Goal: Answer question/provide support: Share knowledge or assist other users

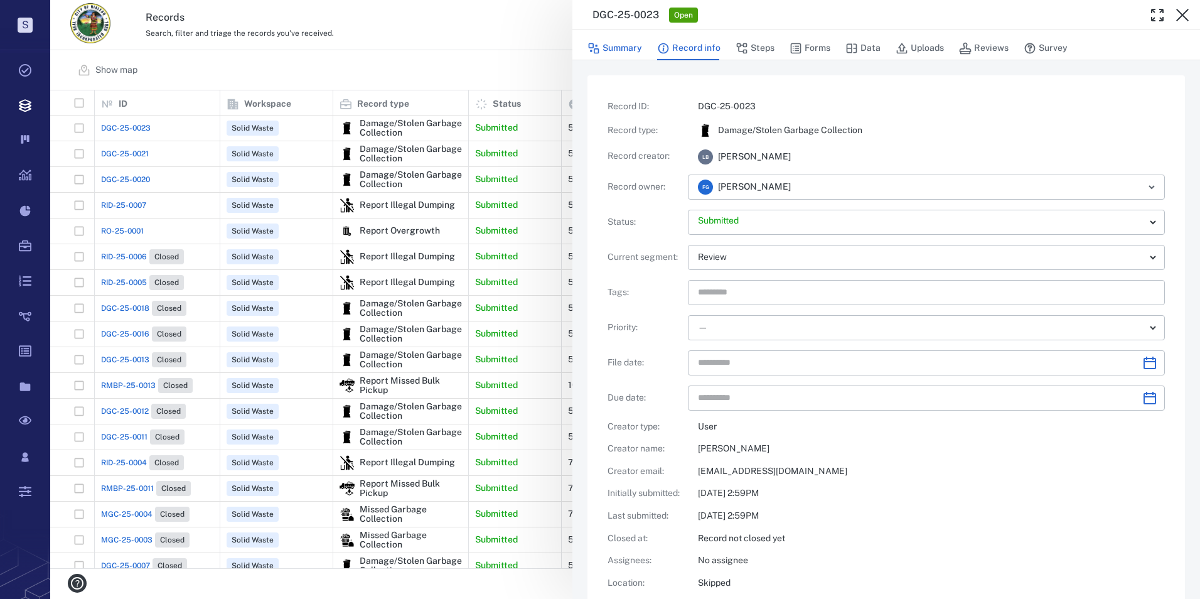
click at [625, 48] on button "Summary" at bounding box center [614, 48] width 55 height 24
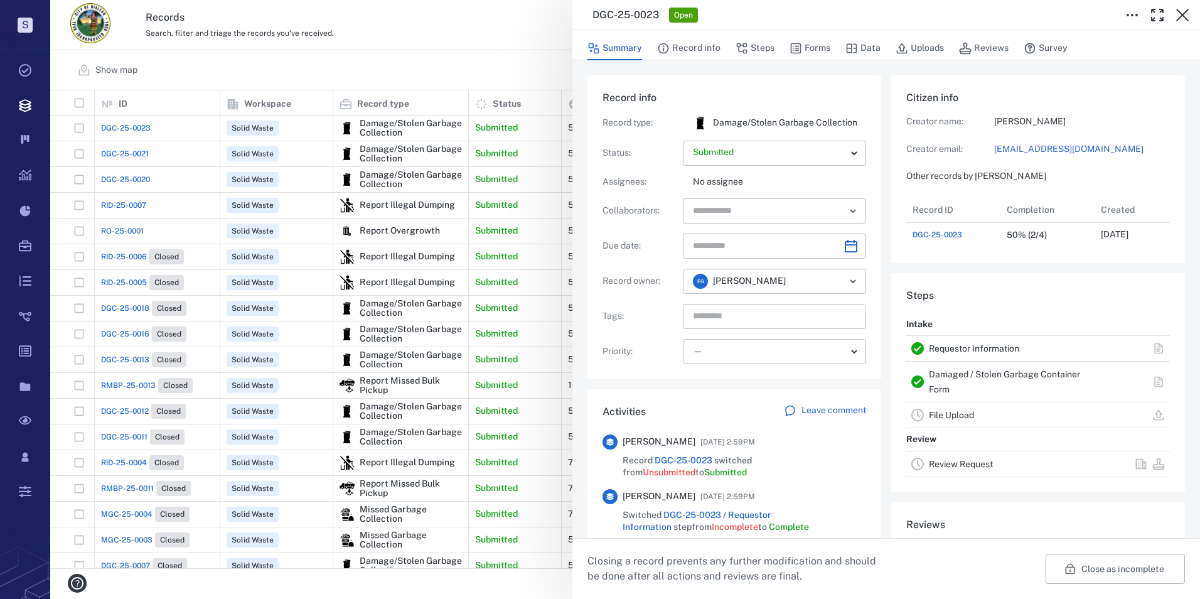
scroll to position [10, 10]
click at [690, 45] on button "Record info" at bounding box center [688, 48] width 63 height 24
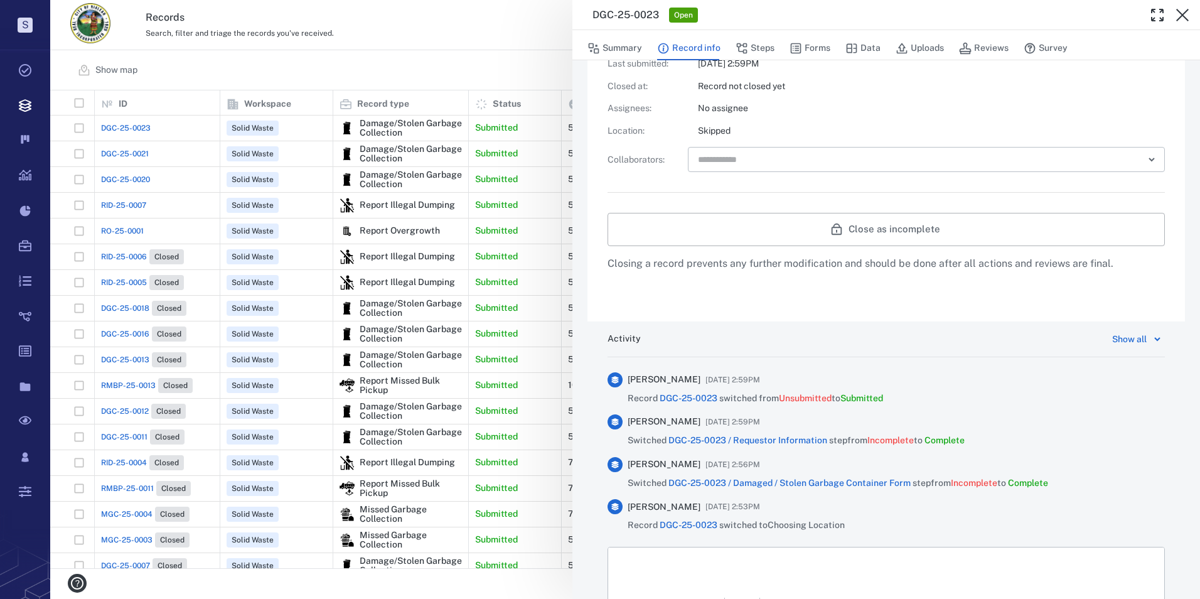
scroll to position [540, 0]
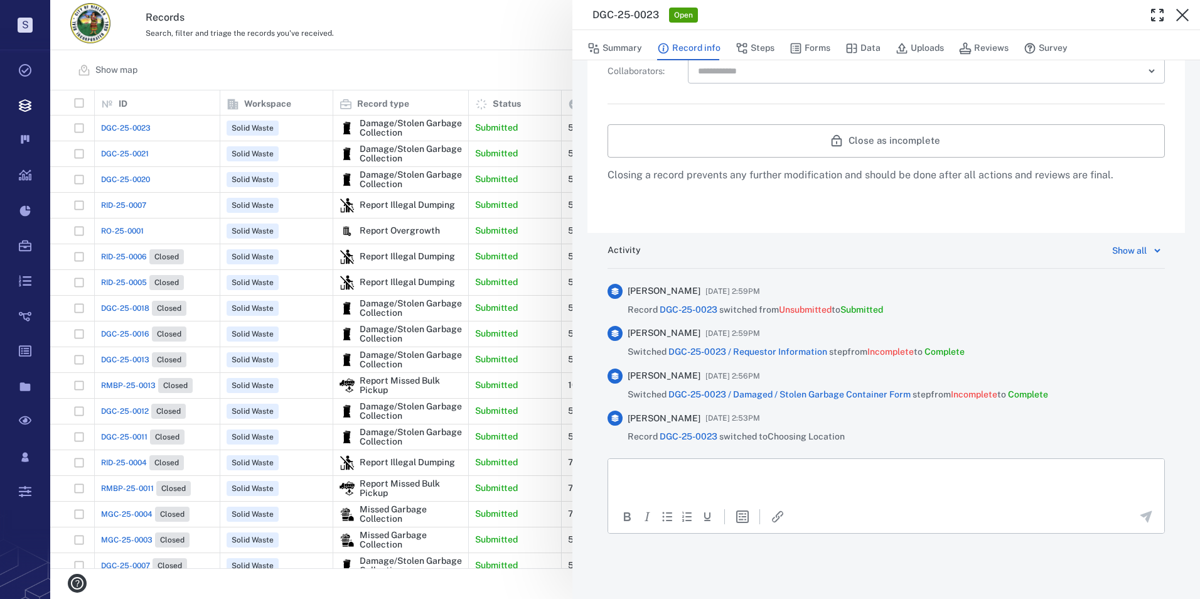
click at [738, 463] on html at bounding box center [886, 473] width 556 height 31
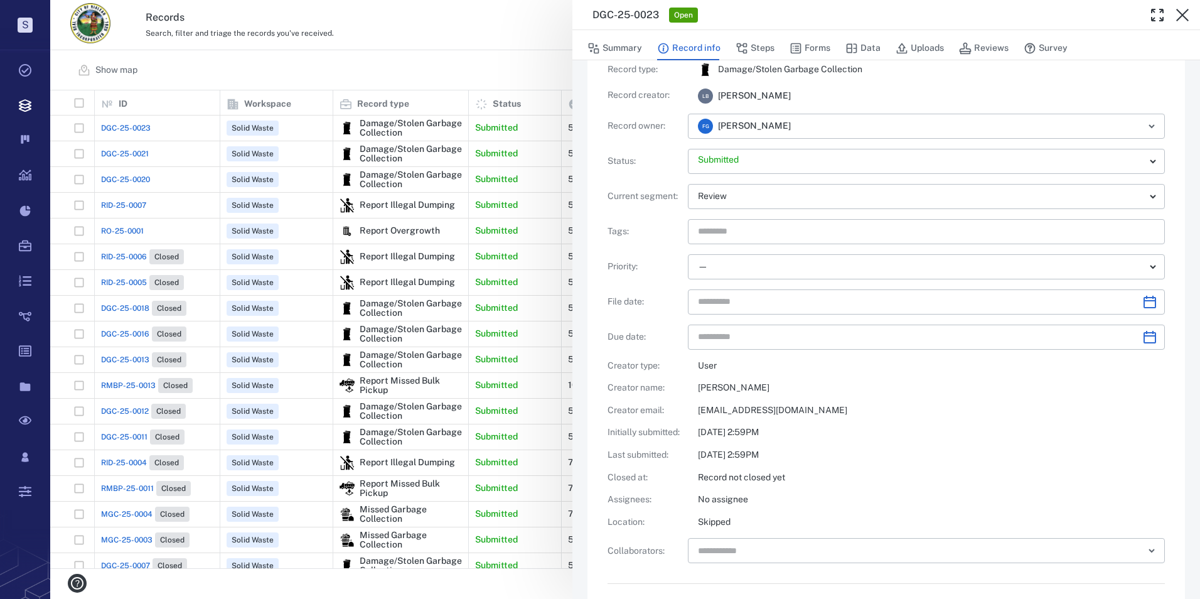
scroll to position [0, 0]
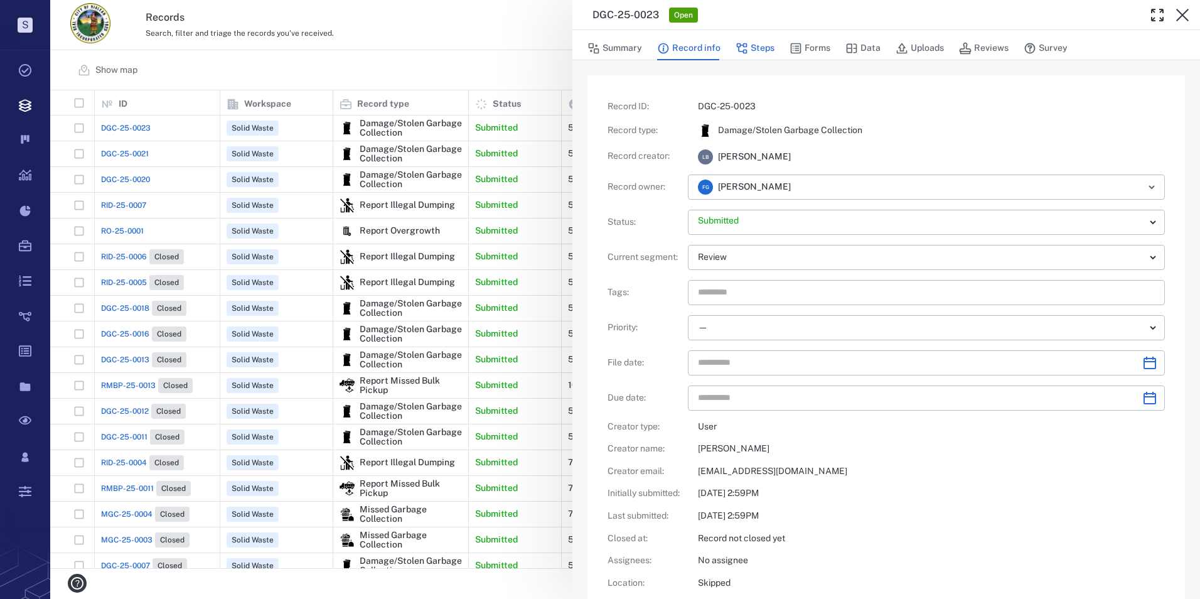
click at [759, 50] on button "Steps" at bounding box center [755, 48] width 39 height 24
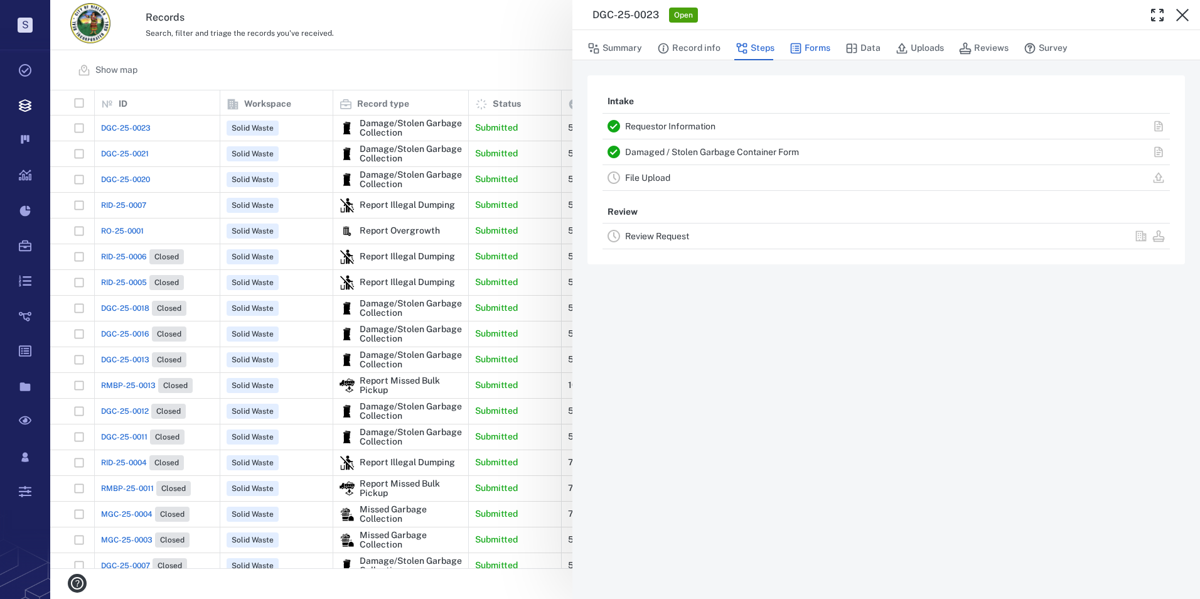
click at [818, 44] on button "Forms" at bounding box center [810, 48] width 41 height 24
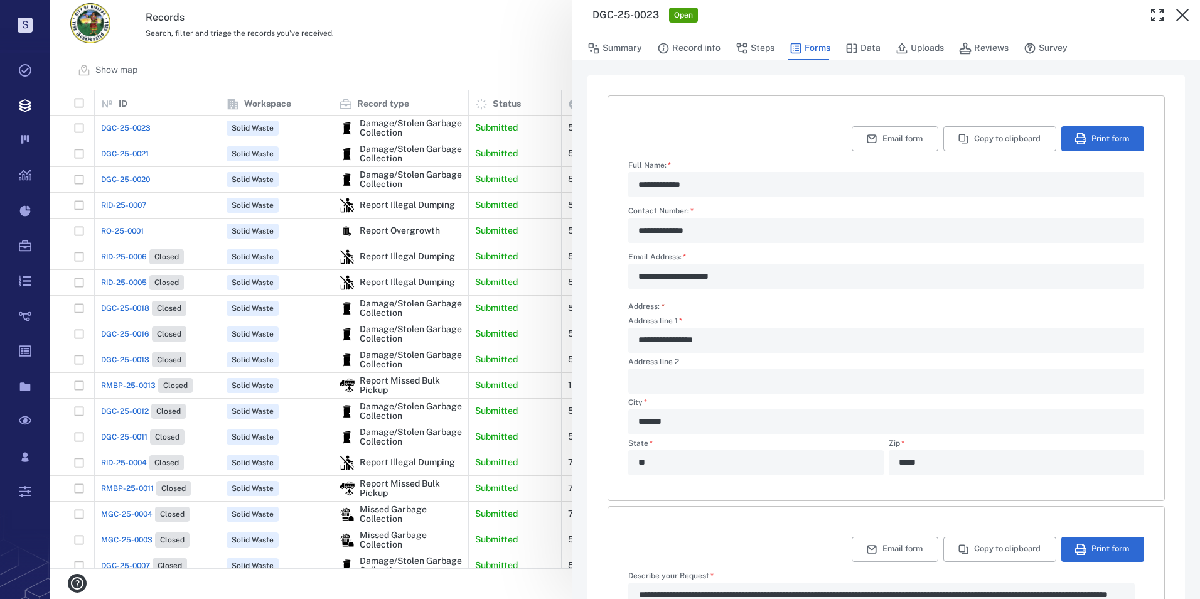
type textarea "*"
click at [856, 48] on icon "button" at bounding box center [851, 48] width 13 height 13
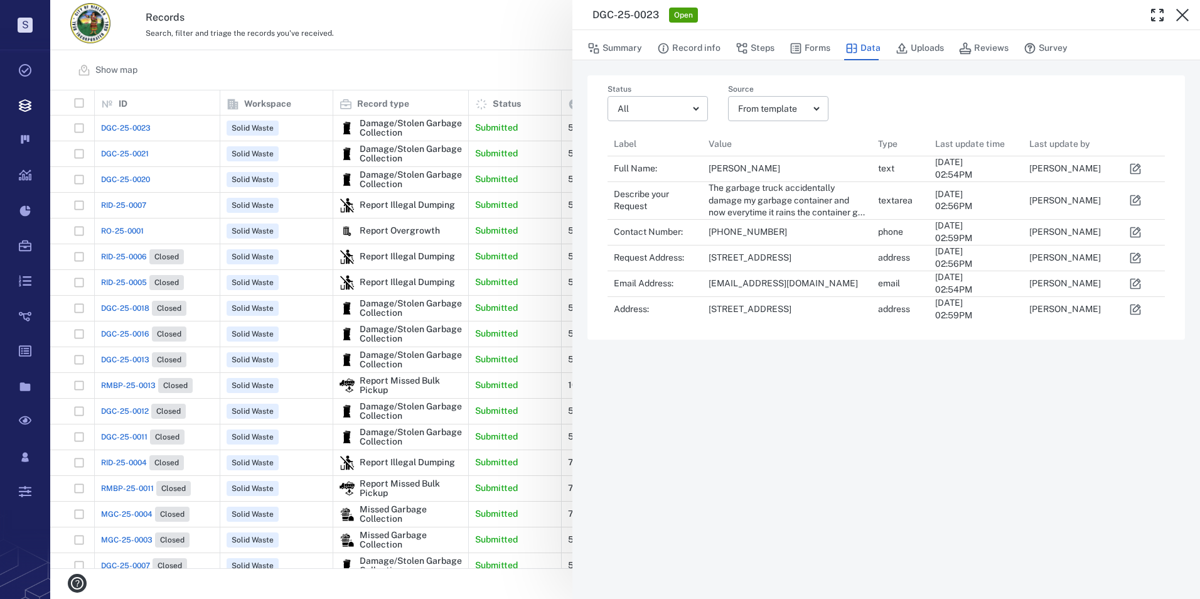
scroll to position [195, 548]
click at [921, 43] on button "Uploads" at bounding box center [920, 48] width 48 height 24
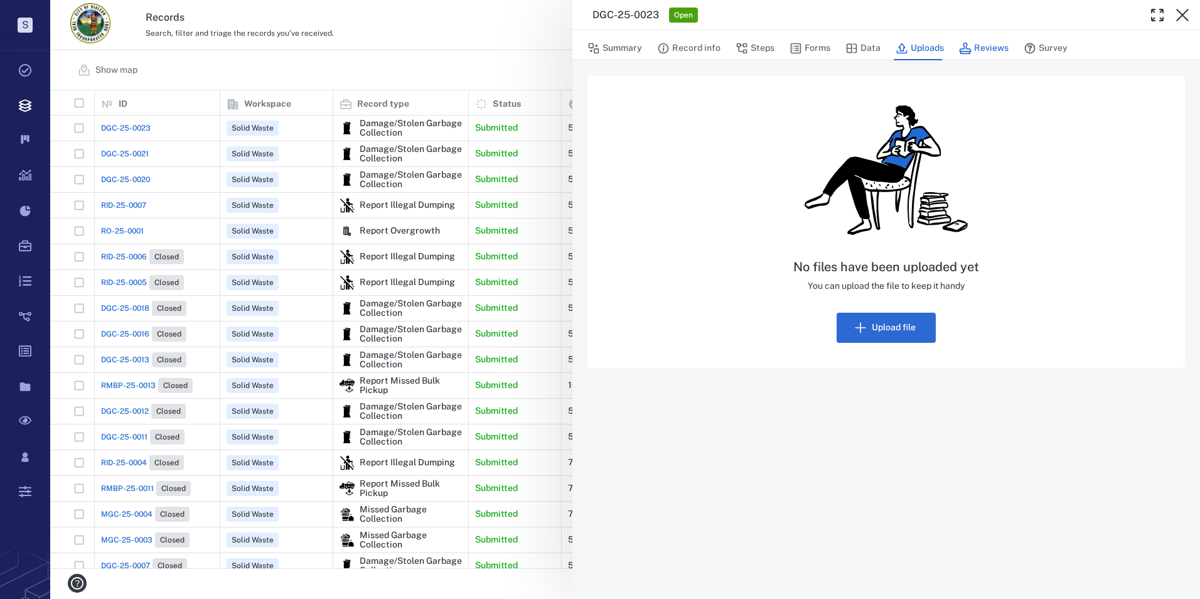
click at [993, 49] on button "Reviews" at bounding box center [984, 48] width 50 height 24
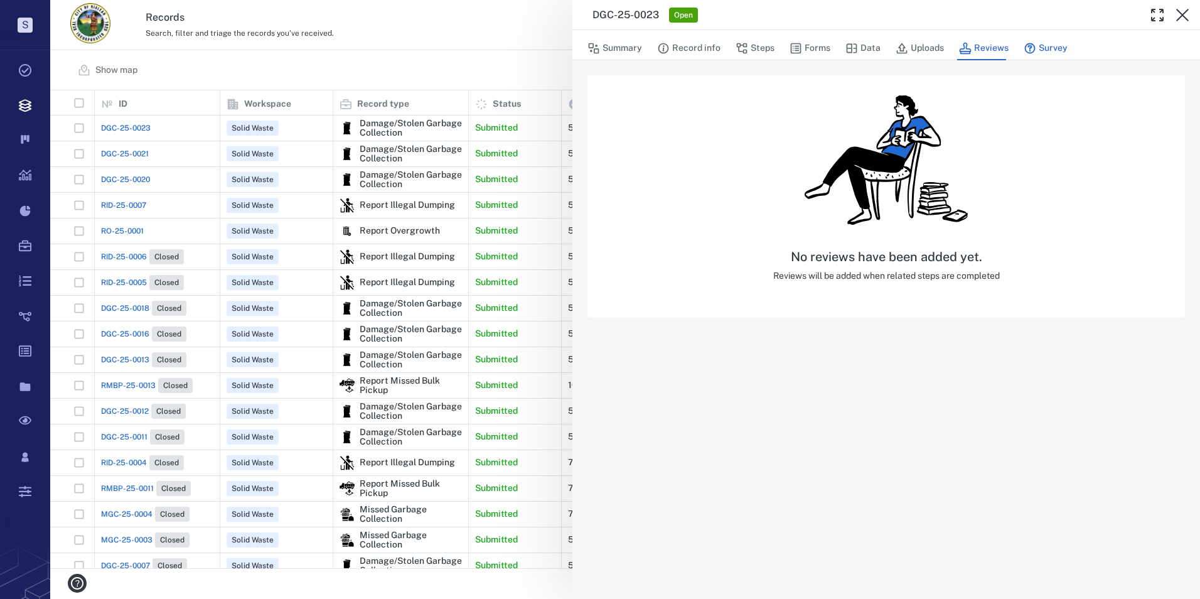
click at [1037, 45] on button "Survey" at bounding box center [1046, 48] width 44 height 24
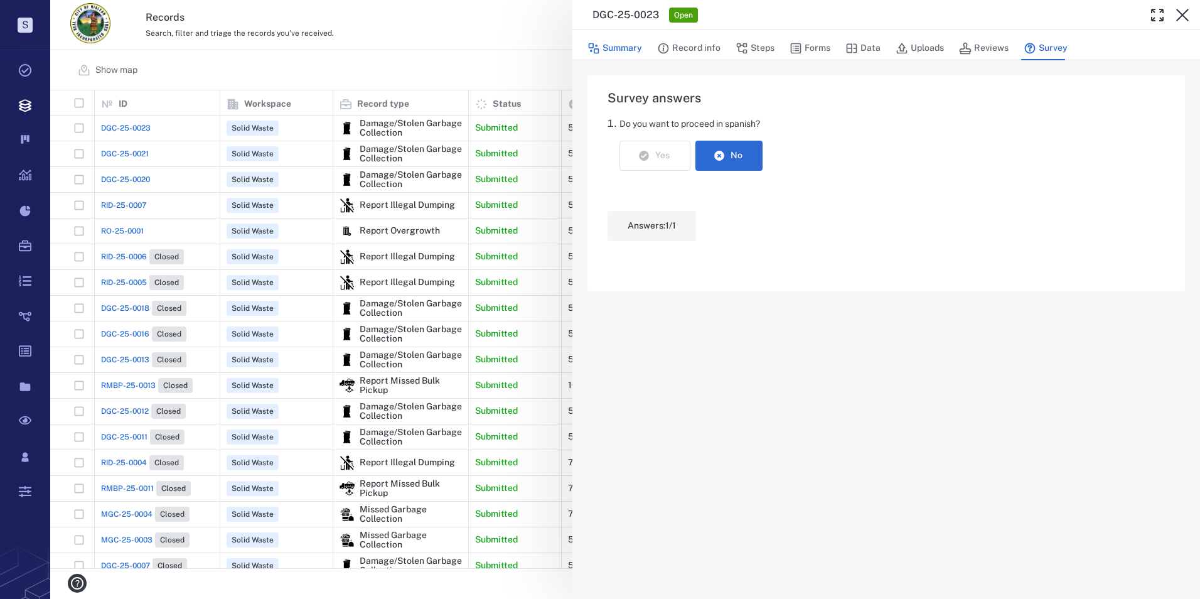
click at [623, 42] on button "Summary" at bounding box center [614, 48] width 55 height 24
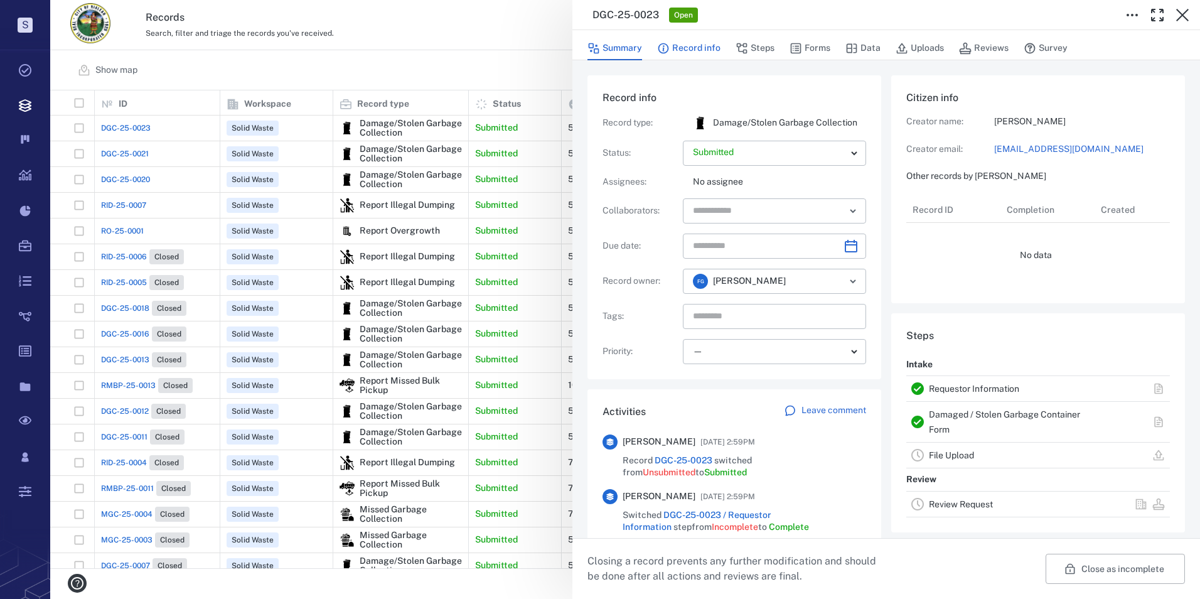
click at [689, 48] on button "Record info" at bounding box center [688, 48] width 63 height 24
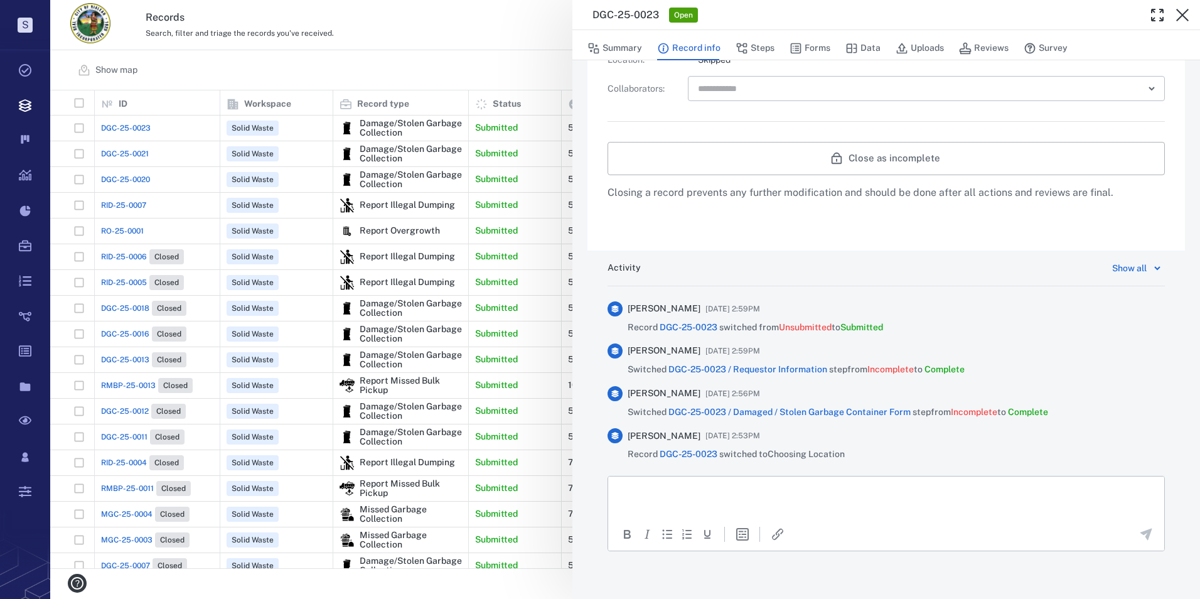
scroll to position [540, 0]
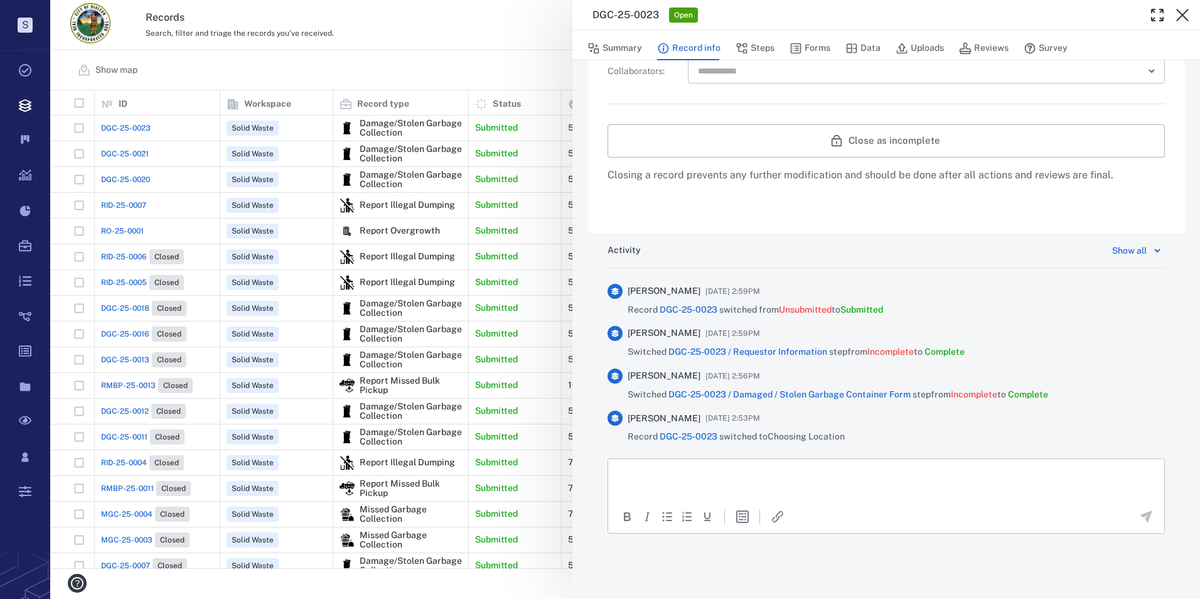
click at [668, 466] on html at bounding box center [886, 473] width 556 height 31
click at [754, 517] on div at bounding box center [742, 516] width 35 height 15
click at [741, 515] on icon "Insert template" at bounding box center [742, 516] width 15 height 15
click at [975, 394] on span "Incomplete" at bounding box center [974, 394] width 46 height 10
click at [645, 472] on p "***" at bounding box center [881, 473] width 525 height 11
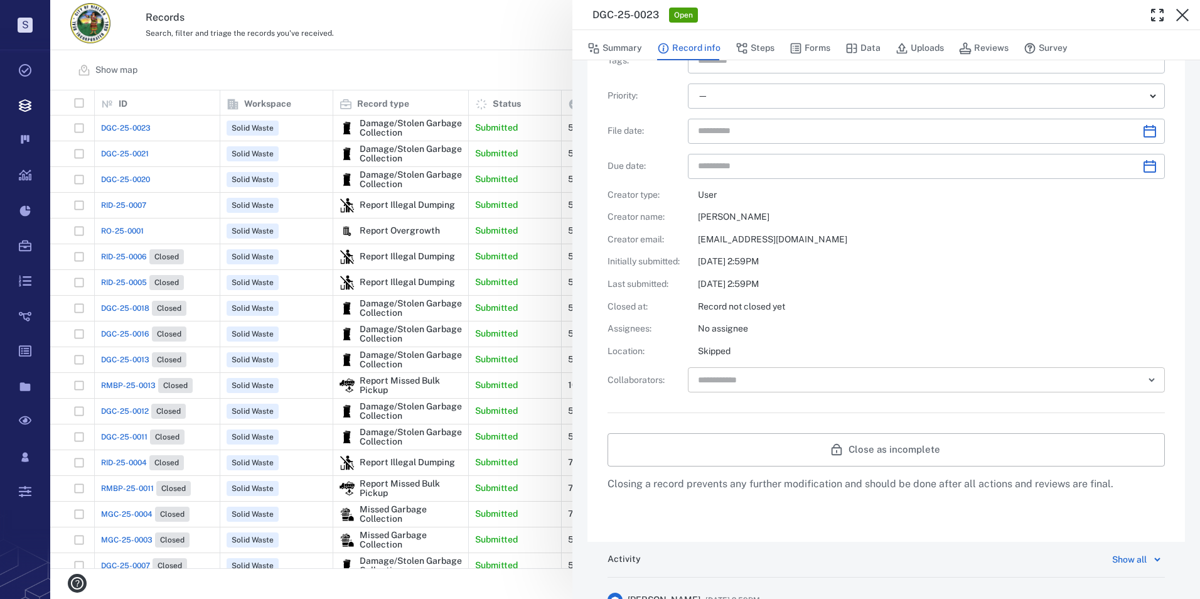
scroll to position [227, 0]
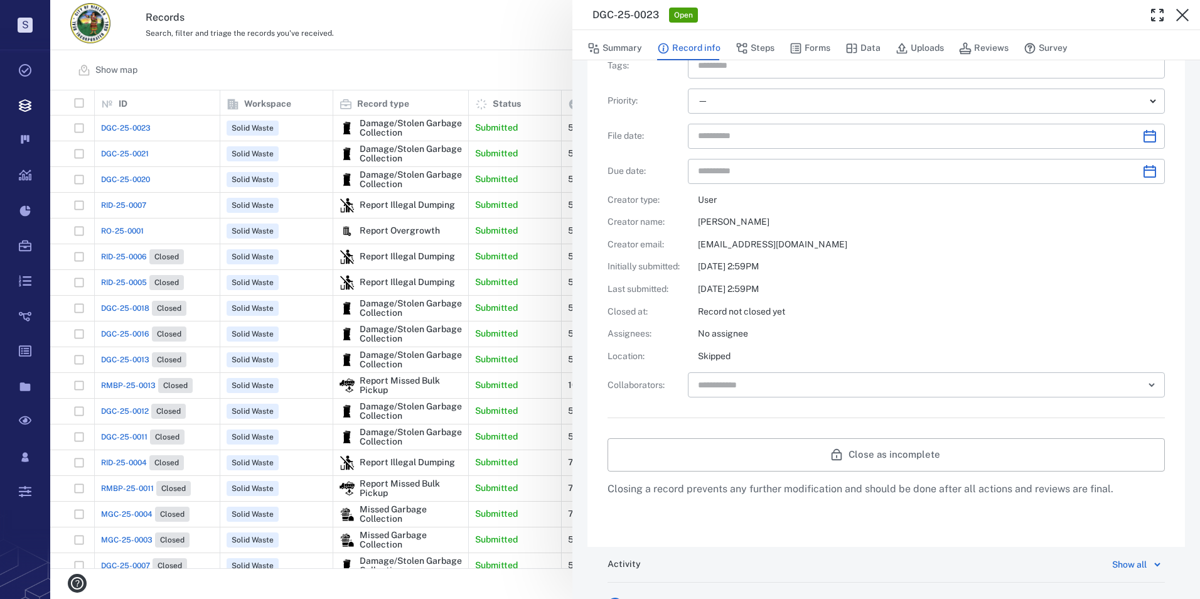
click at [882, 402] on div at bounding box center [886, 417] width 557 height 41
click at [884, 400] on div at bounding box center [886, 417] width 557 height 41
click at [884, 394] on input "text" at bounding box center [912, 385] width 431 height 18
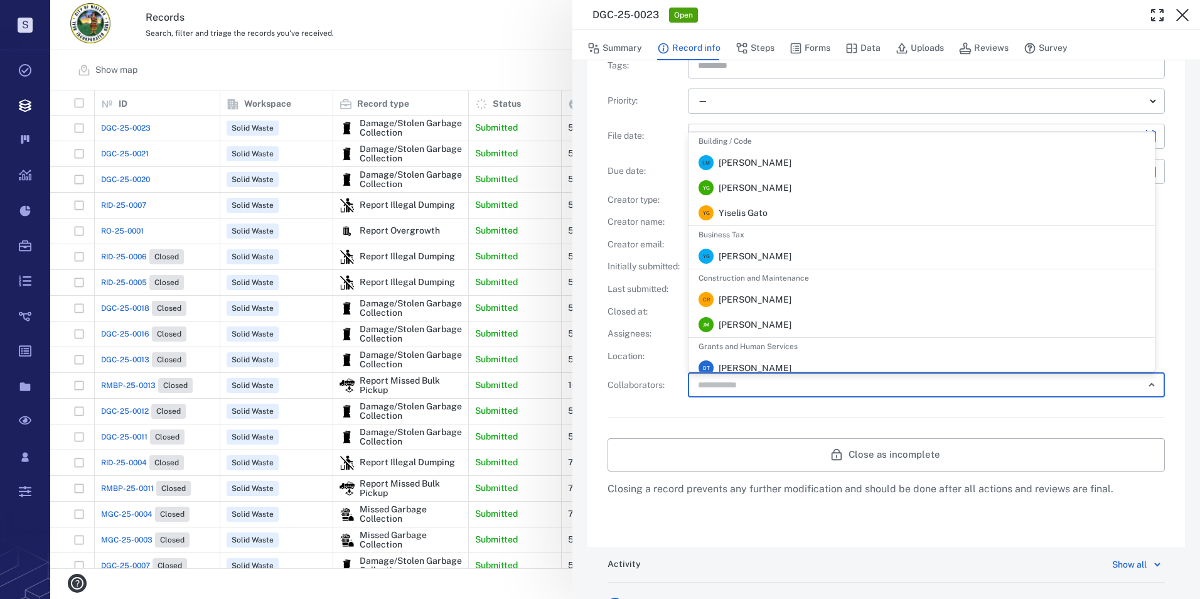
click at [884, 394] on input "text" at bounding box center [912, 385] width 431 height 18
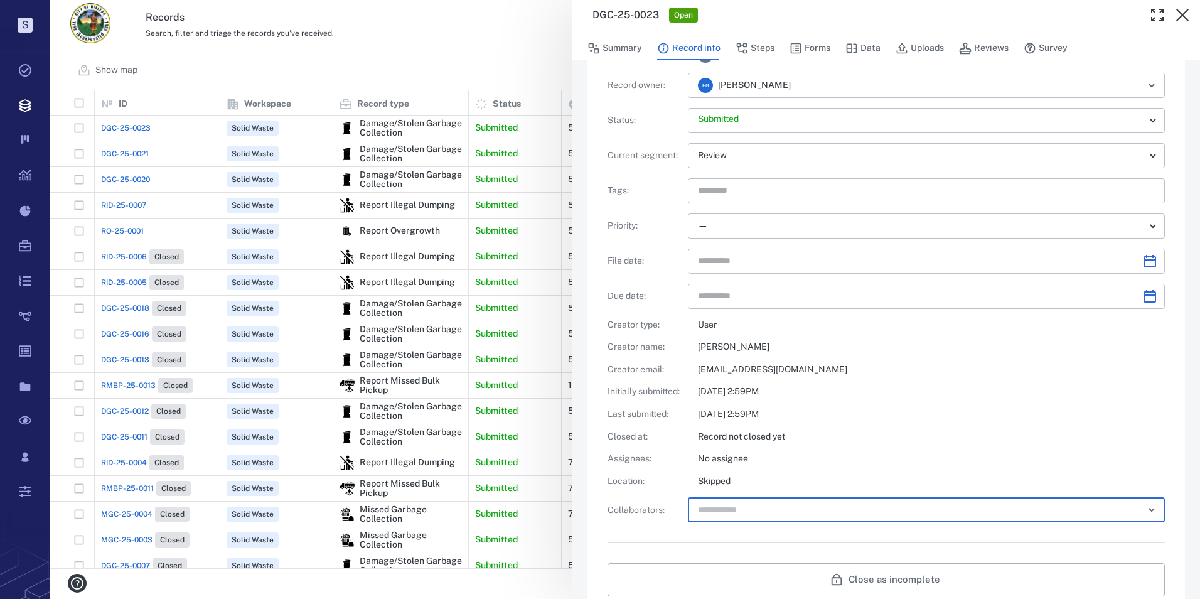
scroll to position [101, 0]
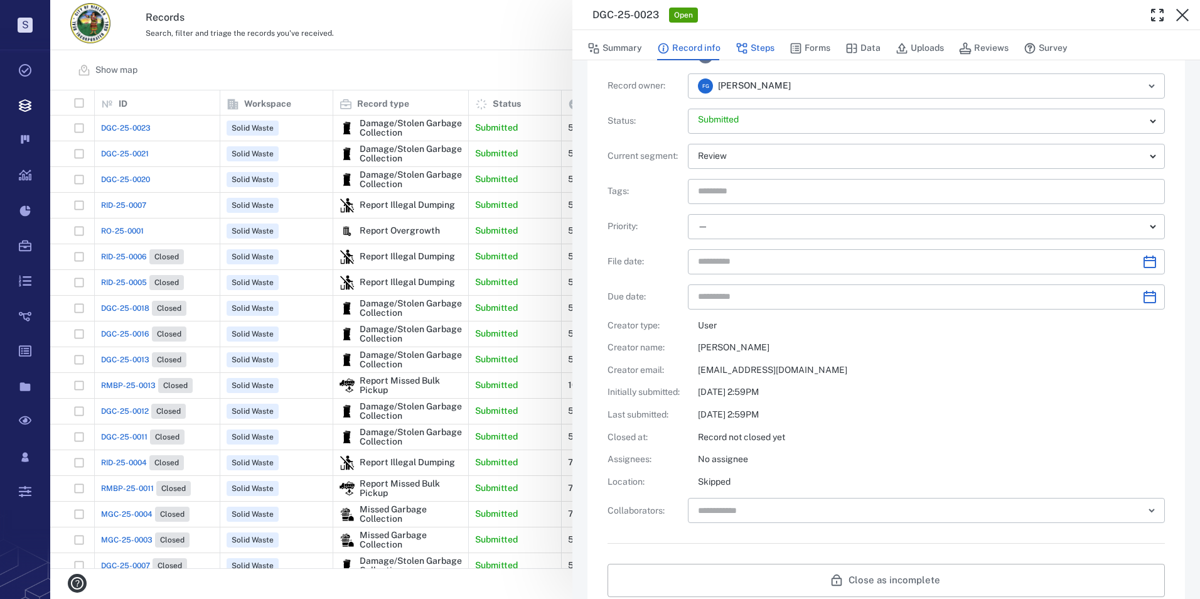
click at [766, 50] on button "Steps" at bounding box center [755, 48] width 39 height 24
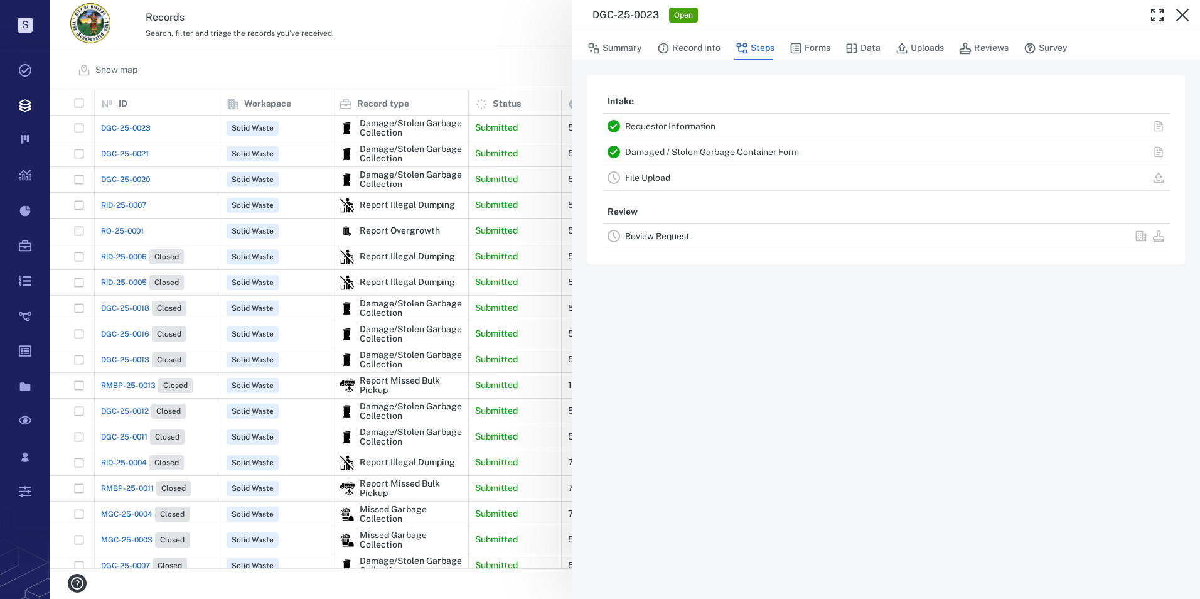
click at [667, 235] on link "Review Request" at bounding box center [657, 236] width 64 height 10
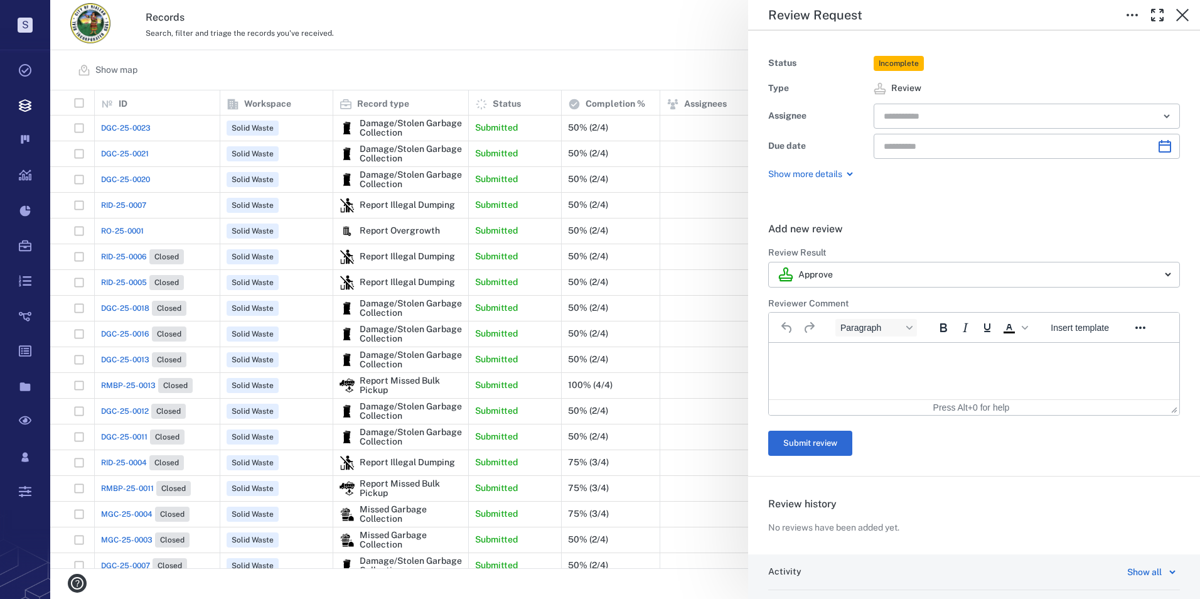
scroll to position [151, 0]
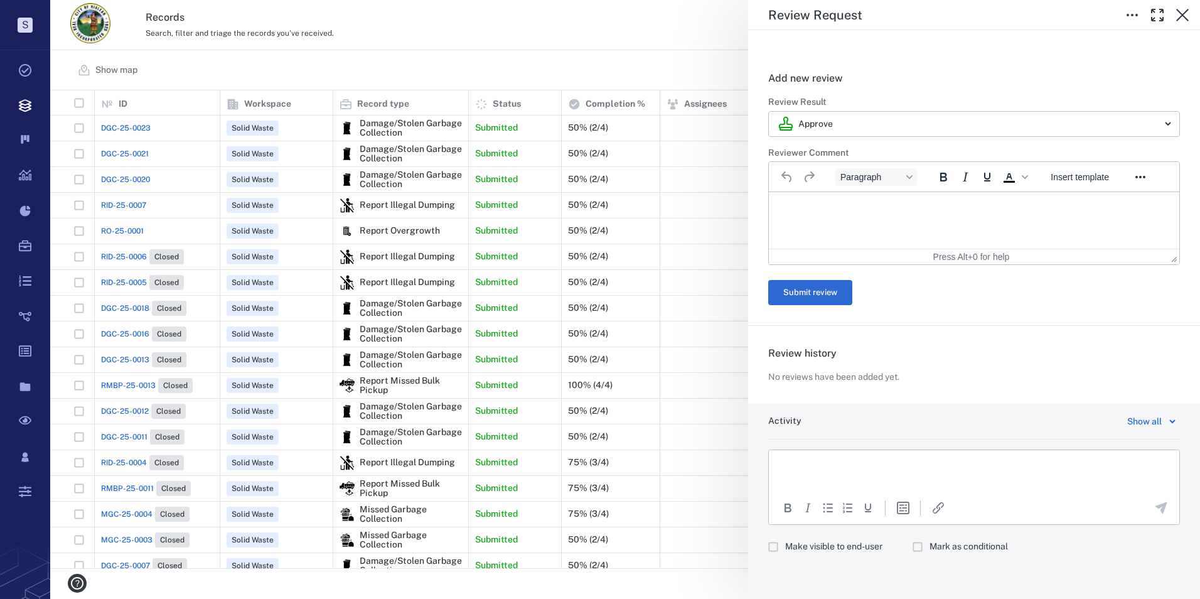
click at [874, 461] on p "Rich Text Area. Press ALT-0 for help." at bounding box center [973, 465] width 389 height 11
click at [873, 476] on html at bounding box center [974, 465] width 410 height 31
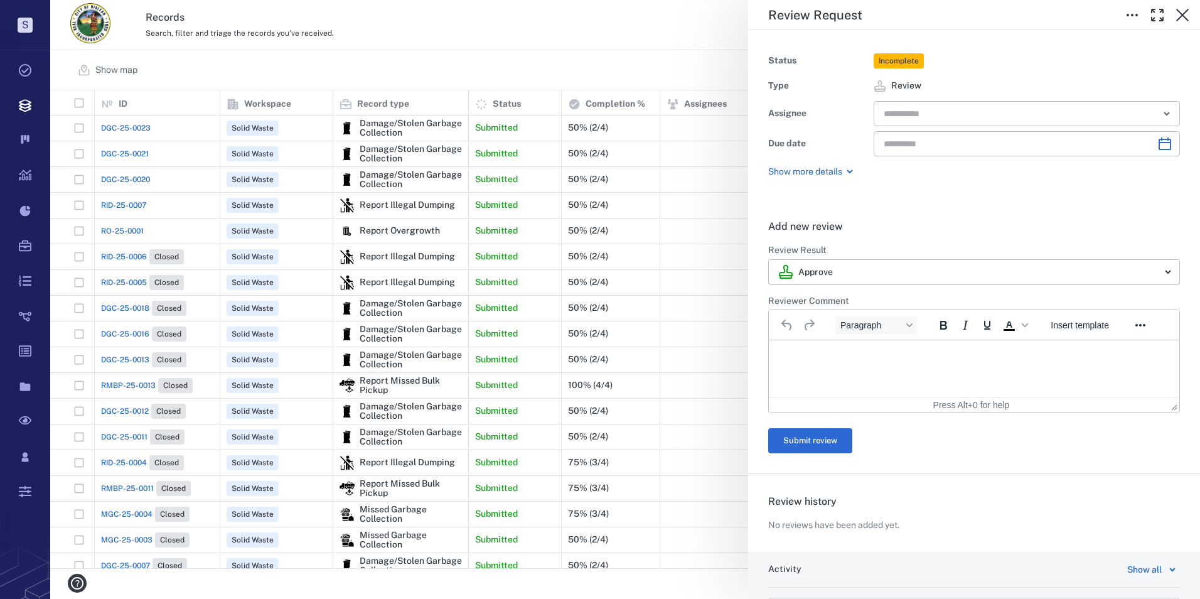
scroll to position [0, 0]
click at [957, 109] on input "text" at bounding box center [1012, 116] width 260 height 18
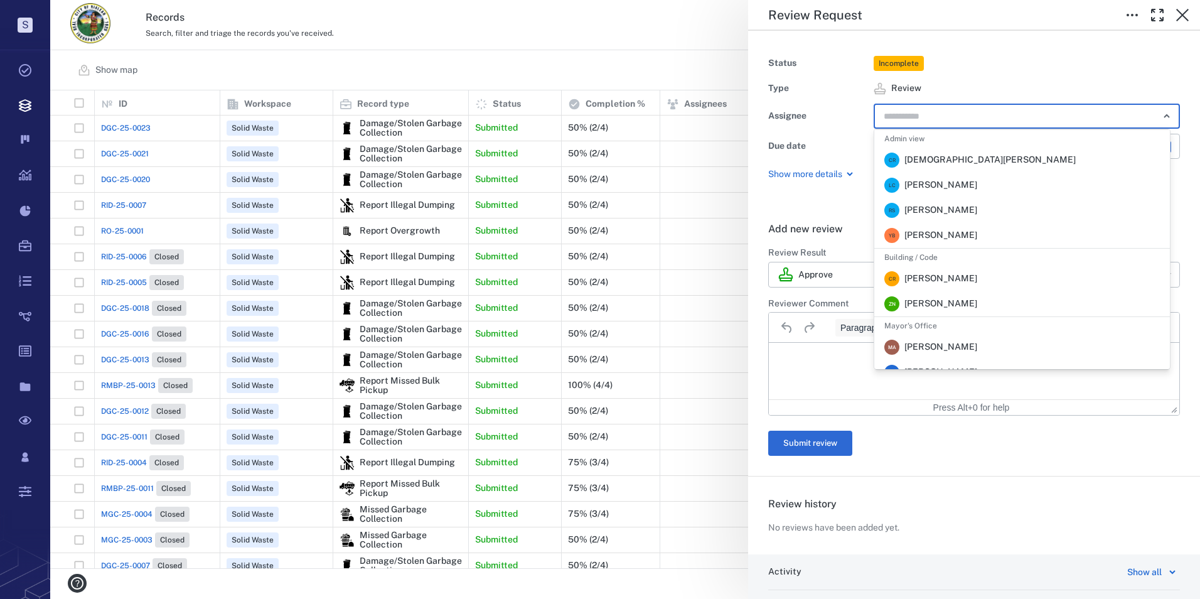
click at [1159, 111] on icon "Close" at bounding box center [1166, 116] width 15 height 15
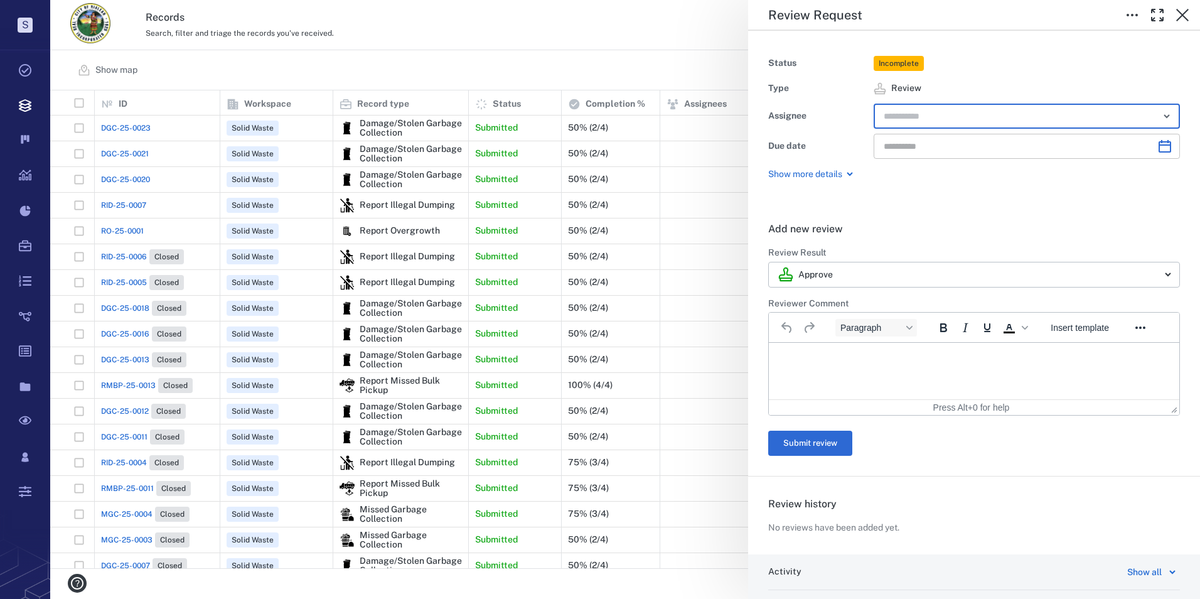
type input "**********"
click at [916, 153] on input "**********" at bounding box center [1016, 146] width 264 height 25
click at [870, 182] on div "Status Incomplete Type Review Assignee ​ Due date ​ Show more details" at bounding box center [974, 116] width 452 height 171
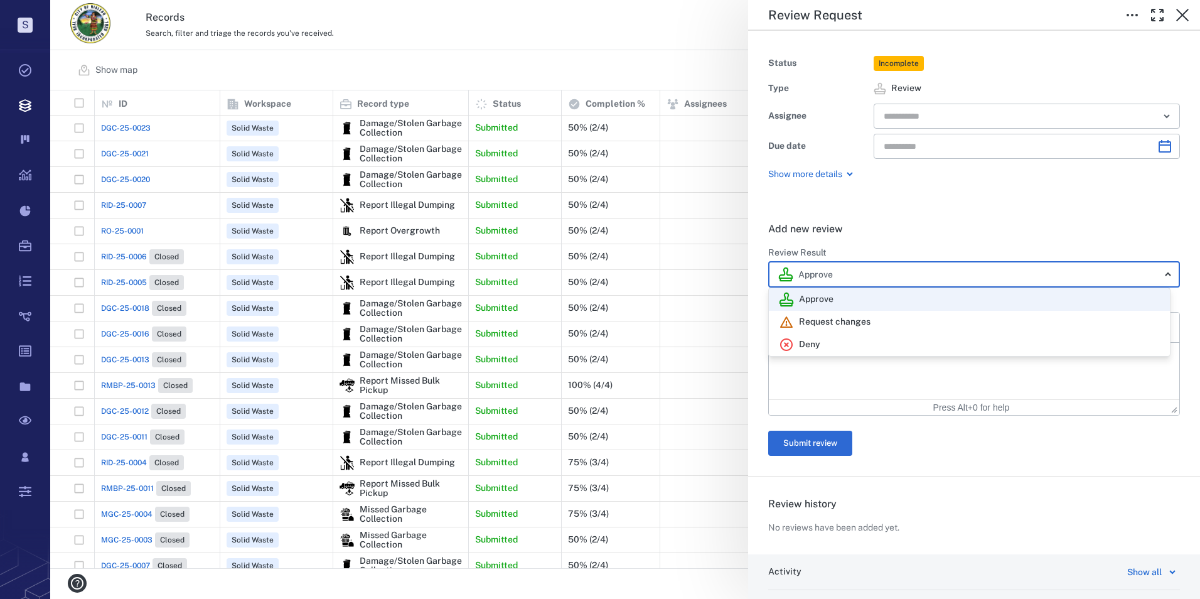
click at [852, 272] on body "S Tasks Records Boards Dashboard Reports Record types Guide steps Rules Form bu…" at bounding box center [600, 299] width 1200 height 599
click at [853, 242] on div at bounding box center [600, 299] width 1200 height 599
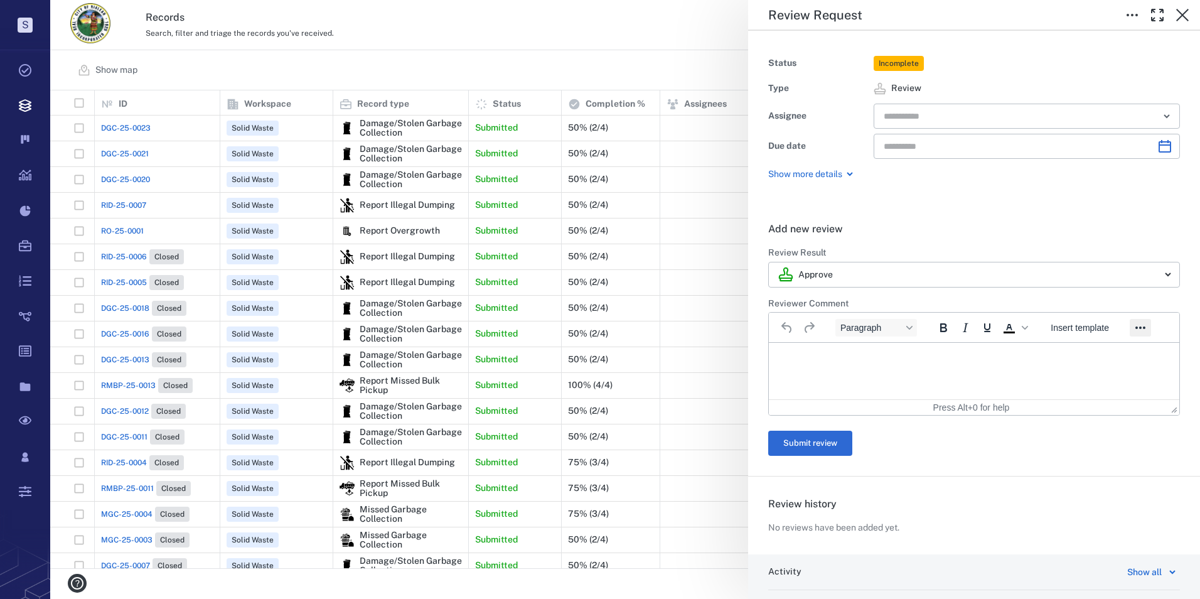
click at [1135, 324] on icon "Reveal or hide additional toolbar items" at bounding box center [1140, 327] width 15 height 15
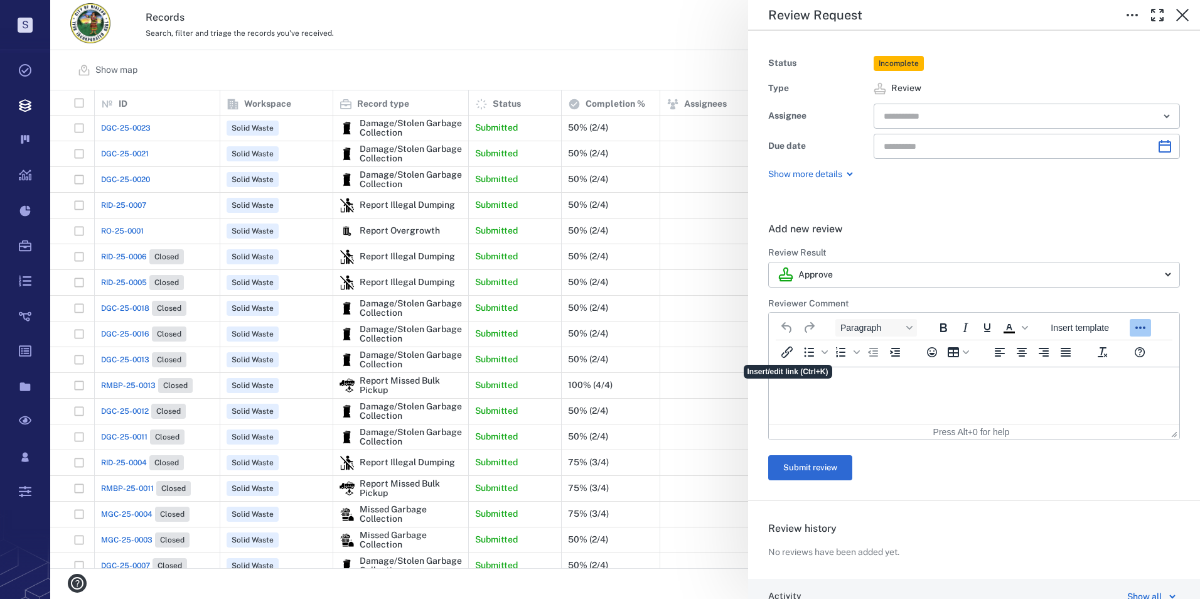
click at [1138, 319] on button "Reveal or hide additional toolbar items" at bounding box center [1140, 328] width 21 height 18
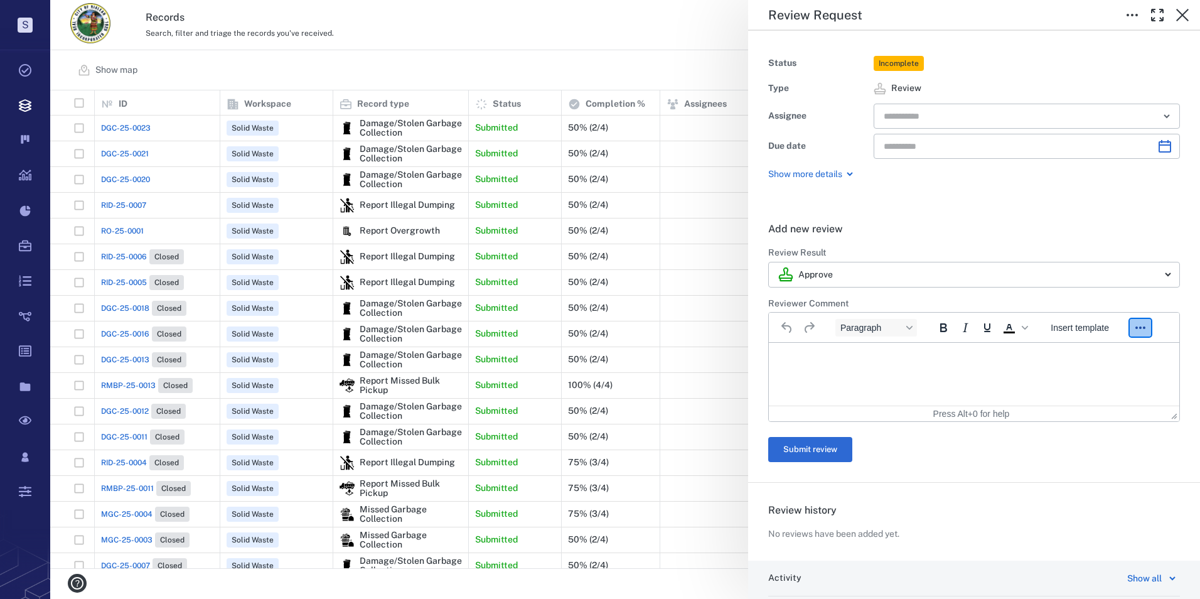
click at [1177, 319] on div "Add new review ******** Review Result Approve ******** ​ Reviewer Comment Parag…" at bounding box center [974, 380] width 452 height 359
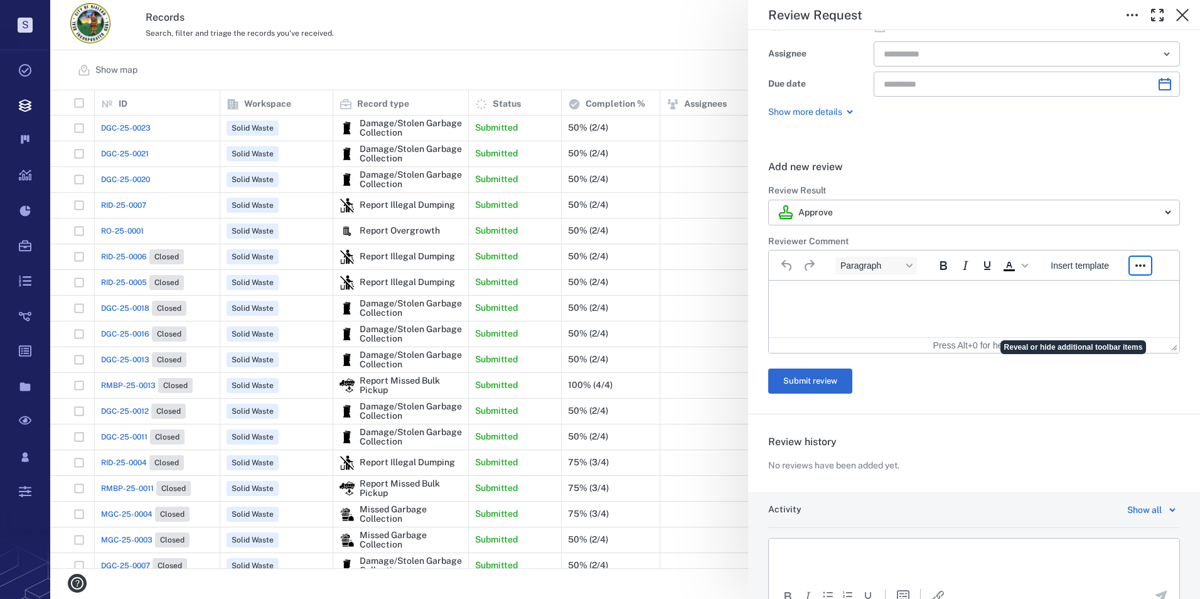
scroll to position [151, 0]
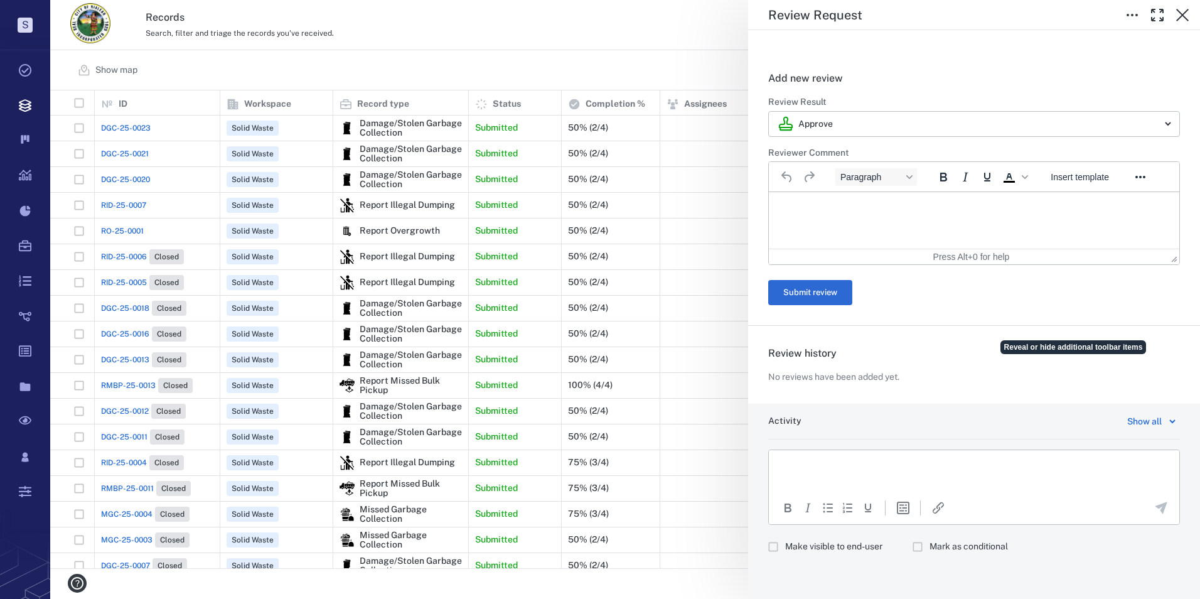
click at [877, 463] on p "Rich Text Area. Press ALT-0 for help." at bounding box center [973, 465] width 389 height 11
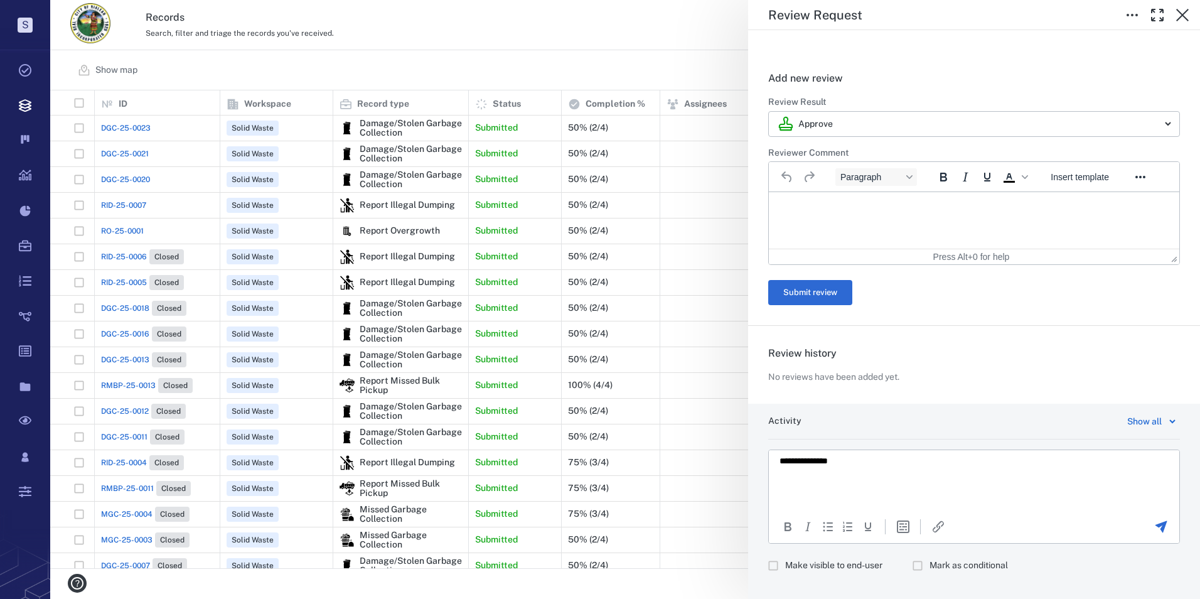
scroll to position [0, 0]
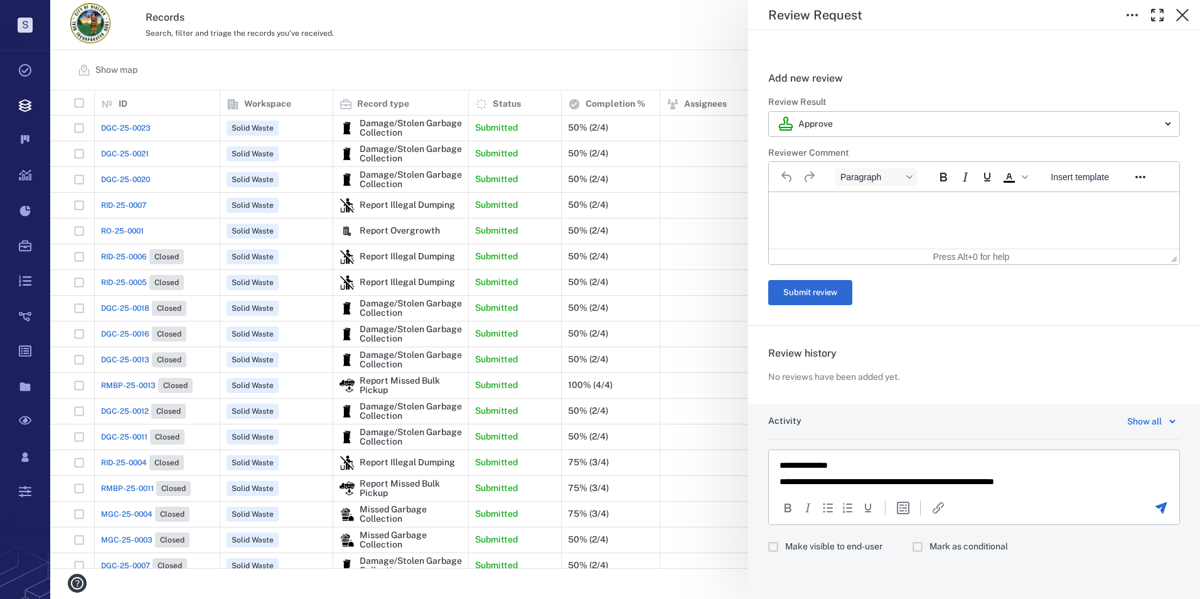
click at [1061, 476] on p "**********" at bounding box center [964, 481] width 370 height 11
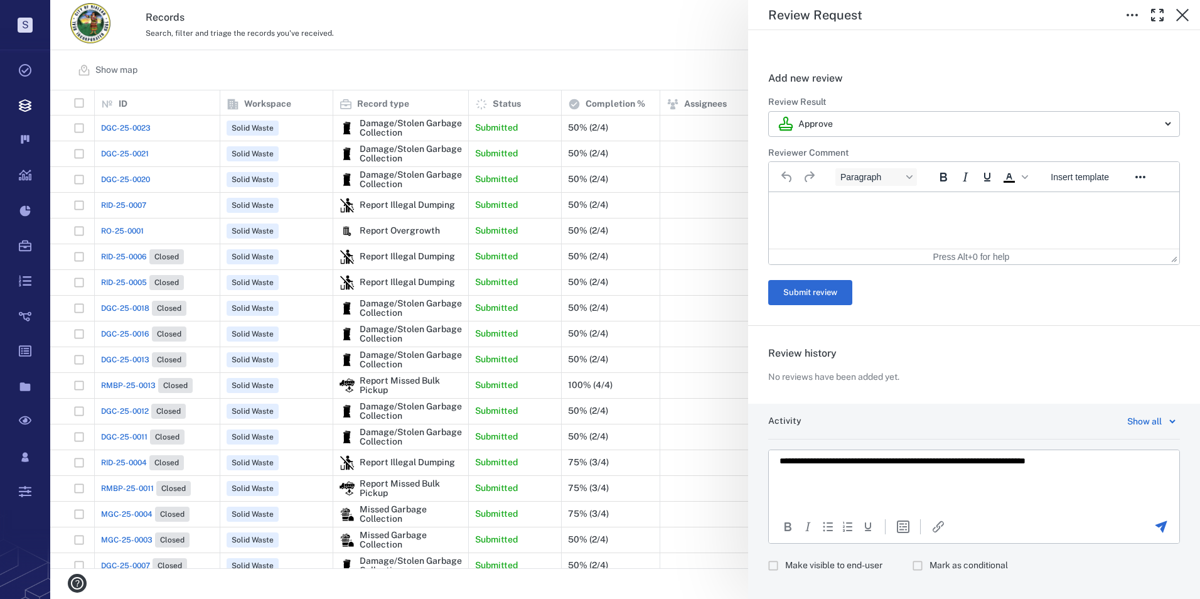
scroll to position [4, 0]
click at [1088, 480] on p "**********" at bounding box center [964, 477] width 370 height 11
click at [820, 494] on p "**********" at bounding box center [964, 493] width 370 height 11
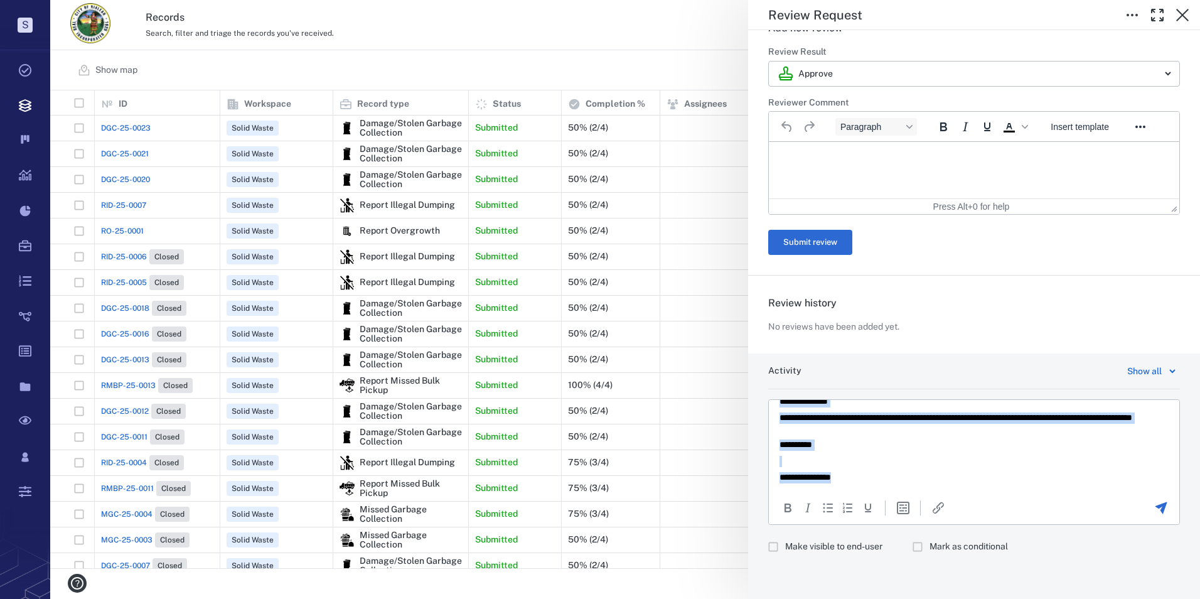
scroll to position [17, 0]
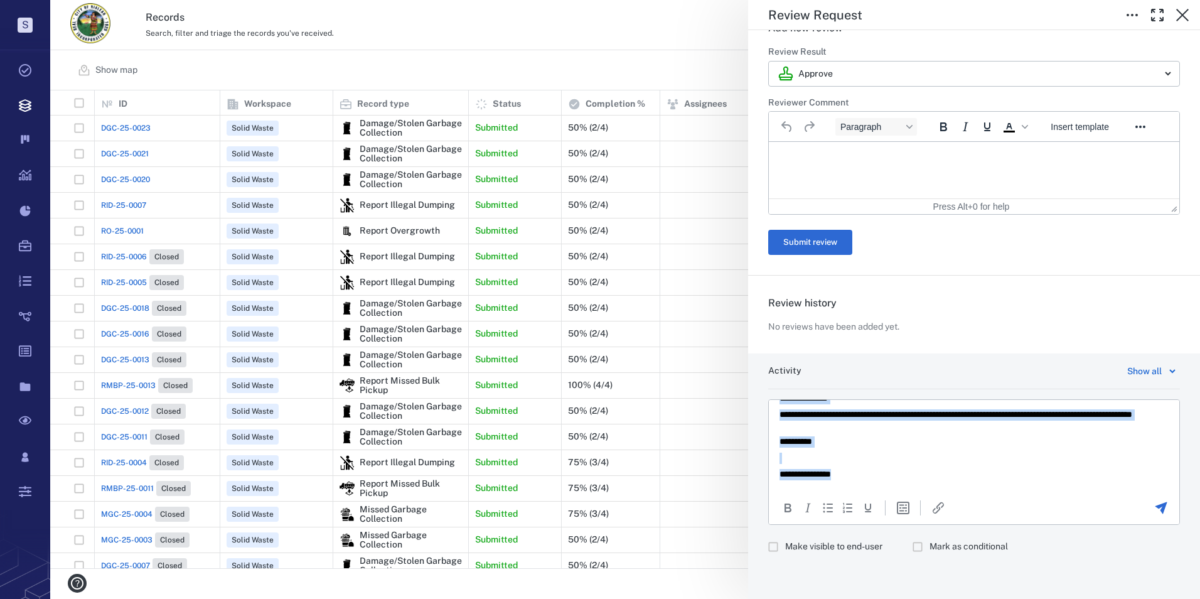
drag, startPoint x: 779, startPoint y: 412, endPoint x: 855, endPoint y: 483, distance: 103.4
click at [855, 483] on html "**********" at bounding box center [974, 436] width 410 height 107
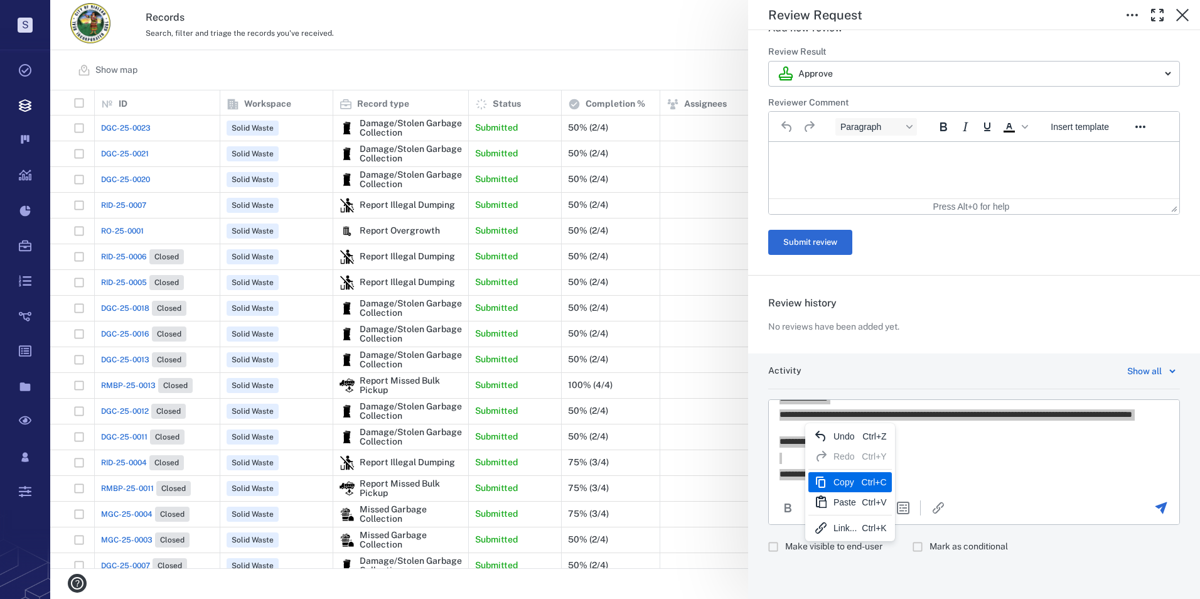
click at [843, 488] on div "Copy" at bounding box center [844, 481] width 23 height 15
copy body "**********"
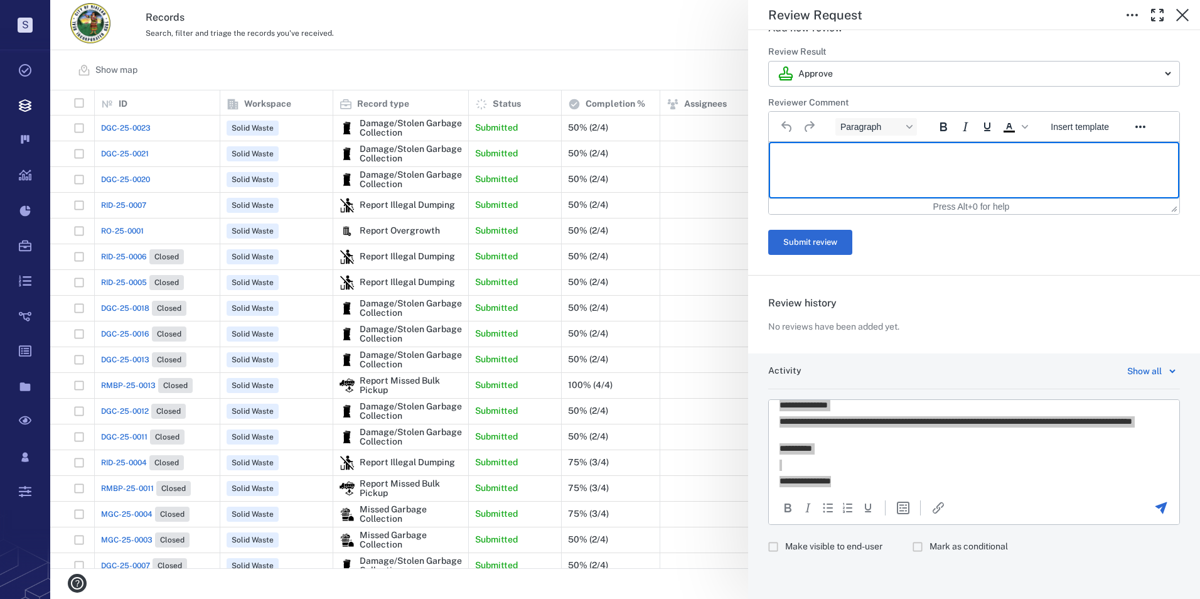
click at [813, 153] on p "Rich Text Area. Press ALT-0 for help." at bounding box center [973, 157] width 389 height 11
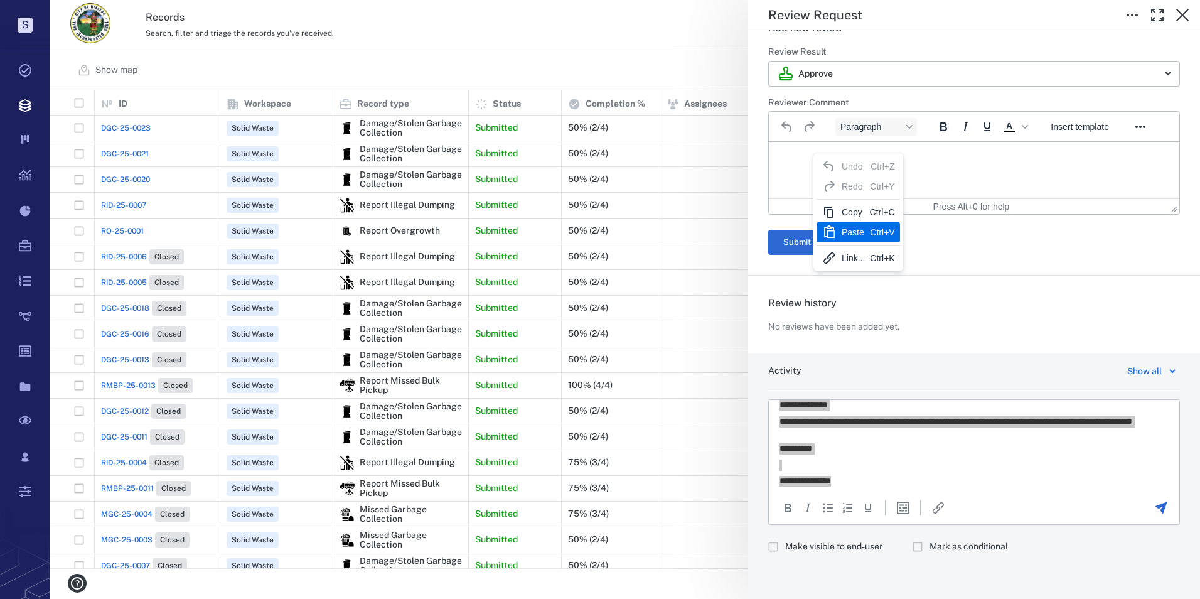
drag, startPoint x: 852, startPoint y: 213, endPoint x: 856, endPoint y: 226, distance: 13.1
click at [856, 226] on div "Copy Ctrl+C Paste Ctrl+V" at bounding box center [858, 222] width 83 height 46
click at [855, 226] on div "Paste" at bounding box center [853, 232] width 23 height 15
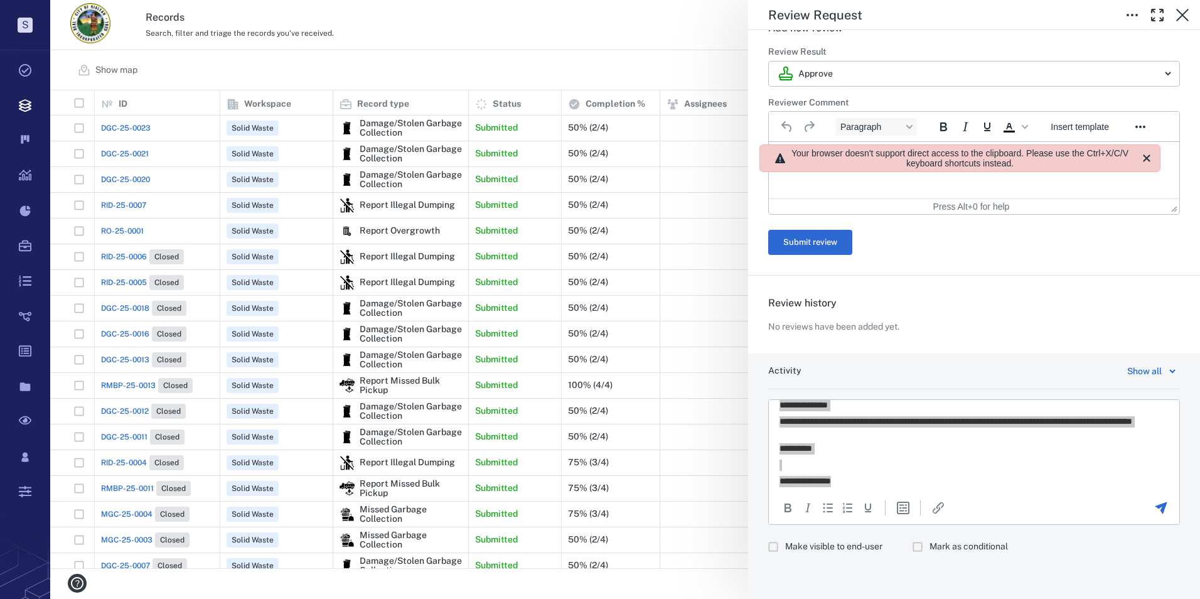
click at [922, 272] on div "Add new review ******** Review Result Approve ******** ​ Reviewer Comment Parag…" at bounding box center [974, 148] width 412 height 254
click at [951, 449] on p "**********" at bounding box center [964, 448] width 370 height 11
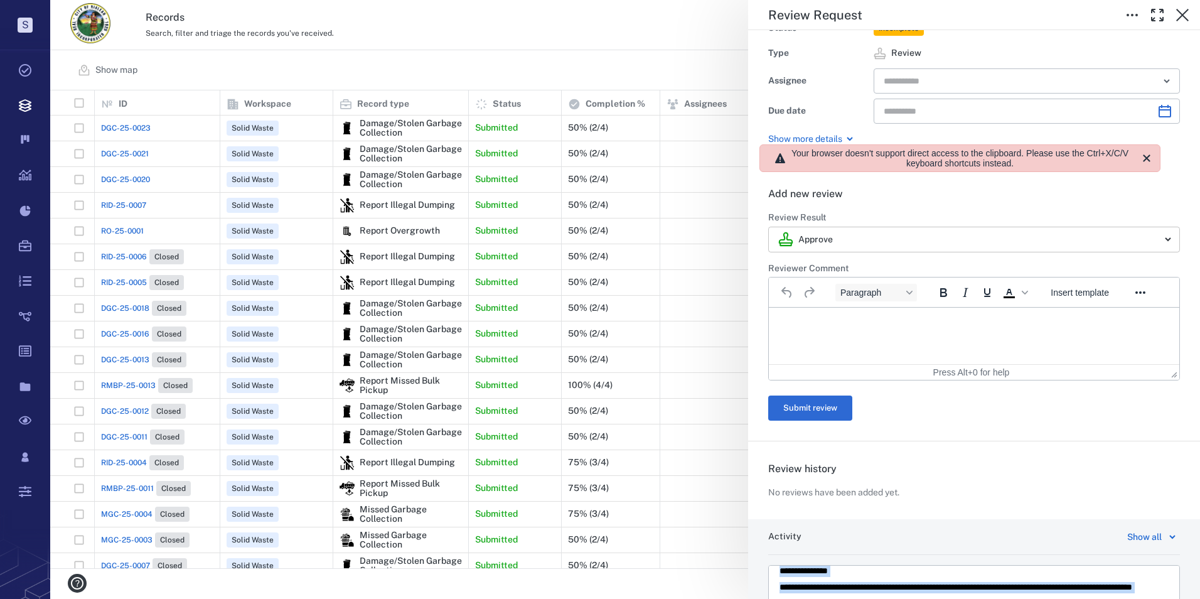
scroll to position [63, 0]
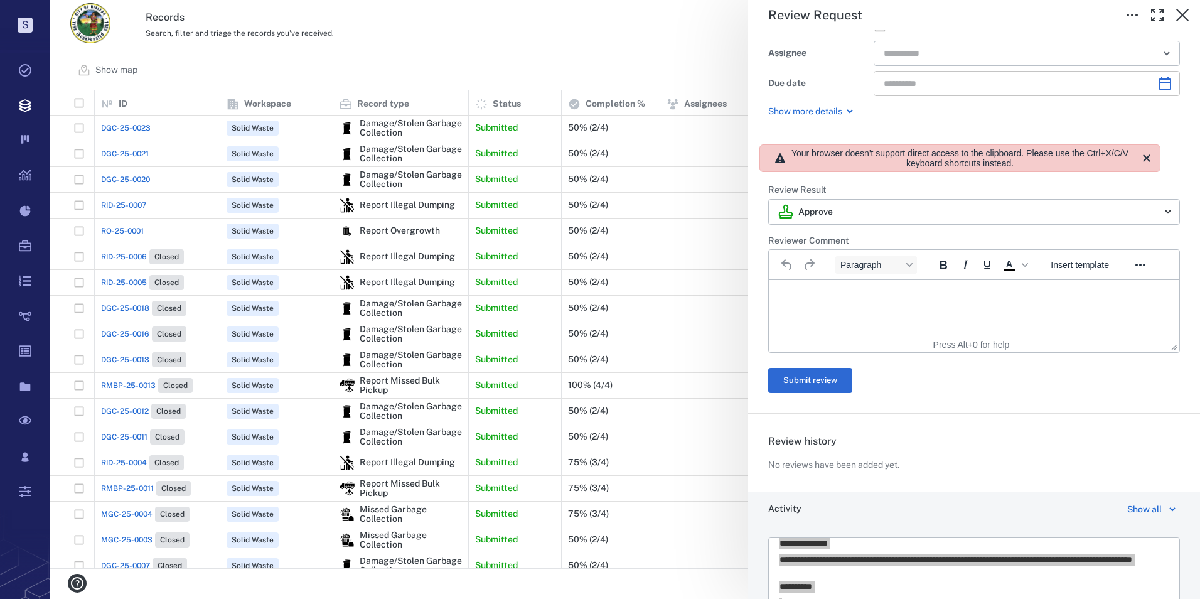
click at [1159, 83] on icon "Choose date" at bounding box center [1165, 83] width 13 height 13
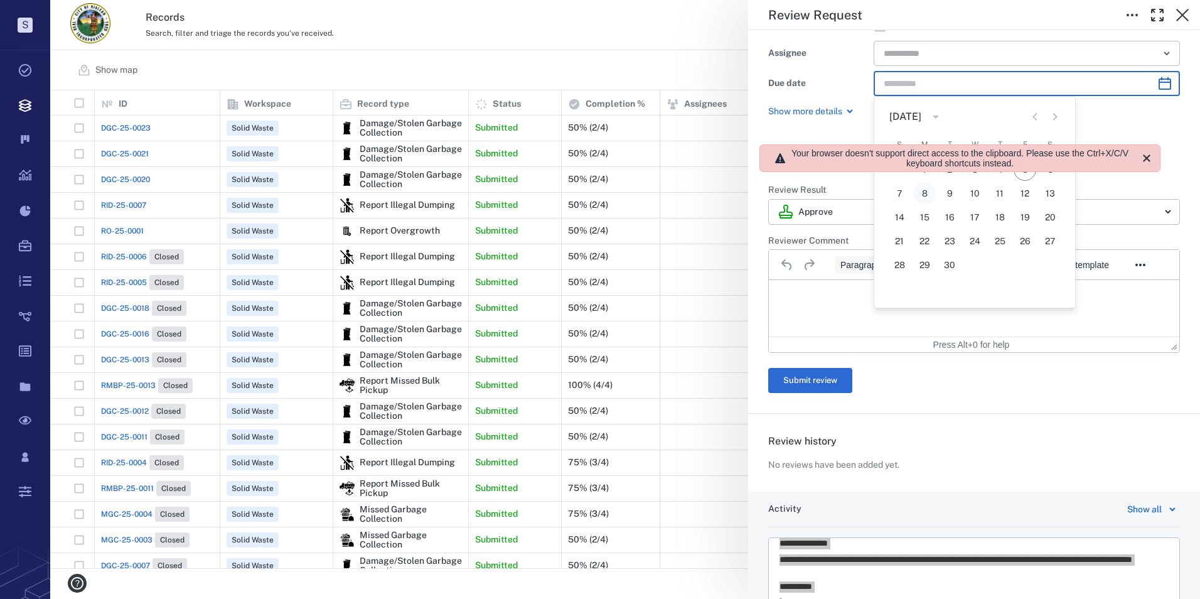
click at [928, 195] on button "8" at bounding box center [924, 193] width 23 height 23
type input "**********"
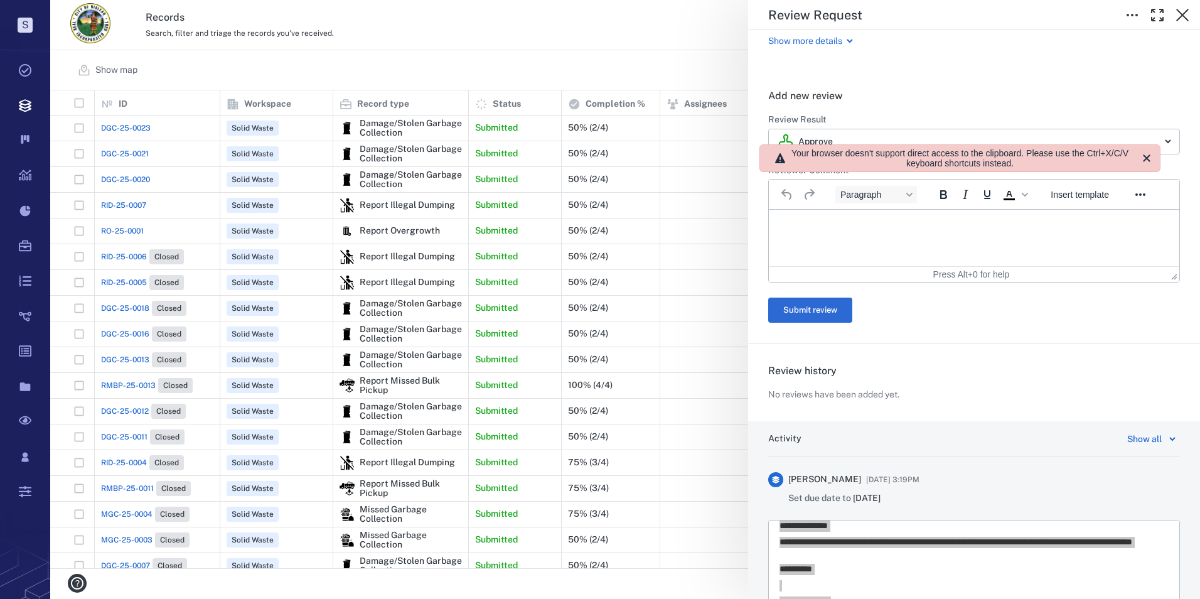
scroll to position [128, 0]
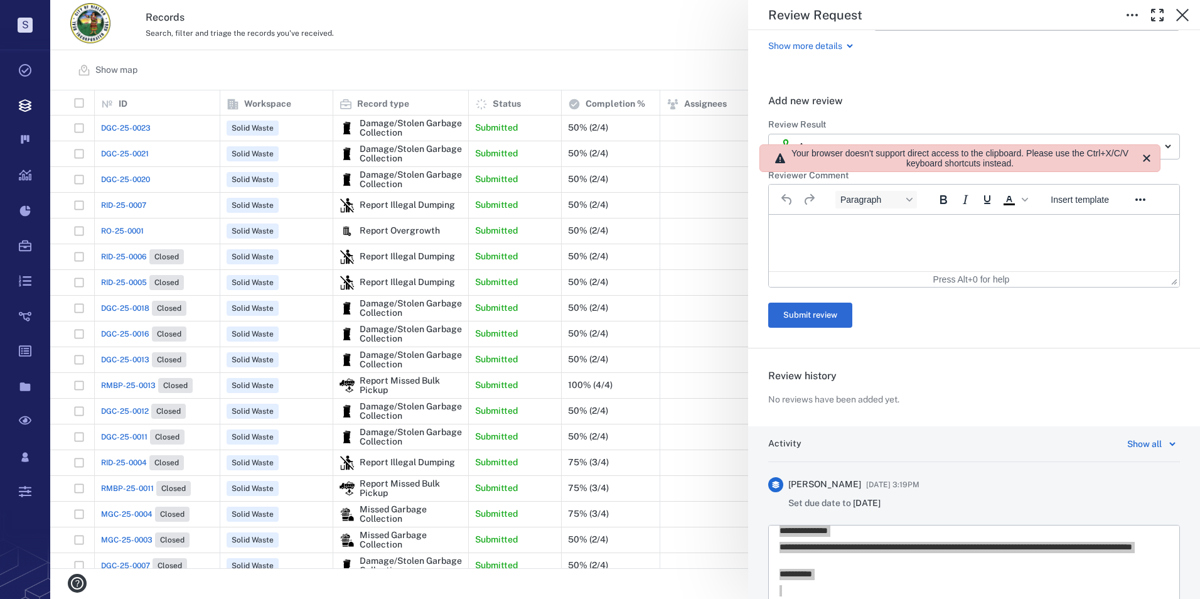
click at [814, 41] on p "Show more details" at bounding box center [805, 46] width 74 height 13
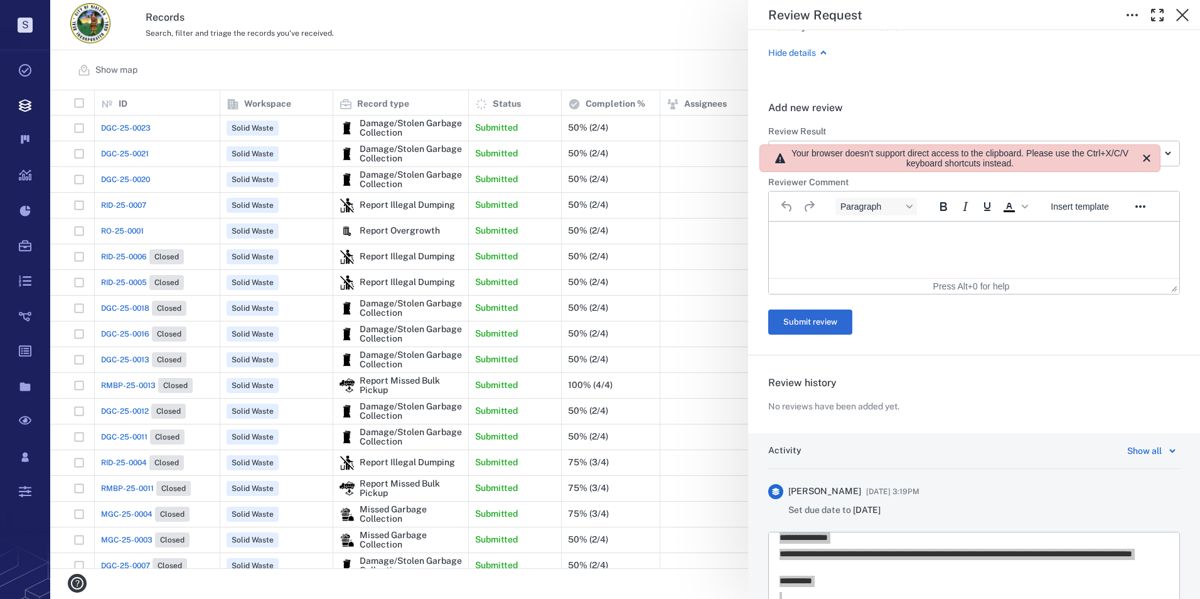
scroll to position [314, 0]
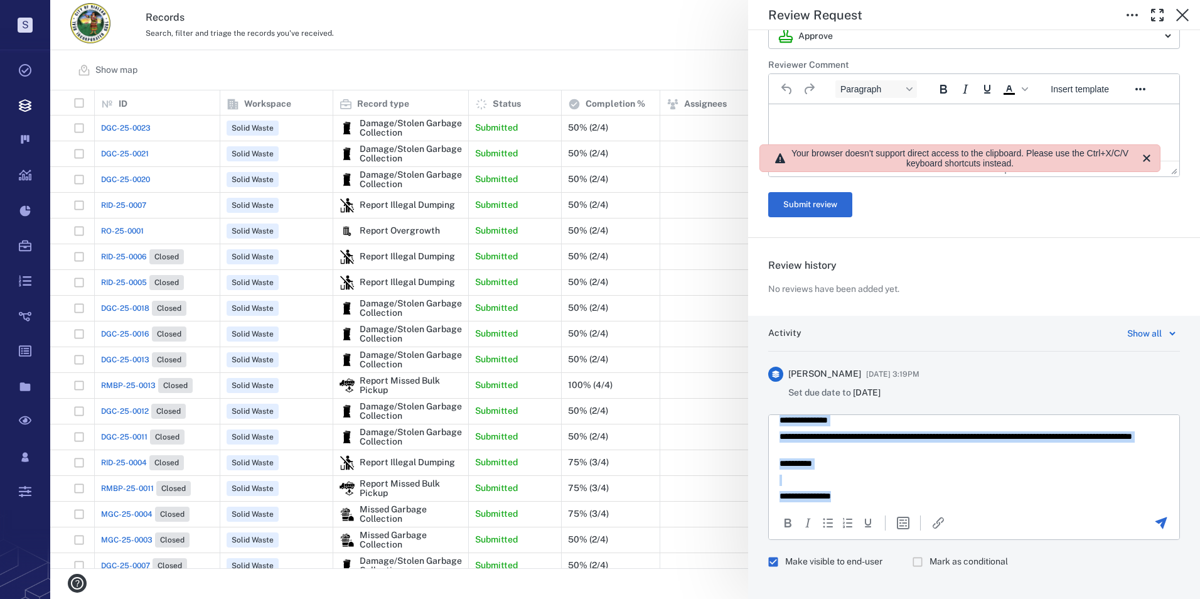
click at [862, 496] on p "**********" at bounding box center [964, 495] width 370 height 11
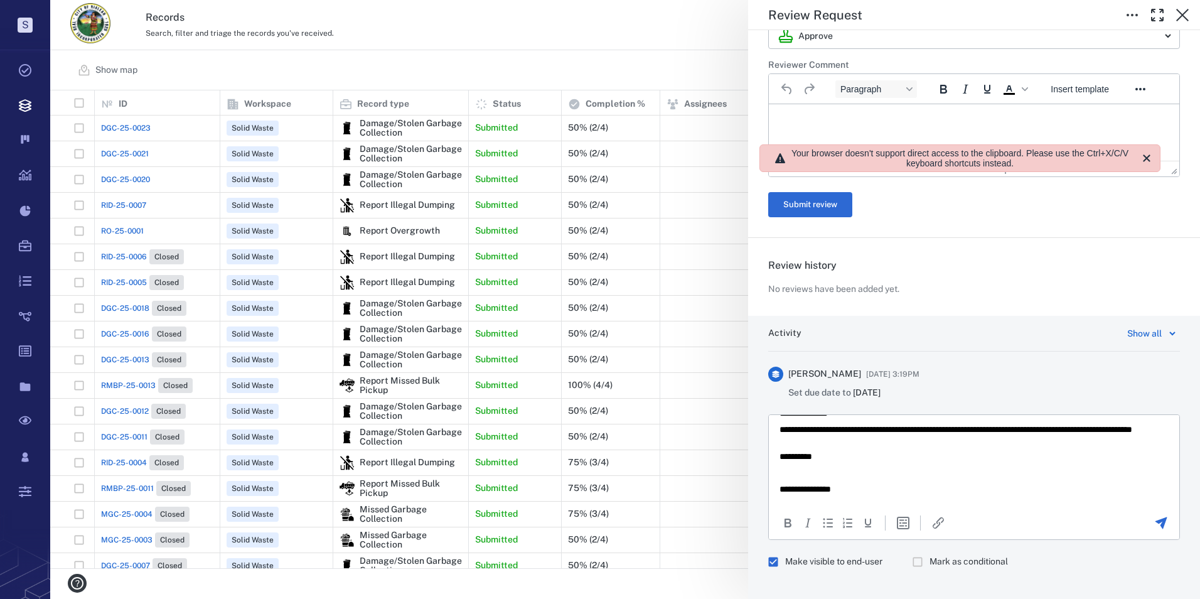
scroll to position [0, 0]
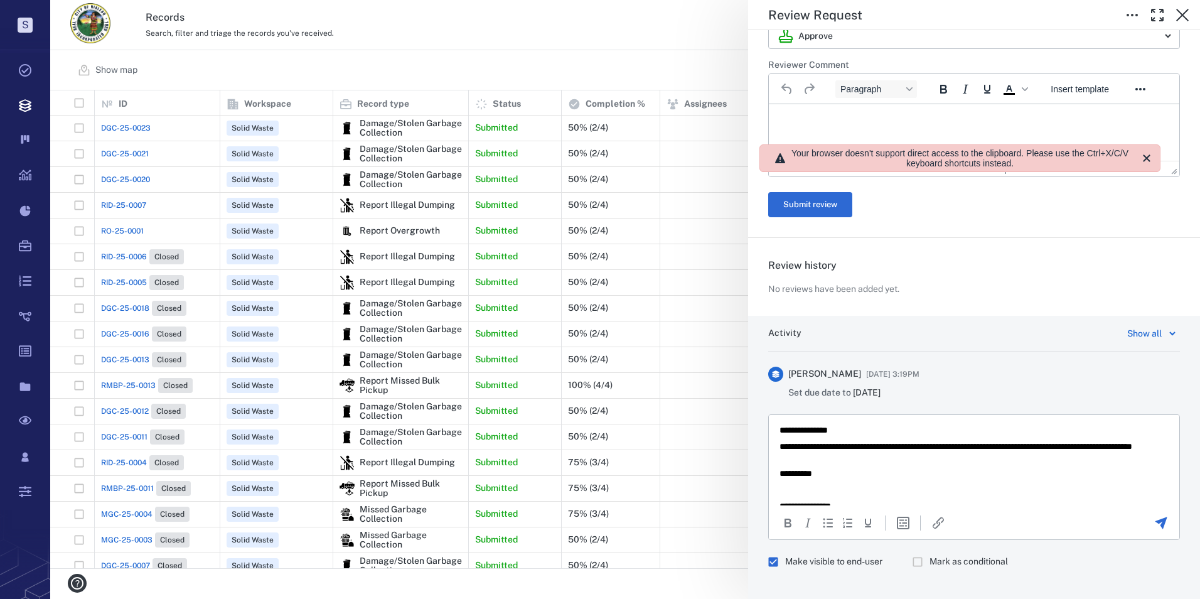
click at [882, 458] on p "**********" at bounding box center [964, 452] width 370 height 22
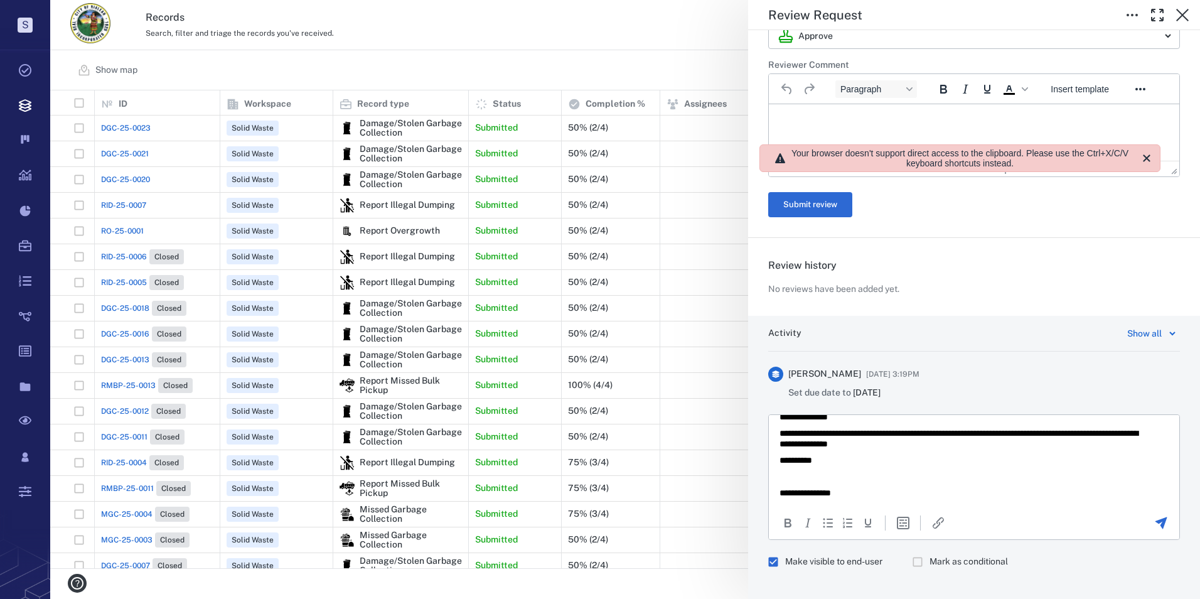
scroll to position [17, 0]
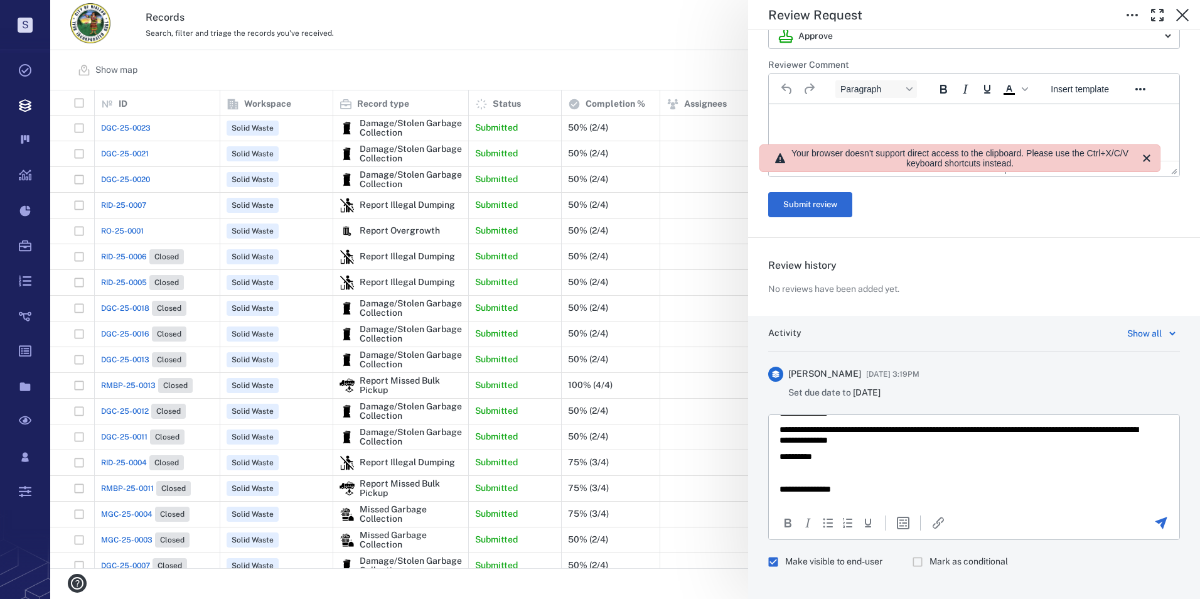
click at [1156, 523] on icon "Send the comment" at bounding box center [1161, 522] width 15 height 15
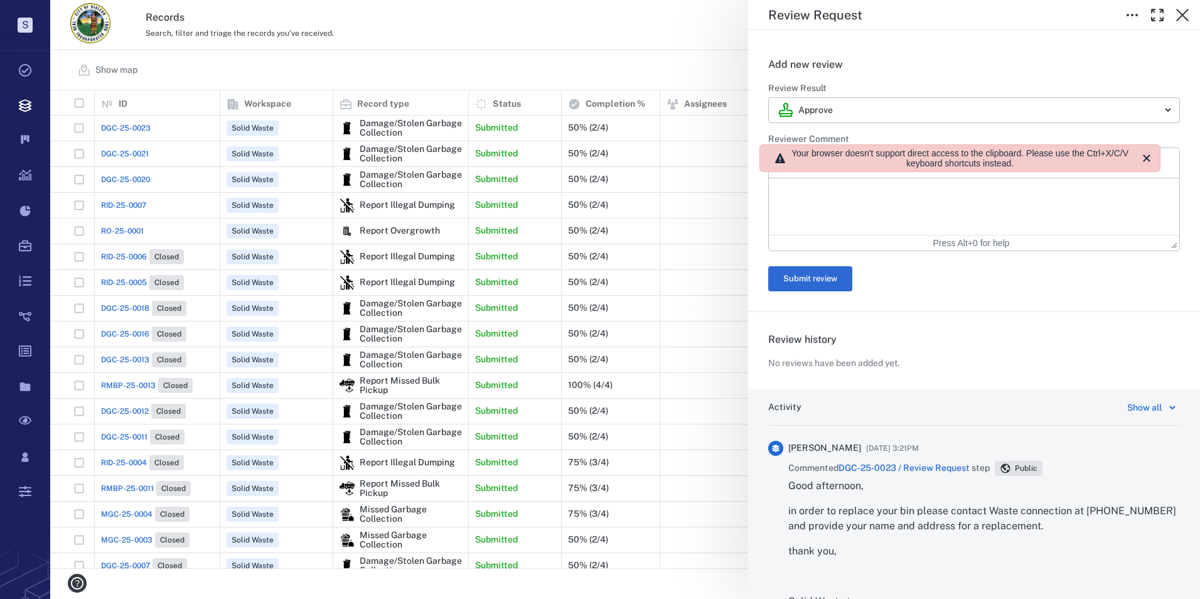
scroll to position [0, 0]
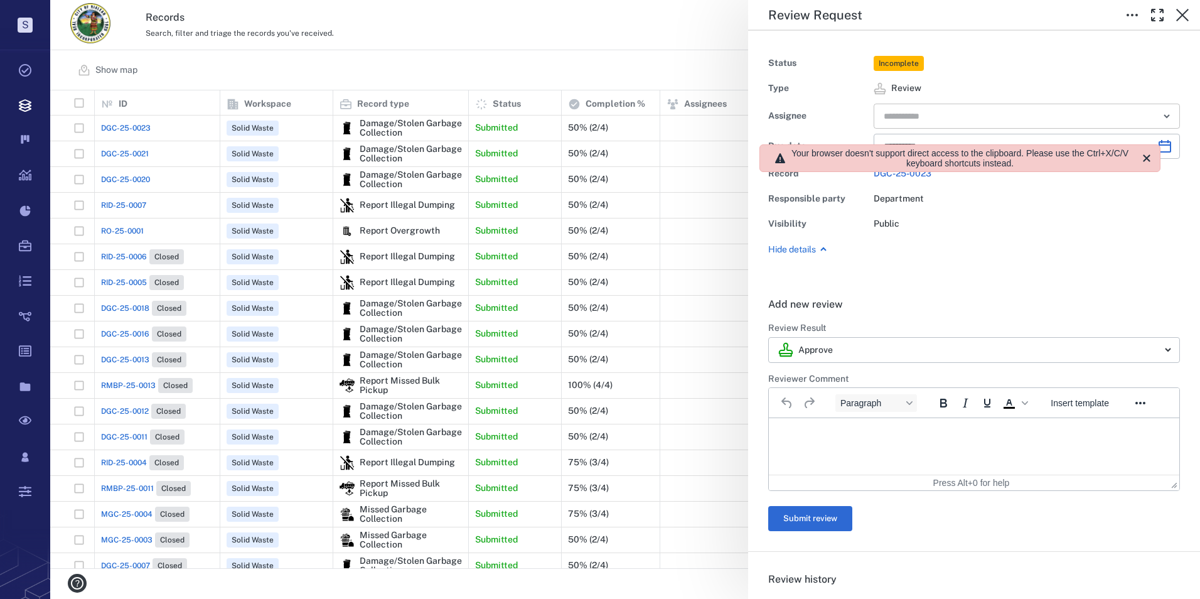
click at [915, 109] on input "text" at bounding box center [1012, 116] width 260 height 18
click at [976, 91] on span "Review" at bounding box center [1027, 88] width 306 height 13
click at [1144, 154] on icon "Close" at bounding box center [1146, 158] width 15 height 15
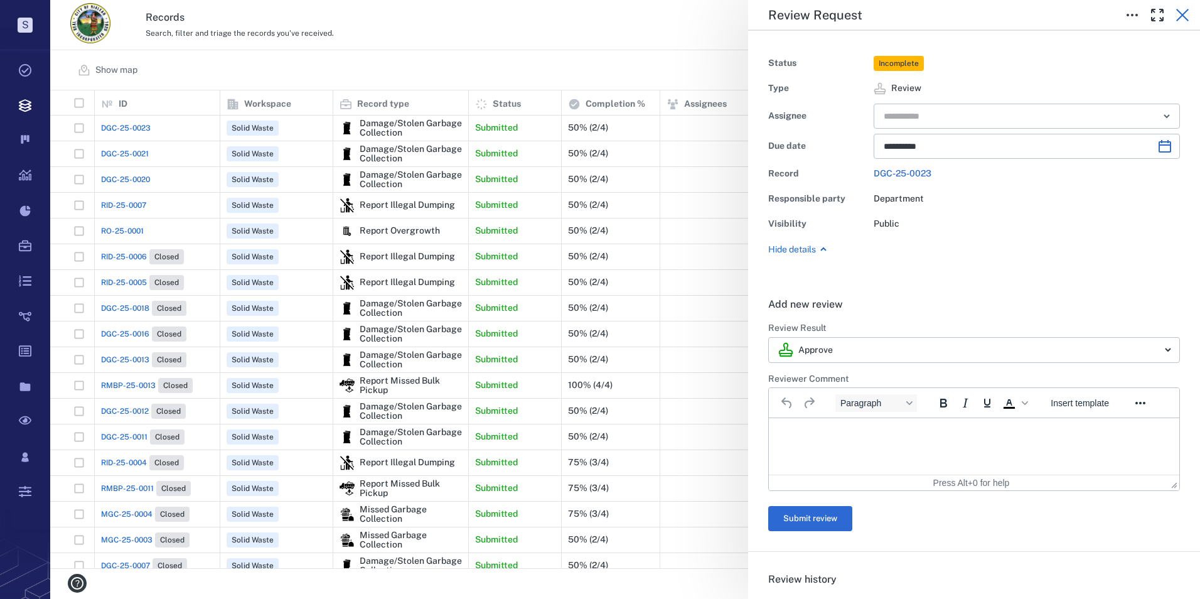
click at [1184, 9] on icon "button" at bounding box center [1182, 15] width 15 height 15
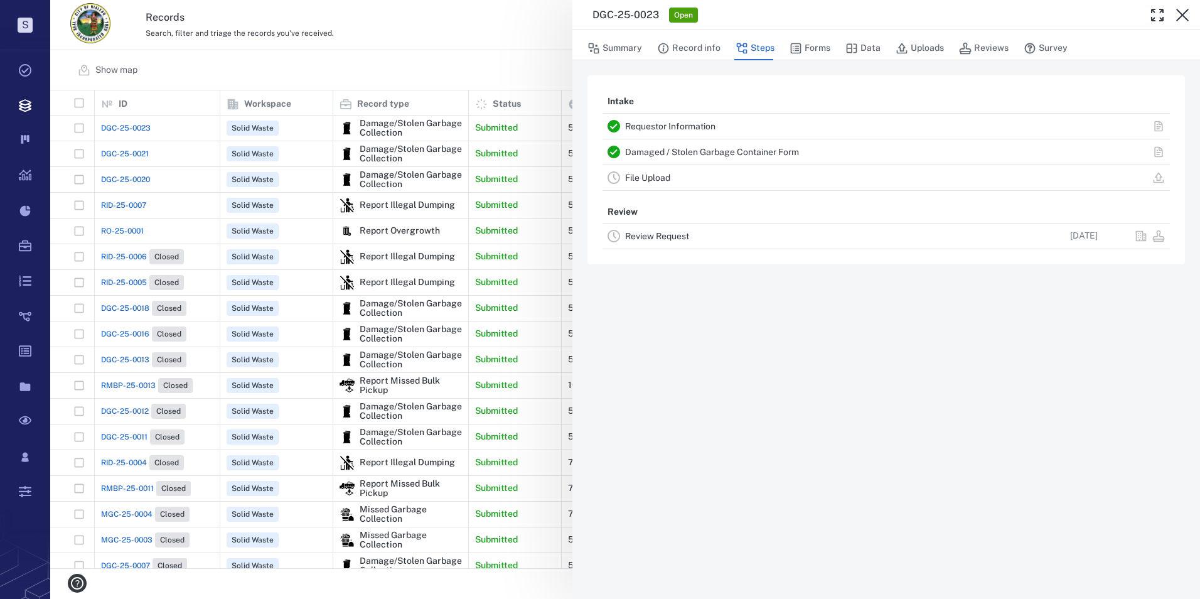
click at [488, 53] on div "DGC-25-0023 Open Summary Record info Steps Forms Data Uploads Reviews Survey In…" at bounding box center [625, 299] width 1150 height 599
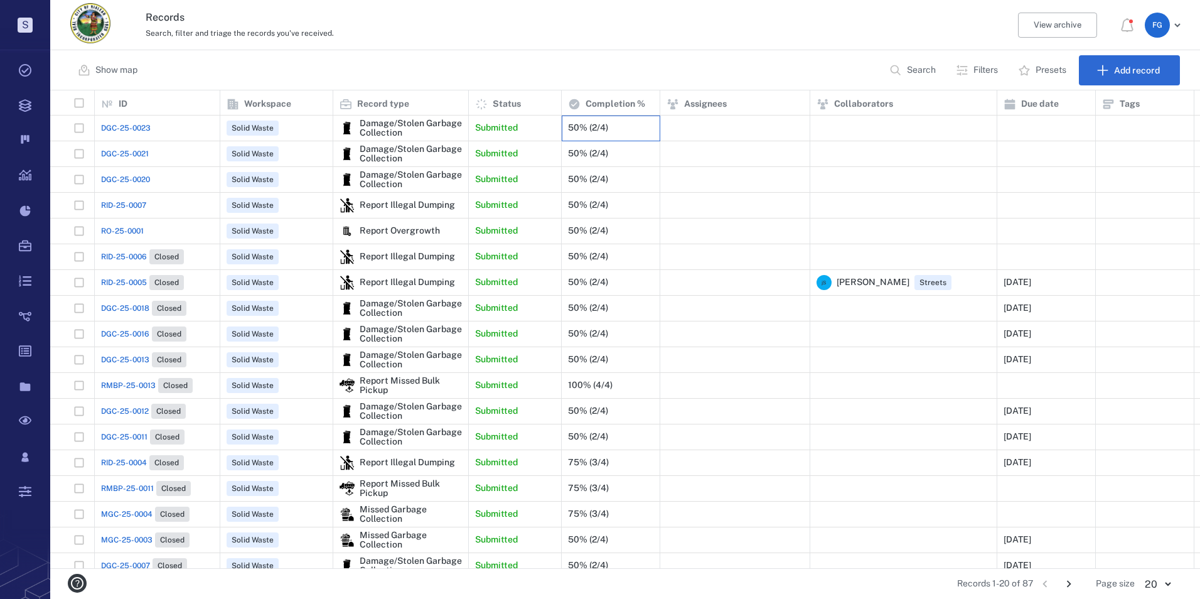
click at [562, 125] on div "50% (2/4)" at bounding box center [611, 128] width 99 height 26
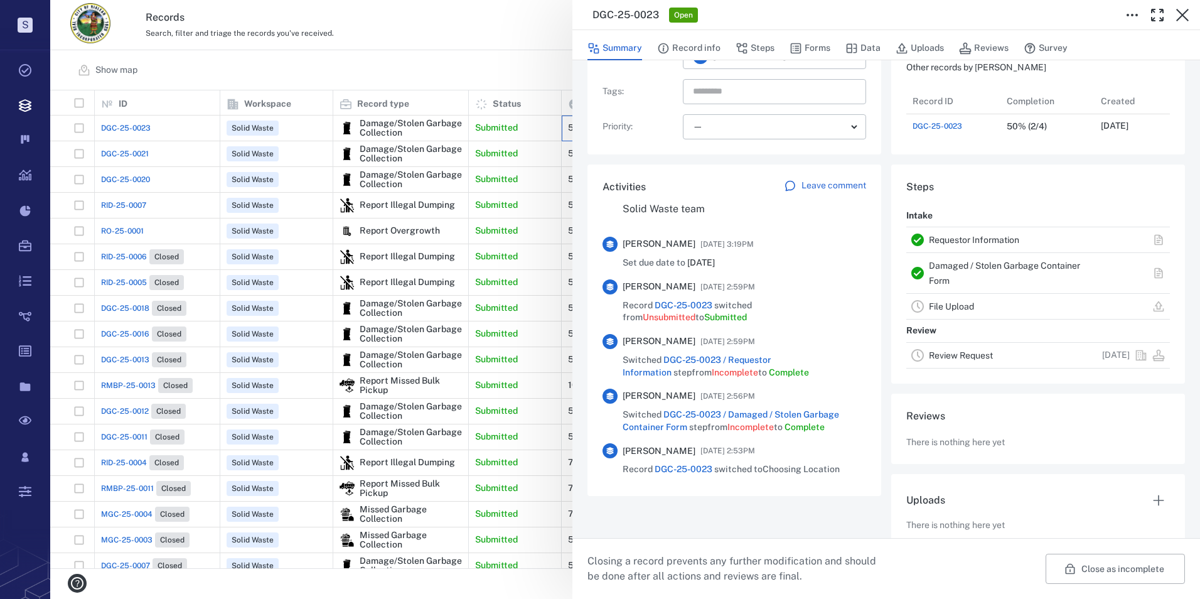
scroll to position [252, 0]
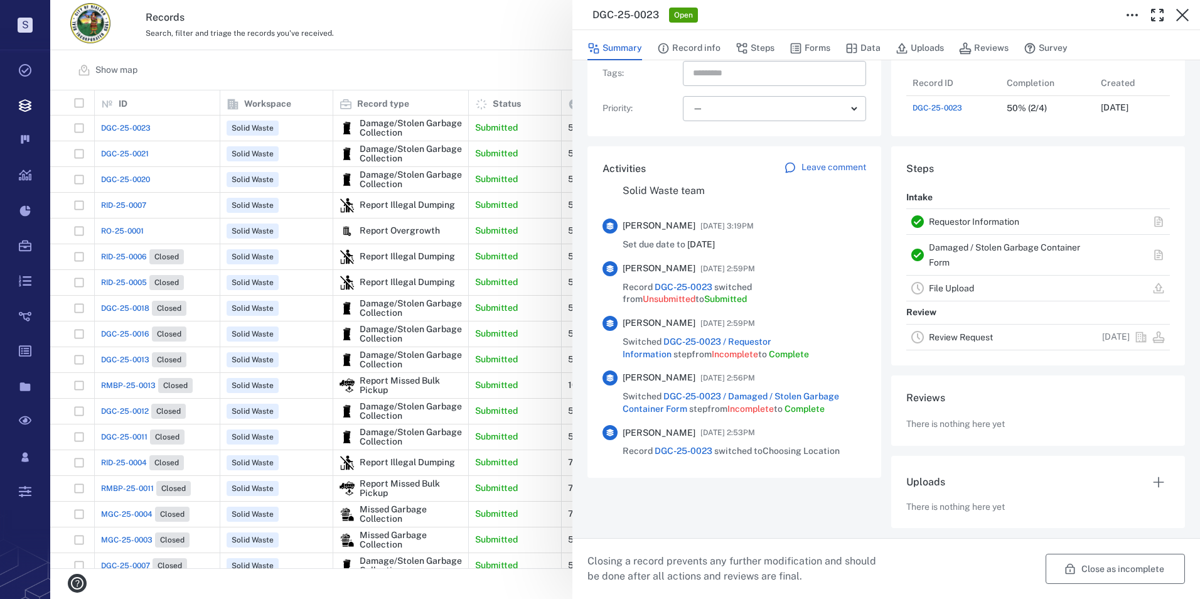
click at [1095, 570] on button "Close as incomplete" at bounding box center [1115, 569] width 139 height 30
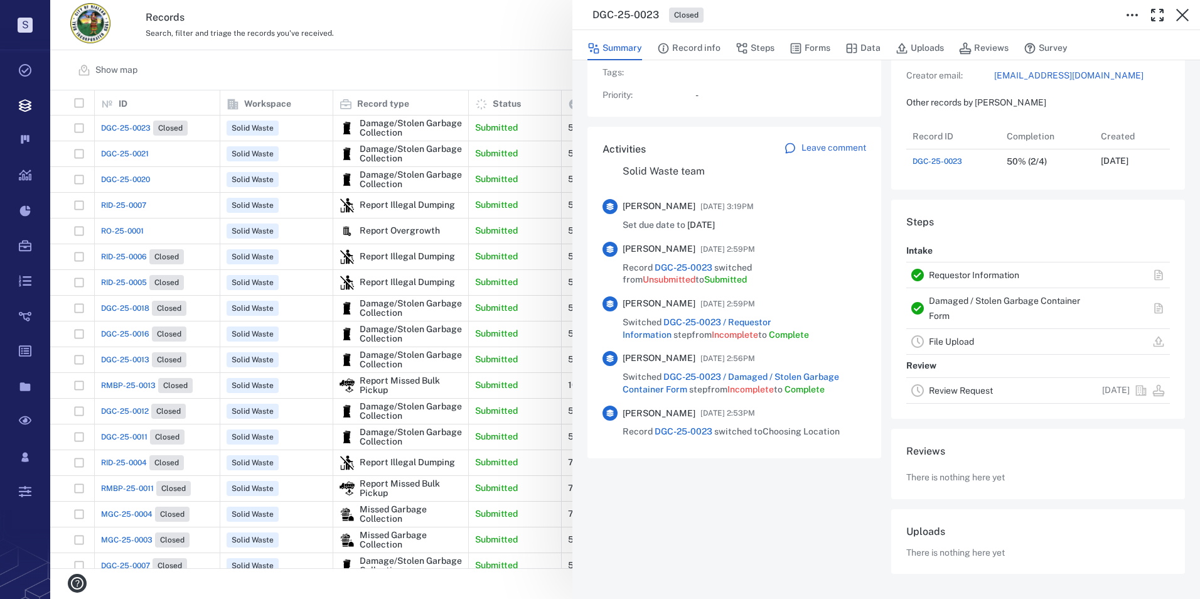
scroll to position [190, 0]
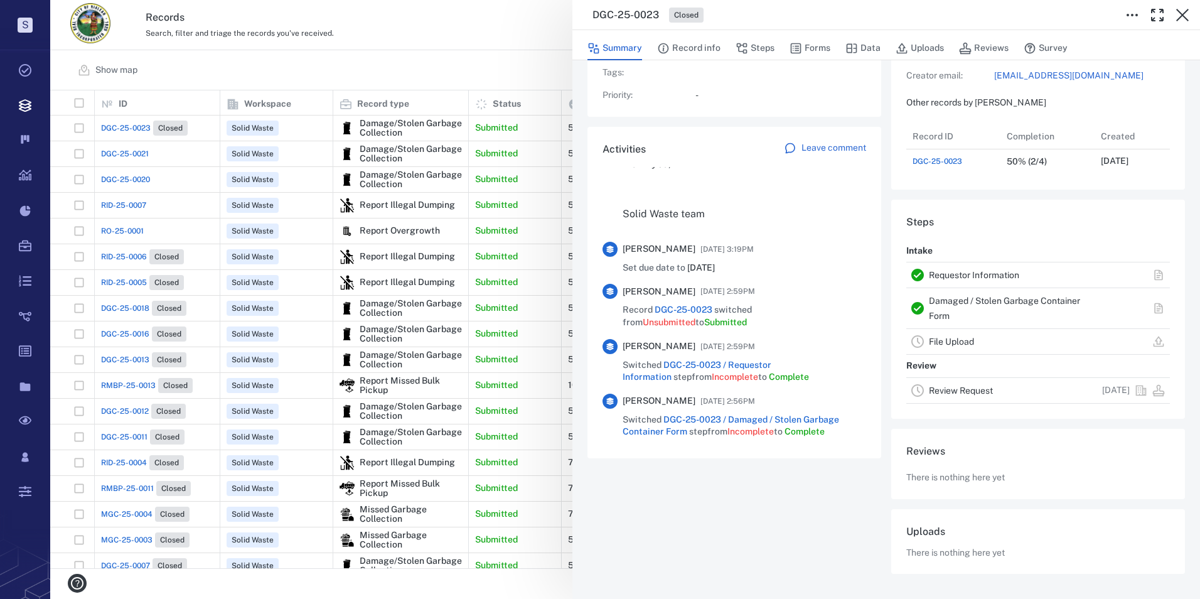
click at [137, 150] on div "DGC-25-0023 Closed Summary Record info Steps Forms Data Uploads Reviews Survey …" at bounding box center [625, 299] width 1150 height 599
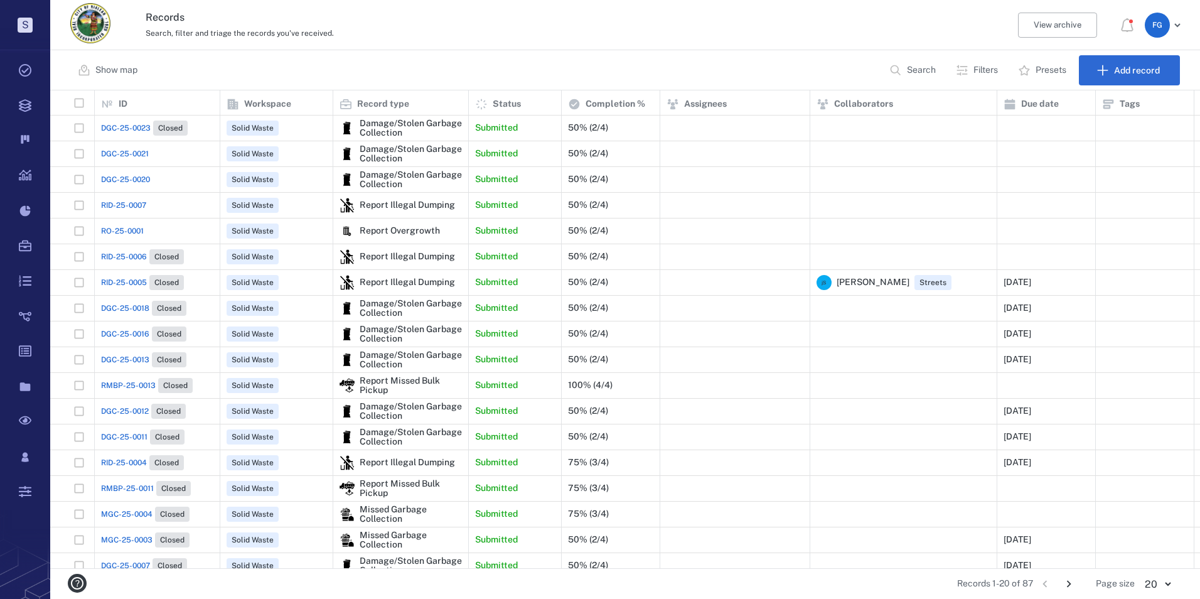
click at [136, 152] on span "DGC-25-0021" at bounding box center [125, 153] width 48 height 11
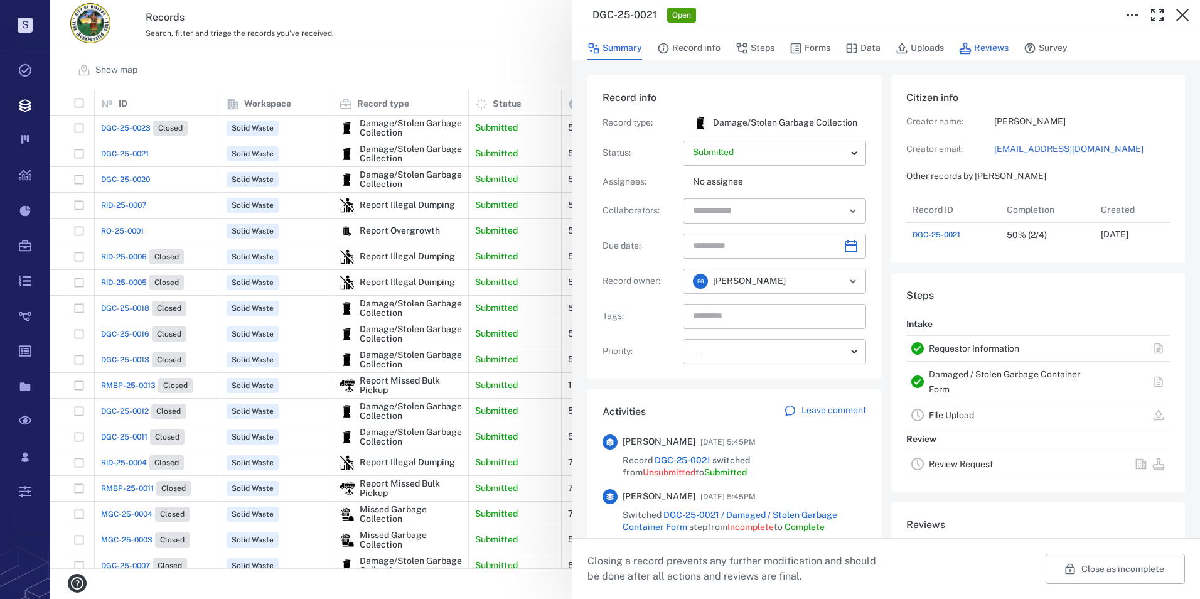
click at [968, 41] on button "Reviews" at bounding box center [984, 48] width 50 height 24
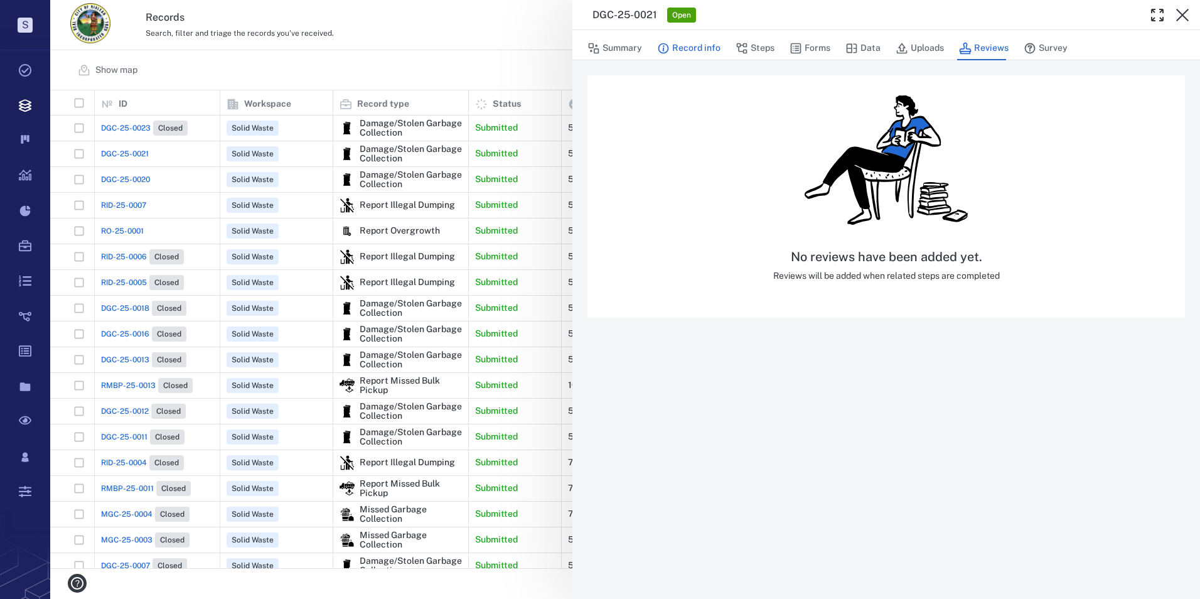
click at [689, 44] on button "Record info" at bounding box center [688, 48] width 63 height 24
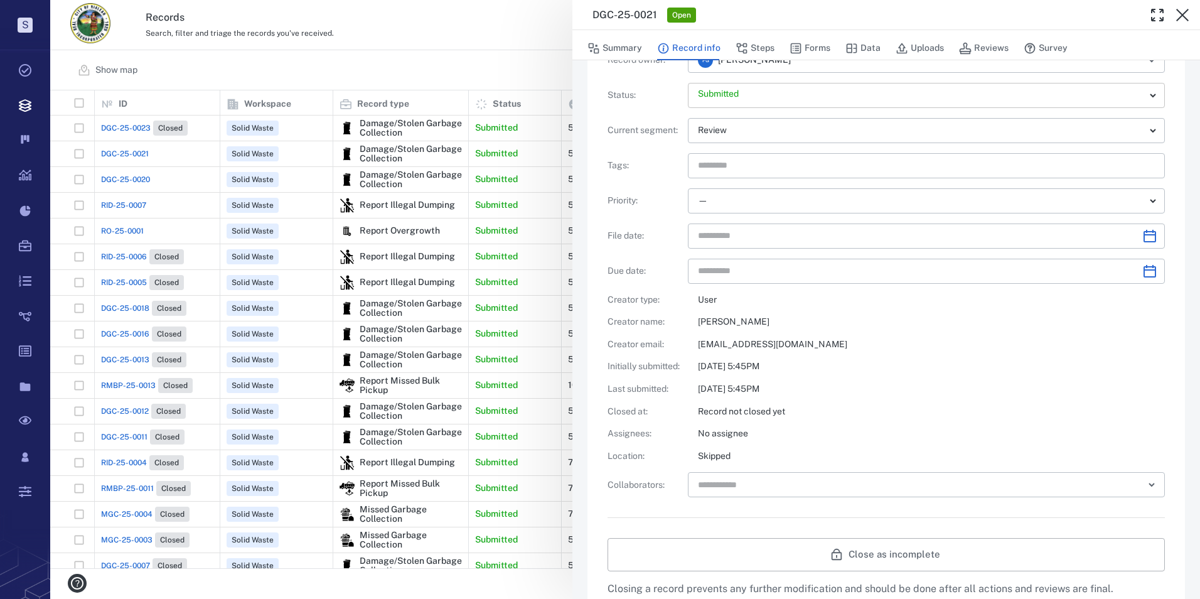
scroll to position [101, 0]
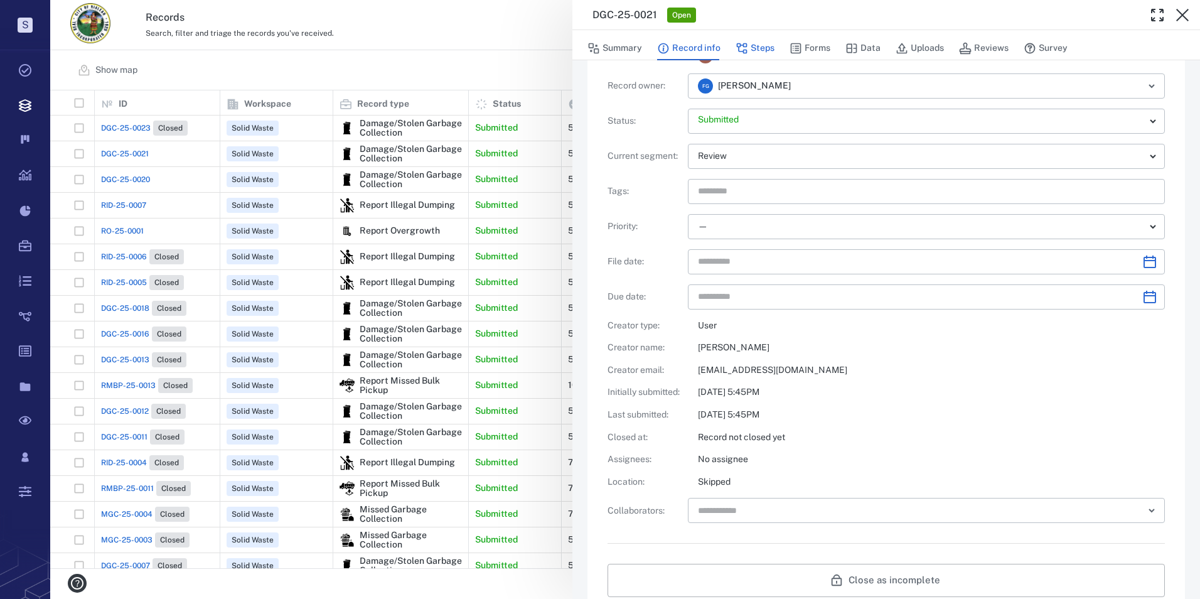
click at [755, 47] on button "Steps" at bounding box center [755, 48] width 39 height 24
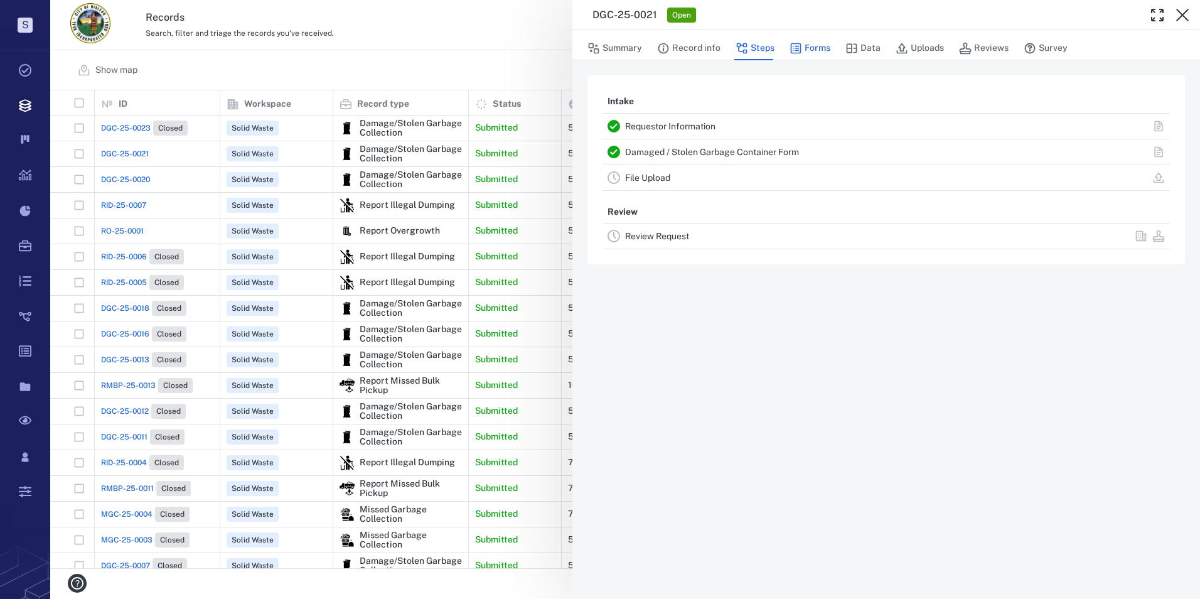
click at [802, 48] on button "Forms" at bounding box center [810, 48] width 41 height 24
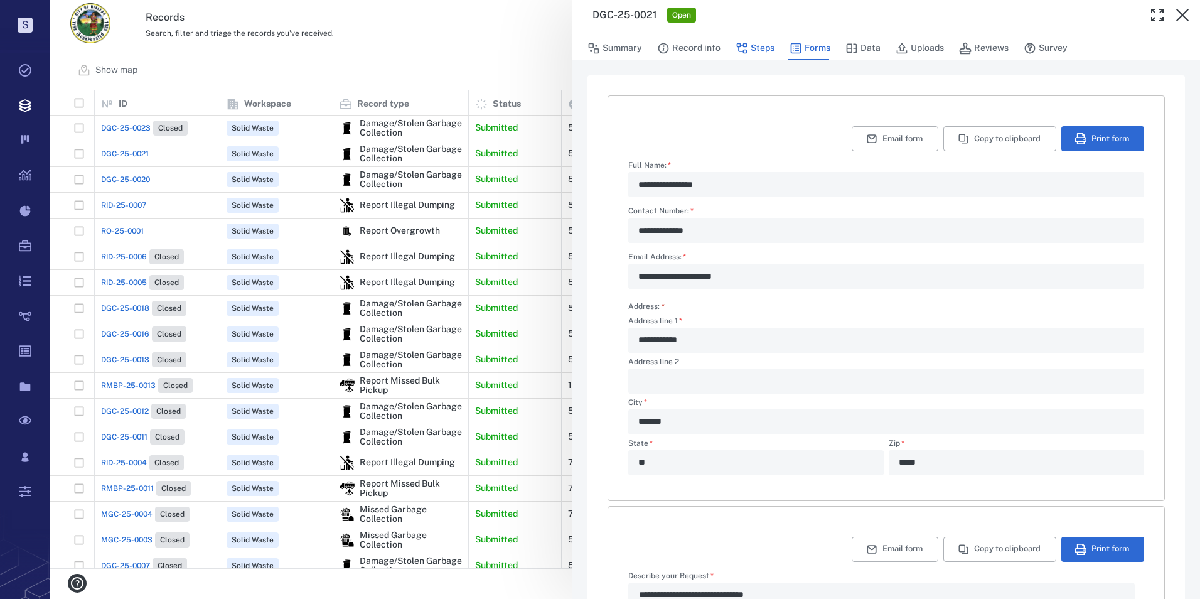
type textarea "*"
click at [747, 46] on icon "button" at bounding box center [742, 48] width 13 height 13
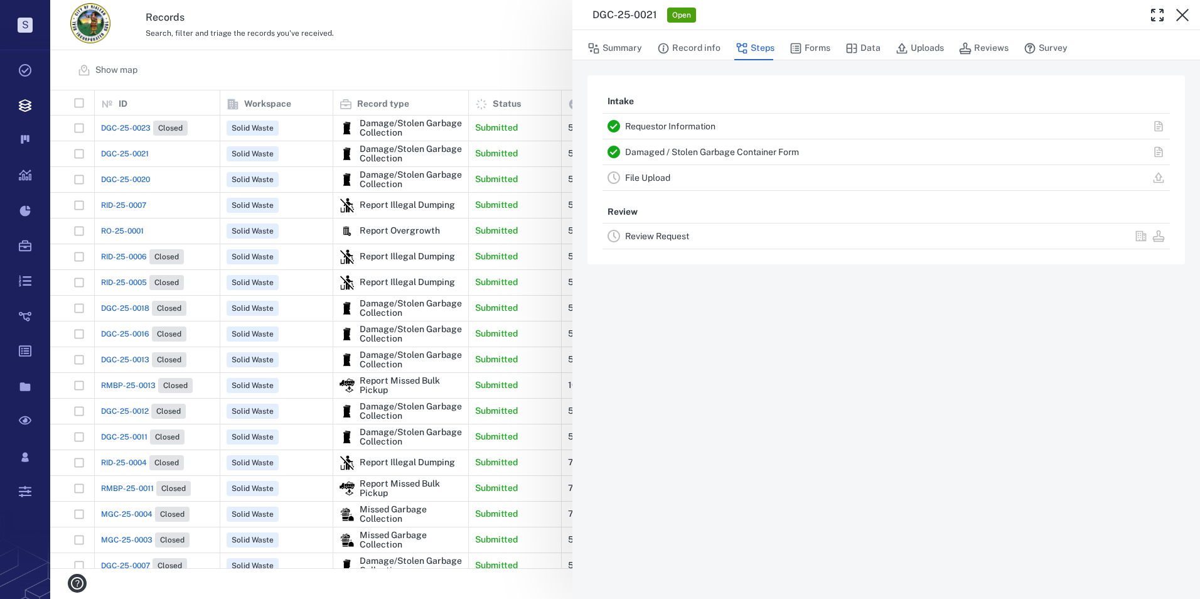
click at [653, 233] on link "Review Request" at bounding box center [657, 236] width 64 height 10
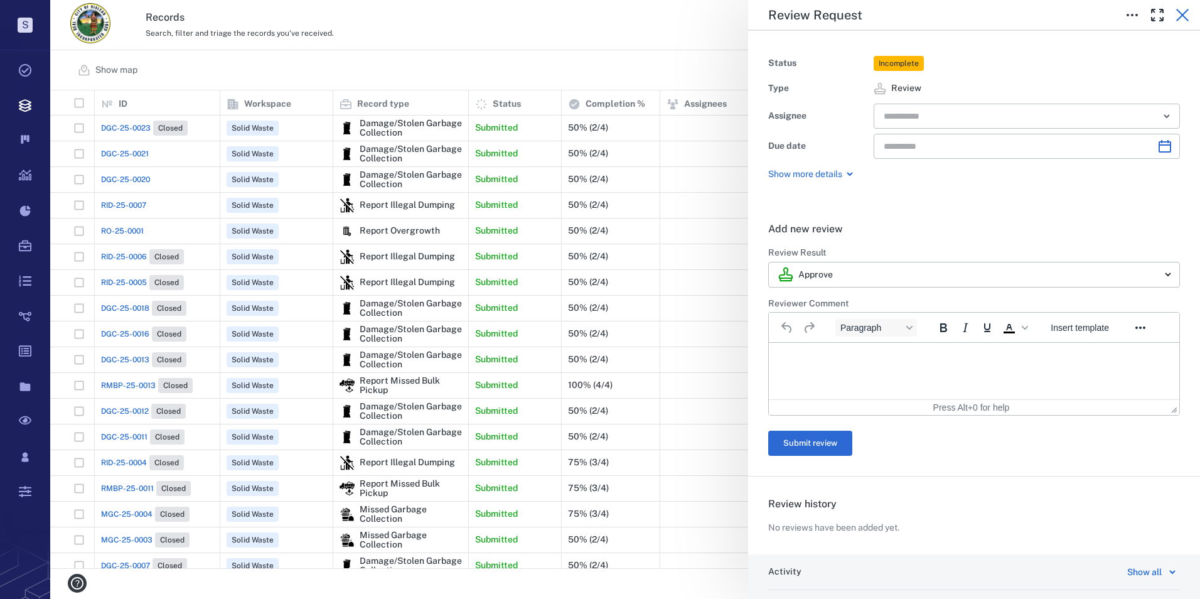
click at [1176, 12] on icon "button" at bounding box center [1182, 15] width 15 height 15
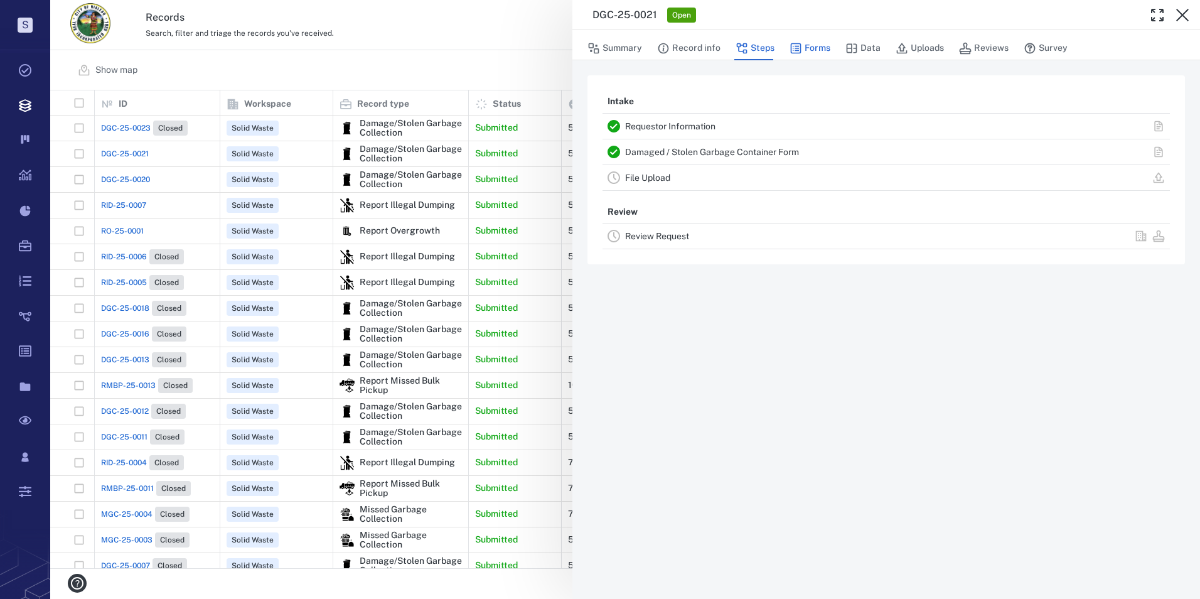
click at [803, 45] on button "Forms" at bounding box center [810, 48] width 41 height 24
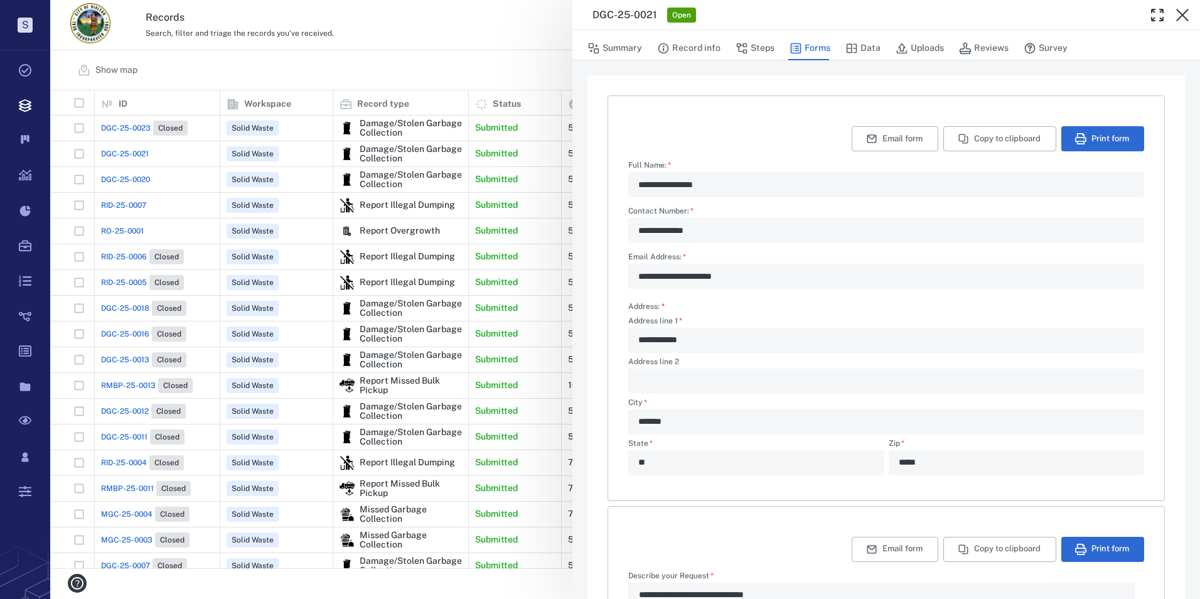
drag, startPoint x: 855, startPoint y: 48, endPoint x: 823, endPoint y: 249, distance: 203.4
click at [825, 251] on div "**********" at bounding box center [886, 314] width 628 height 569
click at [727, 45] on div "Summary Record info Steps Forms Data Uploads Reviews Survey" at bounding box center [885, 47] width 597 height 25
click at [714, 44] on button "Record info" at bounding box center [688, 48] width 63 height 24
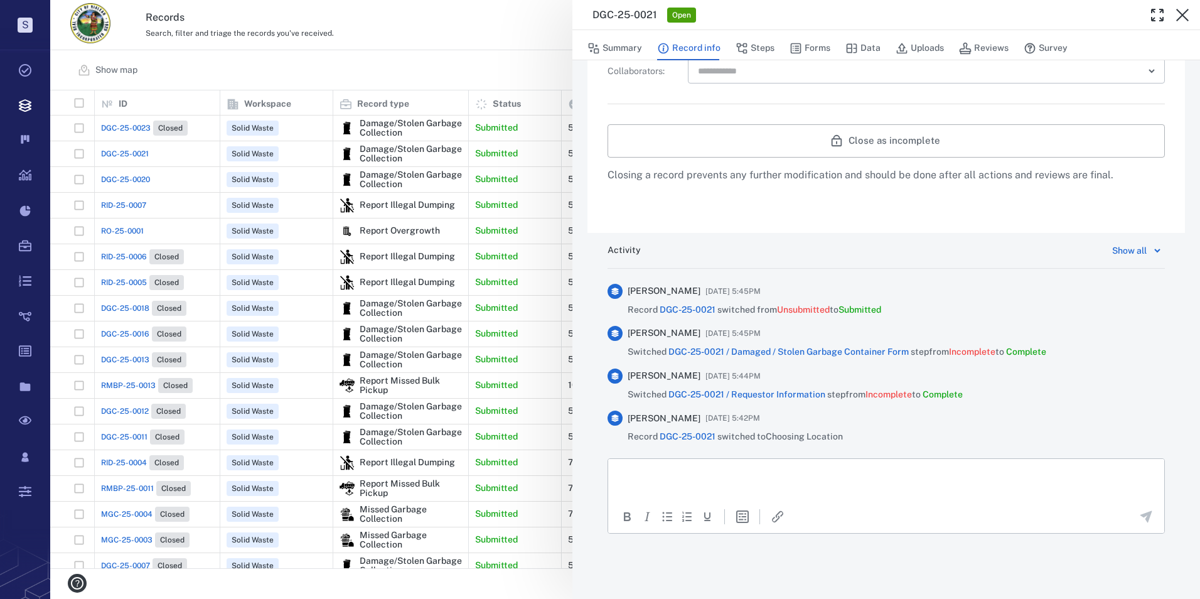
scroll to position [101, 0]
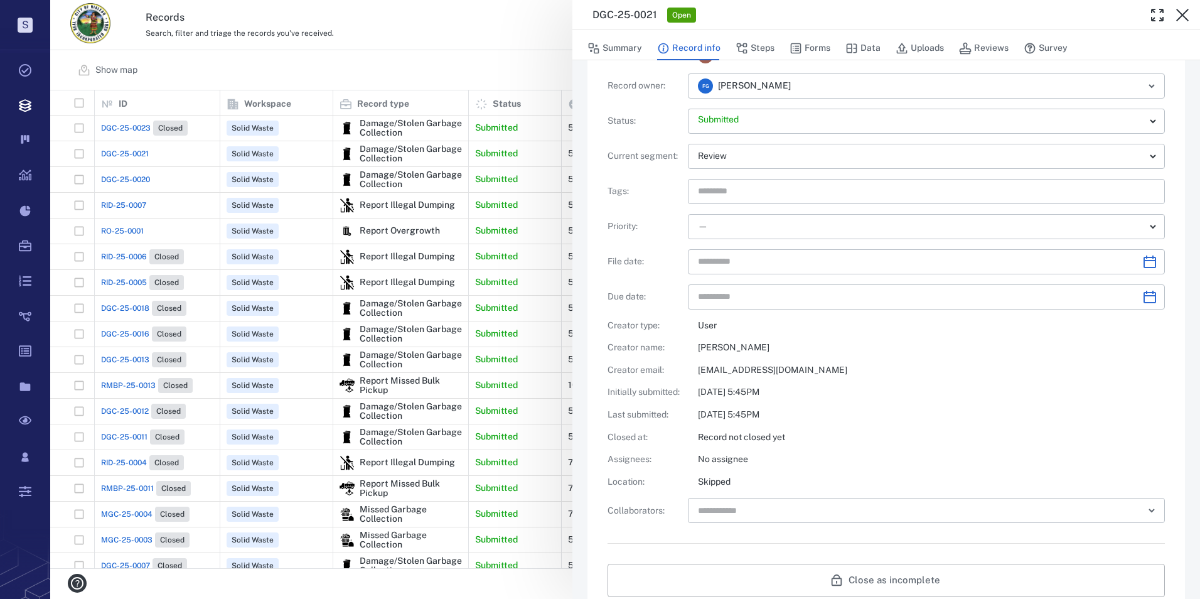
drag, startPoint x: 1004, startPoint y: 41, endPoint x: 845, endPoint y: 370, distance: 365.8
click at [1004, 41] on button "Reviews" at bounding box center [984, 48] width 50 height 24
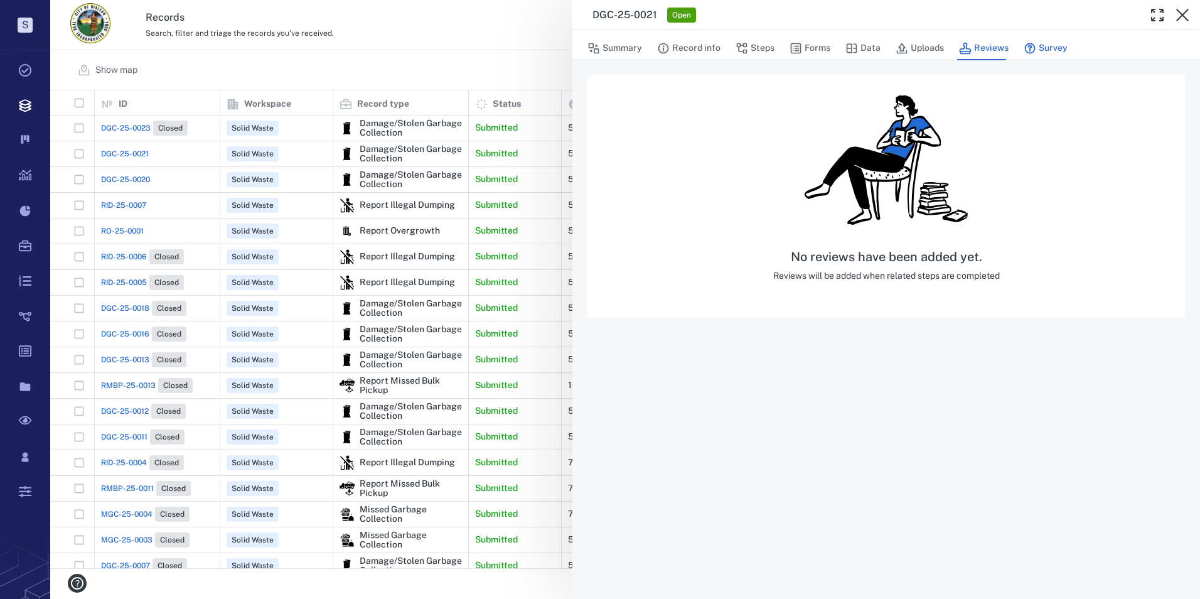
click at [1051, 53] on button "Survey" at bounding box center [1046, 48] width 44 height 24
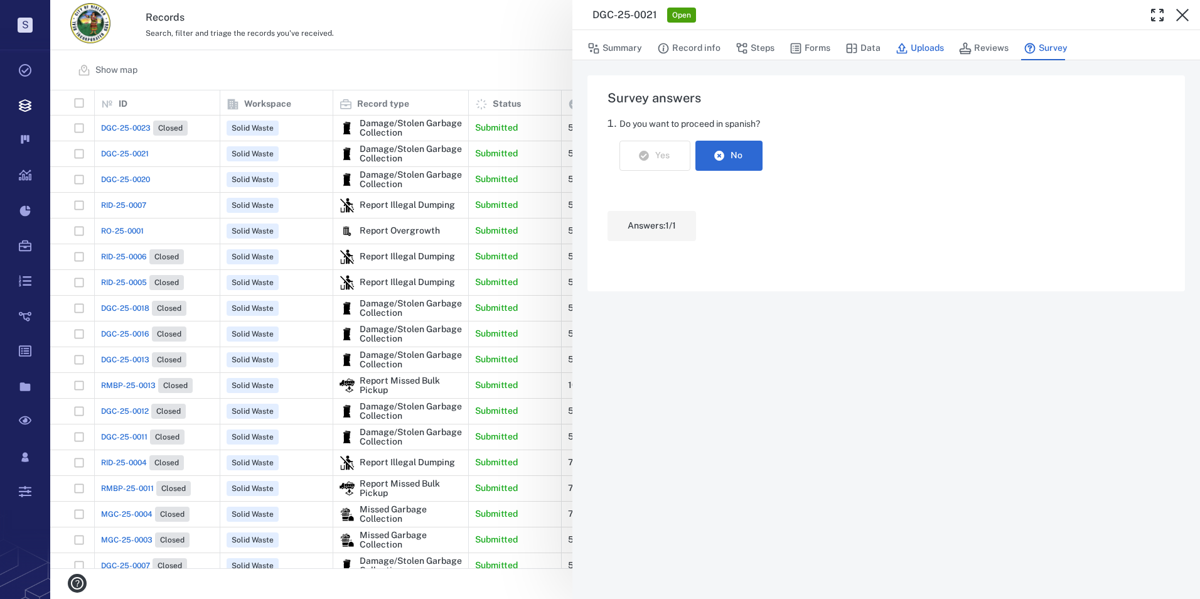
click at [918, 49] on button "Uploads" at bounding box center [920, 48] width 48 height 24
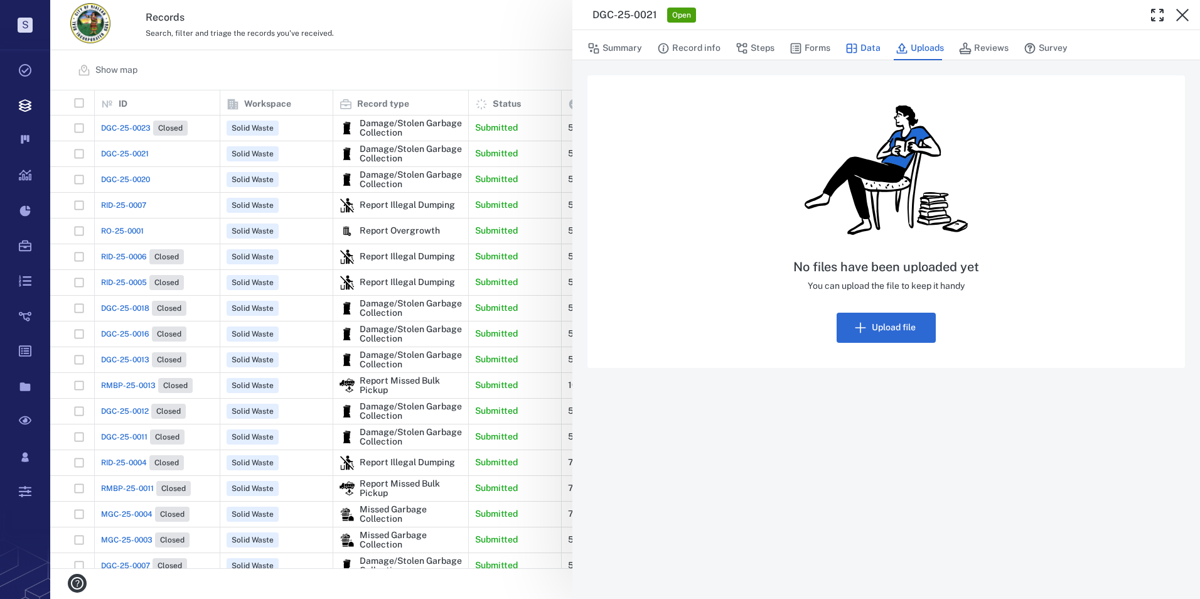
click at [864, 54] on button "Data" at bounding box center [862, 48] width 35 height 24
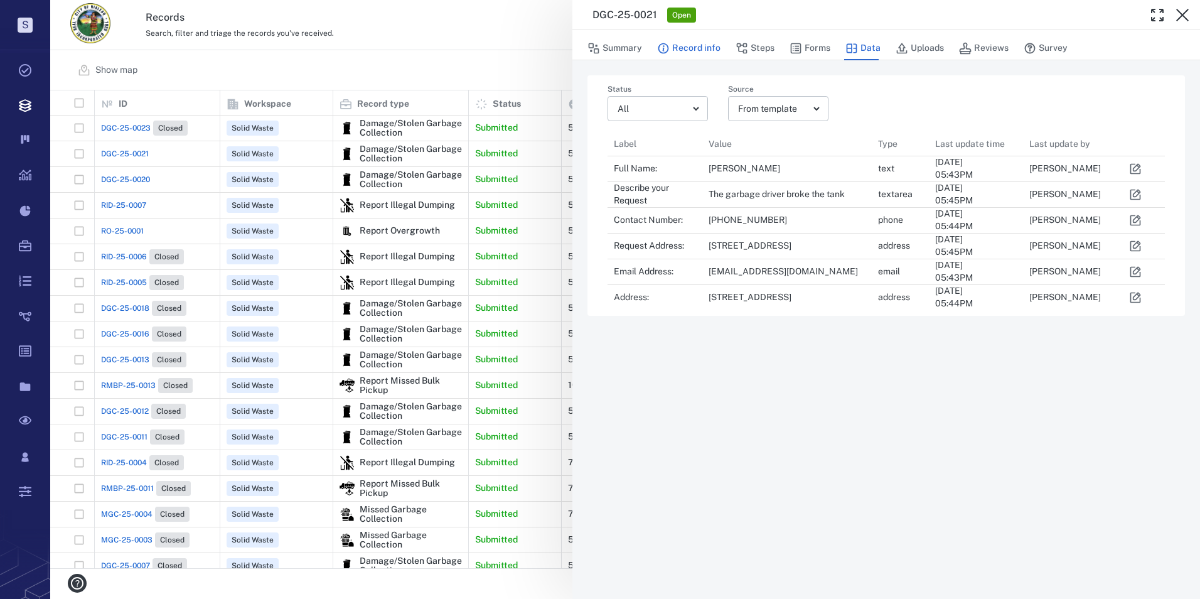
scroll to position [170, 548]
click at [700, 48] on button "Record info" at bounding box center [688, 48] width 63 height 24
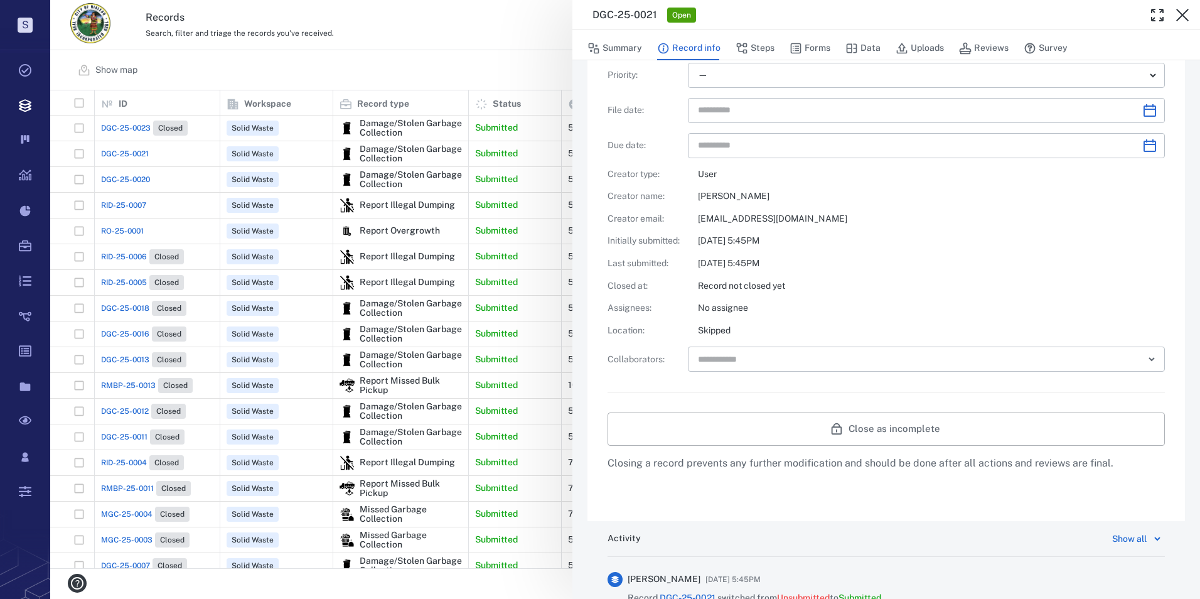
scroll to position [227, 0]
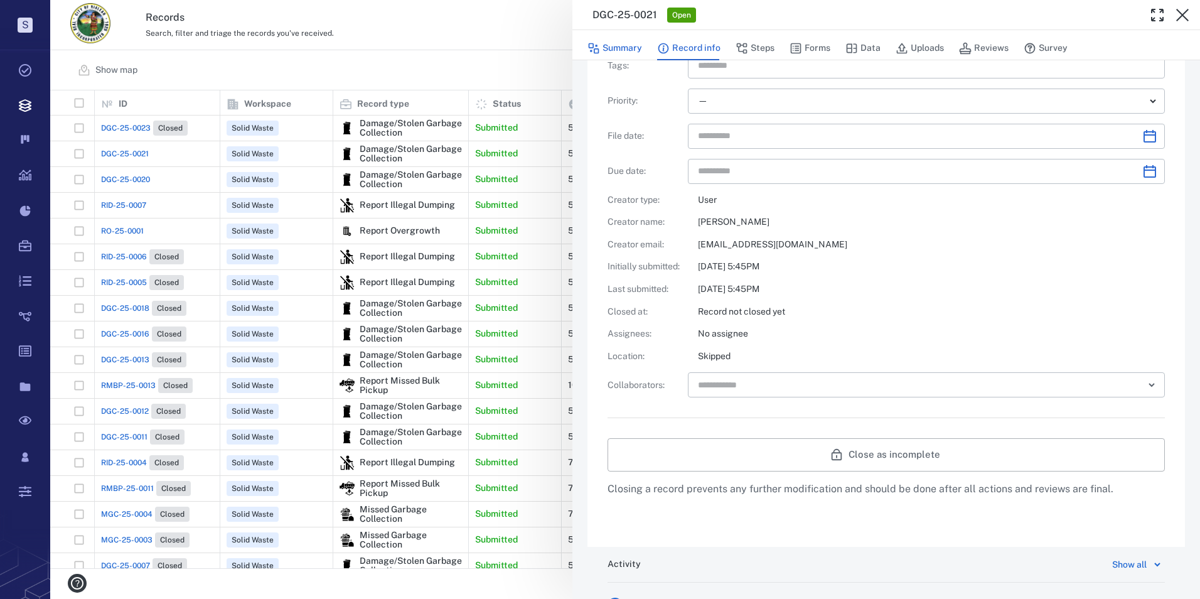
click at [623, 51] on button "Summary" at bounding box center [614, 48] width 55 height 24
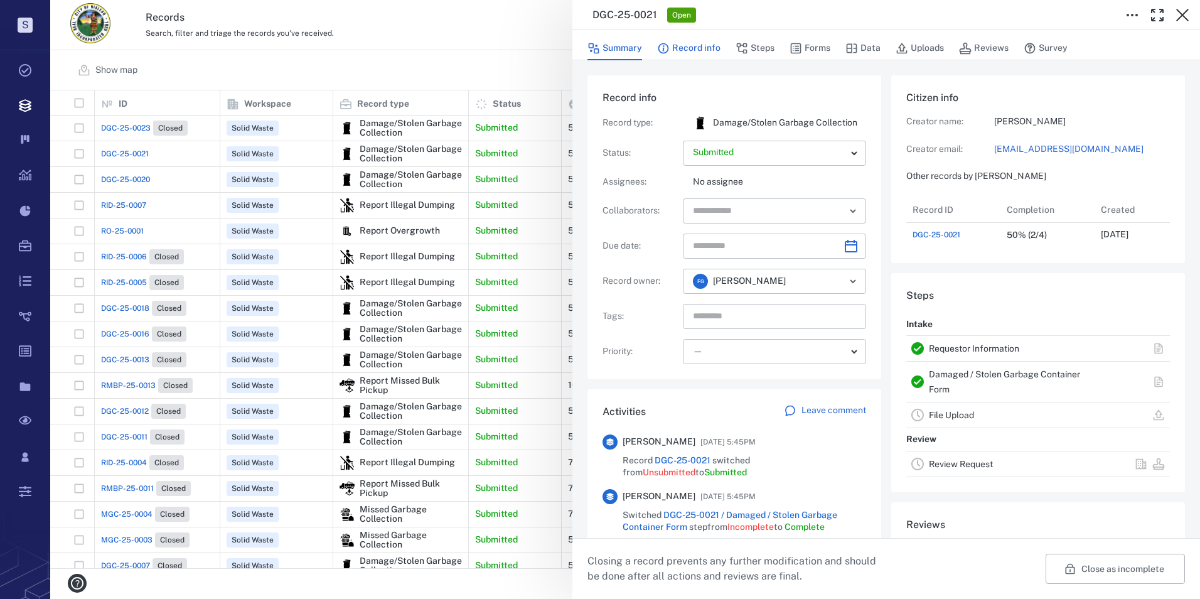
click at [707, 43] on button "Record info" at bounding box center [688, 48] width 63 height 24
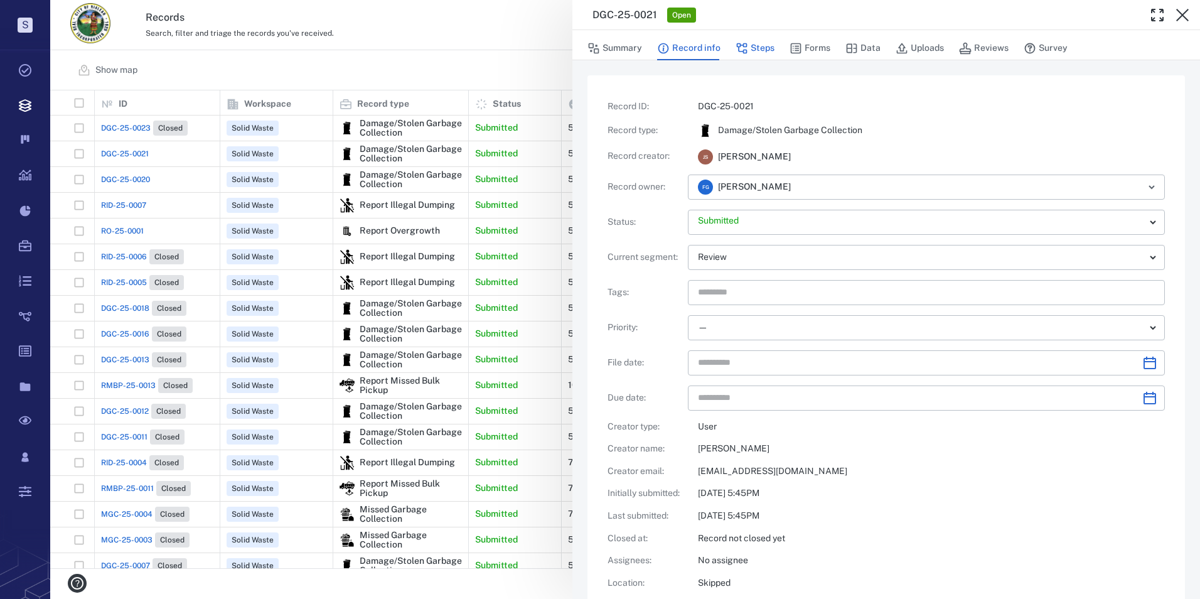
click at [737, 45] on icon "button" at bounding box center [742, 48] width 11 height 11
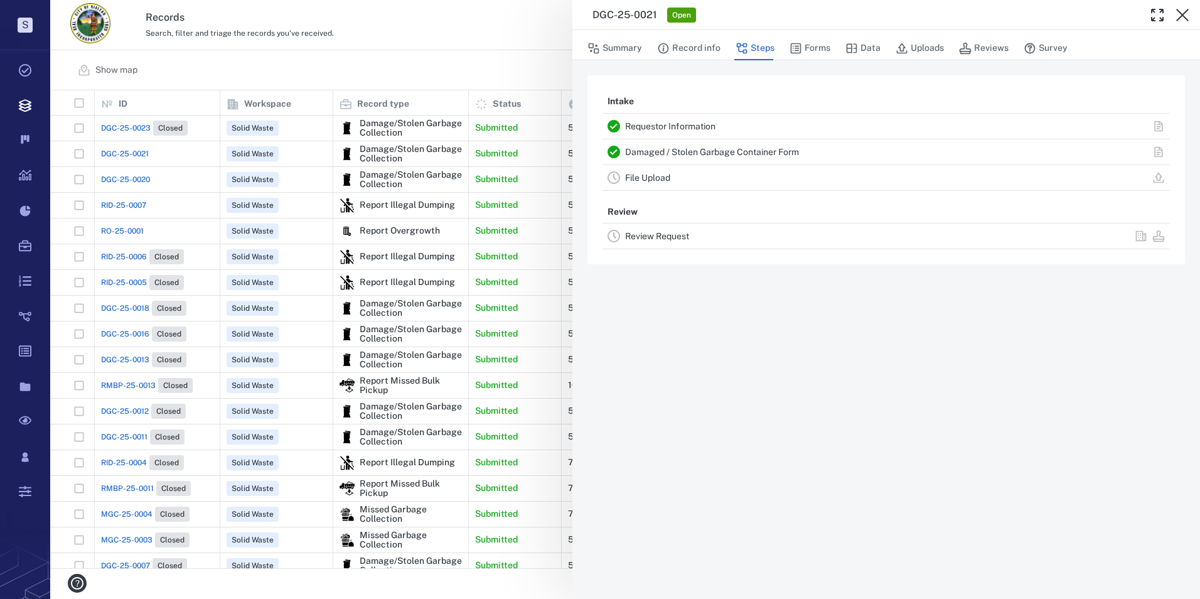
click at [660, 248] on div "Review Request" at bounding box center [885, 235] width 567 height 25
click at [661, 241] on link "Review Request" at bounding box center [657, 236] width 64 height 10
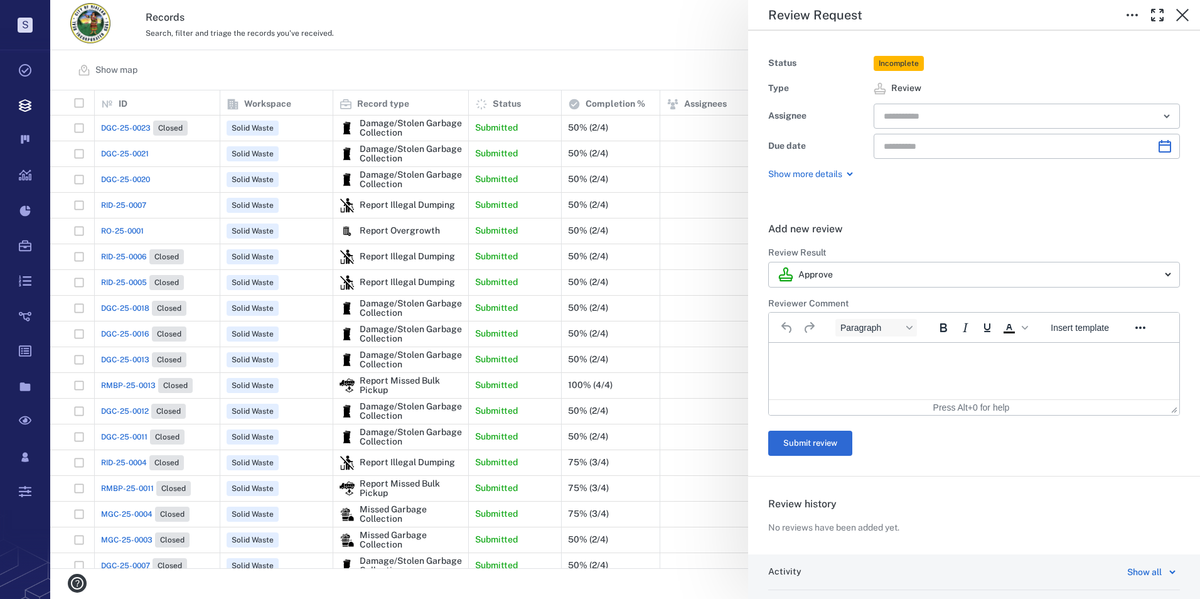
scroll to position [151, 0]
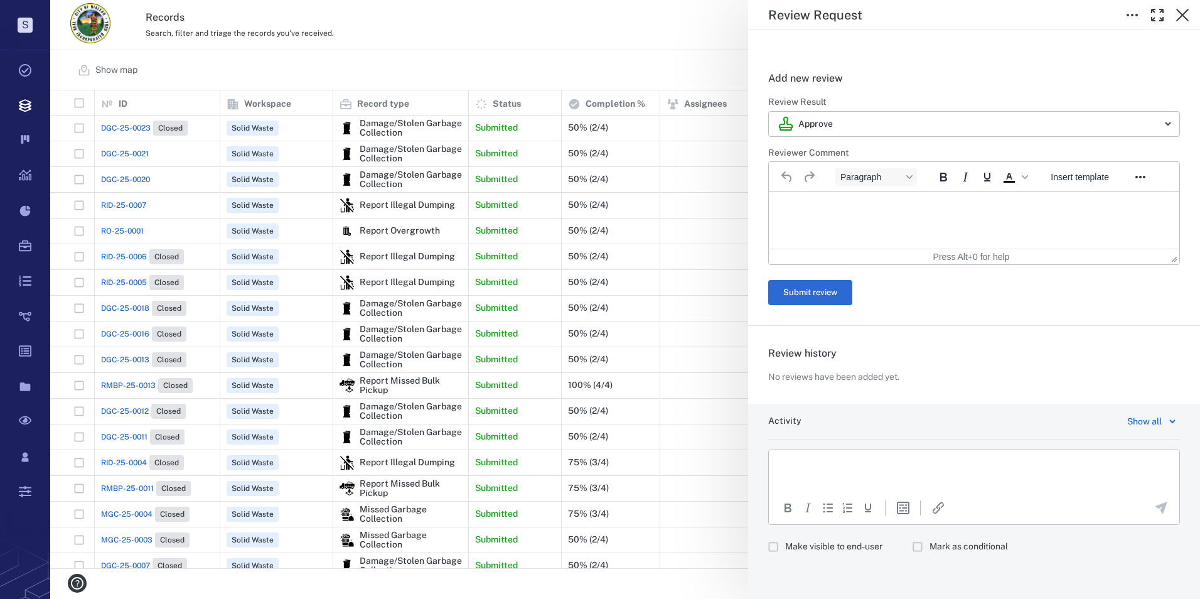
click at [842, 460] on p "Rich Text Area. Press ALT-0 for help." at bounding box center [973, 465] width 389 height 11
click at [843, 477] on html at bounding box center [974, 465] width 410 height 31
click at [857, 465] on p "Rich Text Area. Press ALT-0 for help." at bounding box center [973, 465] width 389 height 11
click at [888, 540] on div "Paste" at bounding box center [896, 544] width 23 height 15
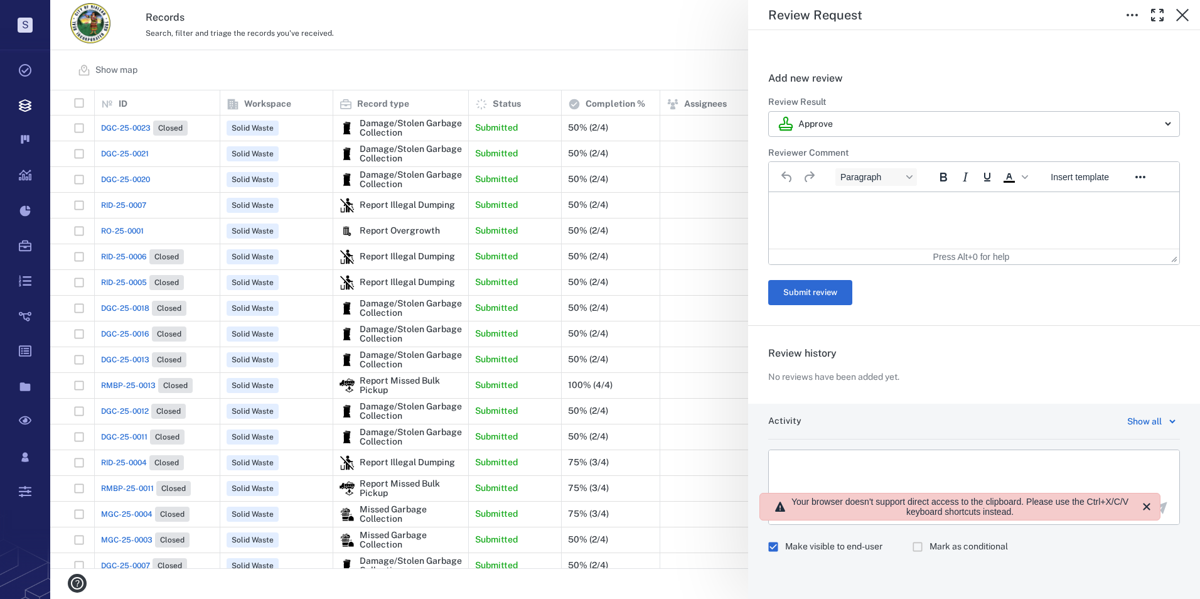
scroll to position [468, 1141]
click at [924, 472] on html at bounding box center [974, 465] width 410 height 31
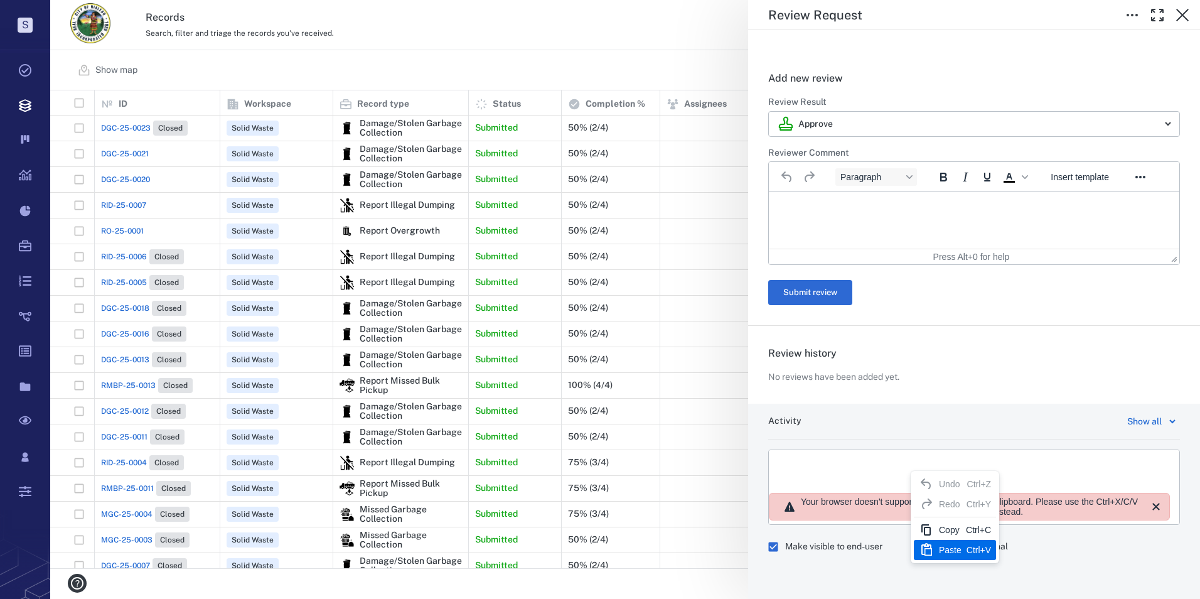
click at [958, 549] on div "Paste" at bounding box center [950, 549] width 23 height 15
click at [823, 448] on div "Activity Show all To open the popup, press Shift+Enter To open the popup, press…" at bounding box center [974, 501] width 452 height 195
click at [136, 124] on div "Review Request Status Incomplete Type Review Assignee ​ Due date ​ Show more de…" at bounding box center [625, 299] width 1150 height 599
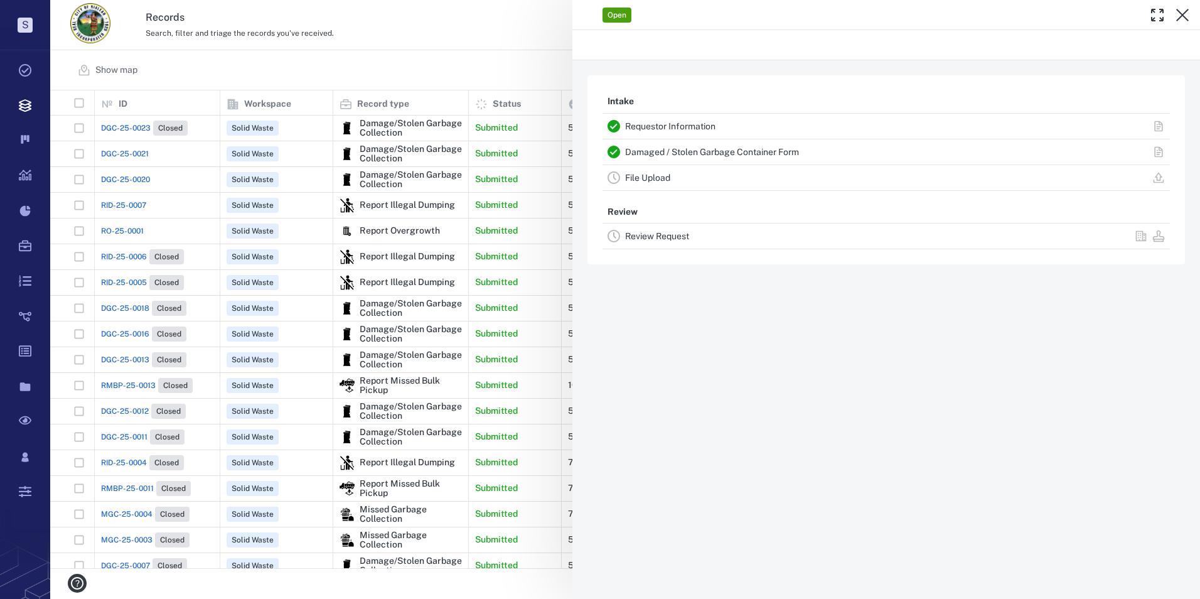
click at [135, 129] on div "Open Intake Requestor Information Damaged / Stolen Garbage Container Form File …" at bounding box center [625, 299] width 1150 height 599
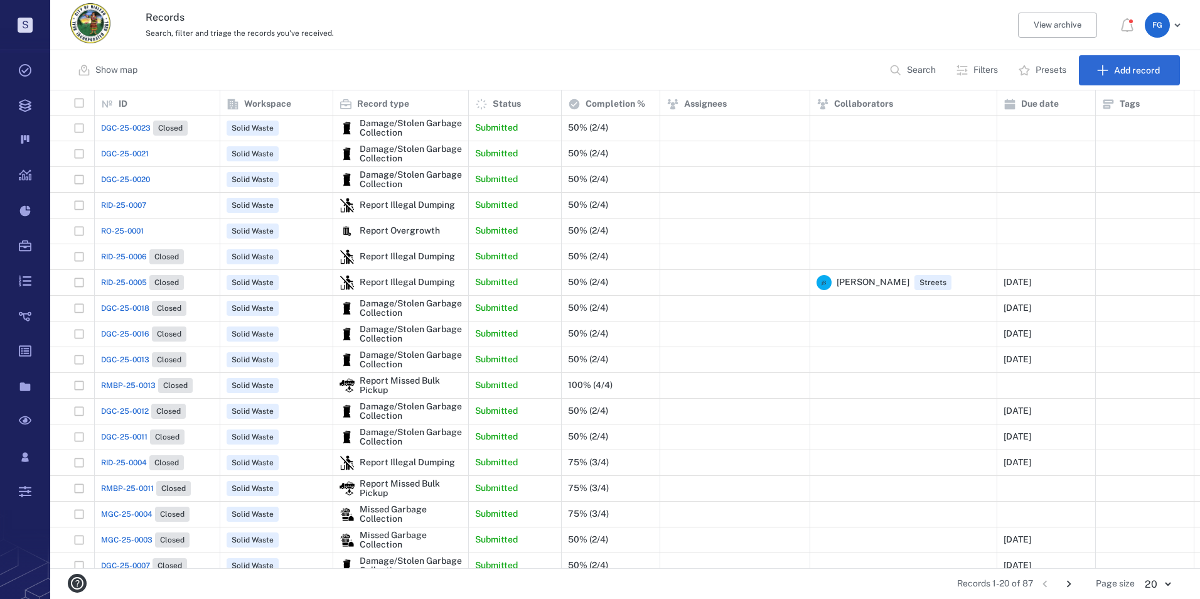
click at [101, 122] on span "DGC-25-0023" at bounding box center [126, 127] width 50 height 11
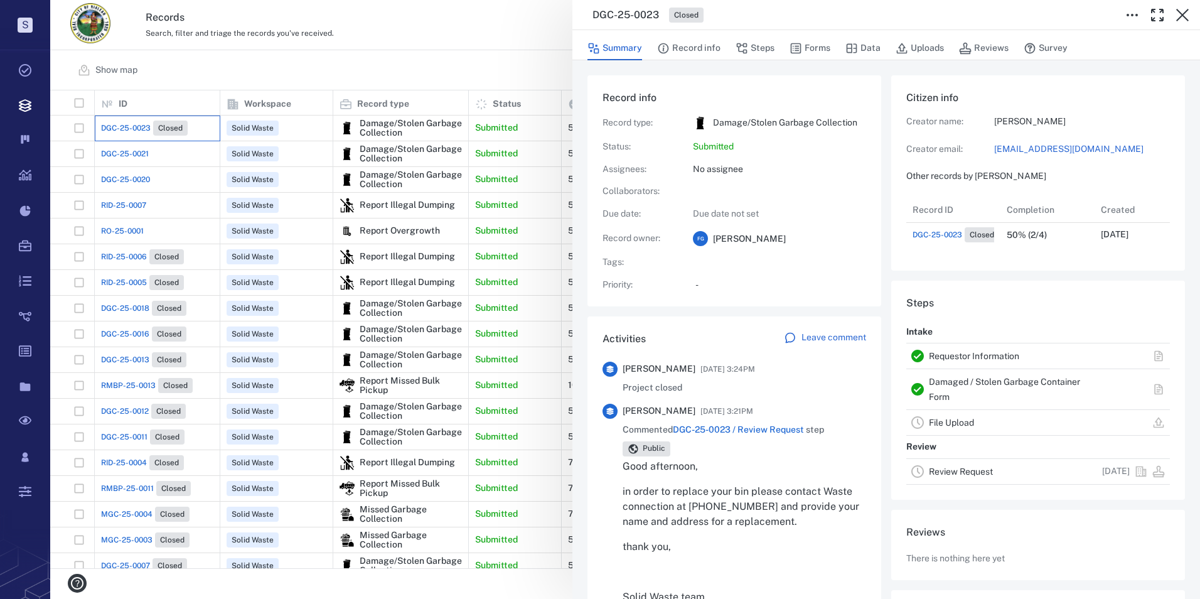
scroll to position [50, 249]
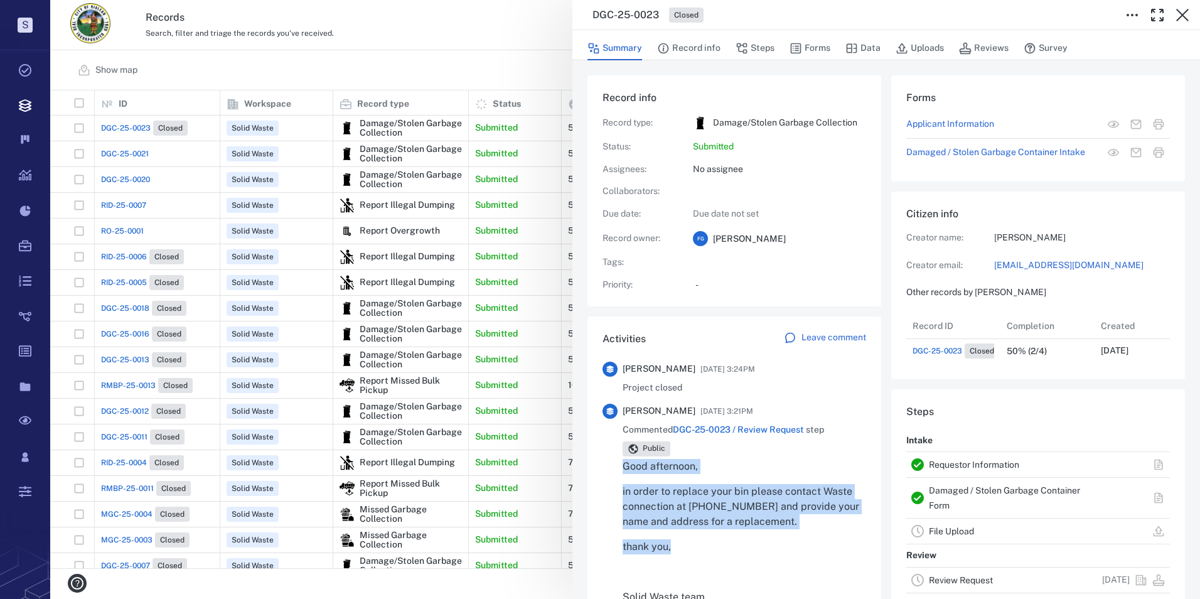
drag, startPoint x: 622, startPoint y: 463, endPoint x: 732, endPoint y: 532, distance: 129.7
click at [732, 532] on div "[PERSON_NAME] [DATE] 3:21PM Commented DGC-25-0023 / Review Request step Public …" at bounding box center [734, 509] width 264 height 211
drag, startPoint x: 732, startPoint y: 532, endPoint x: 696, endPoint y: 549, distance: 39.6
click at [696, 549] on p "thank you," at bounding box center [745, 546] width 244 height 15
click at [626, 469] on p "Good afternoon," at bounding box center [745, 466] width 244 height 15
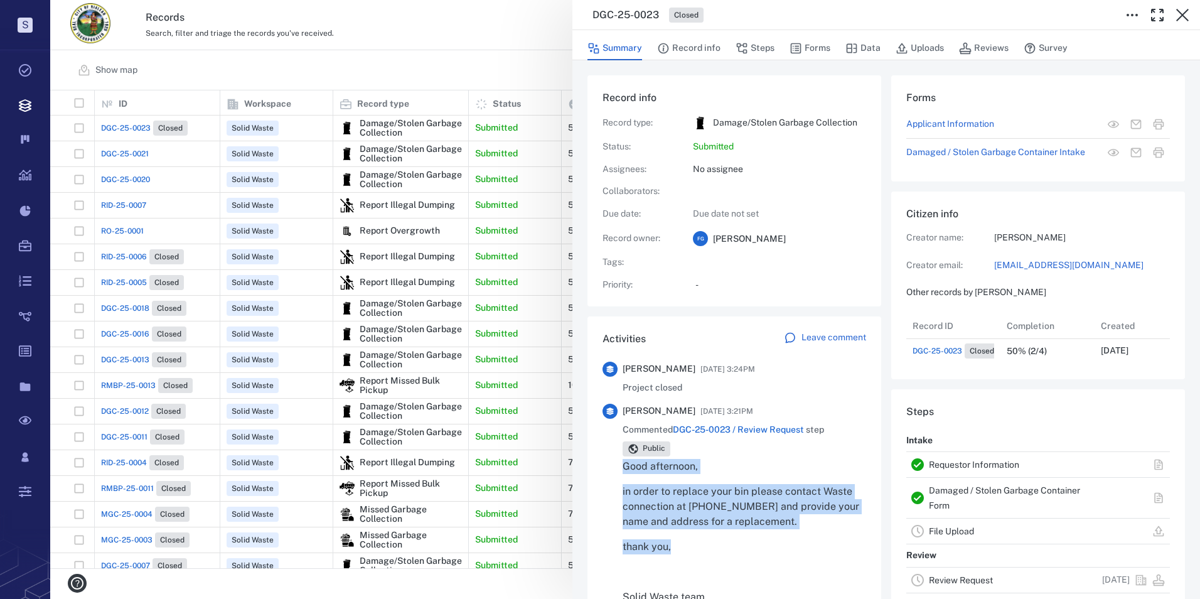
drag, startPoint x: 621, startPoint y: 466, endPoint x: 707, endPoint y: 588, distance: 149.2
click at [707, 588] on div "[PERSON_NAME] [DATE] 3:21PM Commented DGC-25-0023 / Review Request step Public …" at bounding box center [734, 509] width 264 height 211
drag, startPoint x: 707, startPoint y: 588, endPoint x: 677, endPoint y: 510, distance: 83.5
copy div "Good afternoon, in order to replace your bin please contact Waste connection at…"
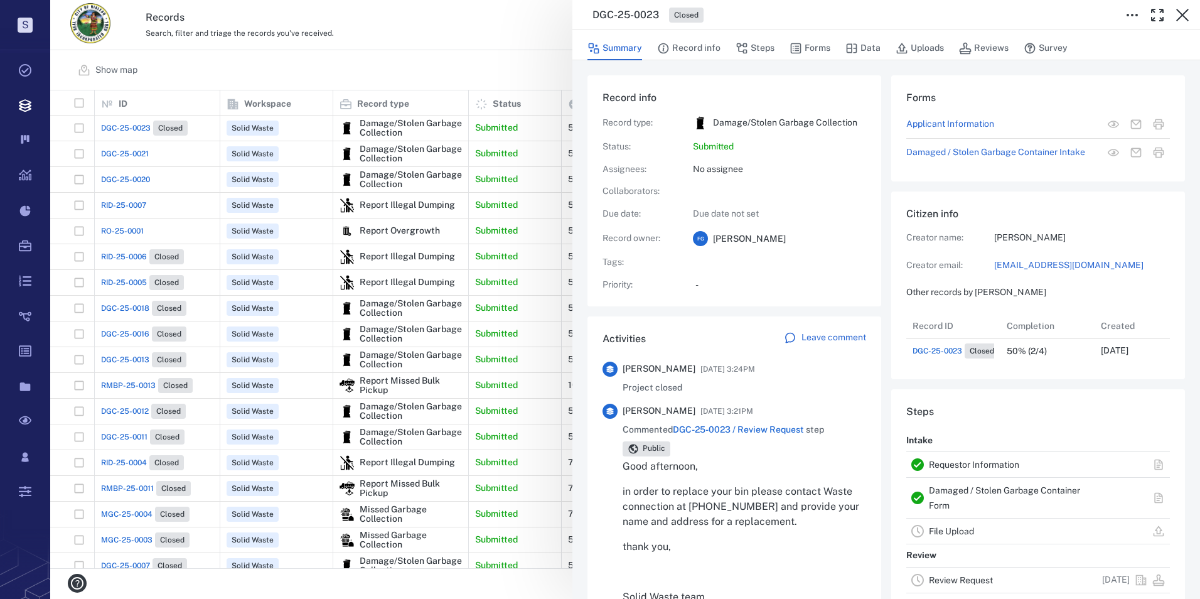
click at [124, 153] on div "DGC-25-0023 Closed Summary Record info Steps Forms Data Uploads Reviews Survey …" at bounding box center [625, 299] width 1150 height 599
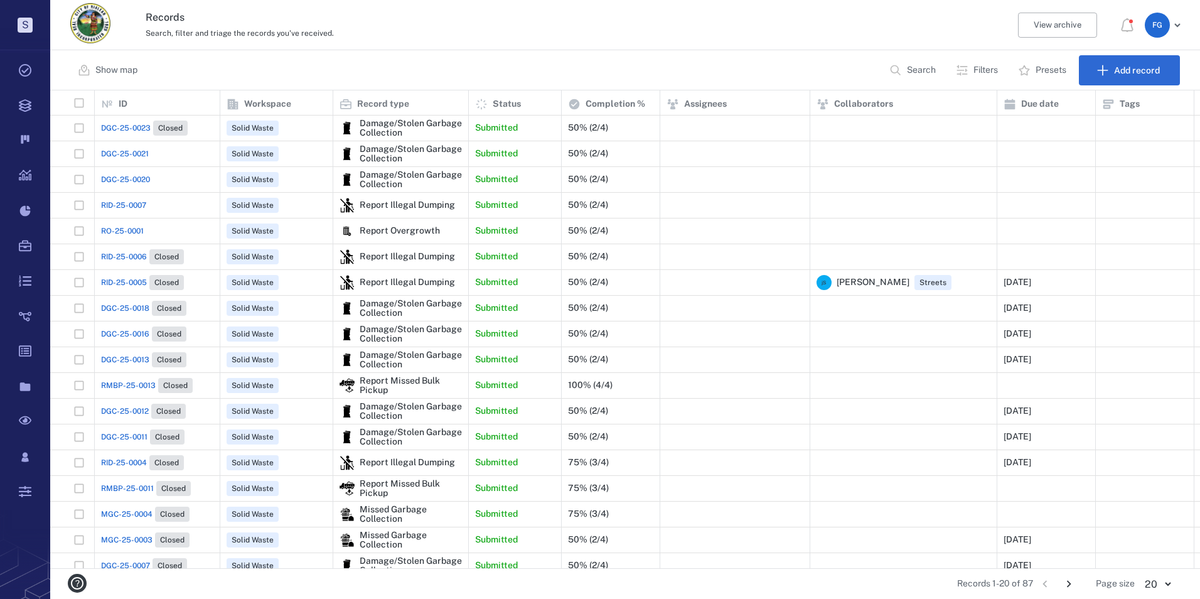
click at [124, 153] on span "DGC-25-0021" at bounding box center [125, 153] width 48 height 11
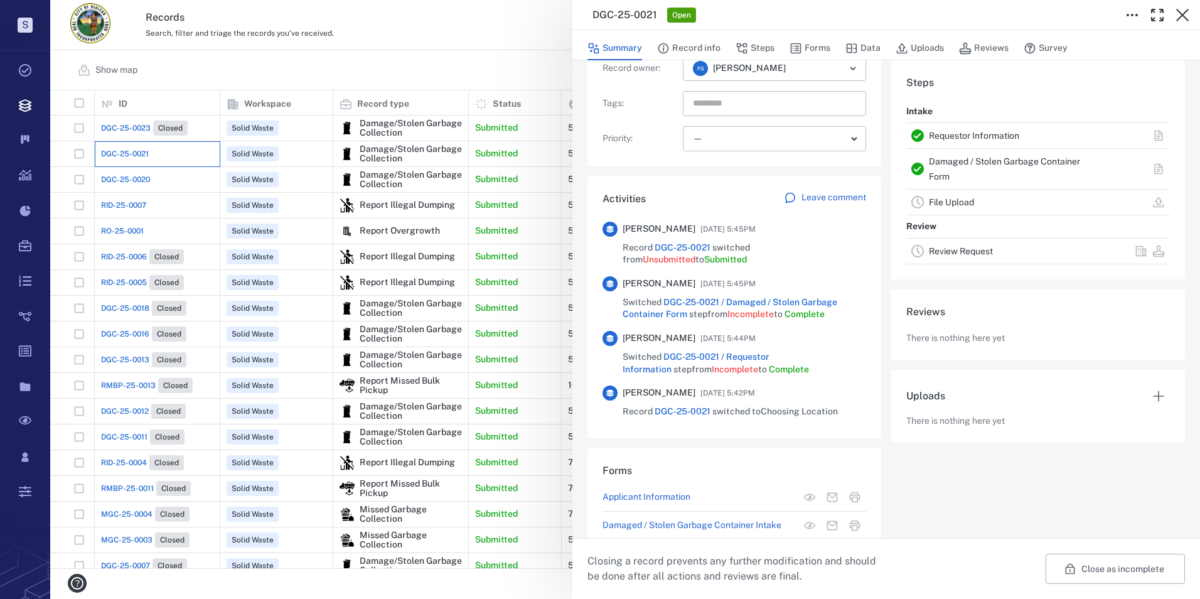
scroll to position [239, 0]
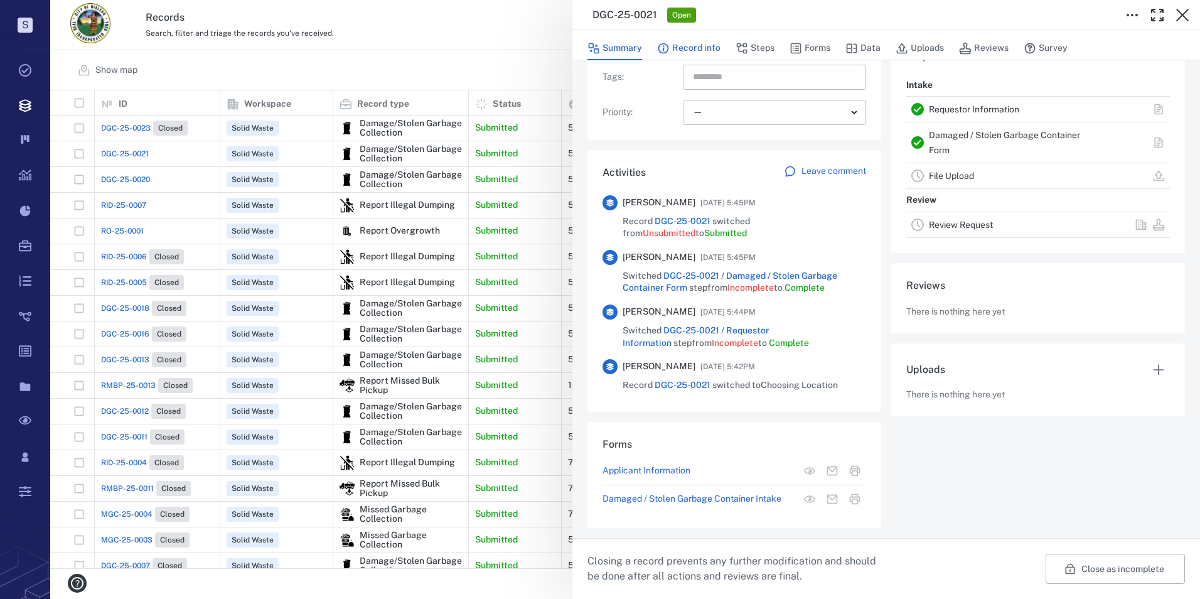
click at [707, 45] on button "Record info" at bounding box center [688, 48] width 63 height 24
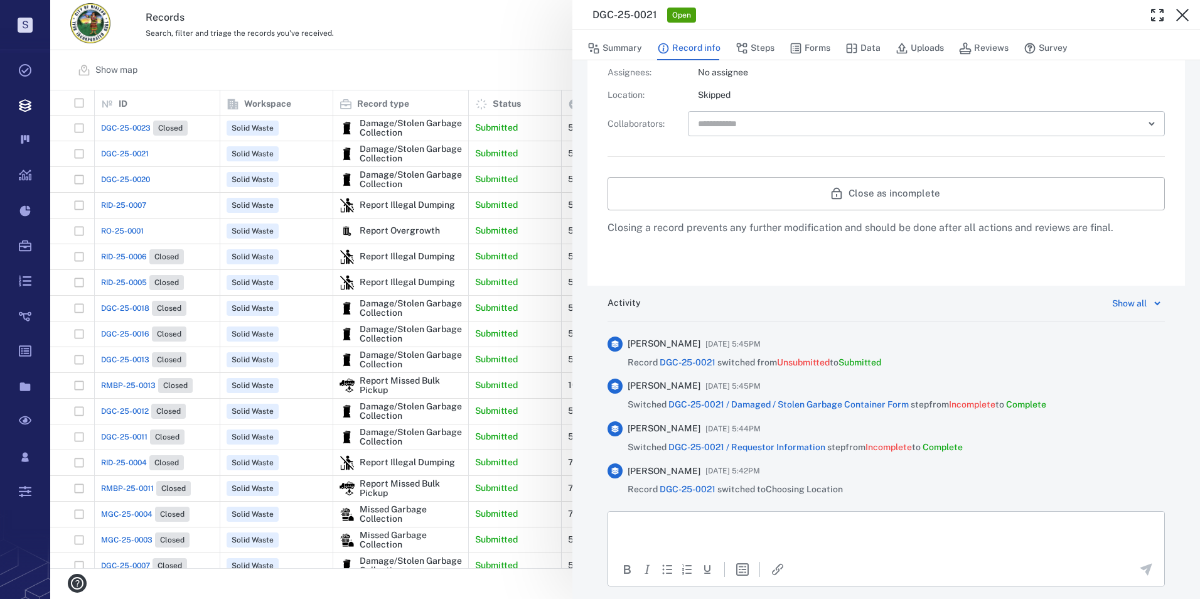
scroll to position [540, 0]
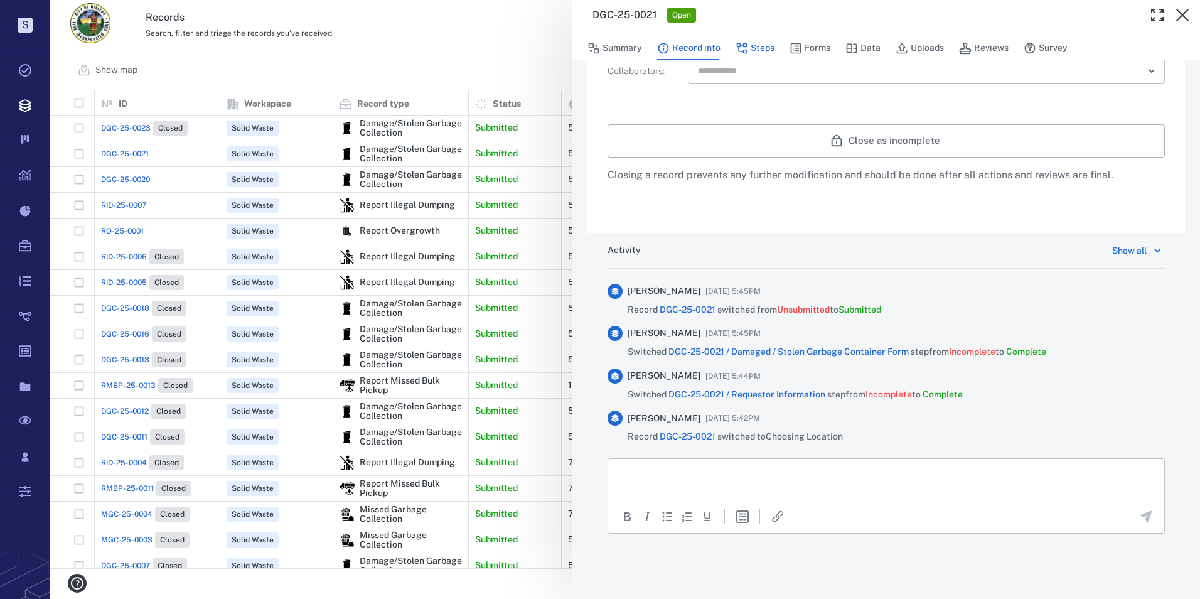
click at [766, 43] on button "Steps" at bounding box center [755, 48] width 39 height 24
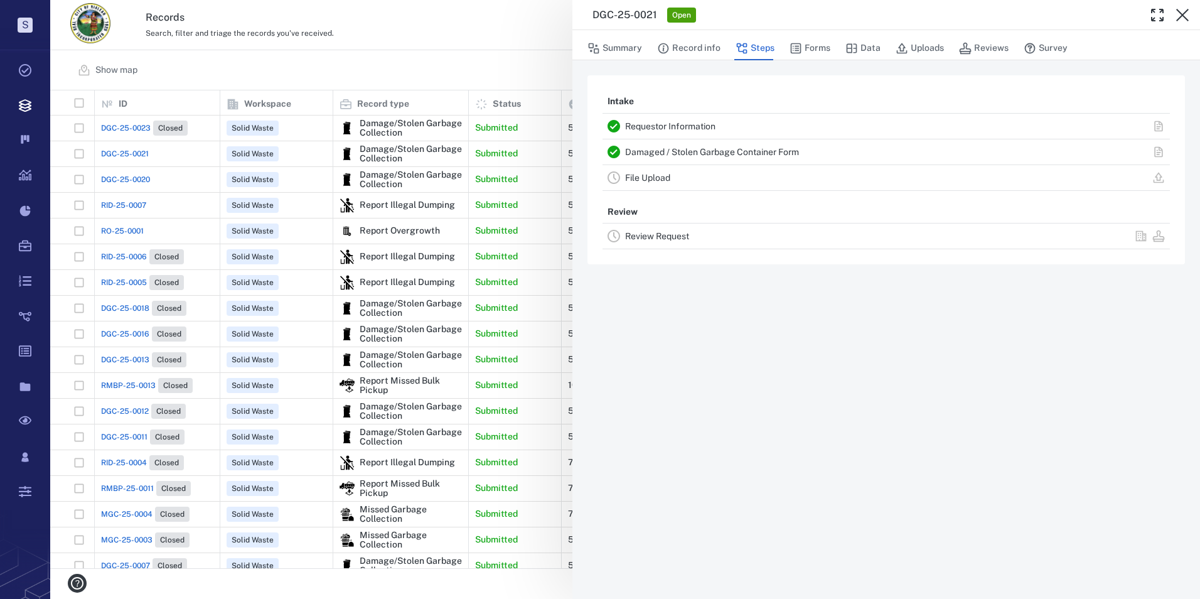
click at [672, 229] on div "Review Request" at bounding box center [809, 235] width 368 height 15
click at [675, 230] on div "Review Request" at bounding box center [809, 235] width 368 height 15
drag, startPoint x: 675, startPoint y: 230, endPoint x: 674, endPoint y: 238, distance: 7.6
click at [674, 238] on link "Review Request" at bounding box center [657, 236] width 64 height 10
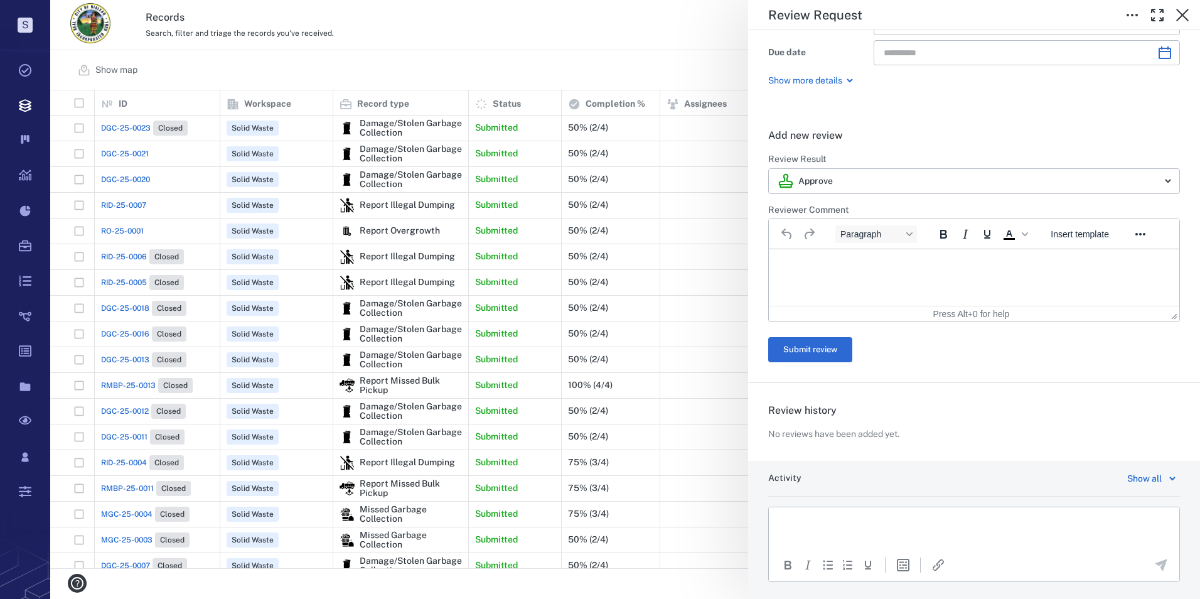
scroll to position [151, 0]
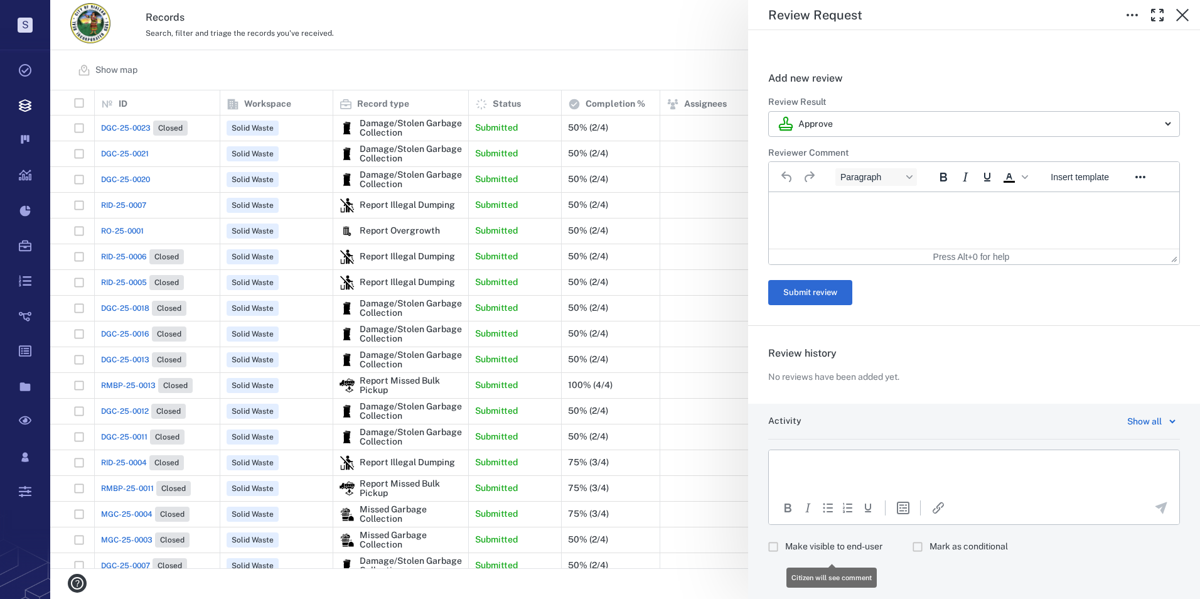
drag, startPoint x: 801, startPoint y: 545, endPoint x: 809, endPoint y: 538, distance: 10.2
click at [803, 545] on span "Make visible to end-user" at bounding box center [833, 546] width 97 height 13
click at [862, 459] on html at bounding box center [974, 465] width 410 height 31
click at [888, 542] on div "Paste" at bounding box center [899, 543] width 23 height 15
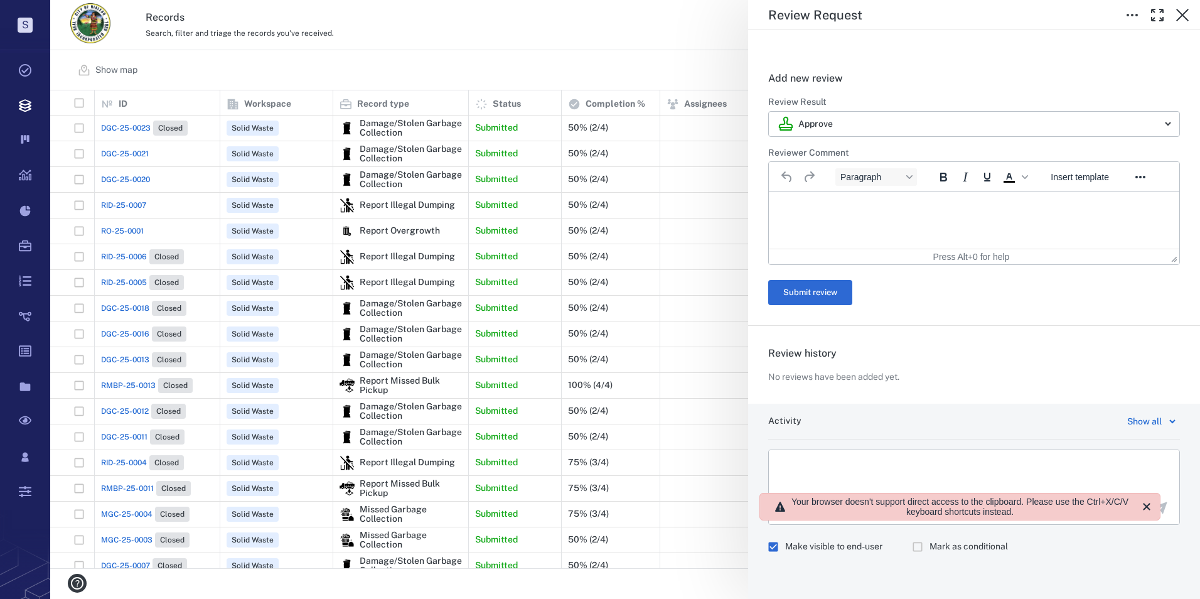
scroll to position [468, 1141]
click at [845, 469] on p "Rich Text Area. Press ALT-0 for help." at bounding box center [973, 465] width 389 height 11
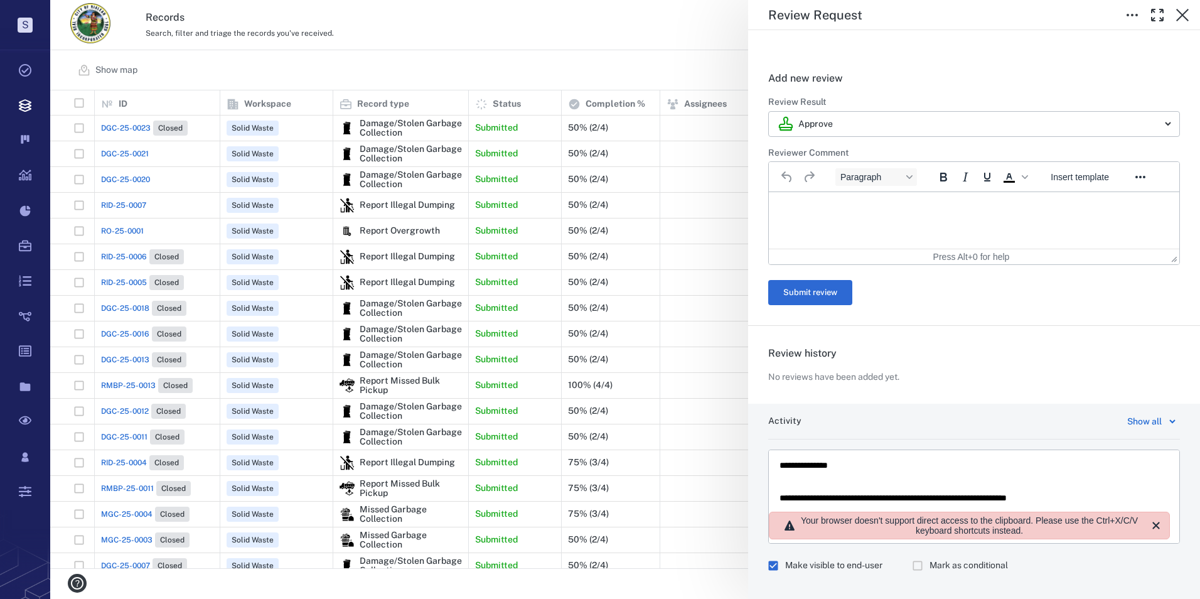
click at [1105, 500] on p "**********" at bounding box center [964, 498] width 370 height 11
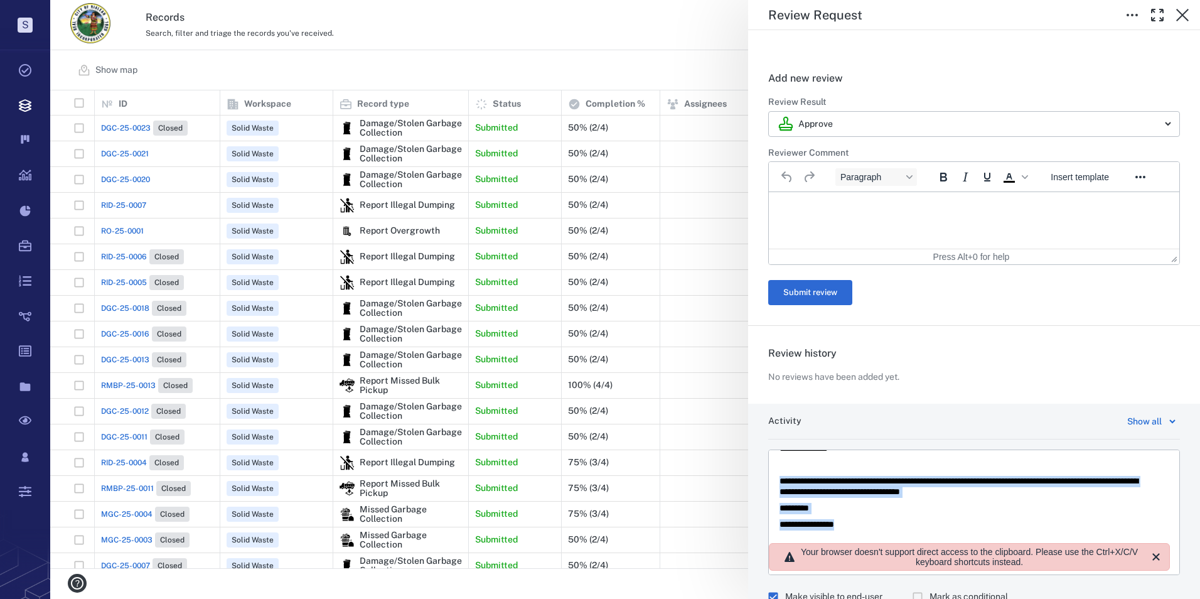
drag, startPoint x: 854, startPoint y: 522, endPoint x: 772, endPoint y: 478, distance: 93.5
click at [772, 478] on html "**********" at bounding box center [974, 486] width 410 height 107
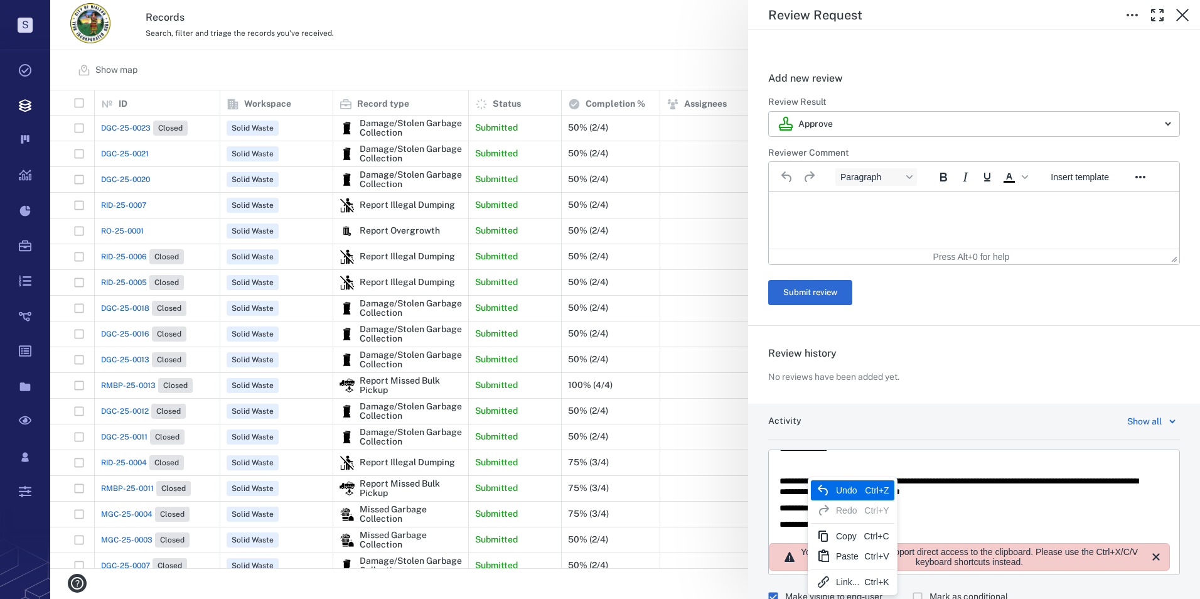
click at [794, 459] on p "Rich Text Area. Press ALT-0 for help." at bounding box center [973, 464] width 389 height 11
click at [1113, 481] on p "**********" at bounding box center [964, 487] width 370 height 22
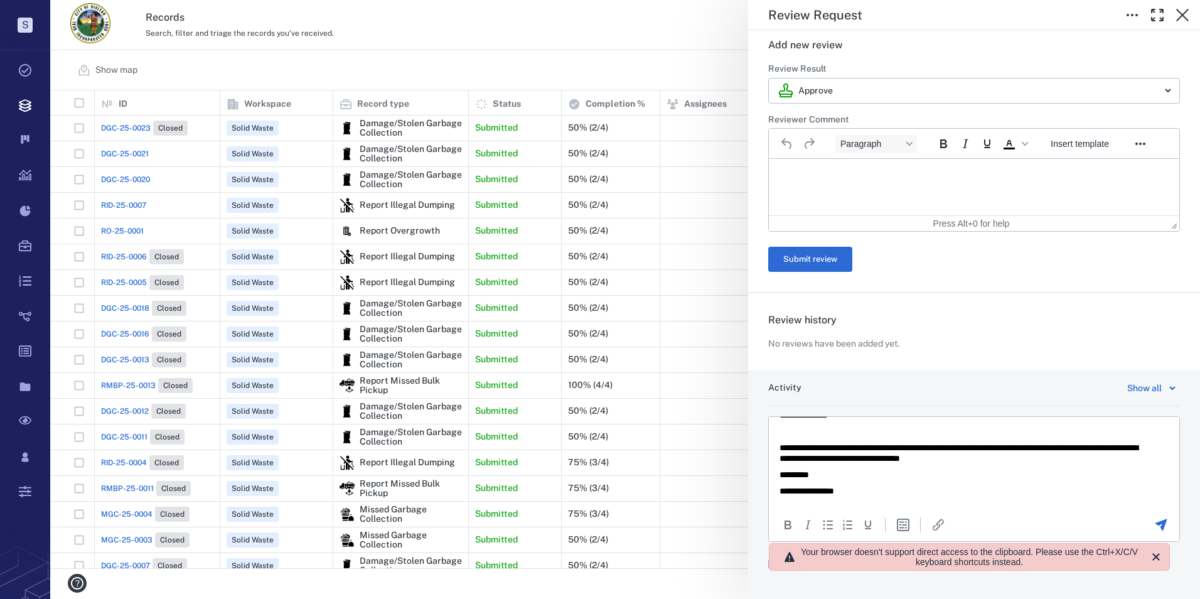
scroll to position [201, 0]
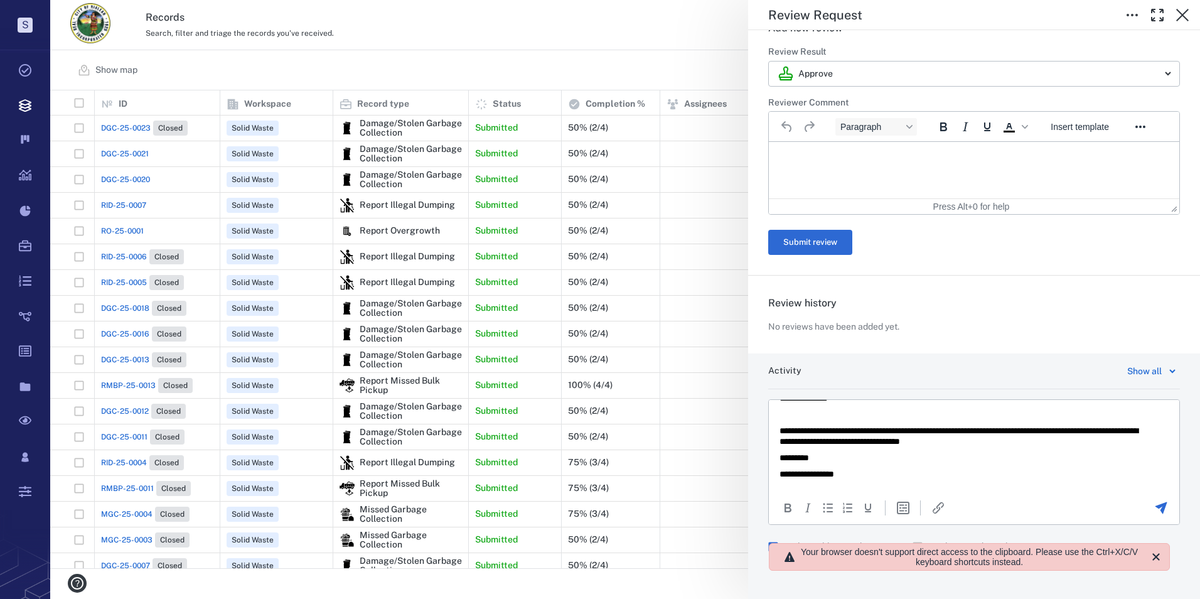
click at [766, 581] on div "Activity Show all To open the popup, press Shift+Enter To open the popup, press…" at bounding box center [974, 475] width 452 height 245
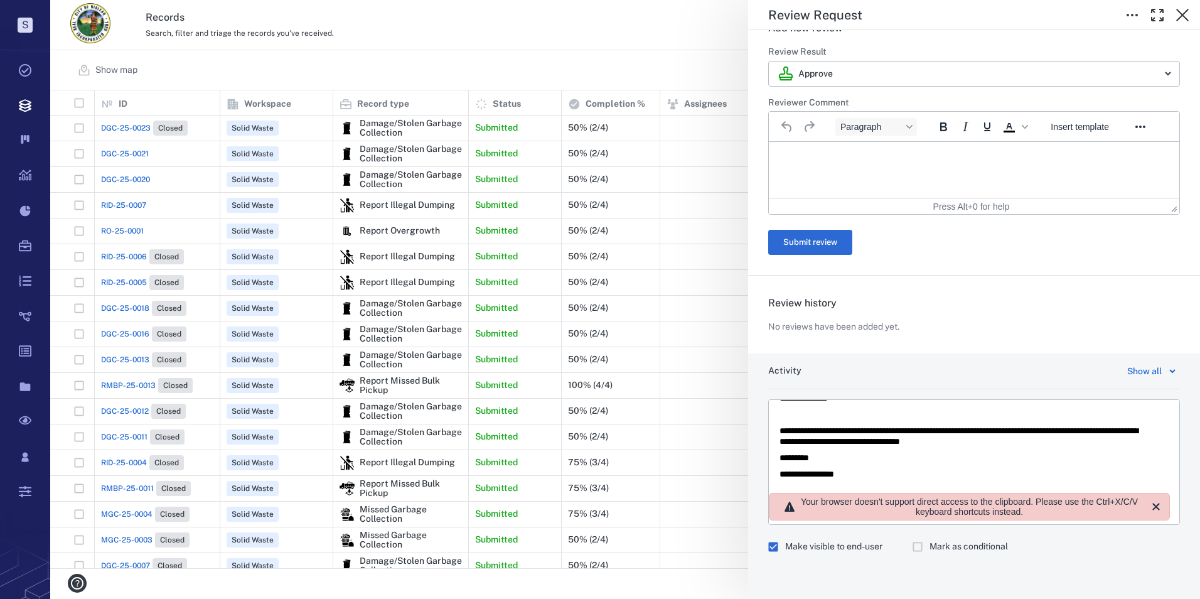
click at [1102, 559] on div "Activity Show all To open the popup, press Shift+Enter To open the popup, press…" at bounding box center [974, 475] width 452 height 245
click at [970, 311] on div "Review history No reviews have been added yet." at bounding box center [974, 304] width 412 height 58
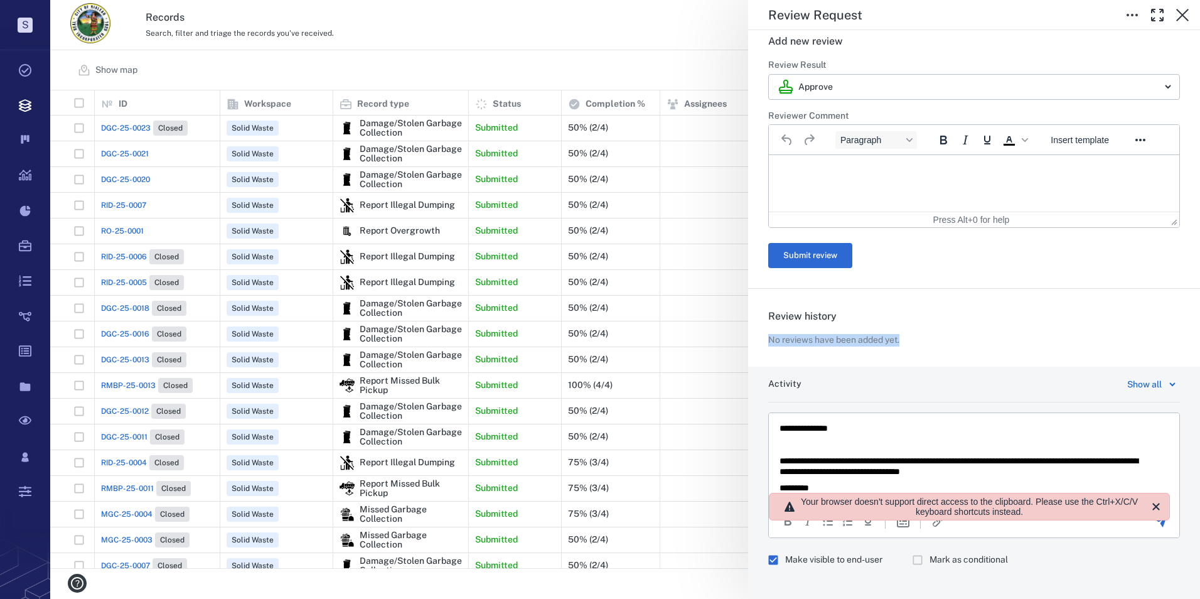
scroll to position [201, 0]
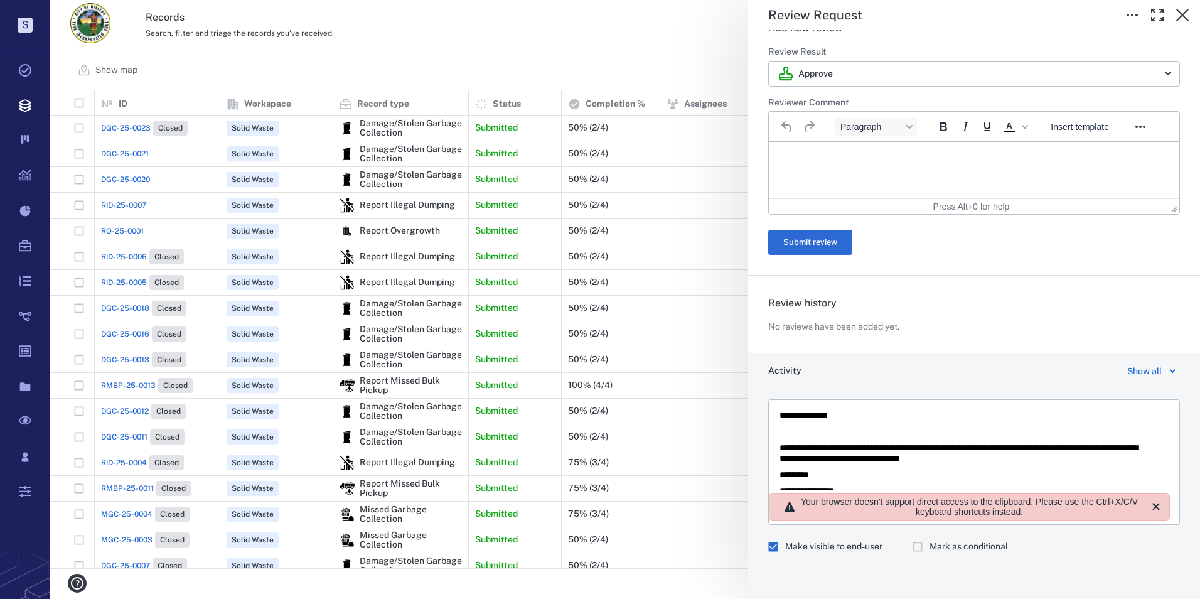
click at [965, 576] on div "Activity Show all To open the popup, press Shift+Enter To open the popup, press…" at bounding box center [974, 475] width 452 height 245
click at [1157, 504] on icon "Close" at bounding box center [1156, 506] width 15 height 15
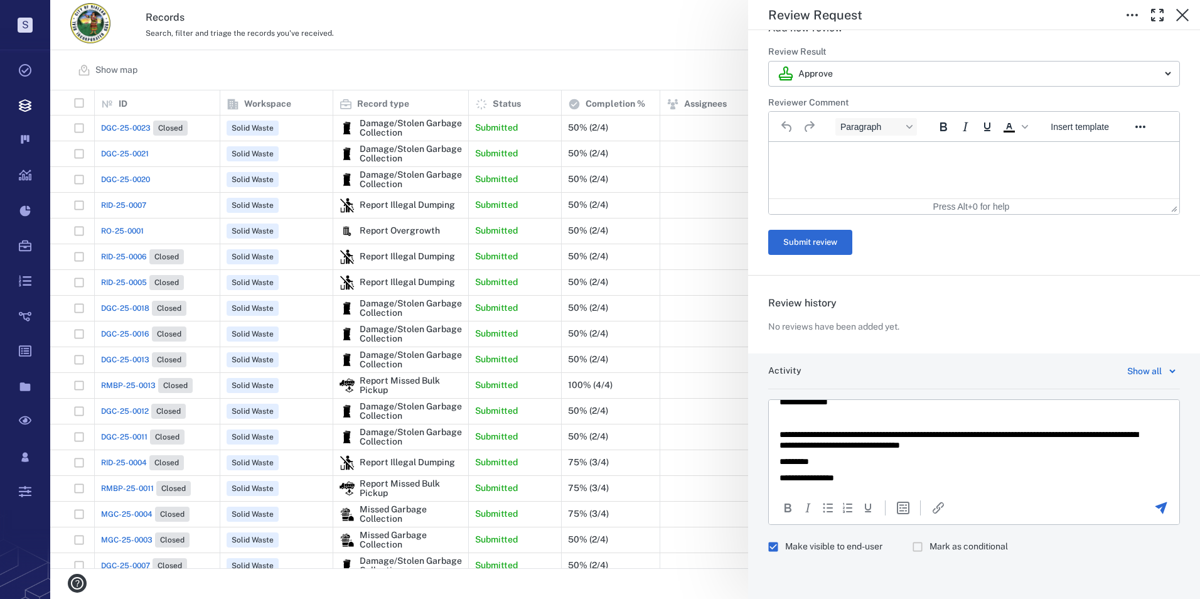
scroll to position [17, 0]
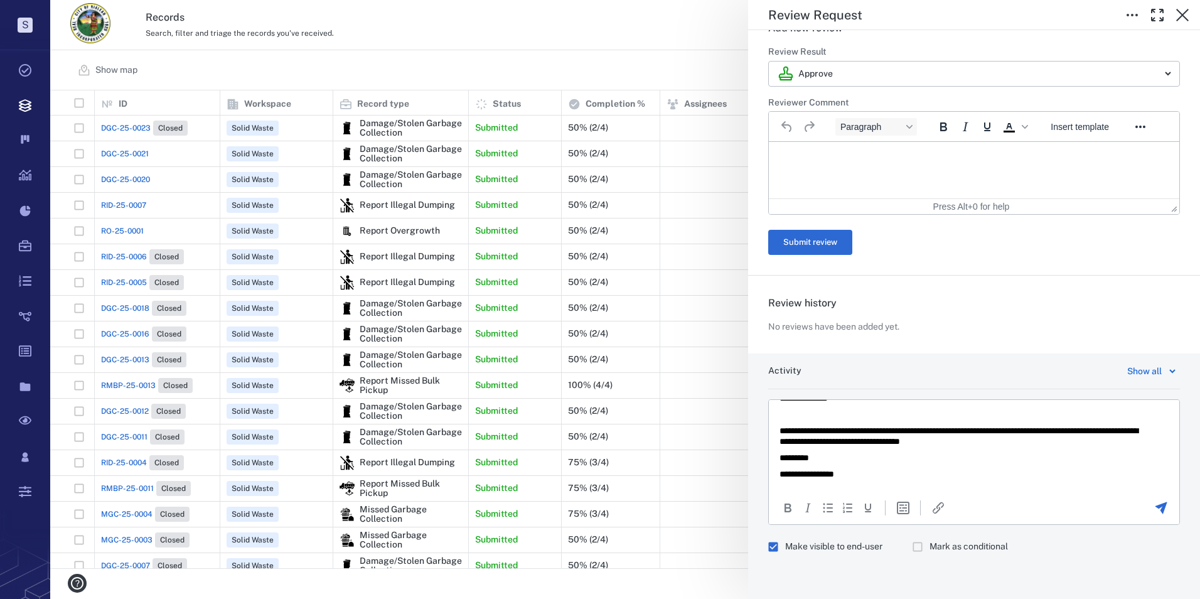
click at [1155, 507] on icon "Send the comment" at bounding box center [1161, 508] width 12 height 12
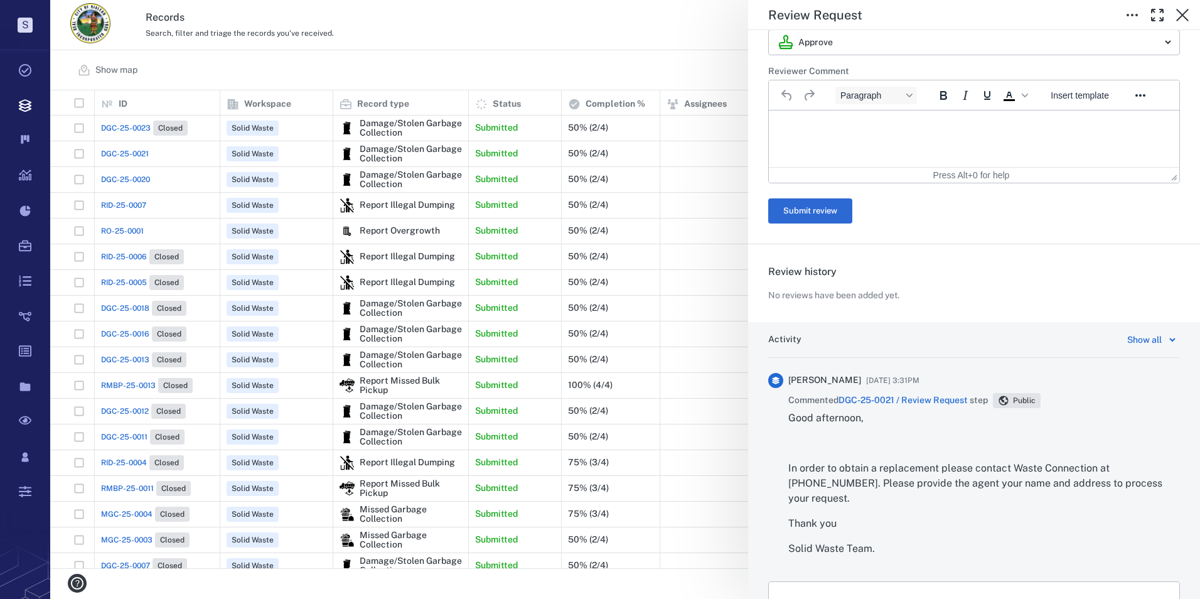
scroll to position [349, 0]
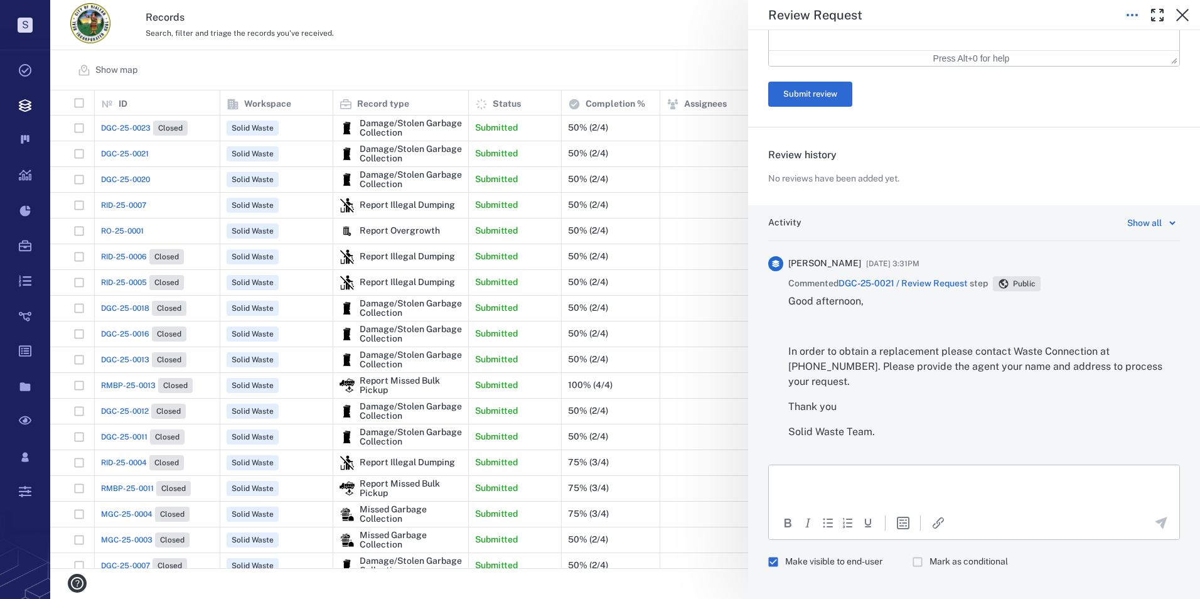
drag, startPoint x: 1132, startPoint y: 16, endPoint x: 353, endPoint y: 38, distance: 778.5
click at [1132, 16] on icon "button" at bounding box center [1132, 15] width 15 height 15
click at [1177, 14] on icon "button" at bounding box center [1182, 15] width 15 height 15
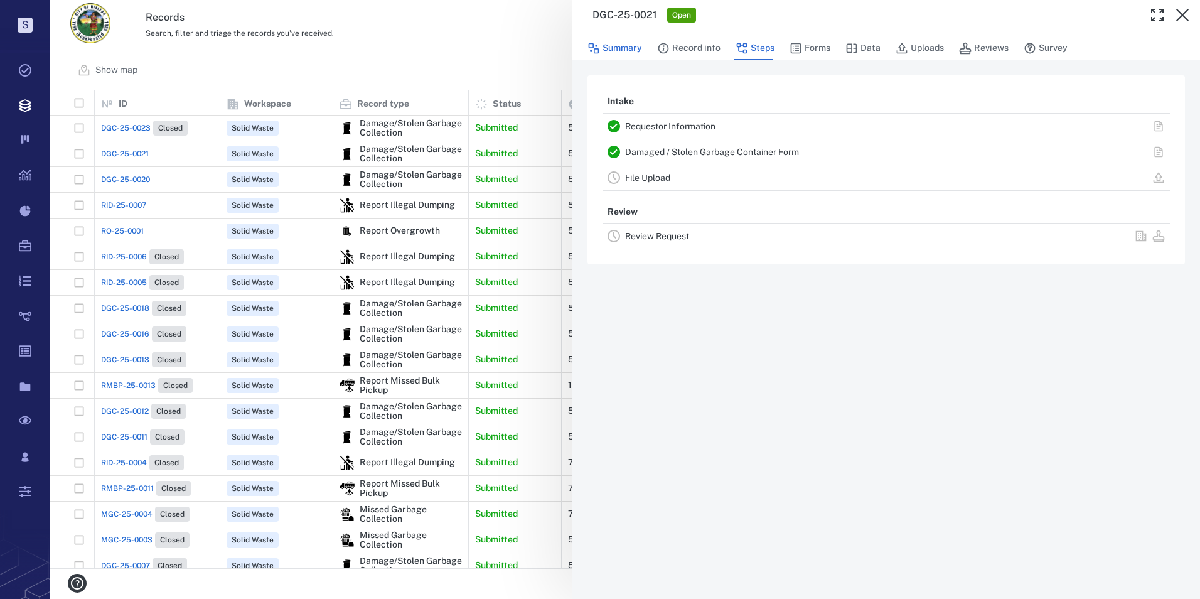
click at [624, 46] on button "Summary" at bounding box center [614, 48] width 55 height 24
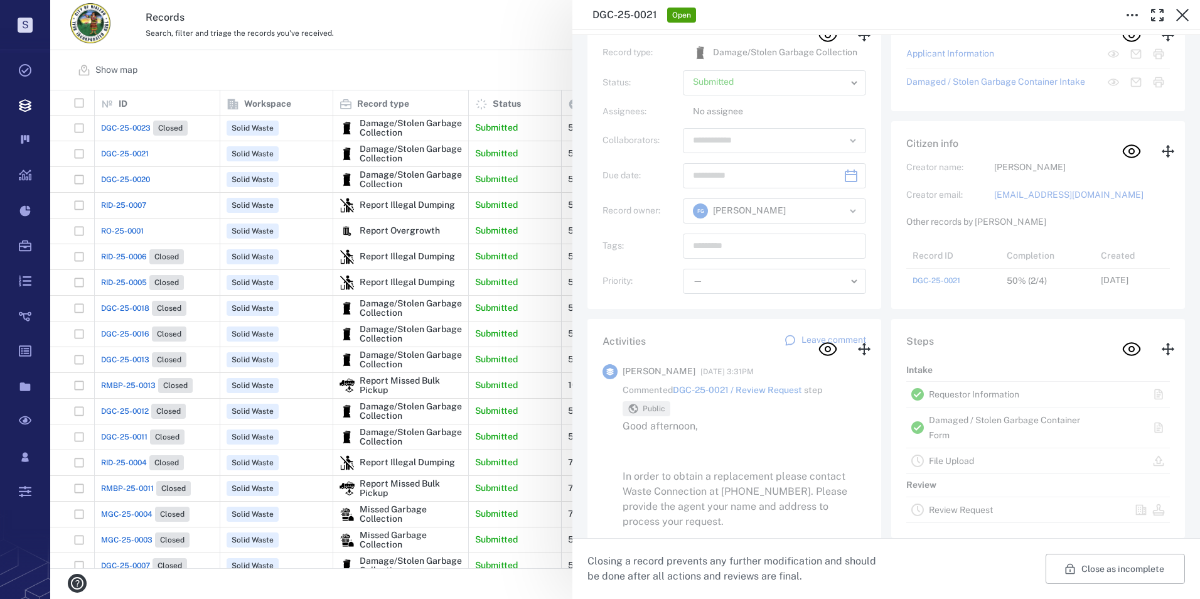
scroll to position [188, 0]
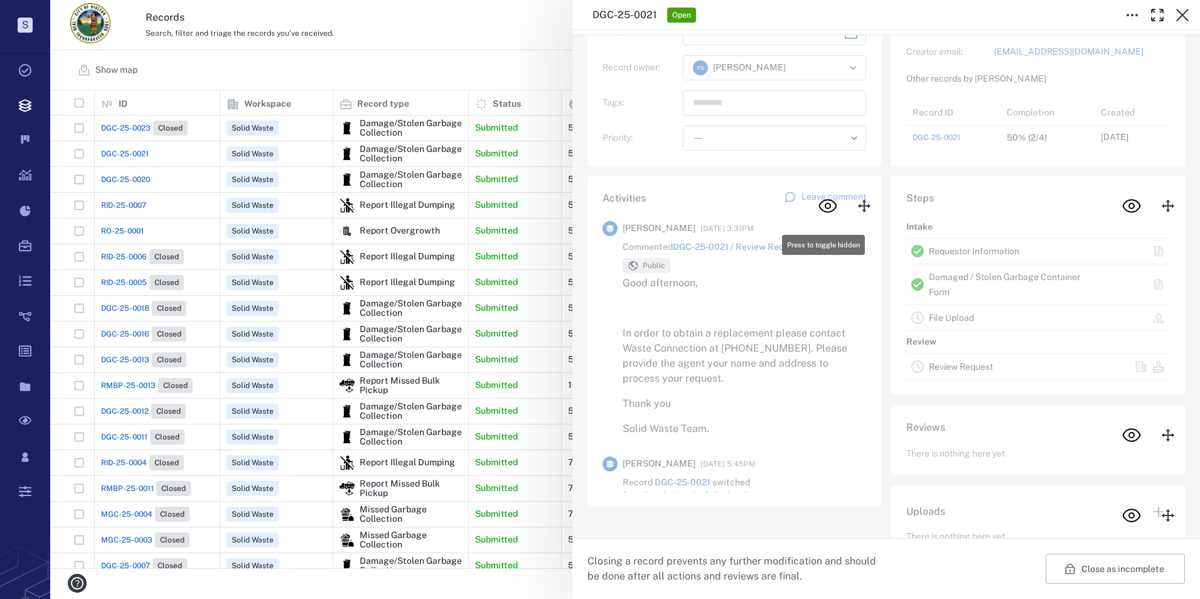
click at [858, 205] on icon at bounding box center [864, 206] width 13 height 13
click at [828, 240] on div "Press to toggle hidden" at bounding box center [823, 245] width 83 height 20
click at [812, 278] on div "Activities Leave comment [PERSON_NAME] [DATE] 3:31PM Commented DGC-25-0021 / Re…" at bounding box center [734, 341] width 294 height 331
click at [813, 279] on div "Activities Leave comment [PERSON_NAME] [DATE] 3:31PM Commented DGC-25-0021 / Re…" at bounding box center [734, 341] width 294 height 331
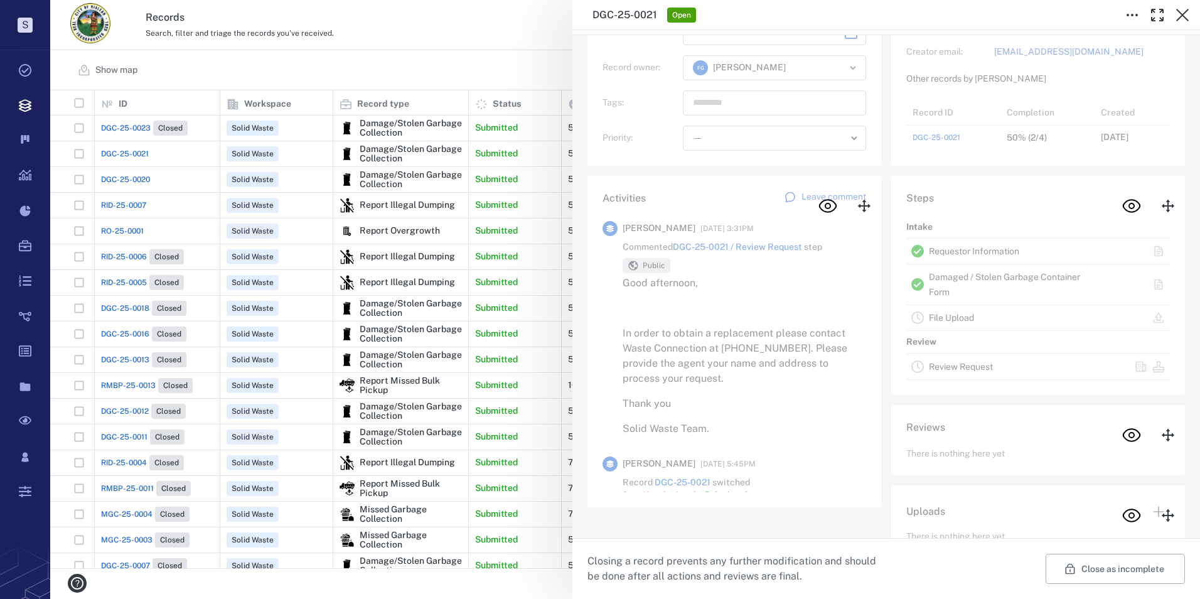
click at [941, 348] on div "Steps Intake Requestor Information Damaged / Stolen Garbage Container Form File…" at bounding box center [1038, 285] width 294 height 219
click at [1087, 561] on button "Close as incomplete" at bounding box center [1115, 569] width 139 height 30
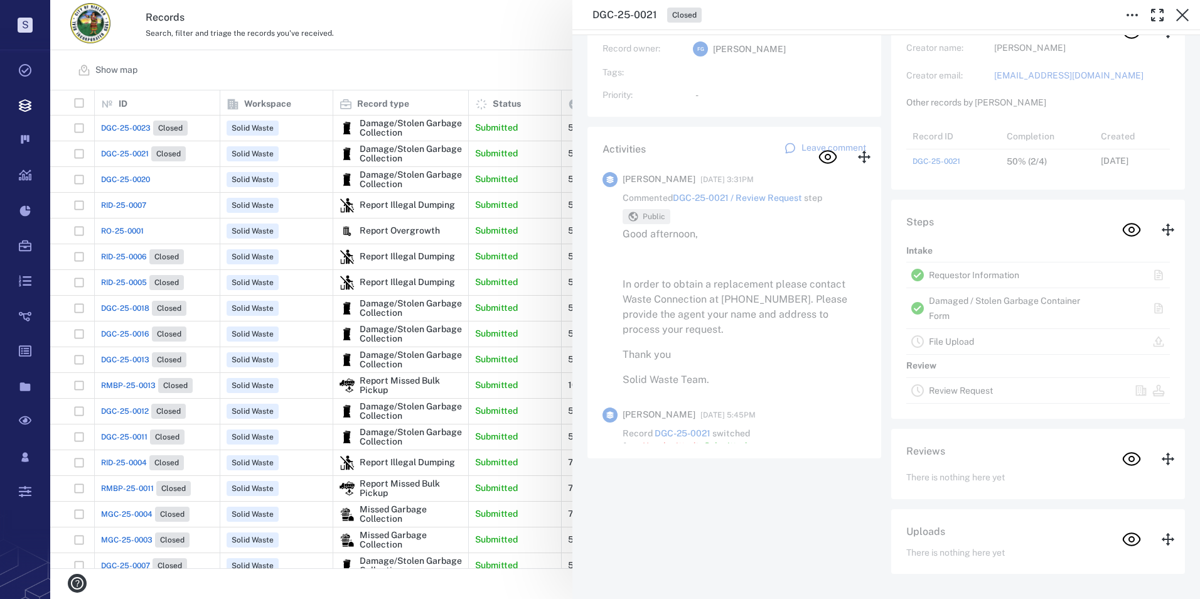
scroll to position [156, 0]
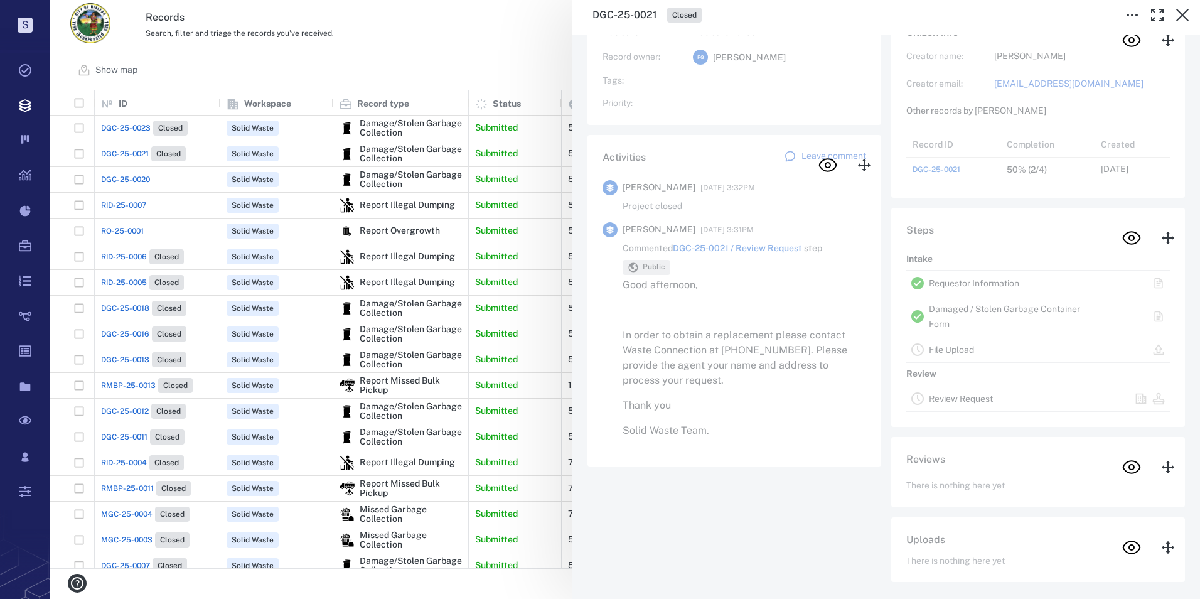
drag, startPoint x: 486, startPoint y: 586, endPoint x: 97, endPoint y: 115, distance: 610.7
click at [486, 586] on div "DGC-25-0021 Closed Summary Record info Steps Forms Data Uploads Reviews Survey …" at bounding box center [625, 299] width 1150 height 599
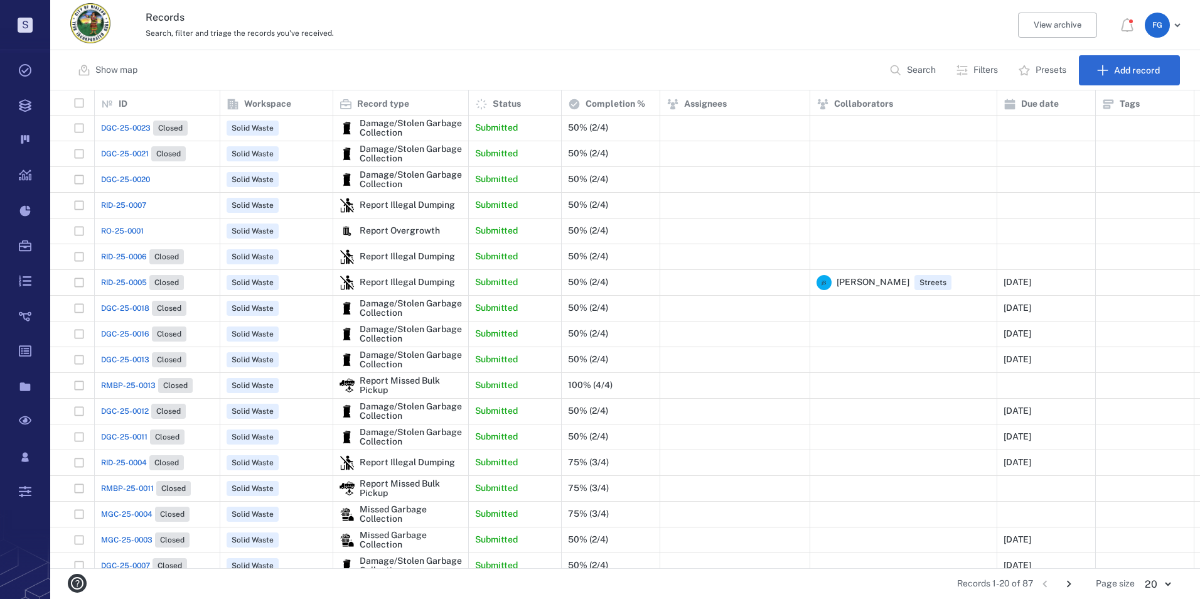
click at [116, 178] on span "DGC-25-0020" at bounding box center [125, 179] width 49 height 11
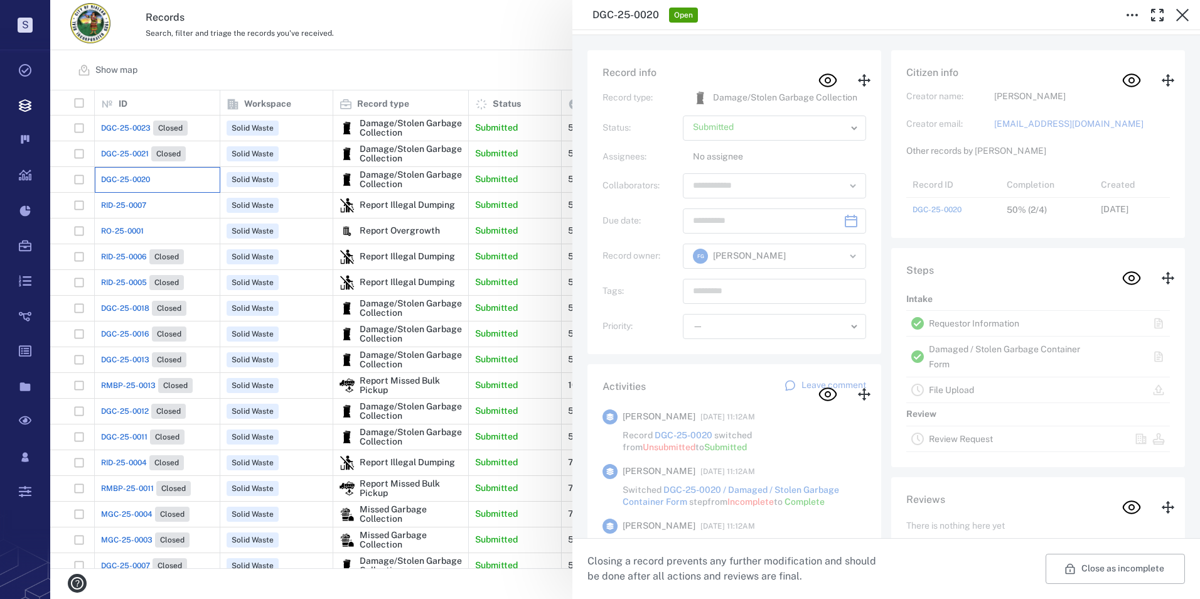
scroll to position [50, 249]
click at [810, 394] on button "Press to toggle hidden" at bounding box center [828, 394] width 60 height 40
click at [827, 395] on icon "Press to toggle hidden" at bounding box center [828, 394] width 20 height 20
click at [858, 392] on icon at bounding box center [864, 394] width 13 height 13
click at [820, 397] on icon "Press to toggle hidden" at bounding box center [828, 394] width 16 height 12
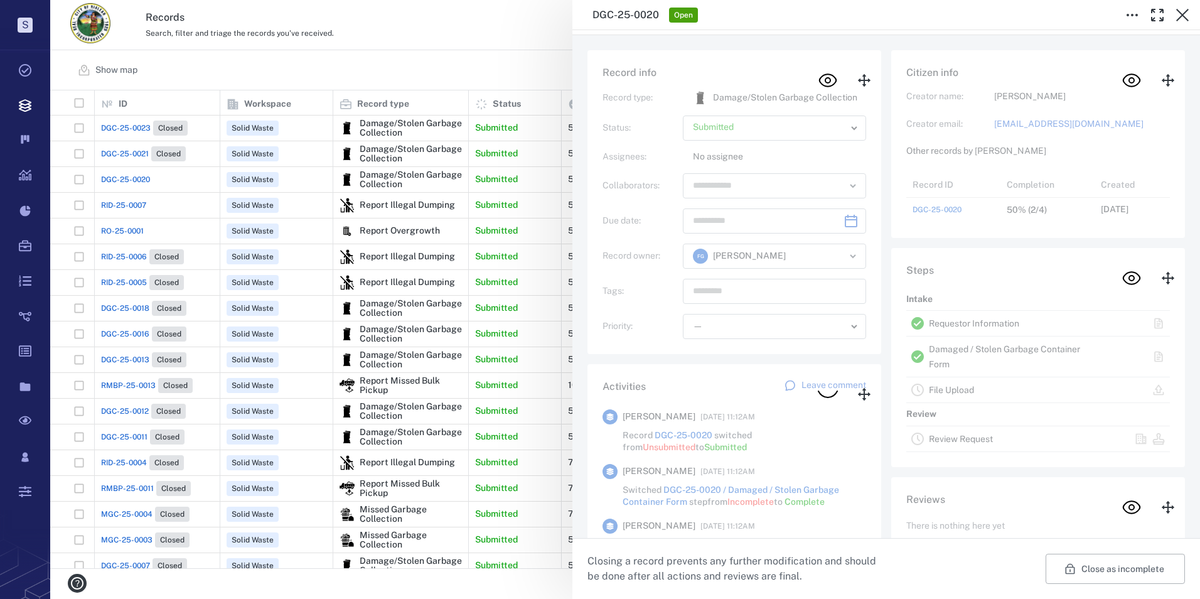
scroll to position [0, 0]
click at [818, 397] on icon "Press to toggle hidden" at bounding box center [828, 394] width 20 height 20
click at [820, 397] on icon "Press to toggle hidden" at bounding box center [828, 394] width 16 height 12
click at [1186, 8] on icon "button" at bounding box center [1182, 15] width 15 height 15
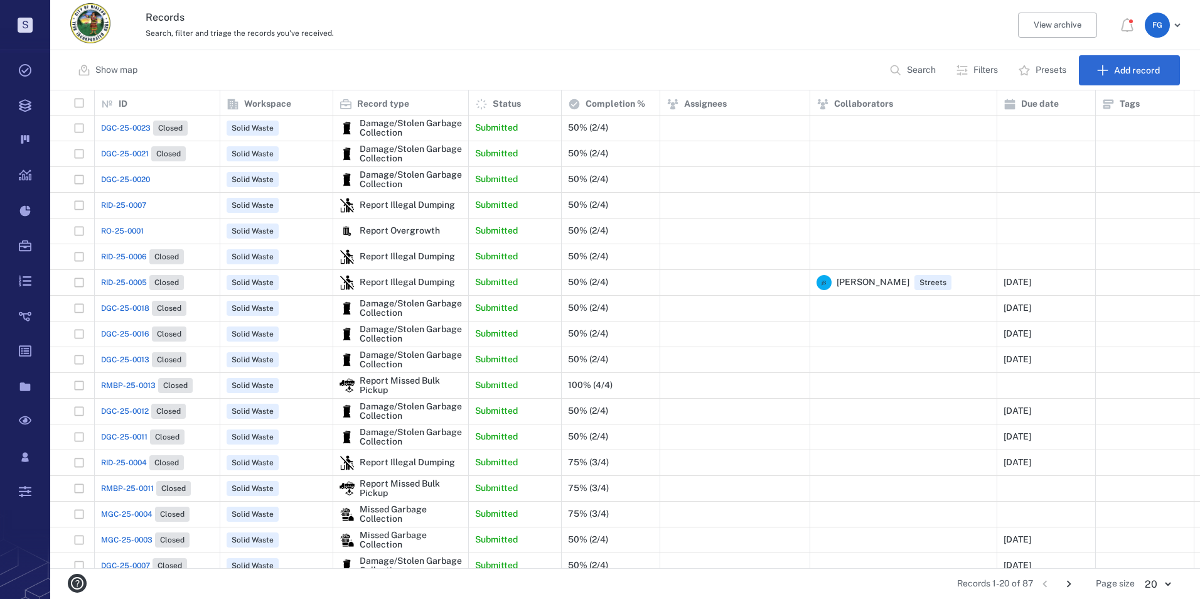
click at [141, 177] on span "DGC-25-0020" at bounding box center [125, 179] width 49 height 11
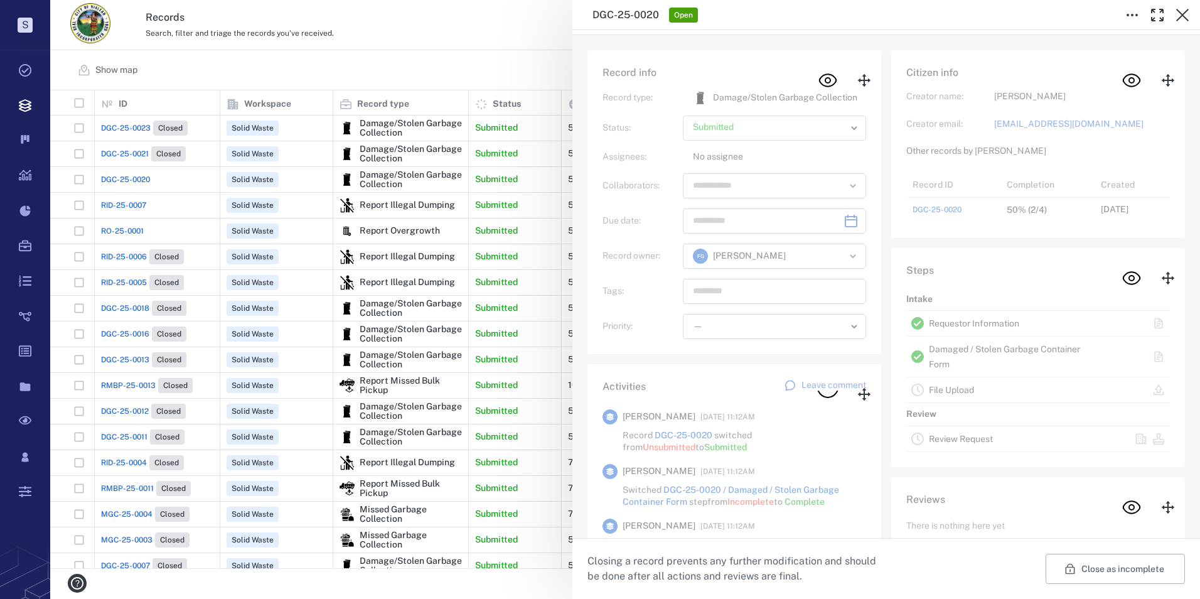
click at [861, 82] on icon at bounding box center [864, 80] width 13 height 13
click at [825, 397] on icon "Press to toggle hidden" at bounding box center [828, 394] width 20 height 8
click at [825, 394] on icon "Press to toggle hidden" at bounding box center [828, 394] width 20 height 20
click at [833, 391] on button "Press to toggle hidden" at bounding box center [828, 394] width 60 height 40
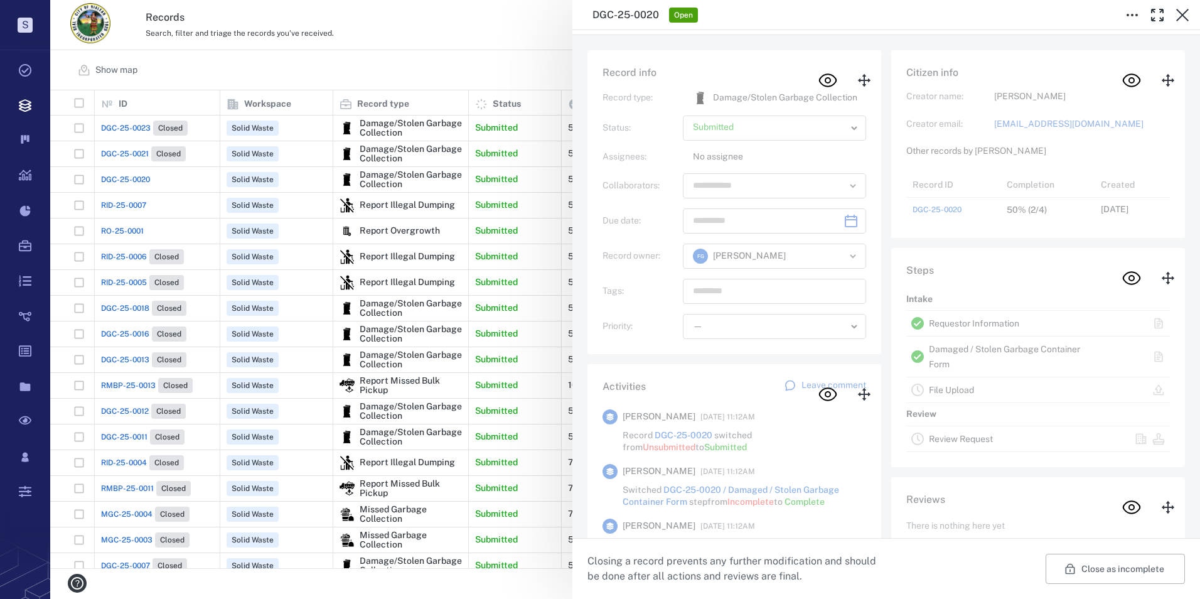
click at [844, 571] on p "Closing a record prevents any further modification and should be done after all…" at bounding box center [736, 569] width 299 height 30
click at [876, 559] on p "Closing a record prevents any further modification and should be done after all…" at bounding box center [736, 569] width 299 height 30
click at [588, 55] on div "Record info Record type : Damage/Stolen Garbage Collection Status : Submitted *…" at bounding box center [734, 202] width 294 height 304
click at [585, 54] on div "Record info Record type : Damage/Stolen Garbage Collection Status : Submitted *…" at bounding box center [886, 424] width 628 height 778
click at [584, 53] on div "Record info Record type : Damage/Stolen Garbage Collection Status : Submitted *…" at bounding box center [886, 424] width 628 height 778
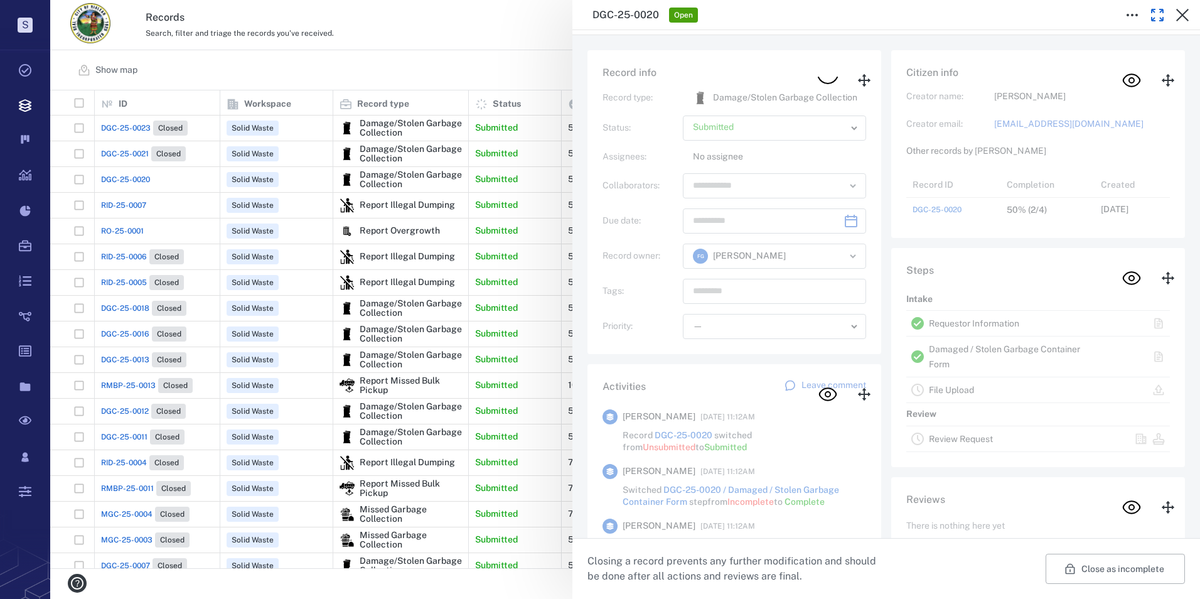
click at [1153, 11] on icon "button" at bounding box center [1157, 14] width 11 height 11
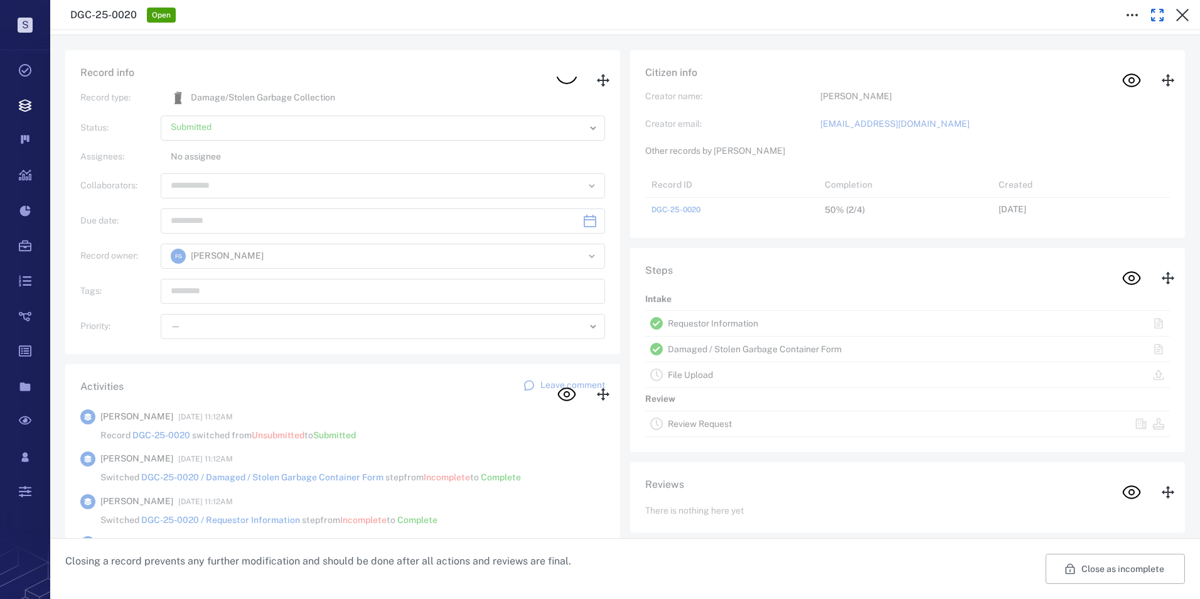
click at [1153, 11] on icon "button" at bounding box center [1157, 14] width 11 height 11
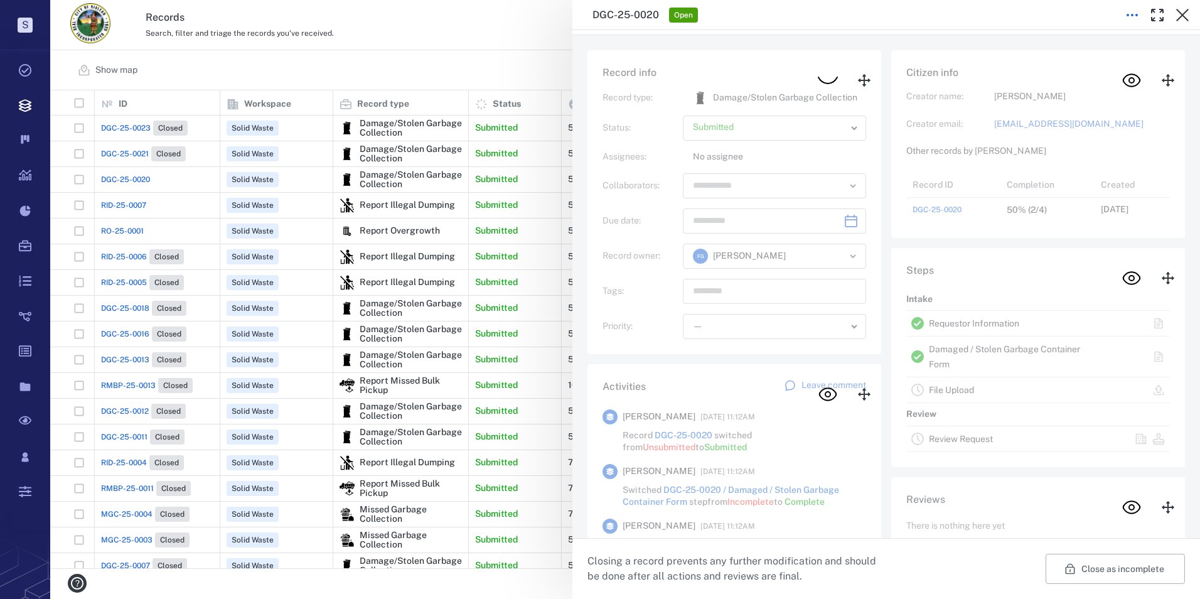
click at [1128, 9] on icon "button" at bounding box center [1132, 15] width 15 height 15
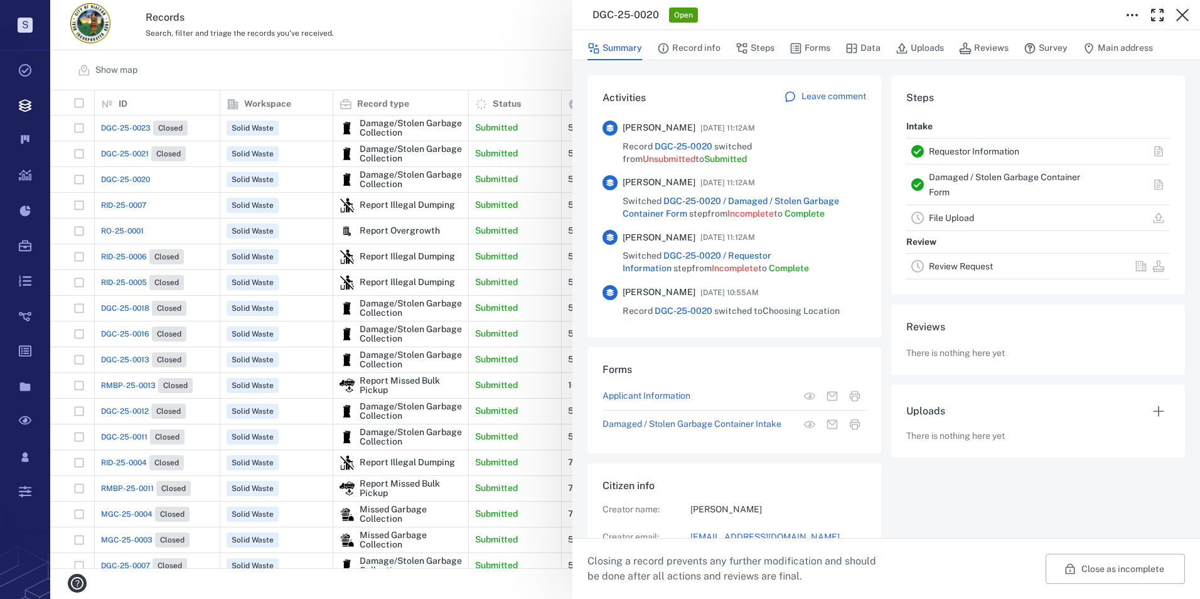
click at [653, 47] on div "Summary Record info Steps Forms Data Uploads Reviews Survey Main address" at bounding box center [885, 47] width 597 height 25
click at [673, 56] on button "Record info" at bounding box center [688, 48] width 63 height 24
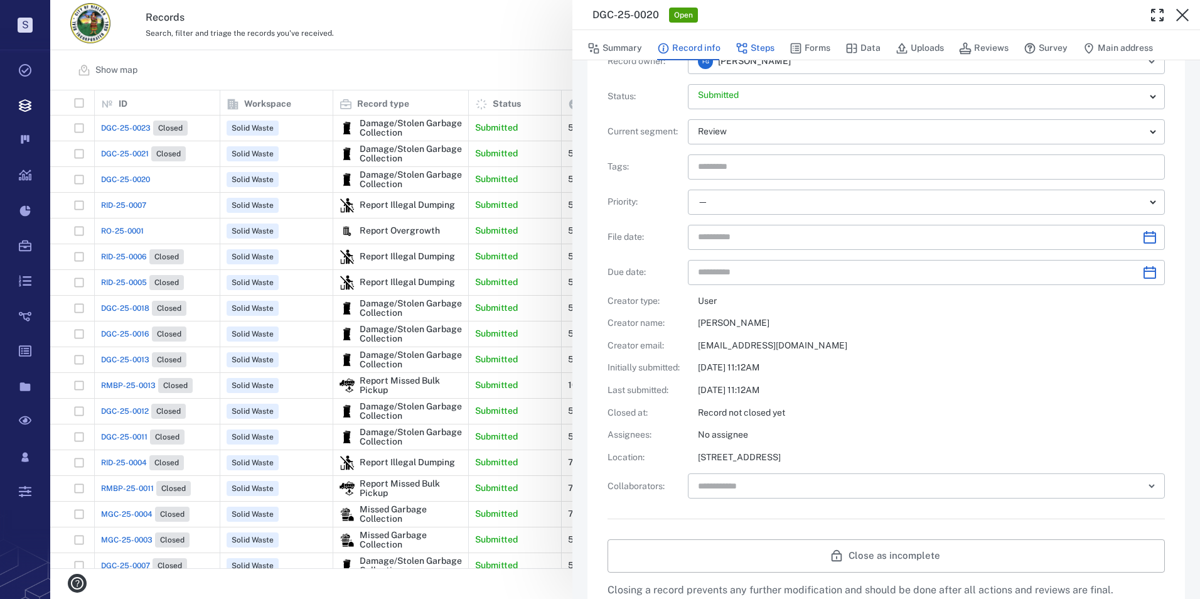
click at [762, 42] on button "Steps" at bounding box center [755, 48] width 39 height 24
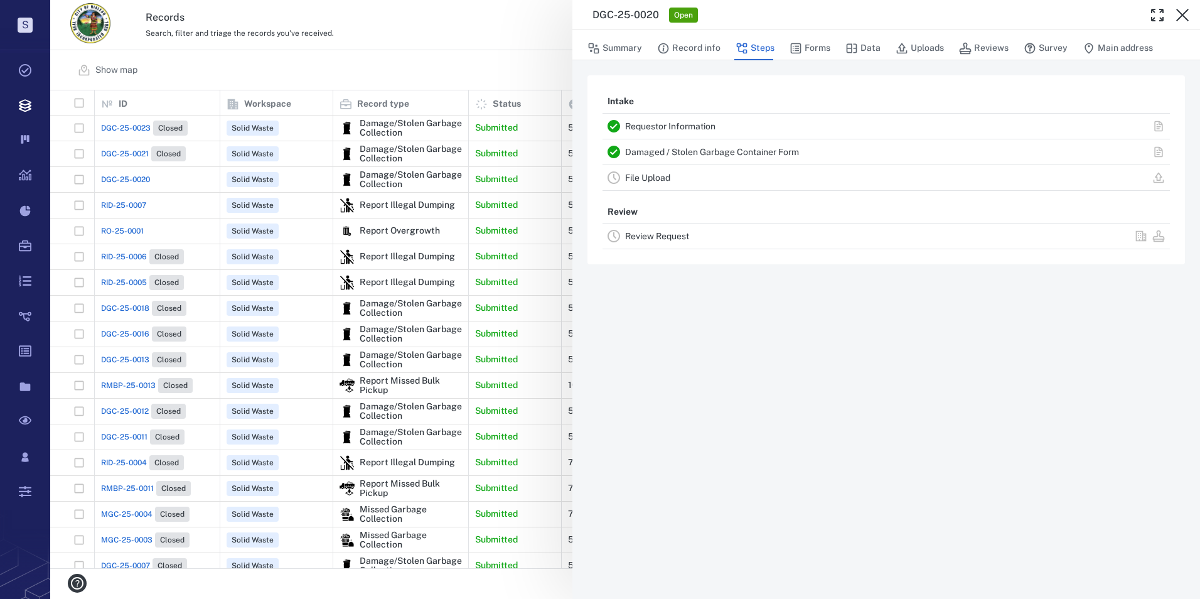
click at [652, 242] on div "Review Request" at bounding box center [809, 235] width 368 height 15
click at [652, 237] on link "Review Request" at bounding box center [657, 236] width 64 height 10
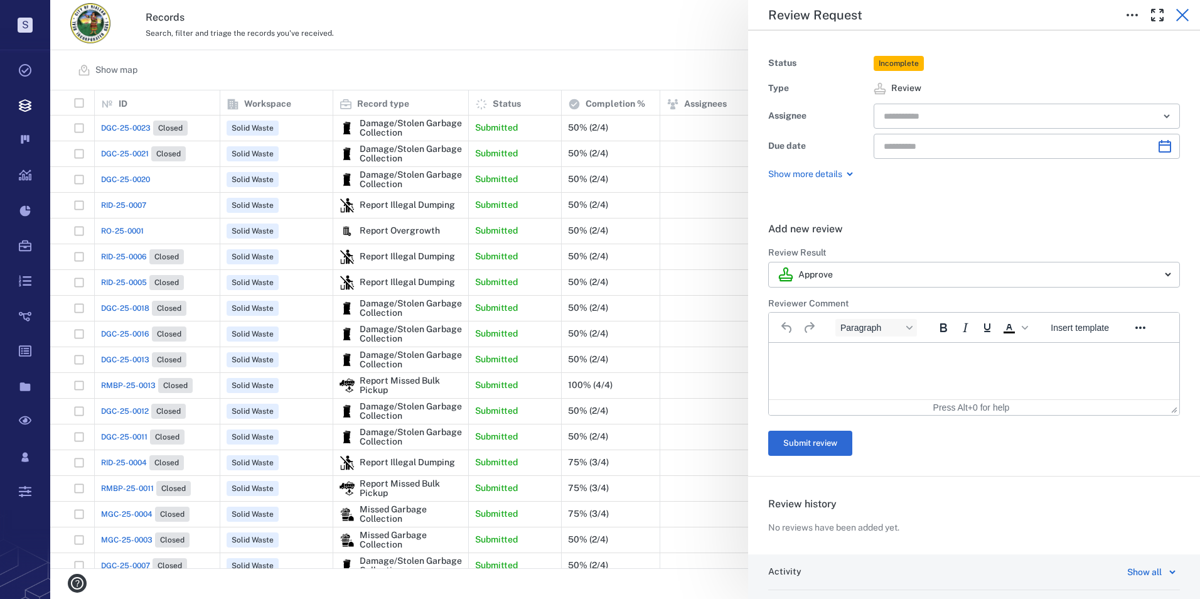
click at [1177, 13] on icon "button" at bounding box center [1182, 15] width 15 height 15
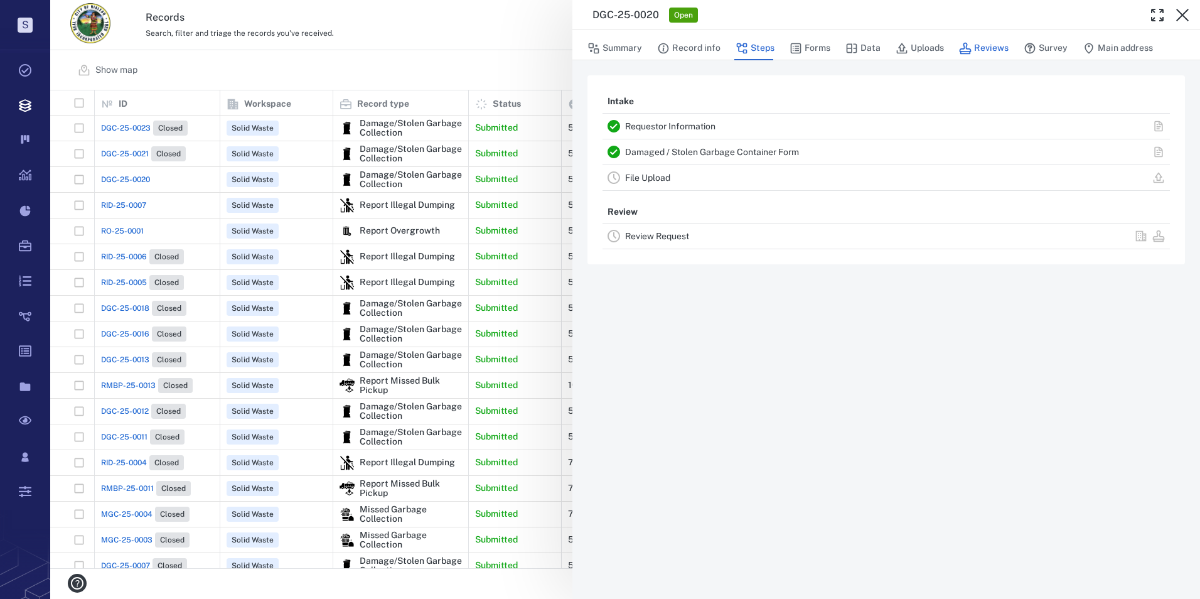
click at [981, 45] on button "Reviews" at bounding box center [984, 48] width 50 height 24
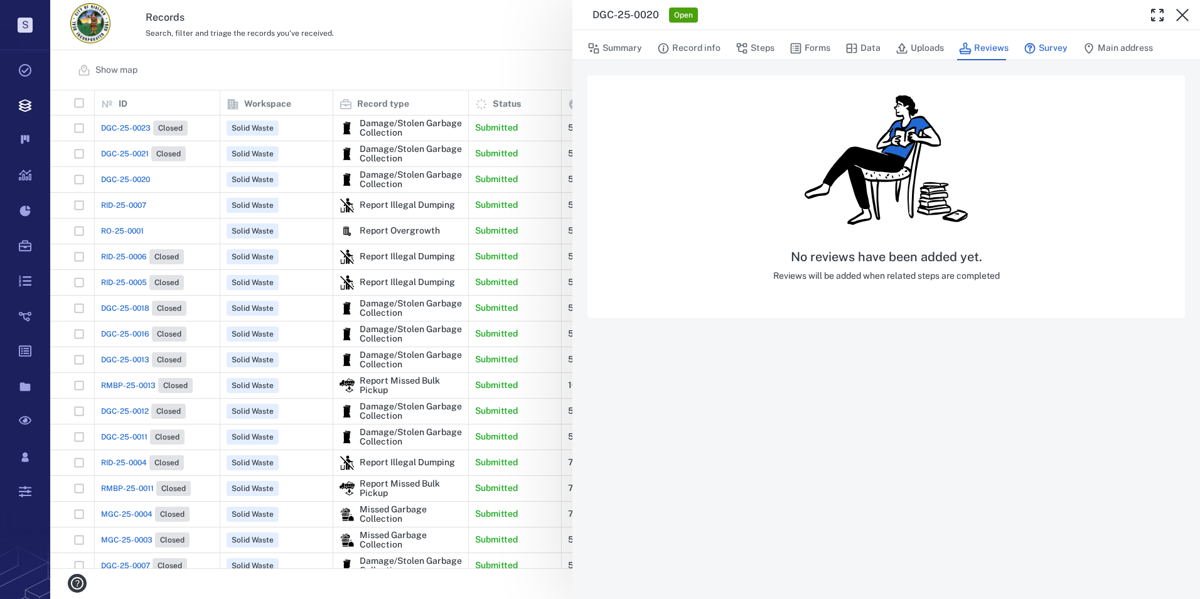
click at [1042, 48] on button "Survey" at bounding box center [1046, 48] width 44 height 24
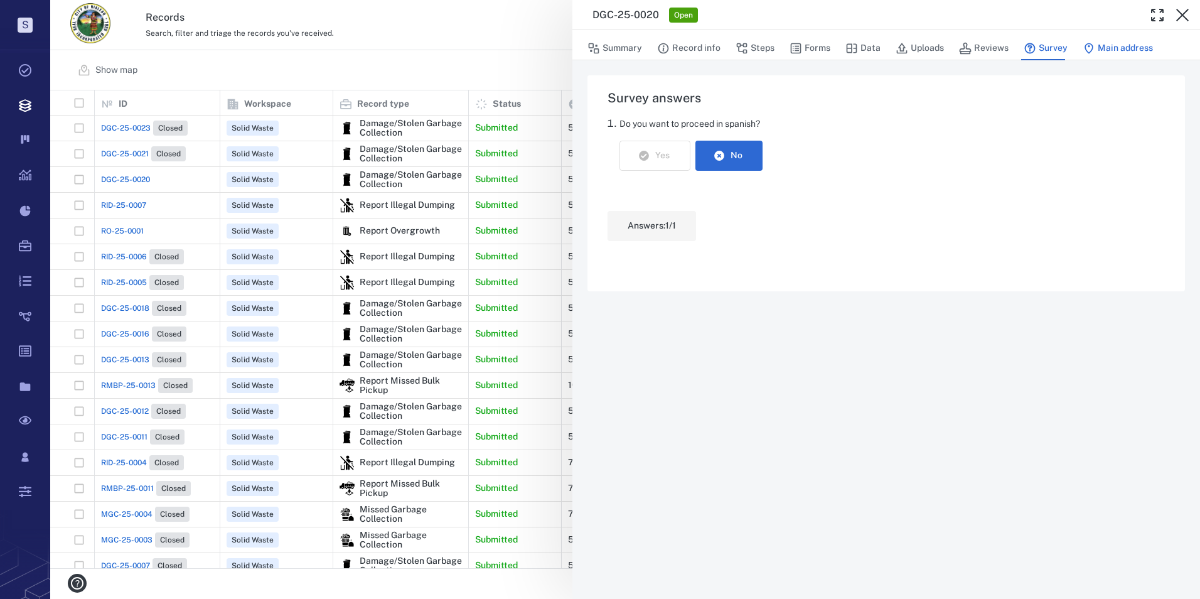
click at [1096, 47] on button "Main address" at bounding box center [1118, 48] width 70 height 24
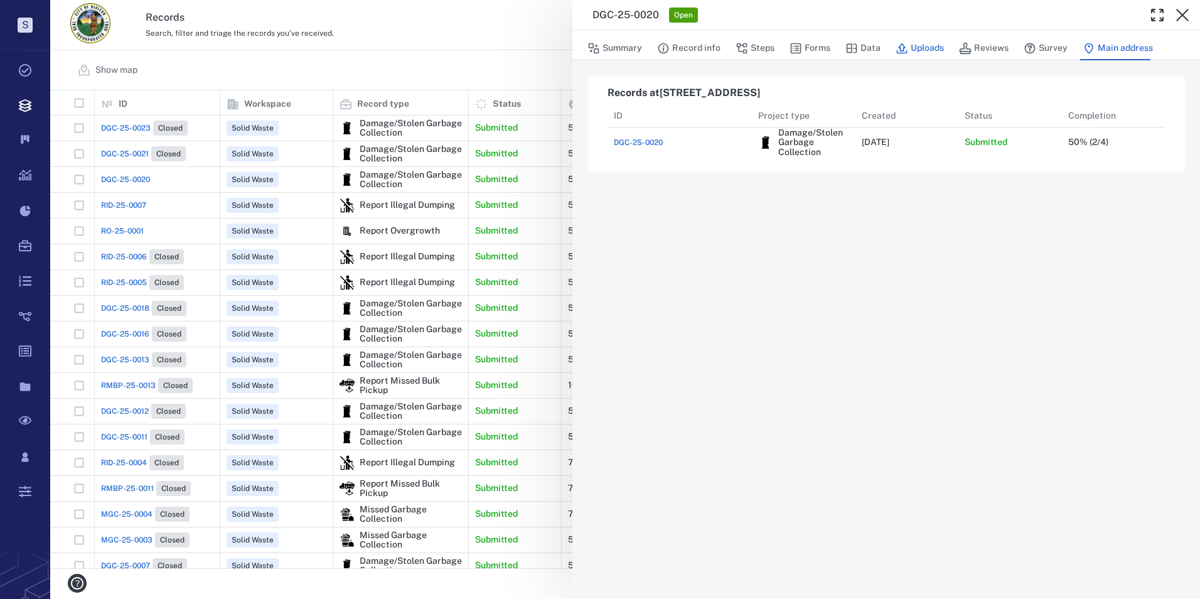
click at [918, 43] on button "Uploads" at bounding box center [920, 48] width 48 height 24
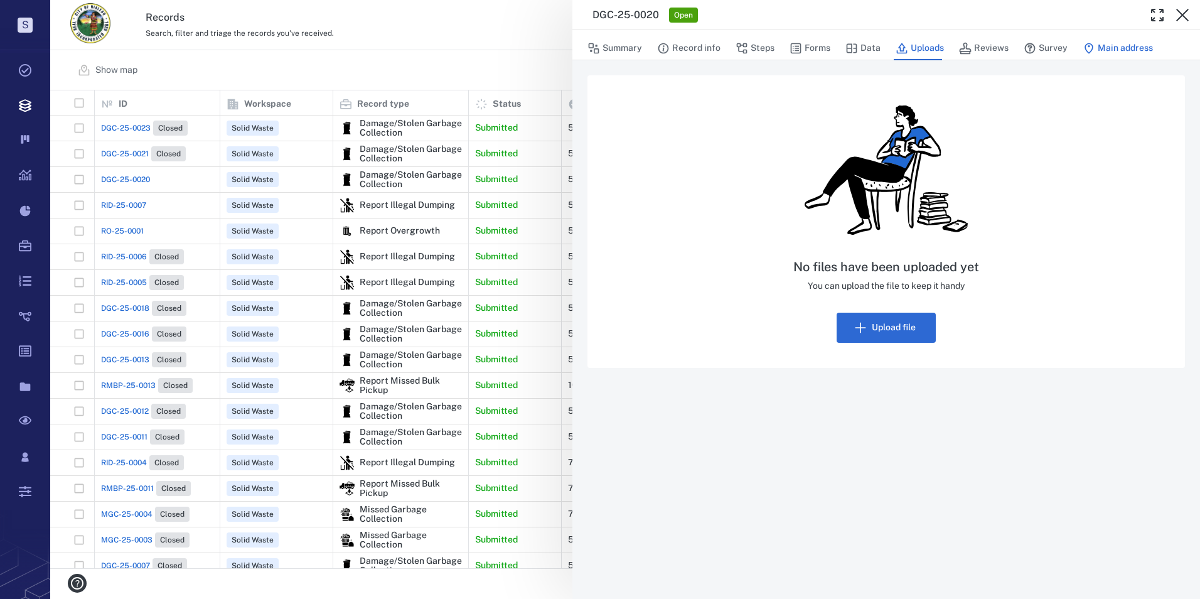
click at [1125, 47] on button "Main address" at bounding box center [1118, 48] width 70 height 24
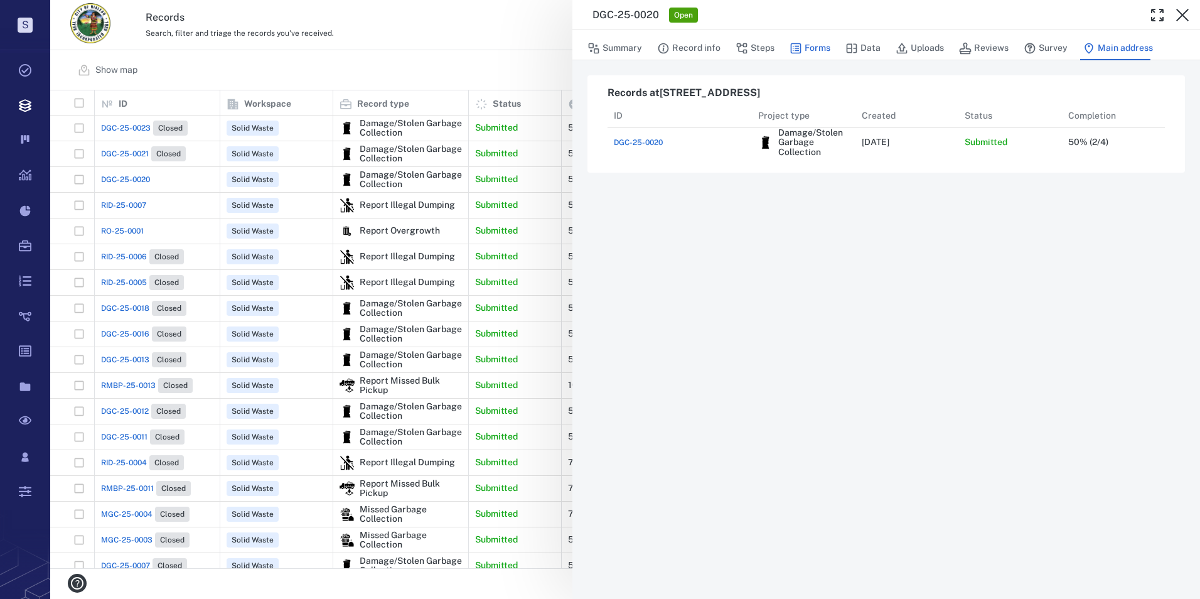
click at [826, 43] on button "Forms" at bounding box center [810, 48] width 41 height 24
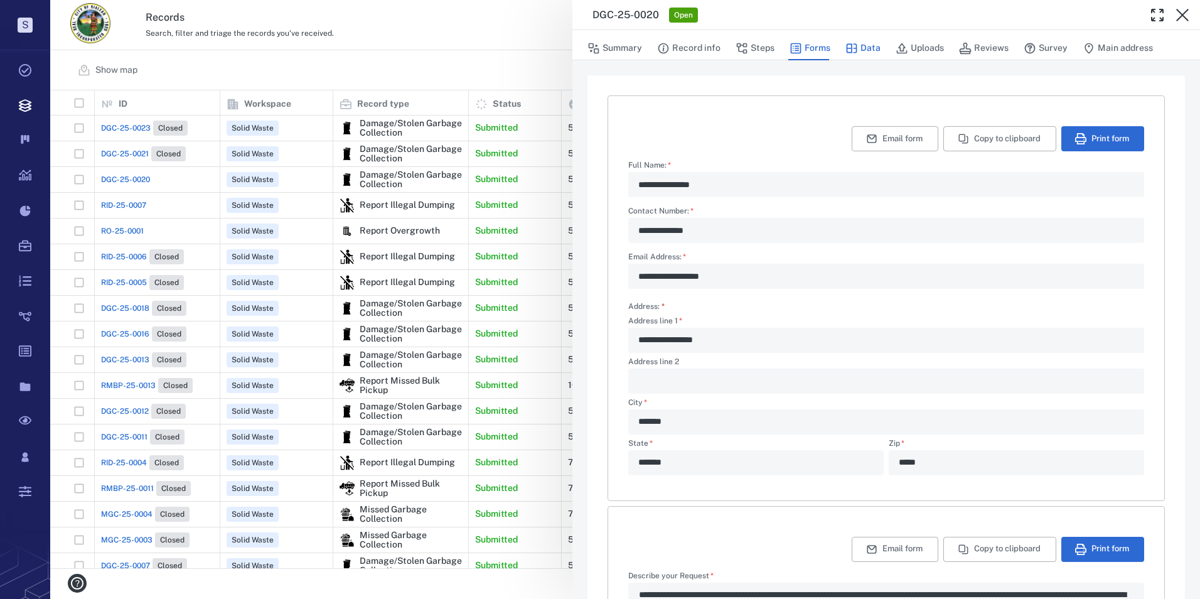
type textarea "*"
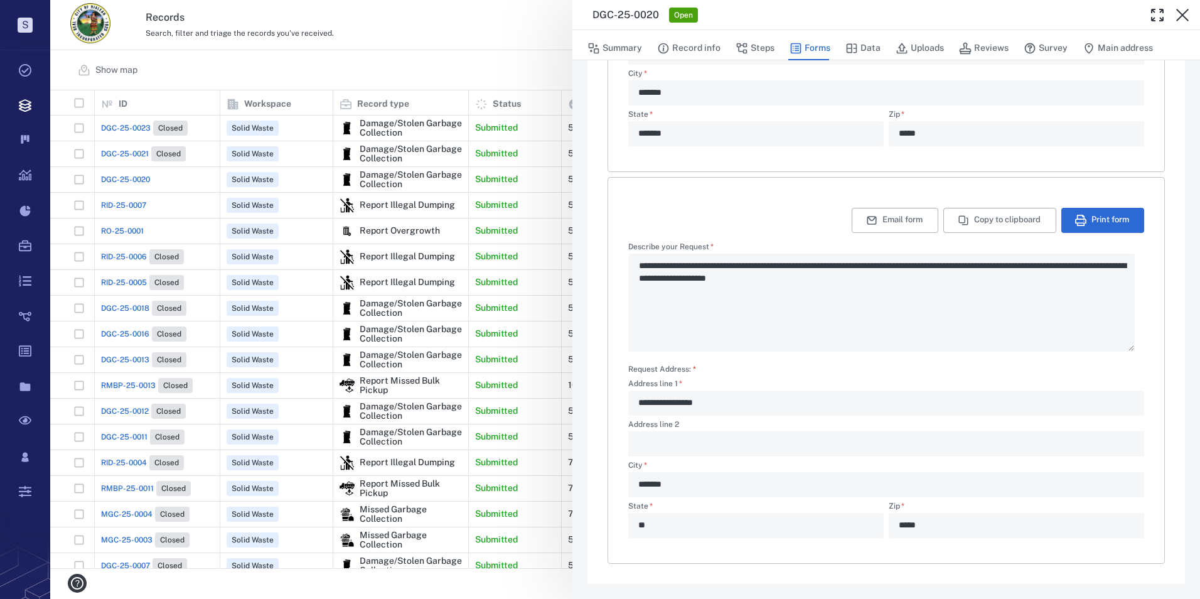
click at [921, 279] on div "**********" at bounding box center [886, 297] width 516 height 109
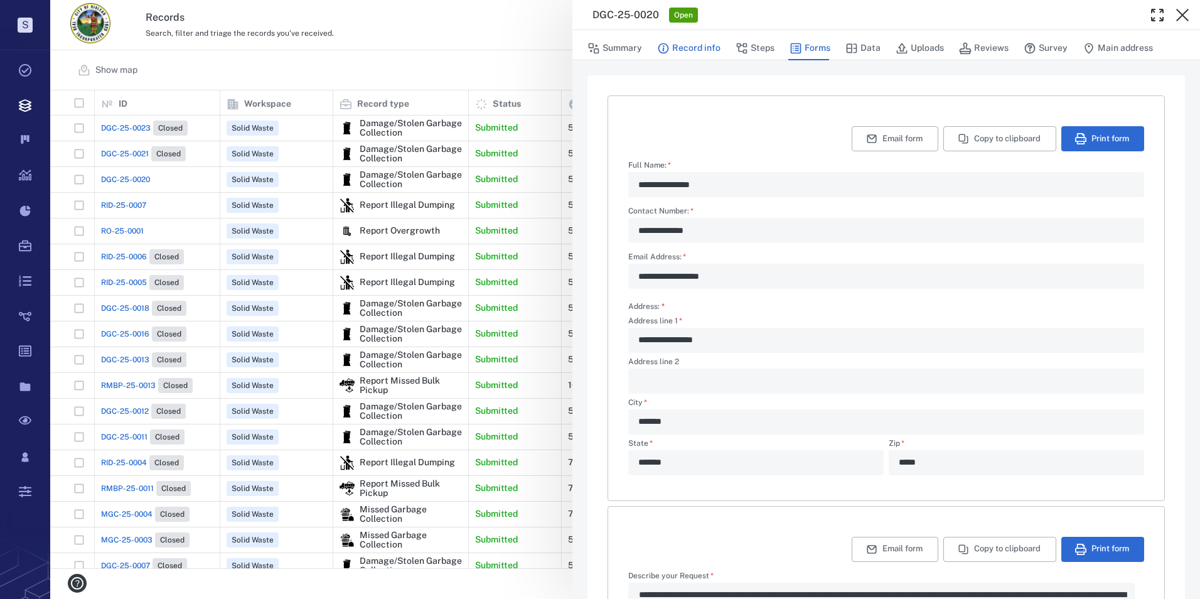
click at [700, 43] on button "Record info" at bounding box center [688, 48] width 63 height 24
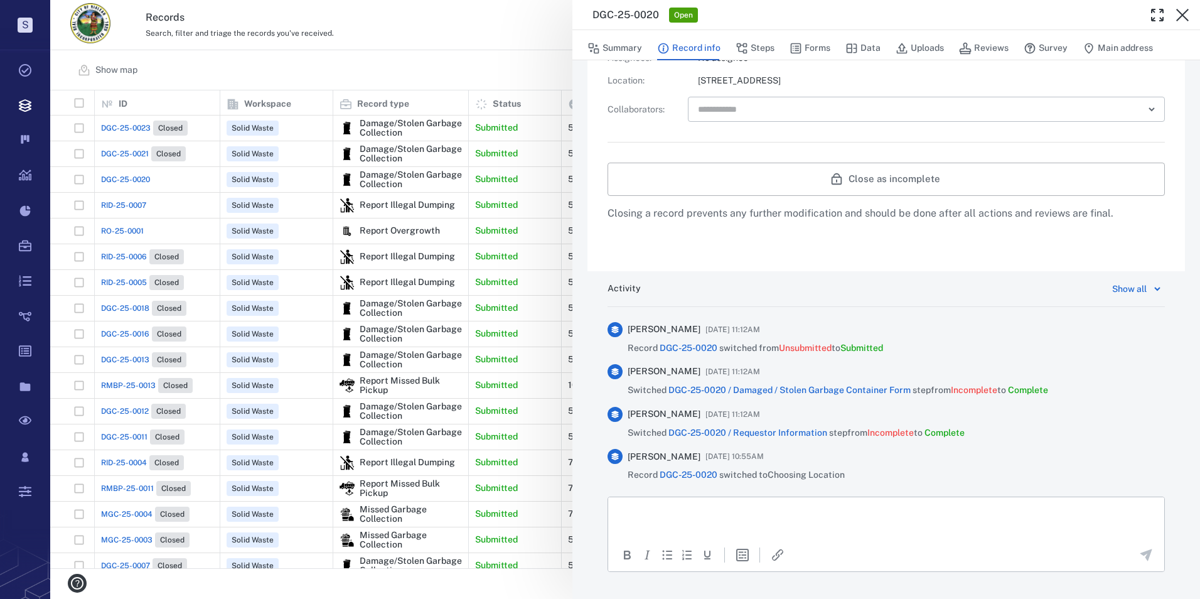
scroll to position [540, 0]
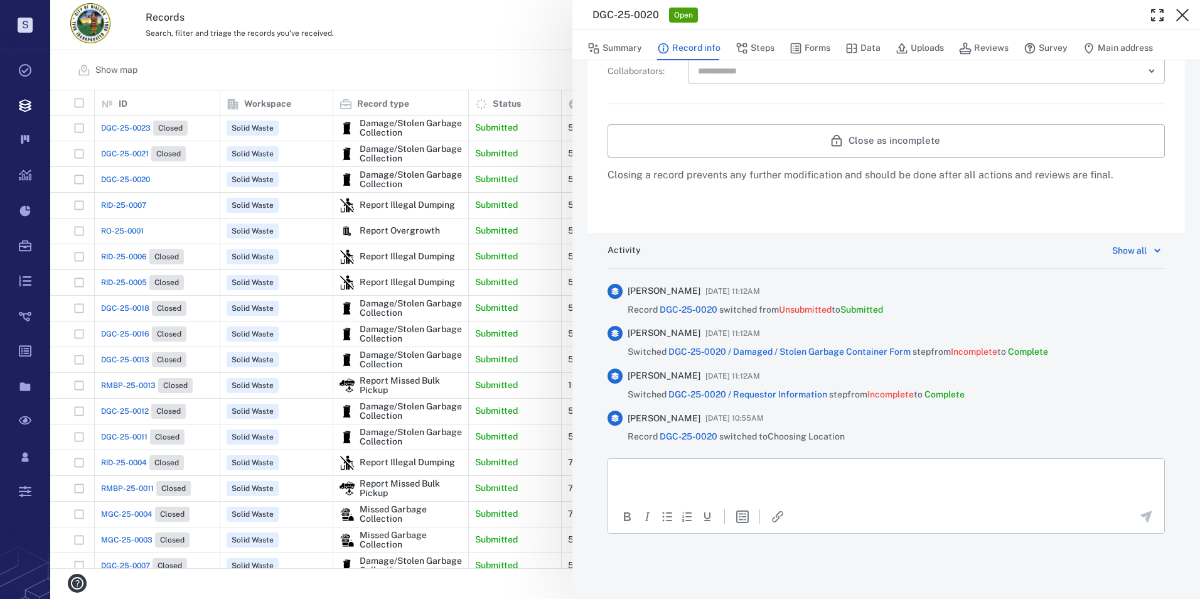
click at [895, 483] on html at bounding box center [886, 473] width 556 height 31
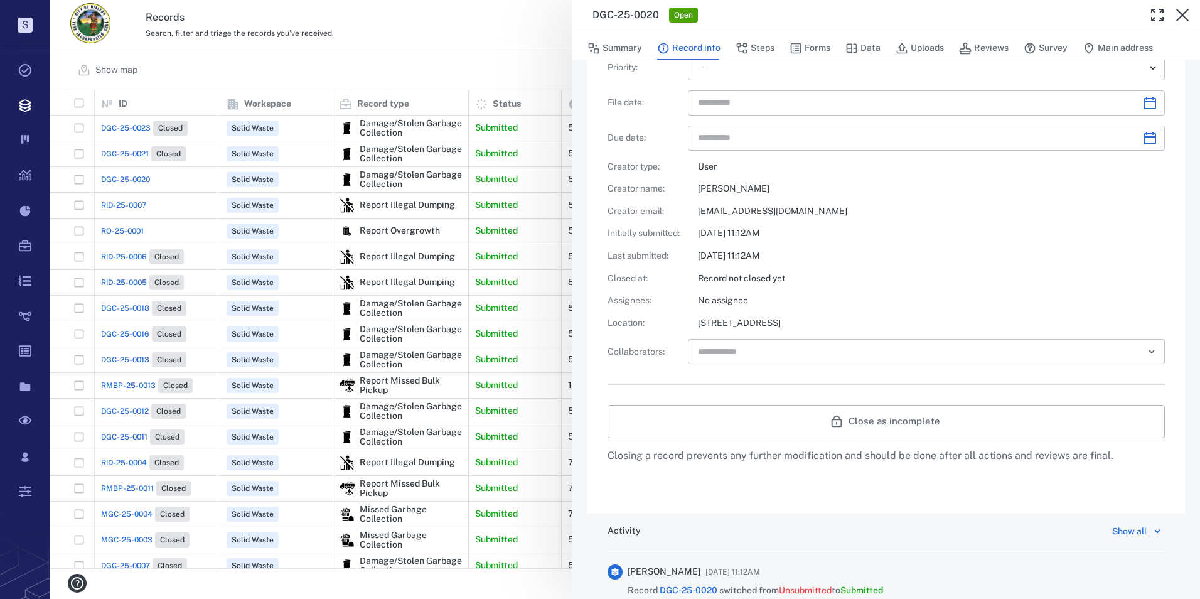
scroll to position [0, 0]
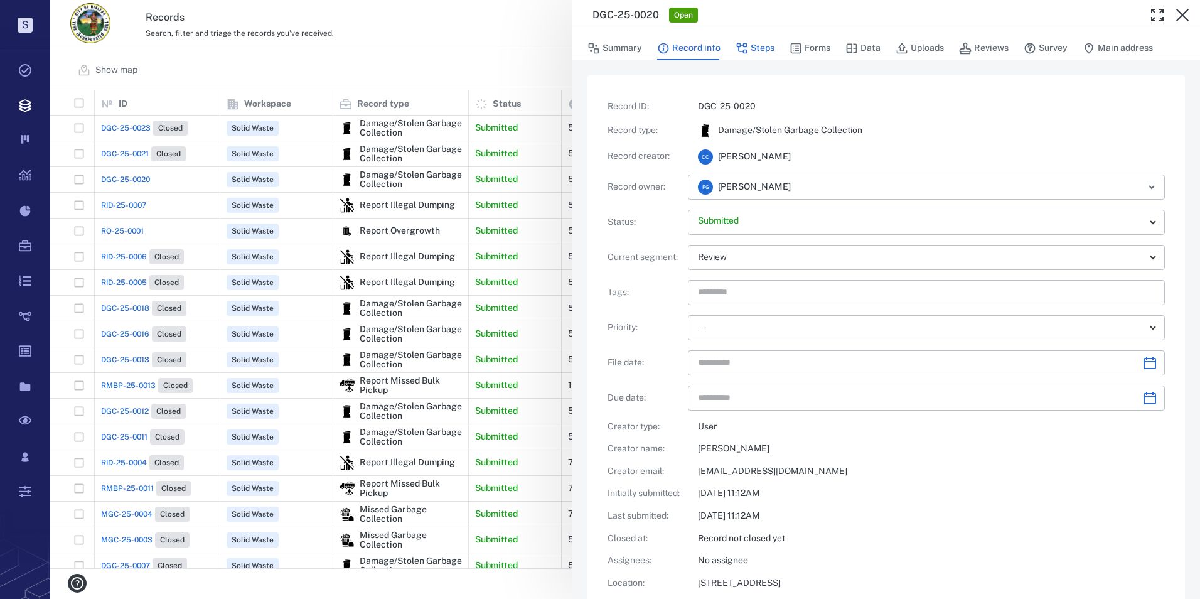
click at [756, 45] on button "Steps" at bounding box center [755, 48] width 39 height 24
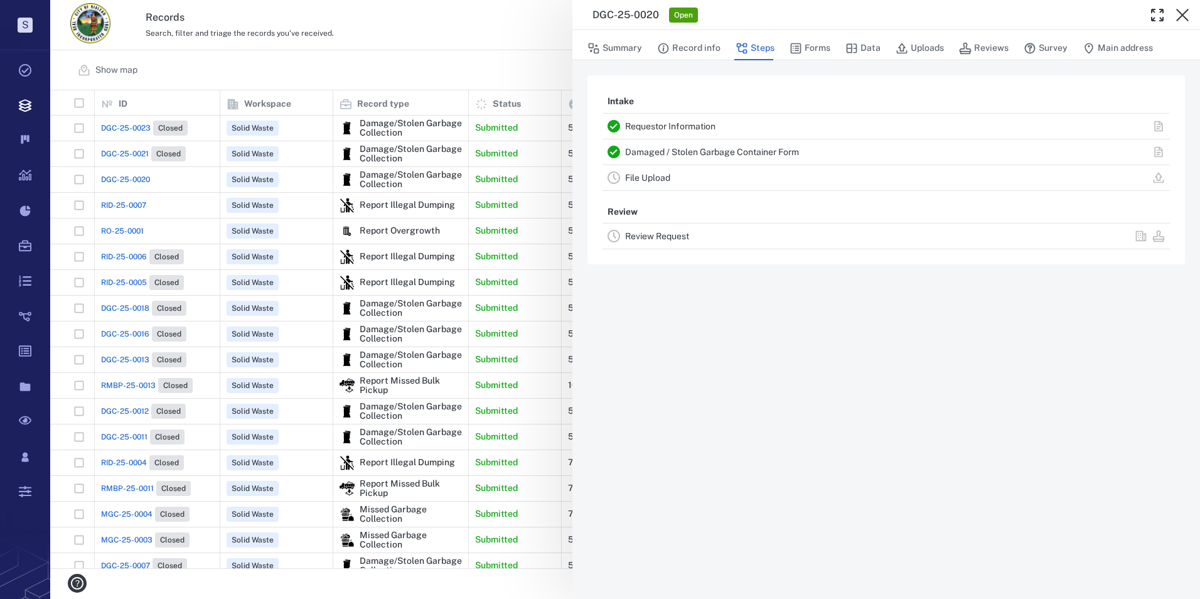
click at [682, 230] on div "Review Request" at bounding box center [809, 235] width 368 height 15
click at [683, 236] on link "Review Request" at bounding box center [657, 236] width 64 height 10
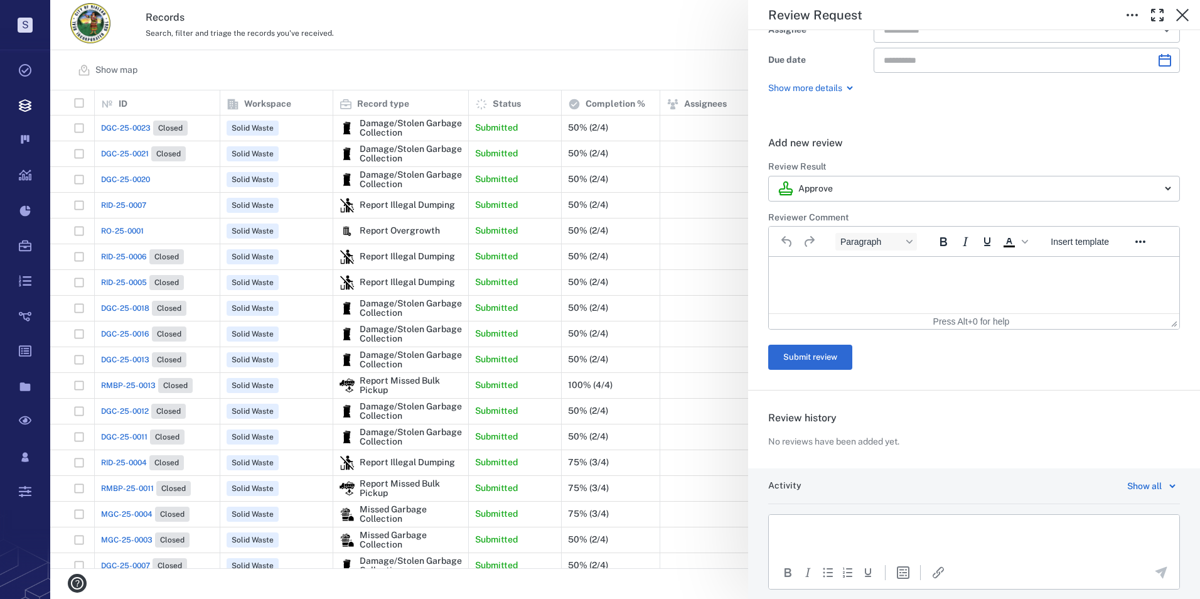
scroll to position [151, 0]
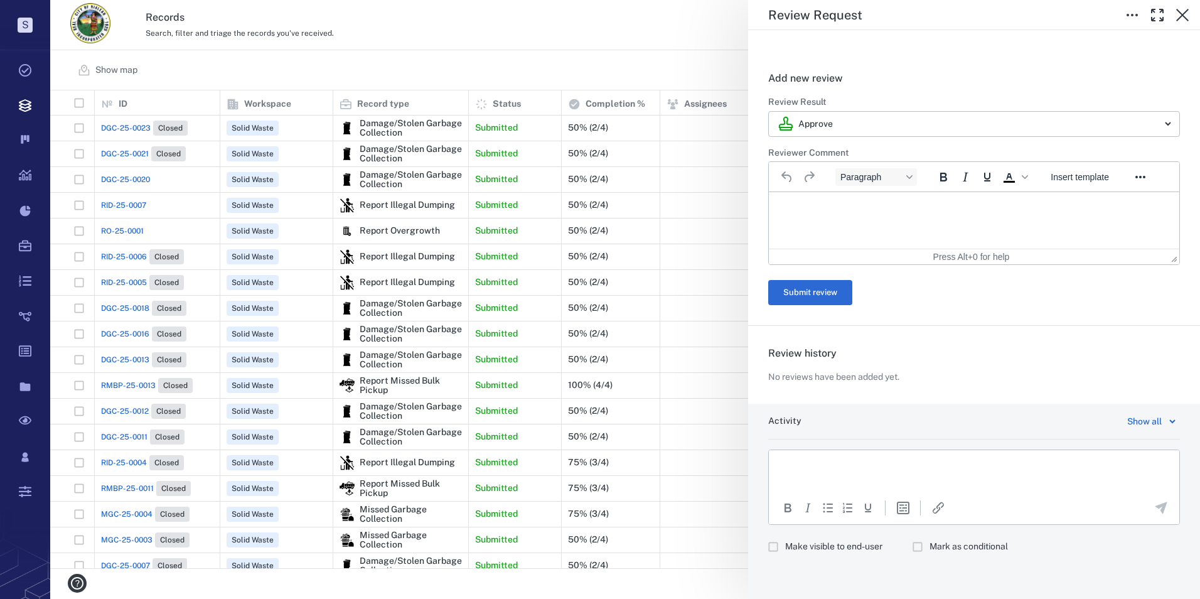
click at [871, 463] on p "Rich Text Area. Press ALT-0 for help." at bounding box center [973, 465] width 389 height 11
click at [918, 549] on div "Paste" at bounding box center [917, 549] width 23 height 15
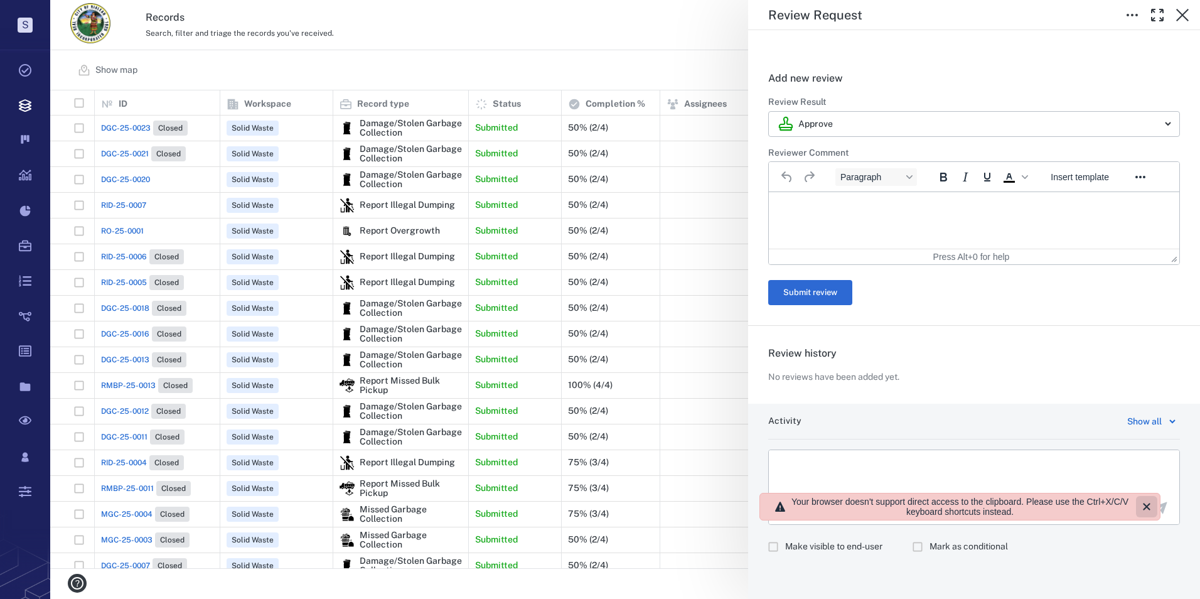
click at [1153, 506] on icon "Close" at bounding box center [1146, 506] width 15 height 15
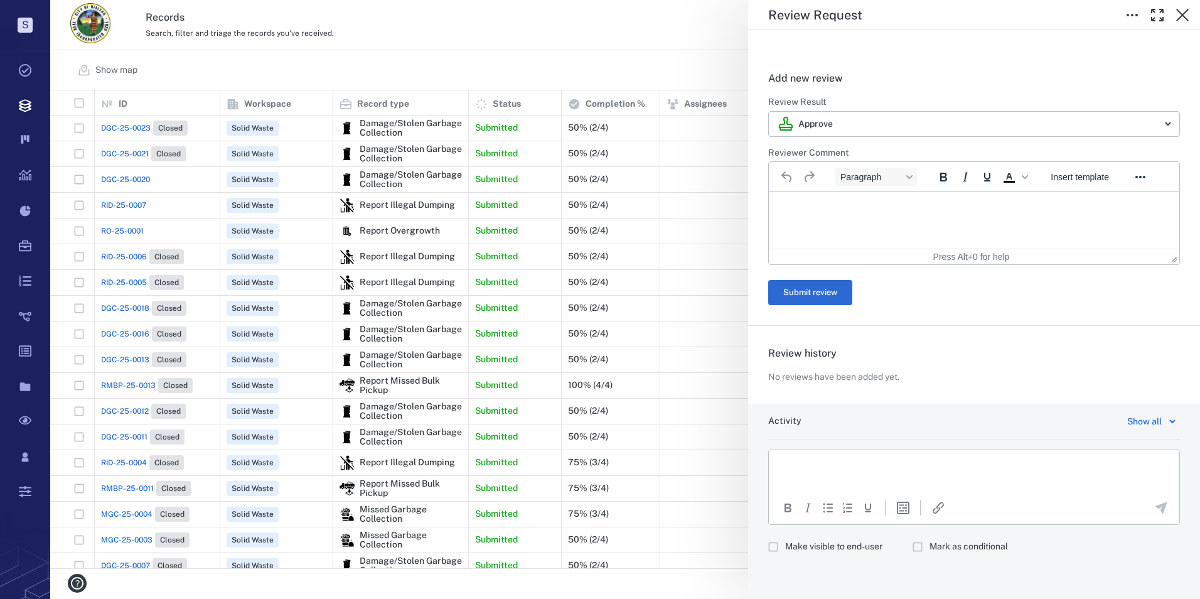
click at [887, 468] on p "Rich Text Area. Press ALT-0 for help." at bounding box center [973, 465] width 389 height 11
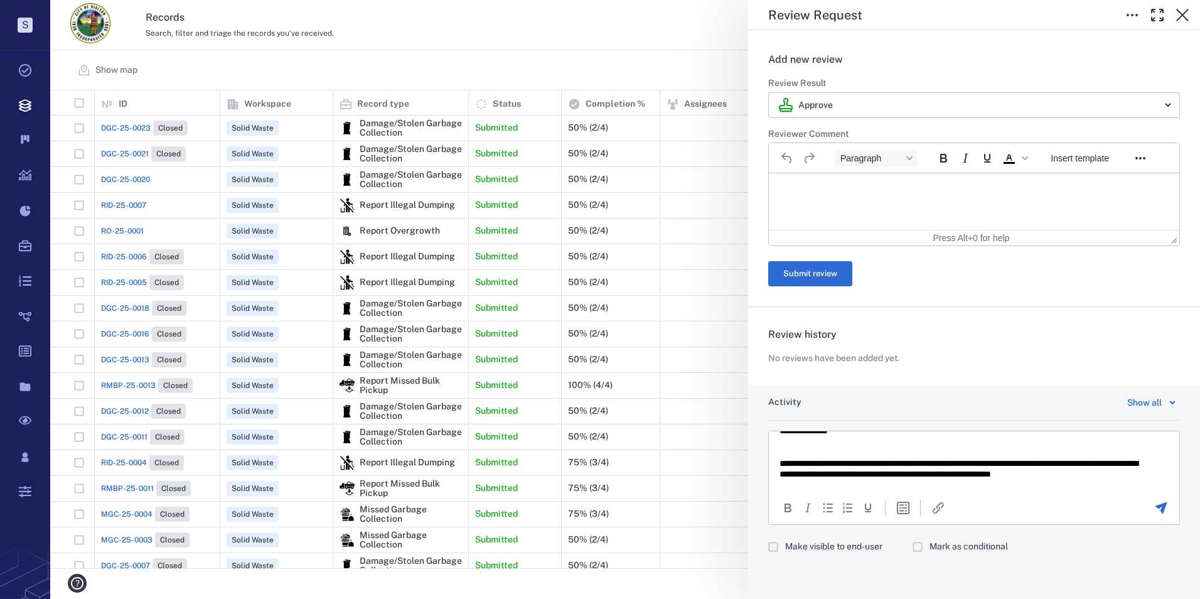
scroll to position [23, 0]
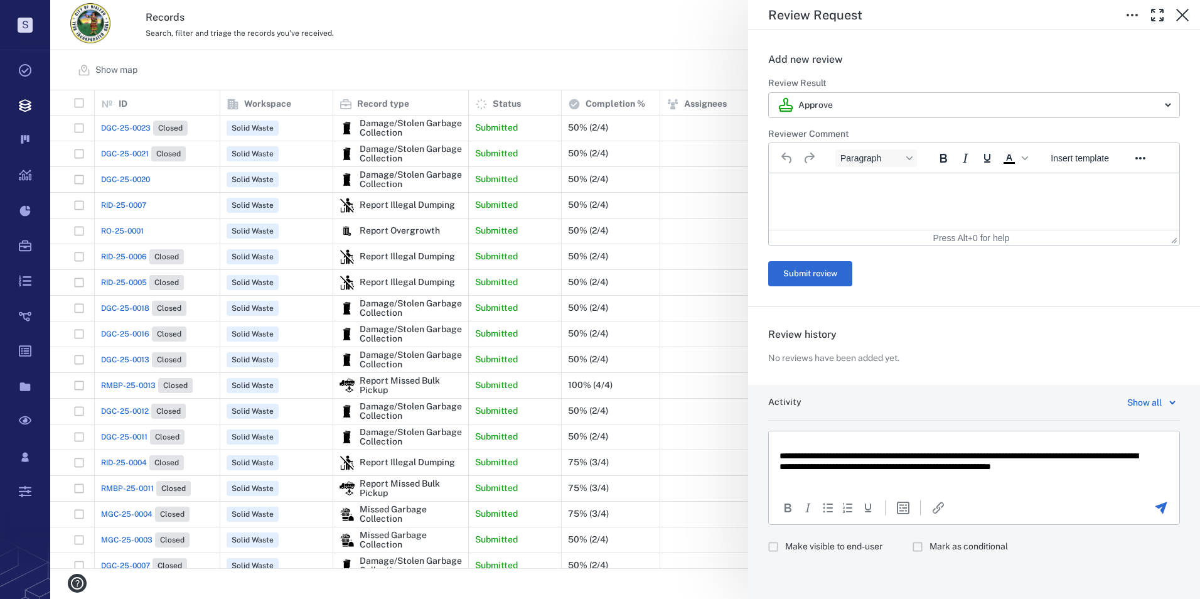
click at [810, 481] on p "**********" at bounding box center [964, 467] width 370 height 33
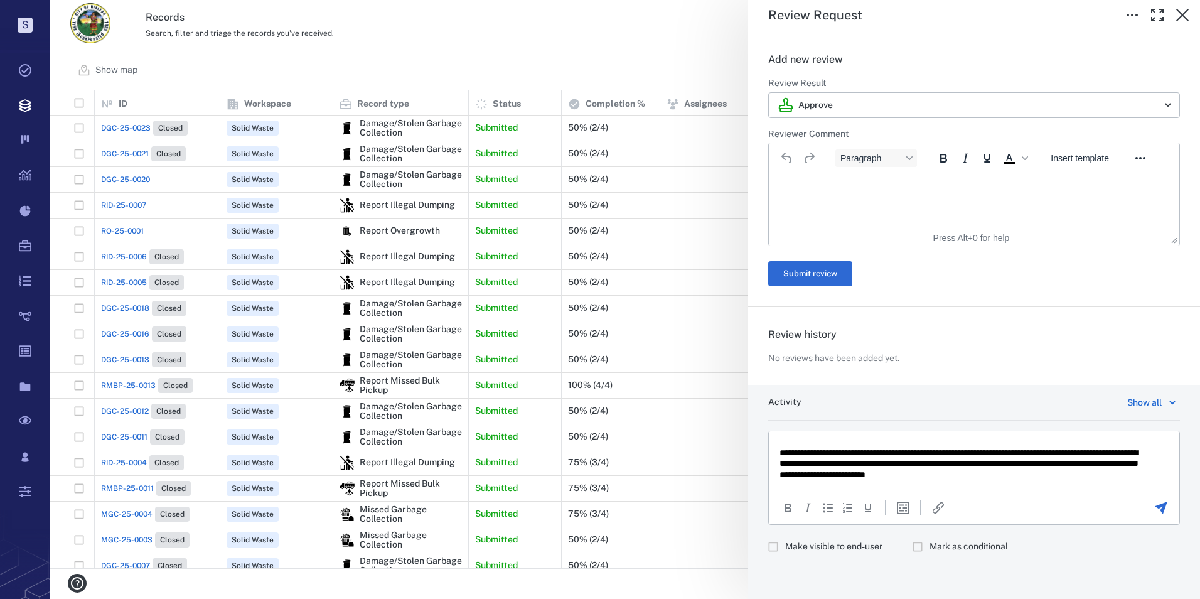
click at [1099, 475] on p "**********" at bounding box center [964, 463] width 370 height 33
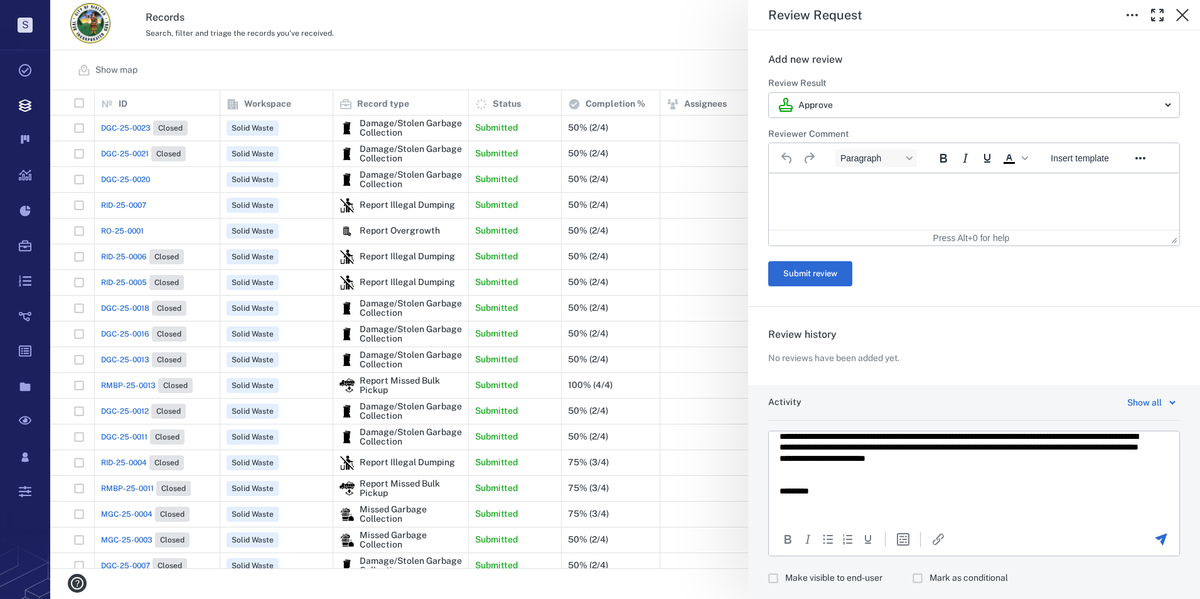
scroll to position [60, 0]
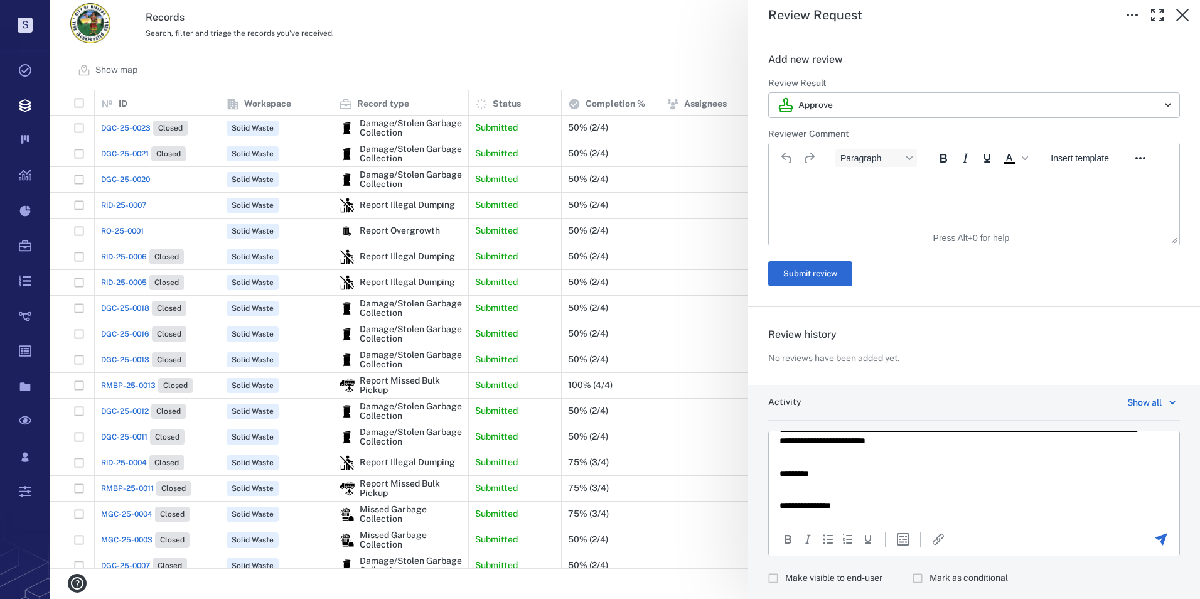
click at [1154, 538] on icon "Send the comment" at bounding box center [1161, 539] width 15 height 15
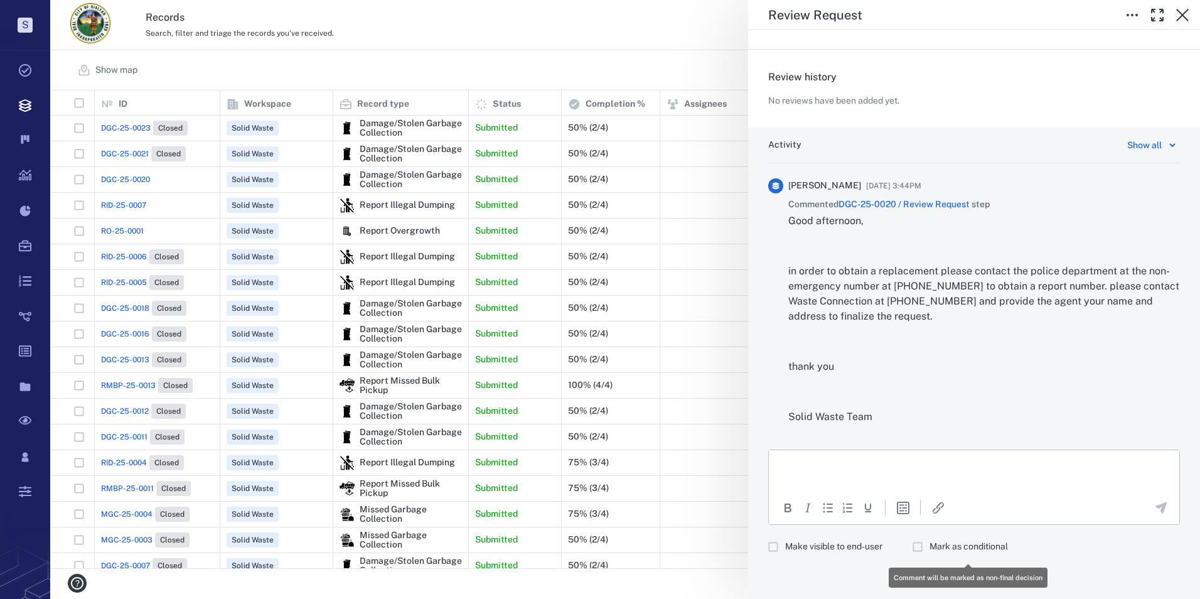
scroll to position [468, 1141]
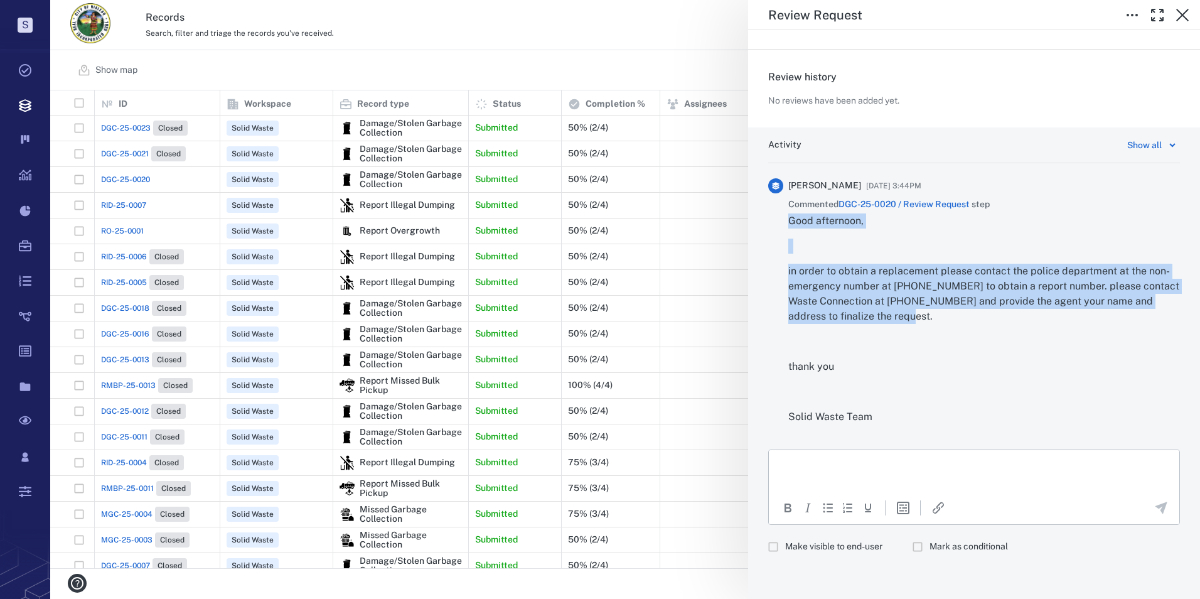
drag, startPoint x: 941, startPoint y: 313, endPoint x: 787, endPoint y: 220, distance: 179.9
click at [787, 220] on div "[PERSON_NAME] [DATE] 3:44PM Commented DGC-25-0020 / Review Request step Good af…" at bounding box center [974, 306] width 412 height 256
copy div "Good afternoon, in order to obtain a replacement please contact the police depa…"
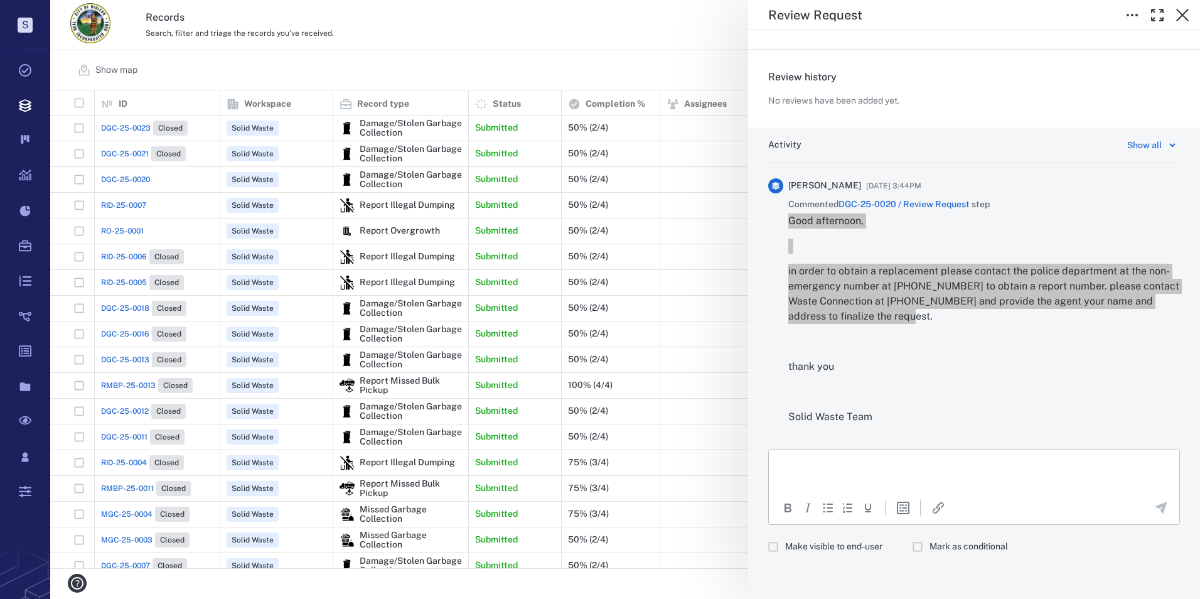
click at [809, 468] on p "Rich Text Area. Press ALT-0 for help." at bounding box center [973, 464] width 389 height 11
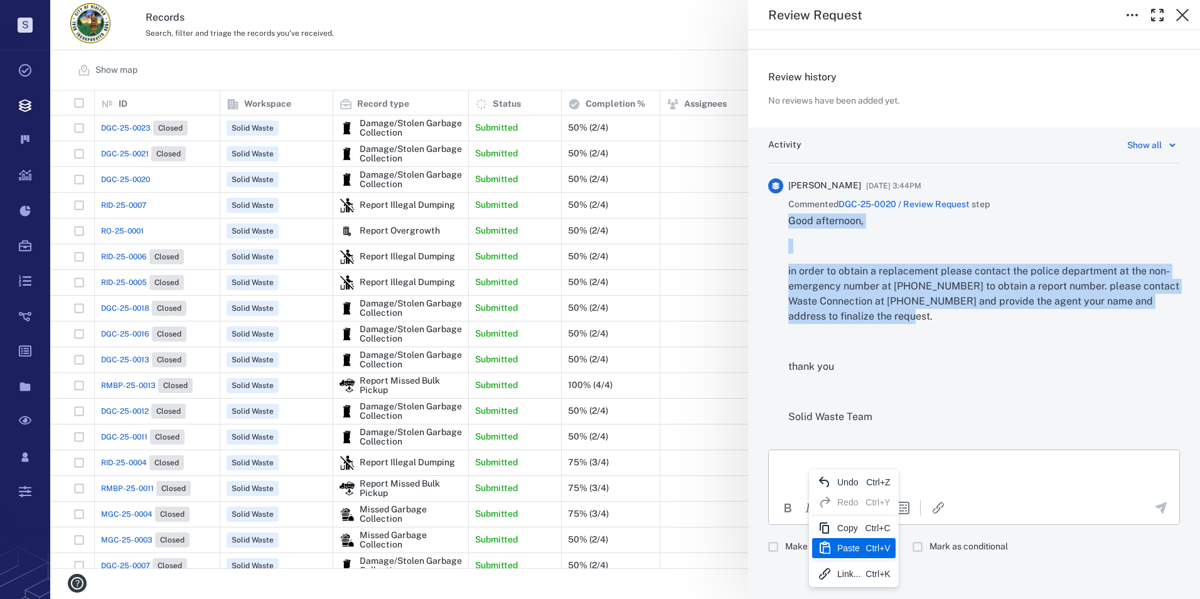
click at [843, 547] on div "Paste" at bounding box center [848, 547] width 23 height 15
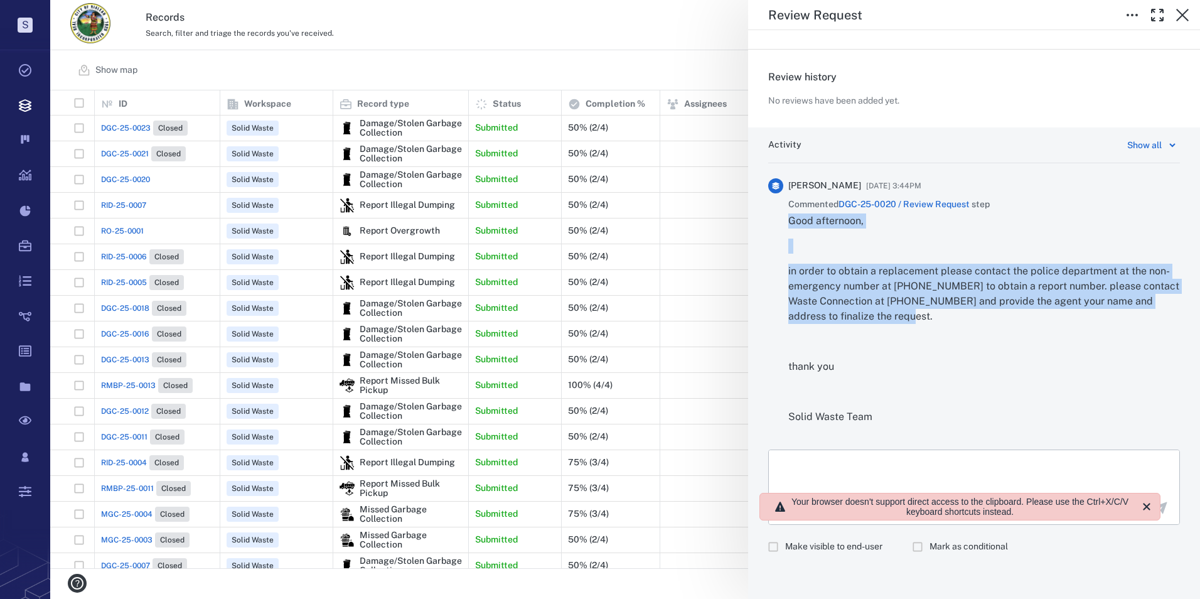
click at [1149, 506] on icon "Close" at bounding box center [1146, 506] width 15 height 15
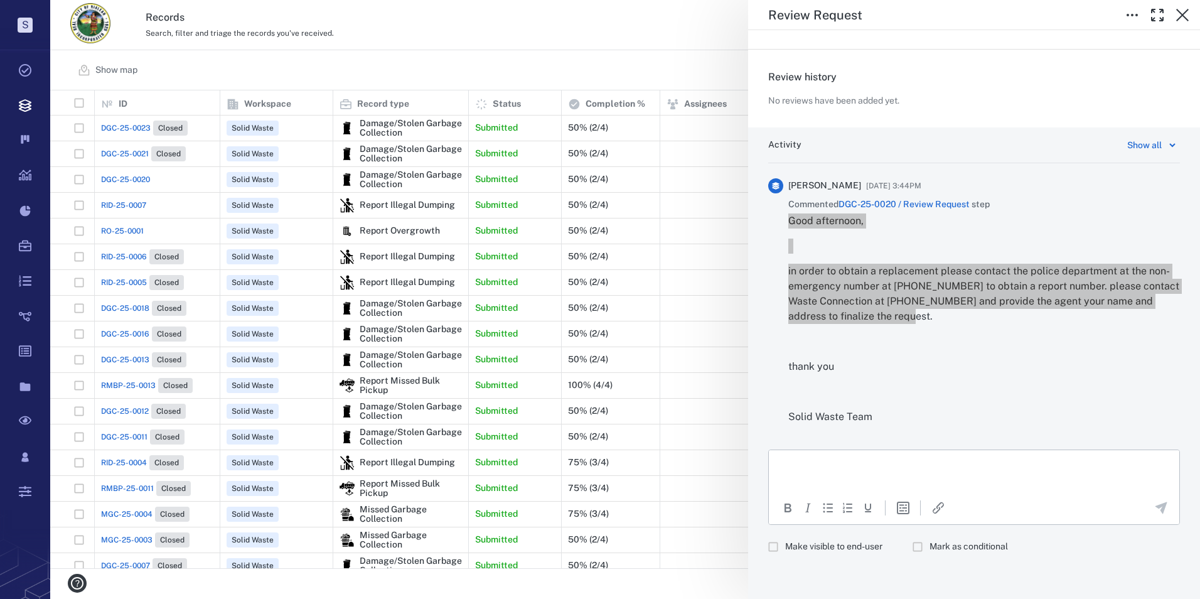
click at [902, 457] on html at bounding box center [974, 464] width 410 height 31
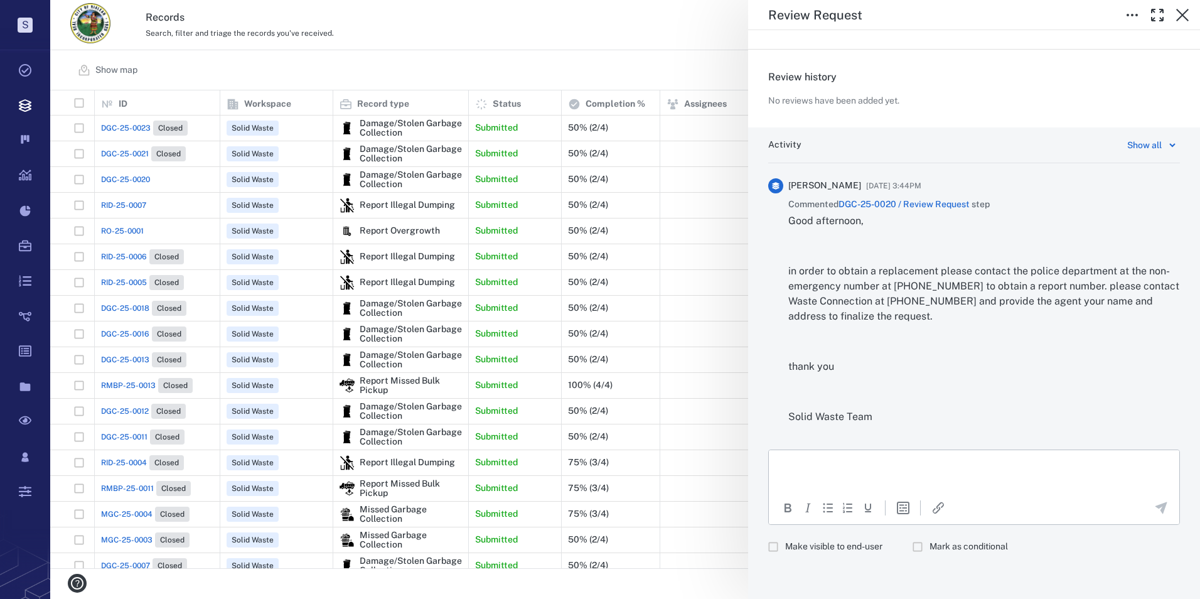
click at [900, 362] on p "thank you" at bounding box center [984, 366] width 392 height 15
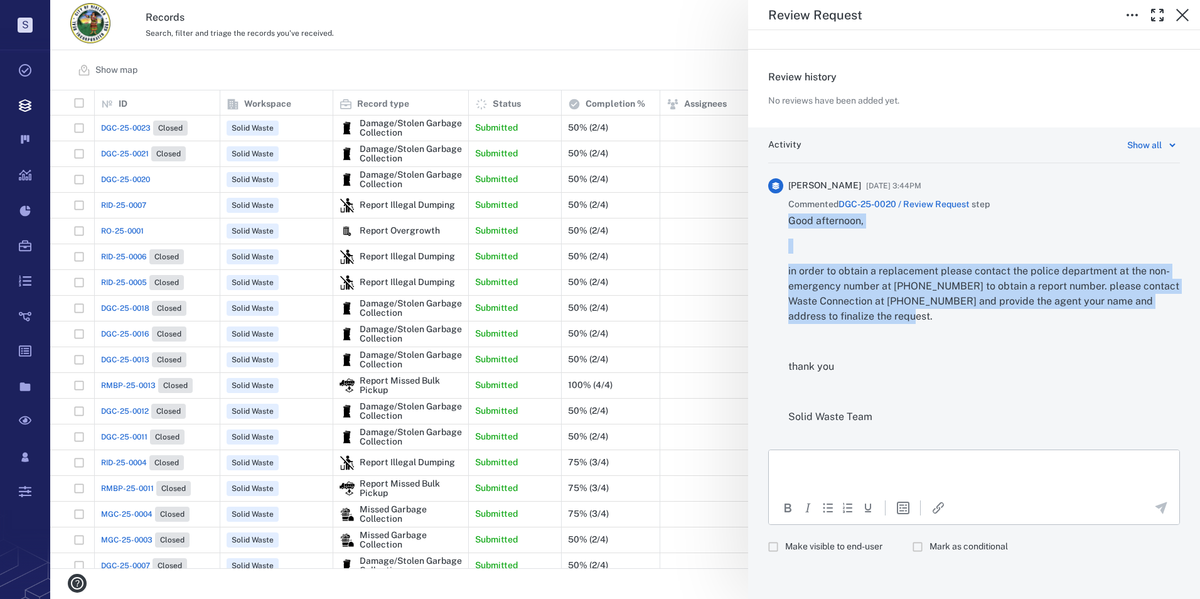
drag, startPoint x: 788, startPoint y: 222, endPoint x: 931, endPoint y: 318, distance: 171.8
click at [931, 318] on div "Good afternoon, in order to obtain a replacement please contact the police depa…" at bounding box center [984, 318] width 392 height 211
drag, startPoint x: 931, startPoint y: 318, endPoint x: 875, endPoint y: 287, distance: 64.1
copy div "Good afternoon, in order to obtain a replacement please contact the police depa…"
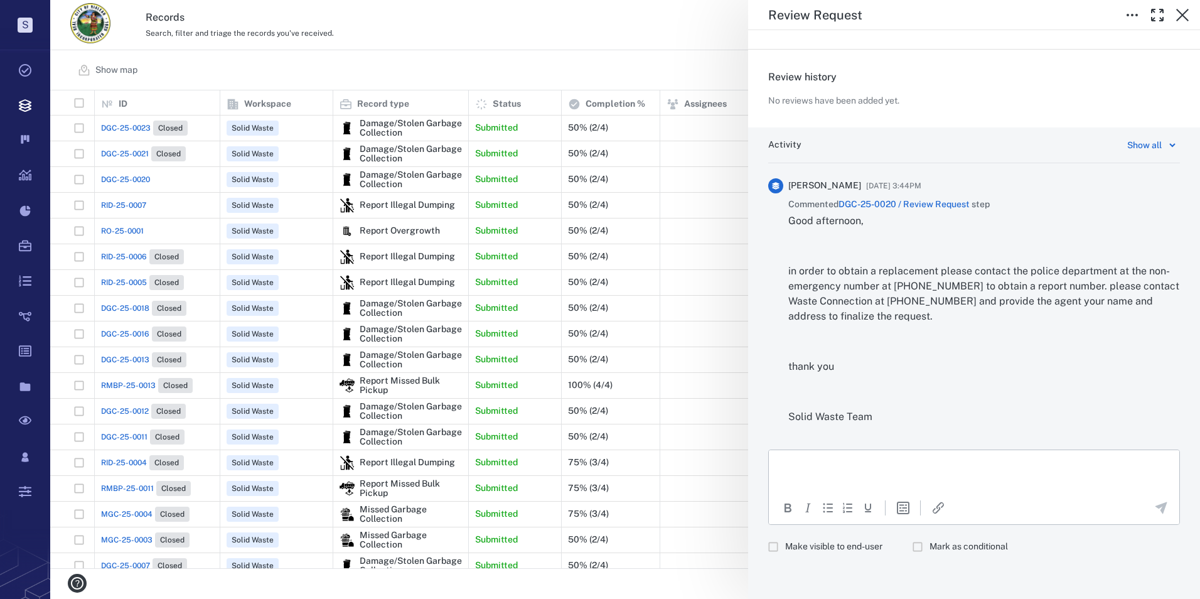
click at [1022, 504] on div "To open the popup, press Shift+Enter To open the popup, press Shift+Enter" at bounding box center [974, 507] width 408 height 15
click at [982, 473] on html at bounding box center [974, 464] width 410 height 31
click at [1034, 550] on div "Paste Ctrl+V" at bounding box center [1026, 552] width 82 height 20
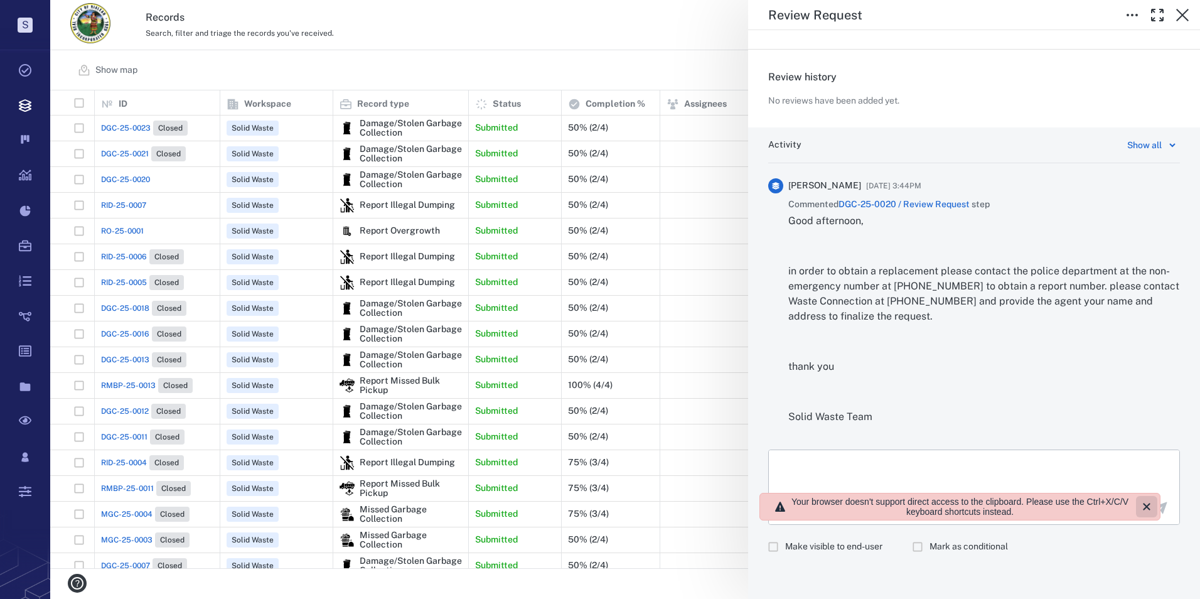
click at [1146, 509] on icon "Close" at bounding box center [1146, 506] width 15 height 15
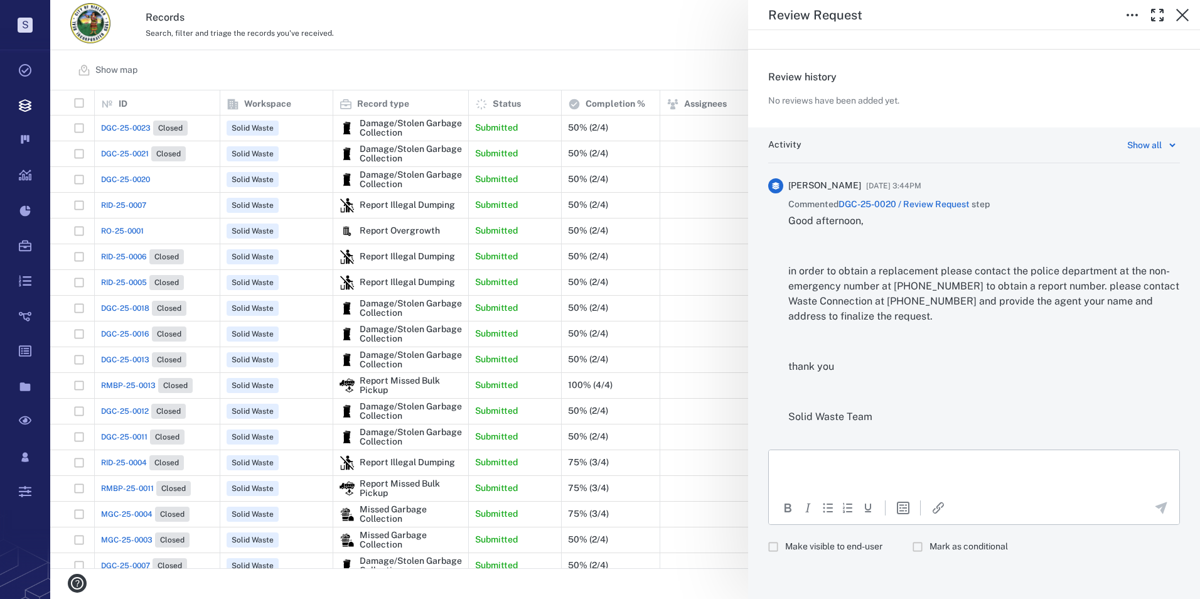
click at [828, 462] on p "Rich Text Area. Press ALT-0 for help." at bounding box center [973, 464] width 389 height 11
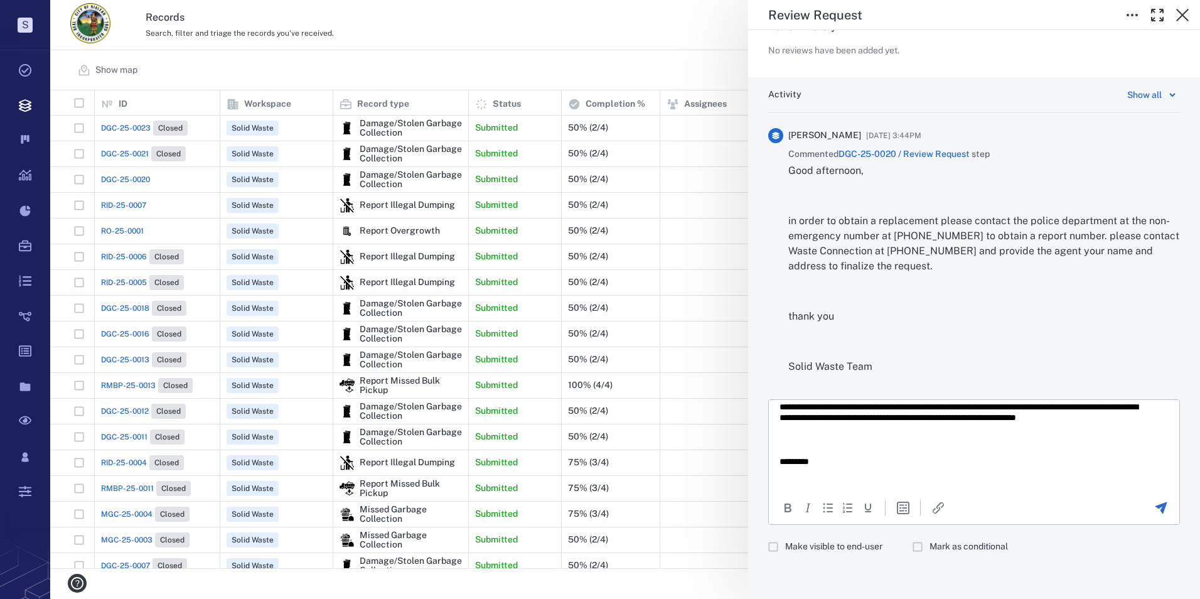
scroll to position [60, 0]
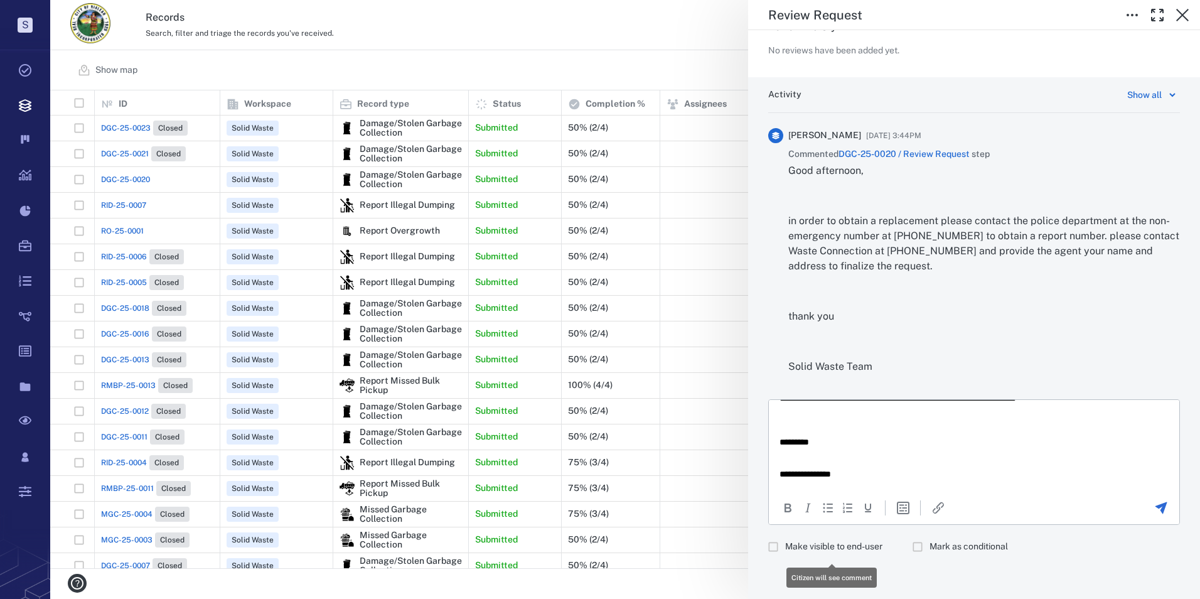
click at [806, 547] on span "Make visible to end-user" at bounding box center [833, 546] width 97 height 13
click at [1155, 509] on icon "Send the comment" at bounding box center [1161, 507] width 12 height 12
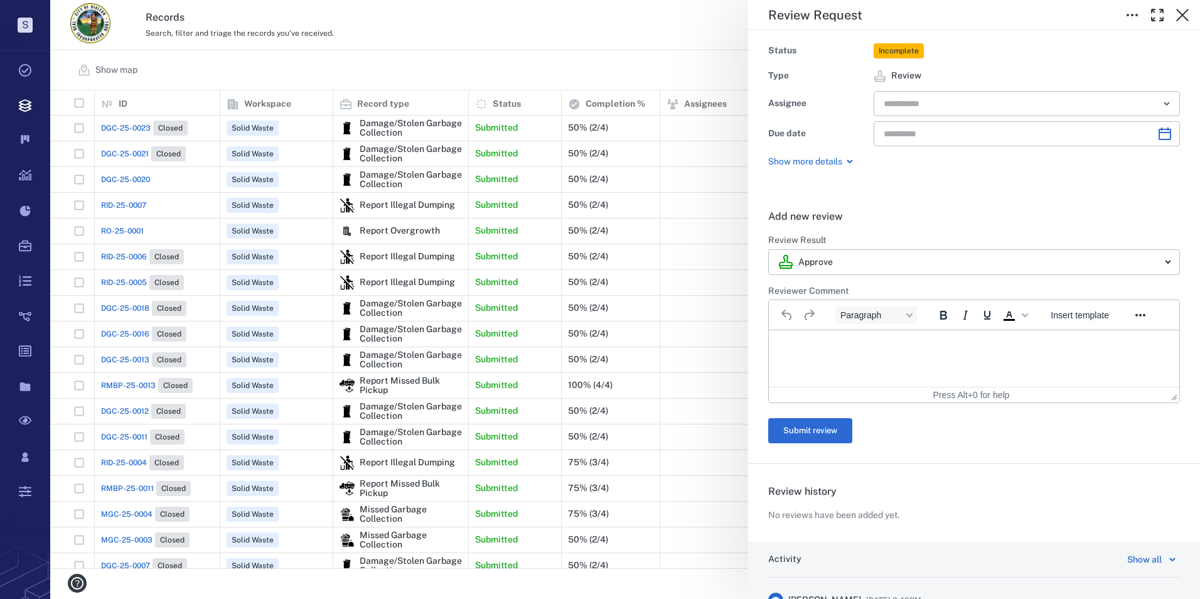
scroll to position [0, 0]
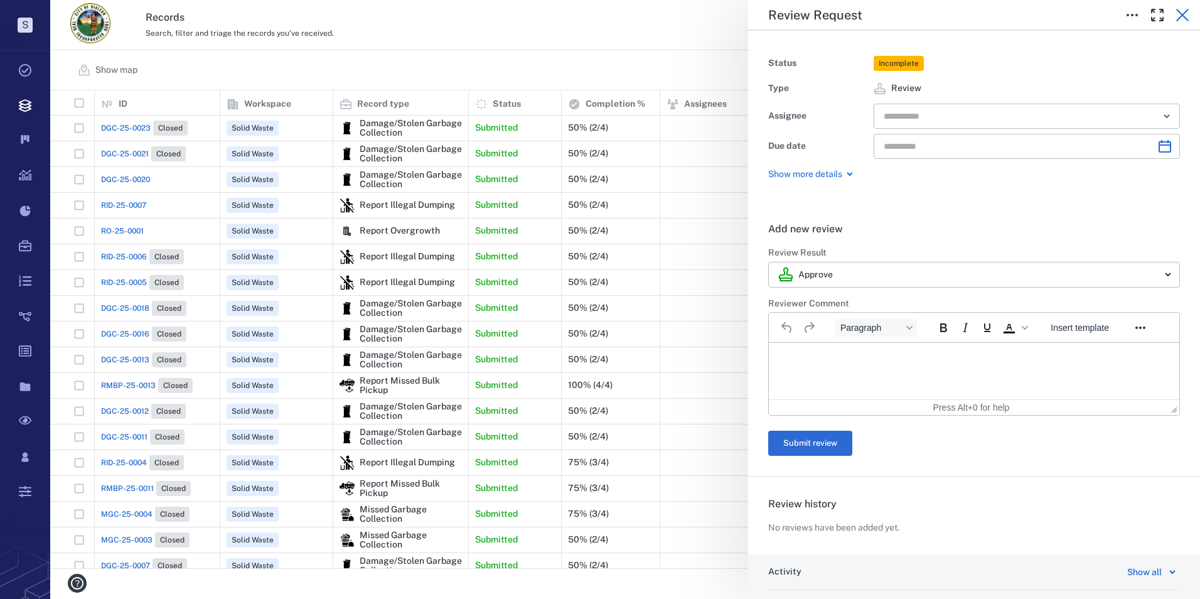
click at [1183, 13] on icon "button" at bounding box center [1182, 15] width 15 height 15
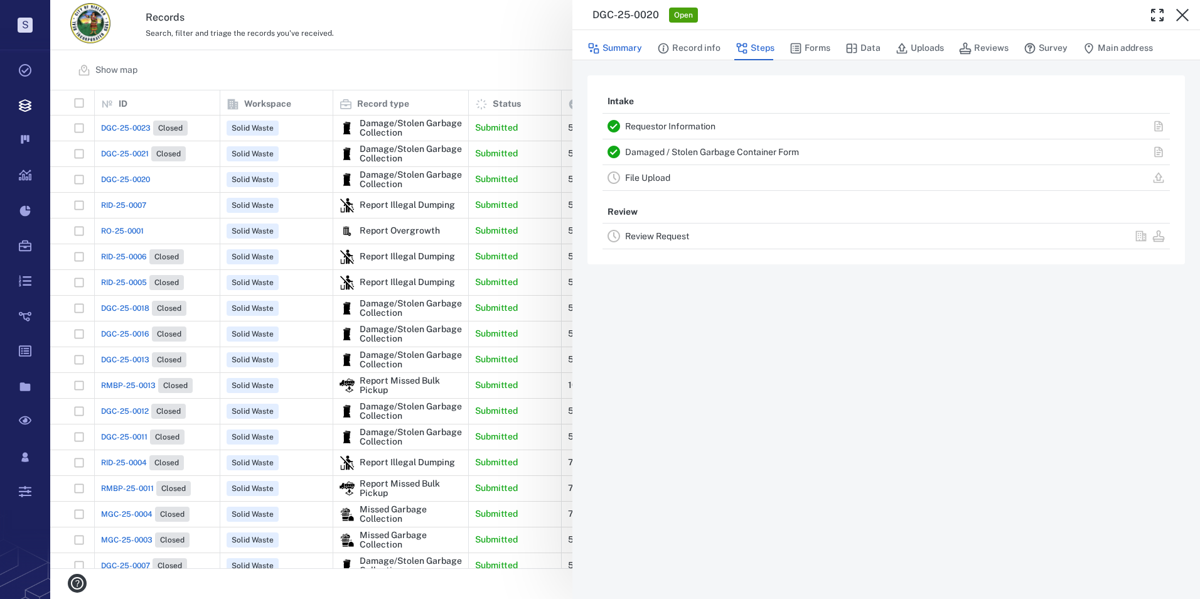
click at [636, 46] on button "Summary" at bounding box center [614, 48] width 55 height 24
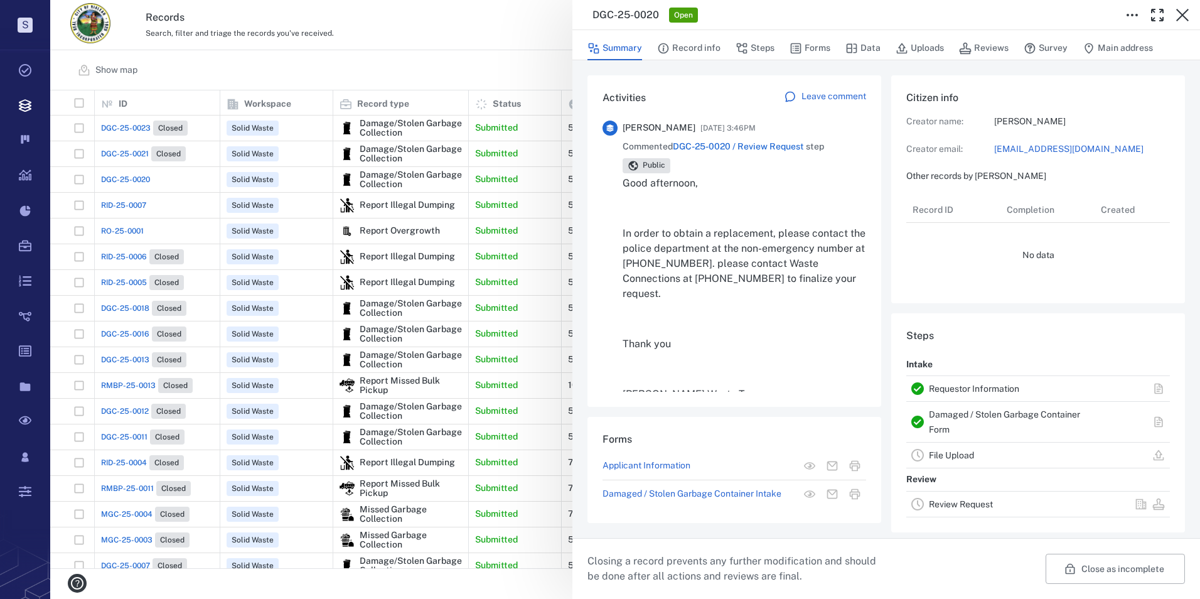
scroll to position [10, 10]
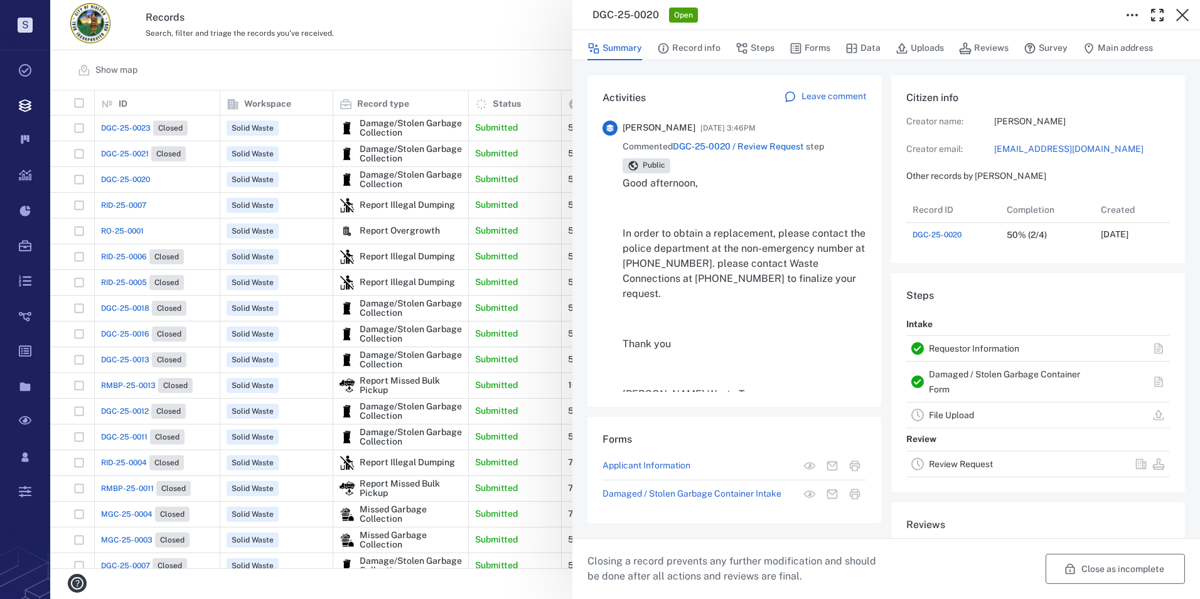
click at [1119, 564] on button "Close as incomplete" at bounding box center [1115, 569] width 139 height 30
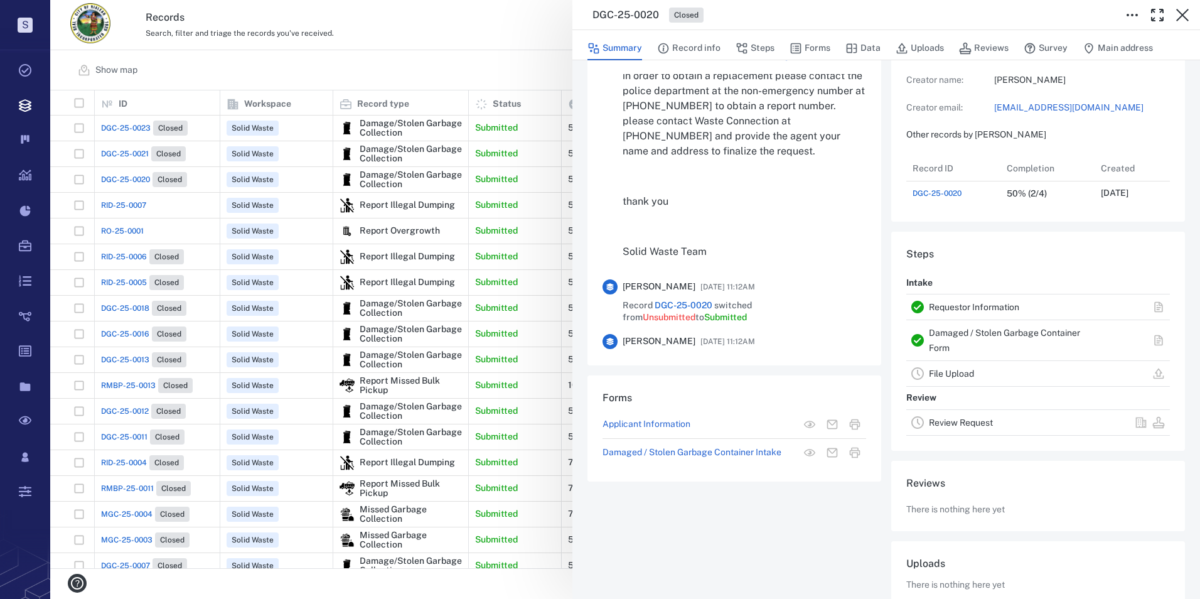
scroll to position [0, 0]
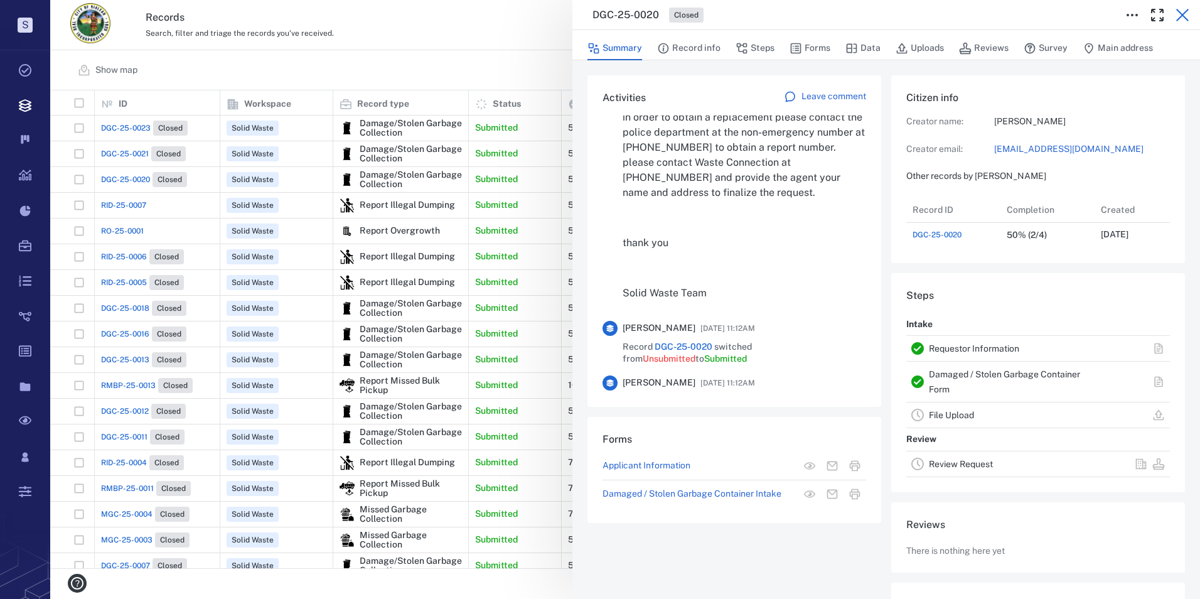
click at [1182, 12] on icon "button" at bounding box center [1182, 15] width 15 height 15
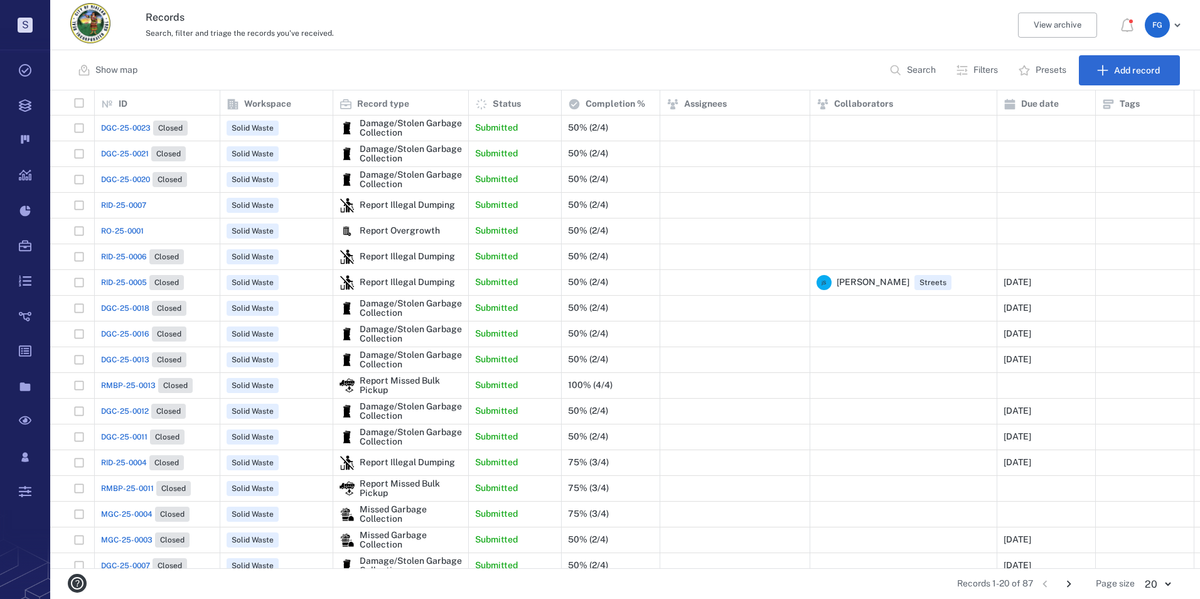
click at [135, 202] on span "RID-25-0007" at bounding box center [123, 205] width 45 height 11
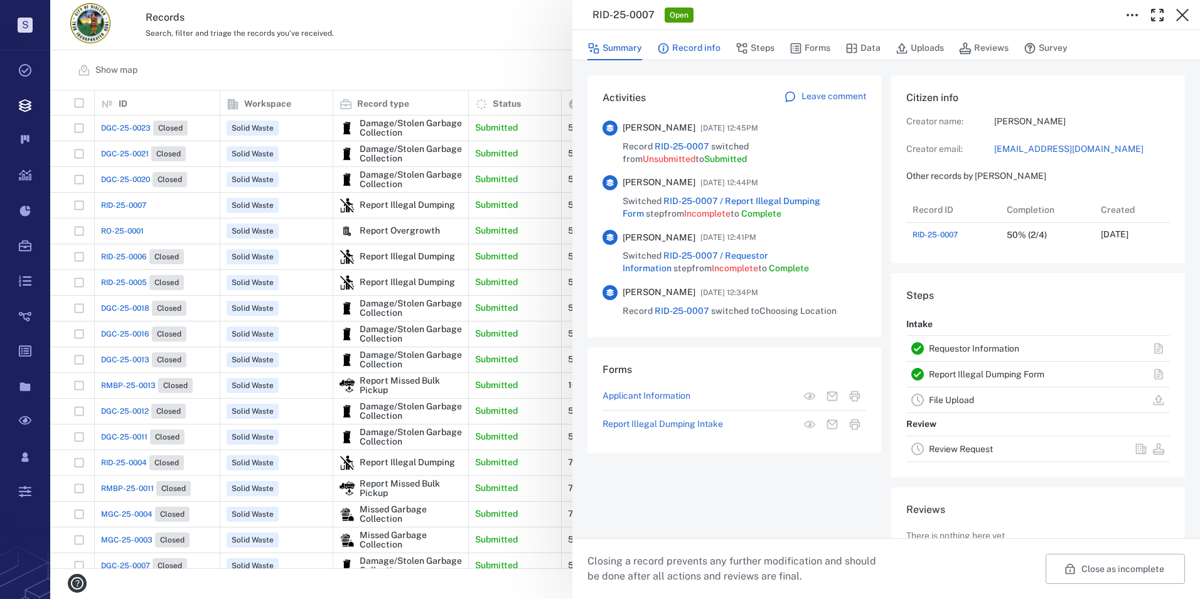
click at [693, 44] on button "Record info" at bounding box center [688, 48] width 63 height 24
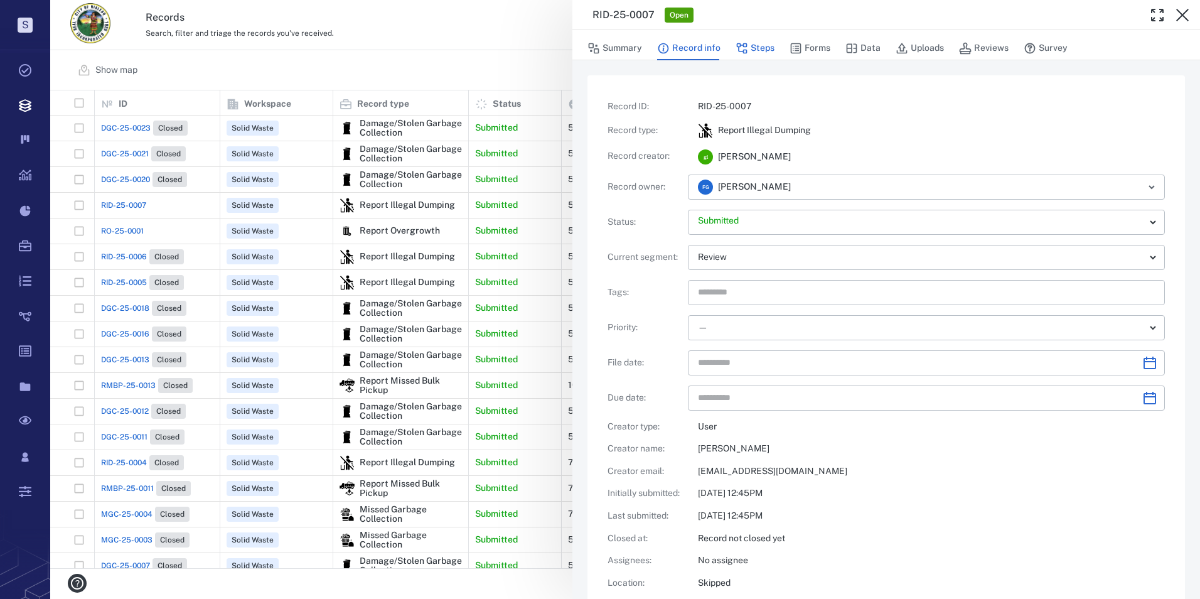
click at [756, 40] on button "Steps" at bounding box center [755, 48] width 39 height 24
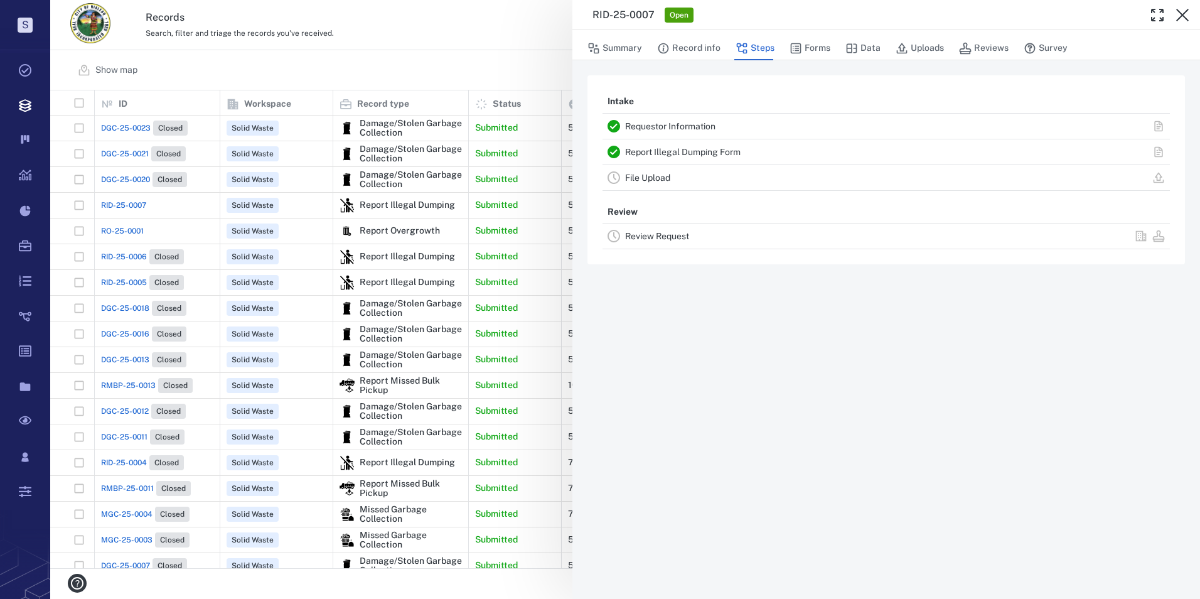
click at [656, 224] on div "Review Request" at bounding box center [885, 235] width 567 height 25
click at [657, 232] on link "Review Request" at bounding box center [657, 236] width 64 height 10
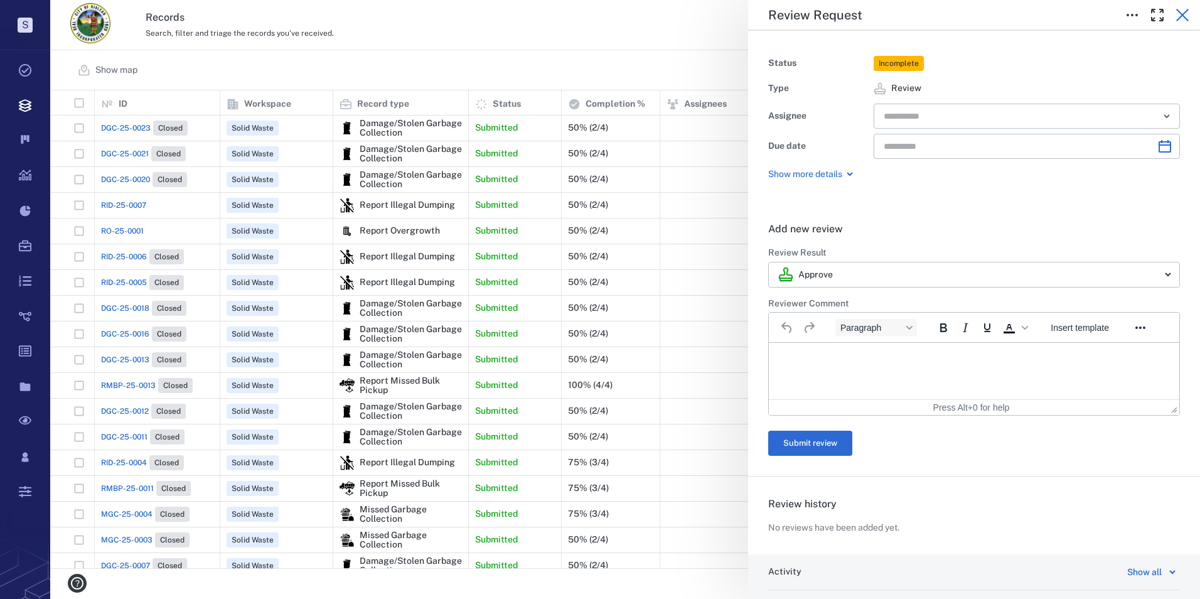
click at [1180, 13] on icon "button" at bounding box center [1182, 15] width 13 height 13
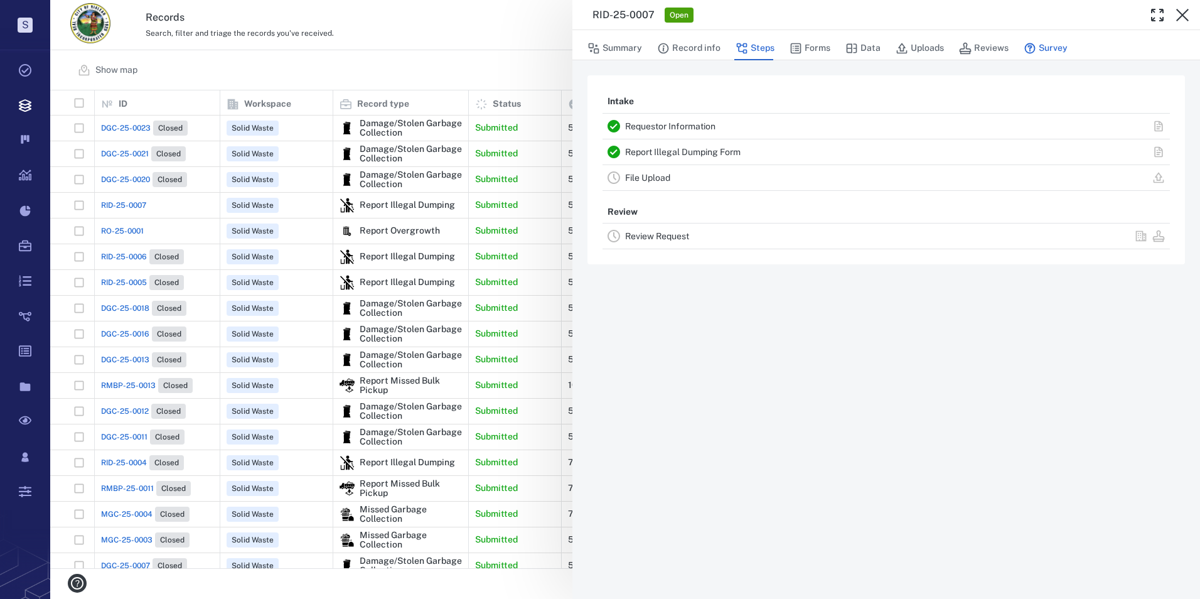
click at [1033, 47] on icon "button" at bounding box center [1030, 48] width 13 height 13
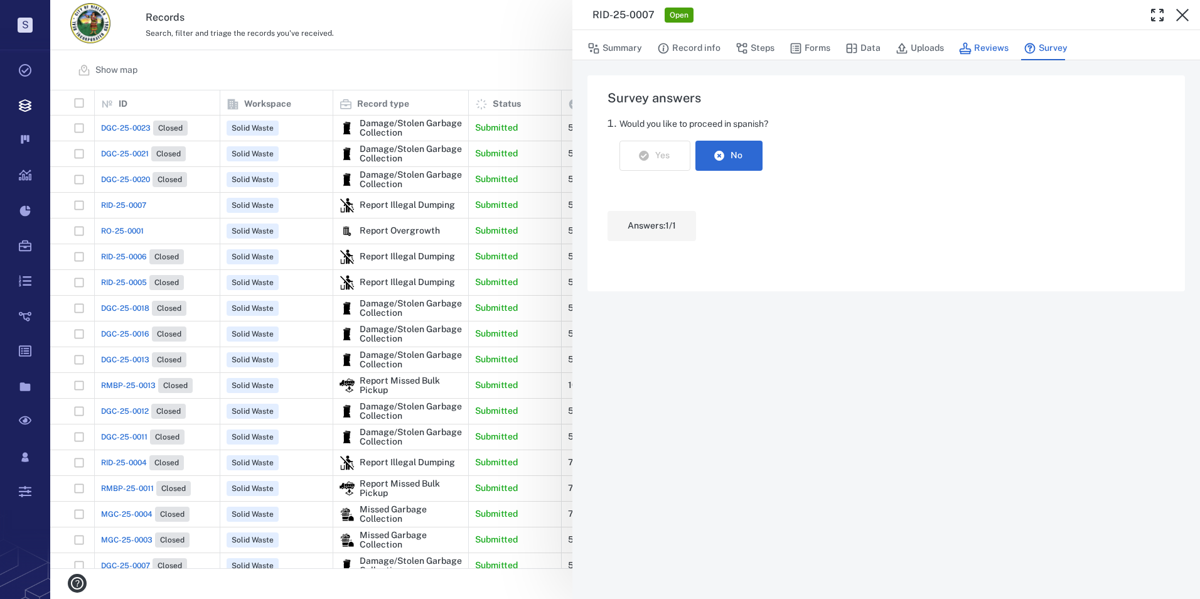
click at [983, 53] on button "Reviews" at bounding box center [984, 48] width 50 height 24
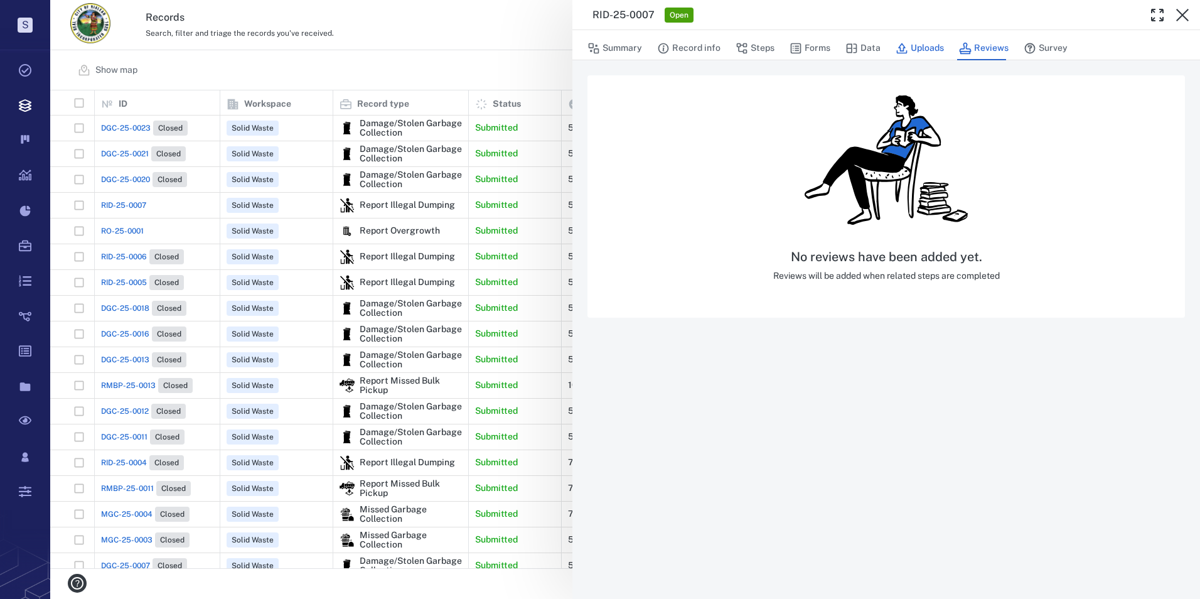
click at [916, 53] on button "Uploads" at bounding box center [920, 48] width 48 height 24
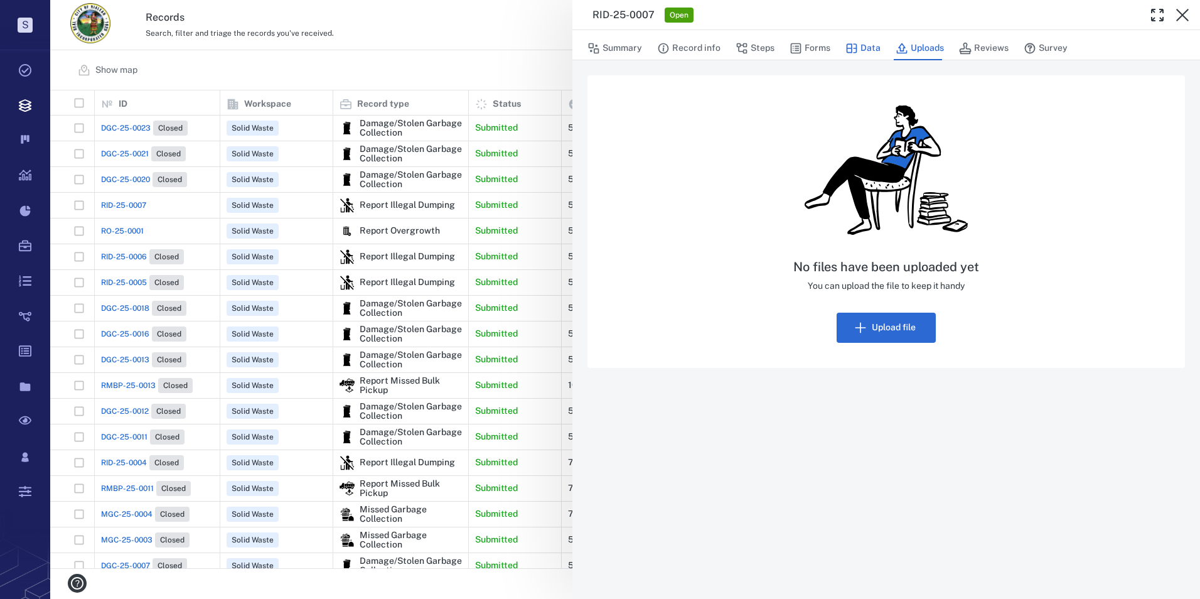
click at [850, 50] on icon "button" at bounding box center [851, 48] width 13 height 13
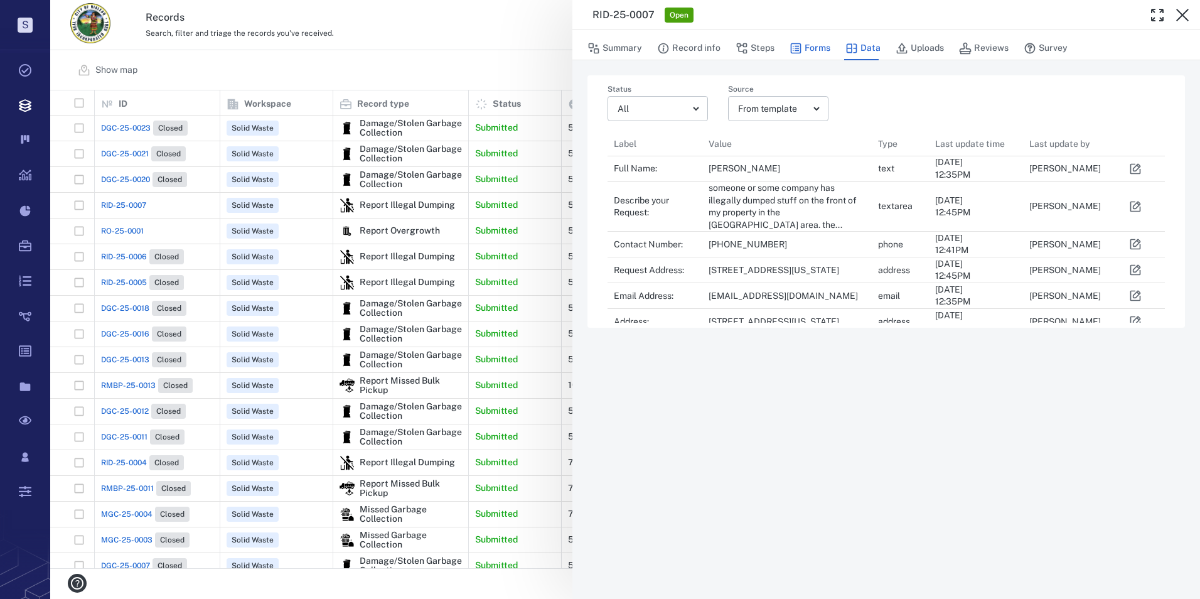
scroll to position [10, 10]
click at [808, 47] on button "Forms" at bounding box center [810, 48] width 41 height 24
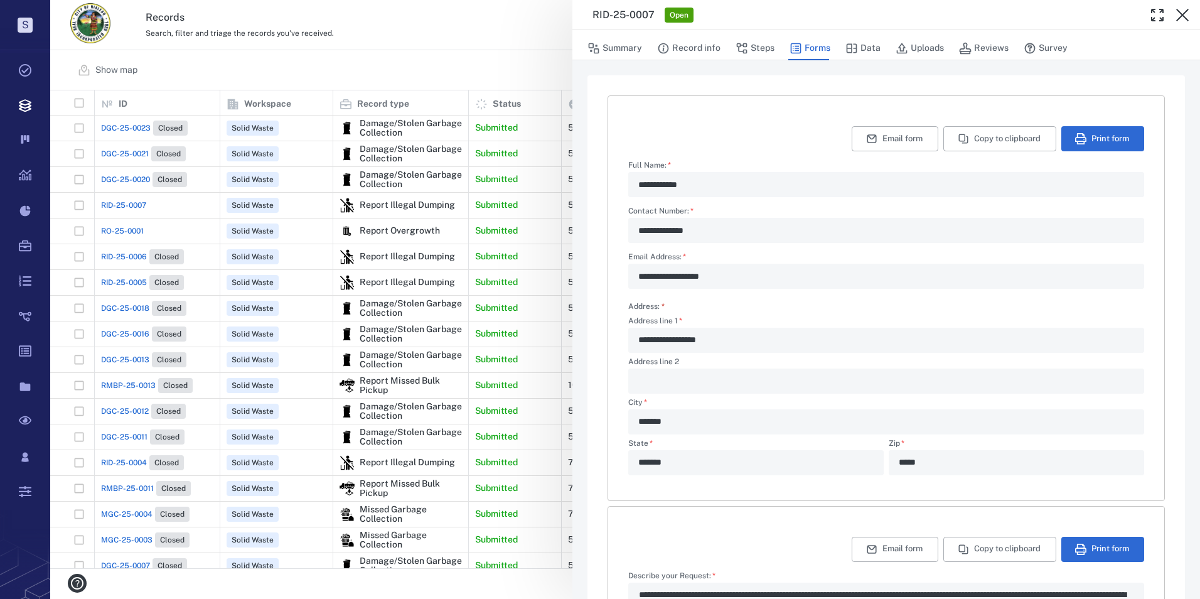
type textarea "*"
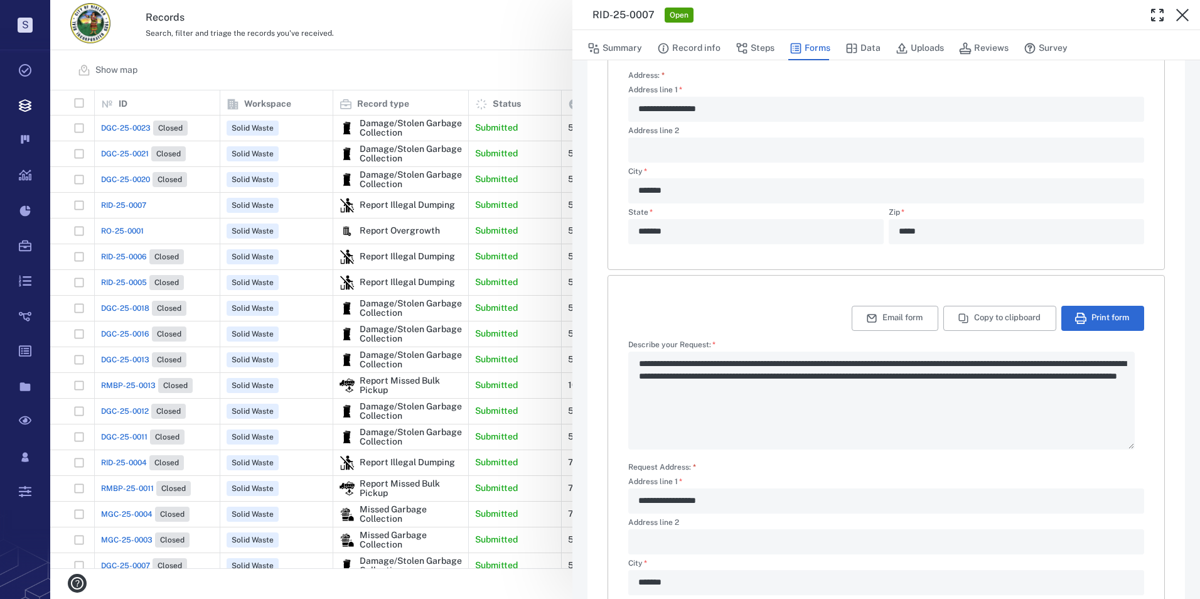
scroll to position [15, 0]
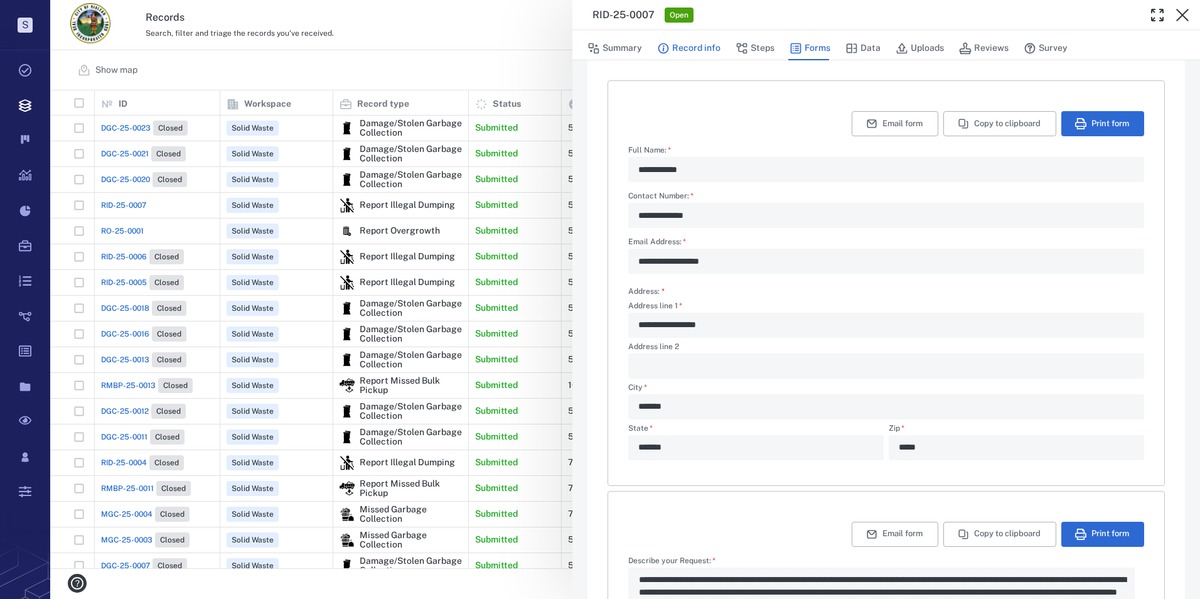
click at [674, 49] on button "Record info" at bounding box center [688, 48] width 63 height 24
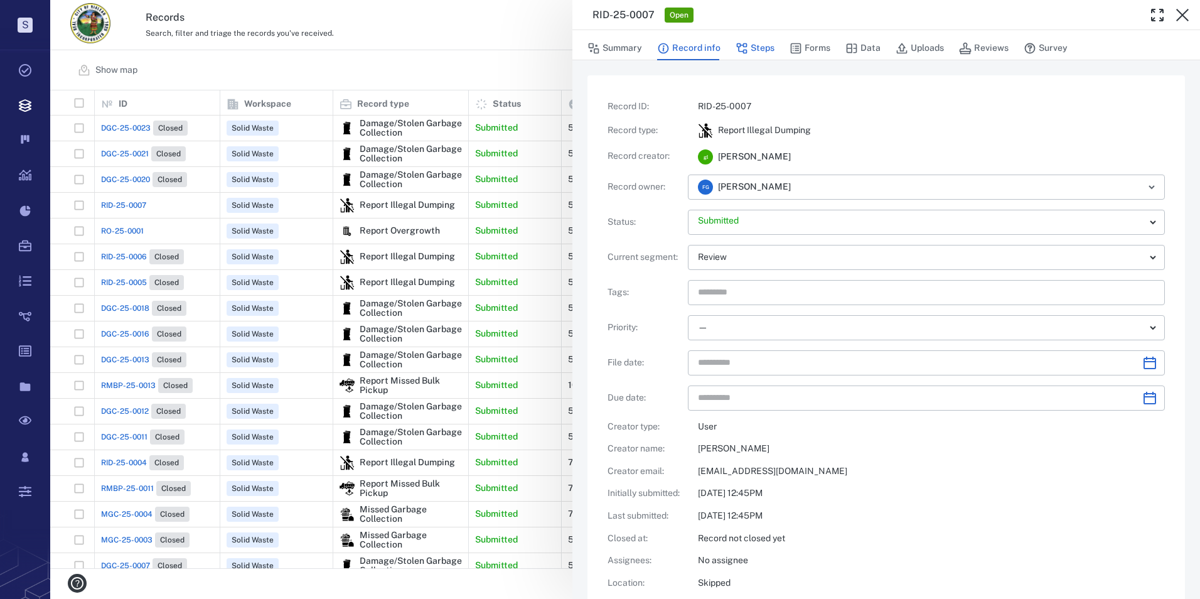
click at [748, 48] on button "Steps" at bounding box center [755, 48] width 39 height 24
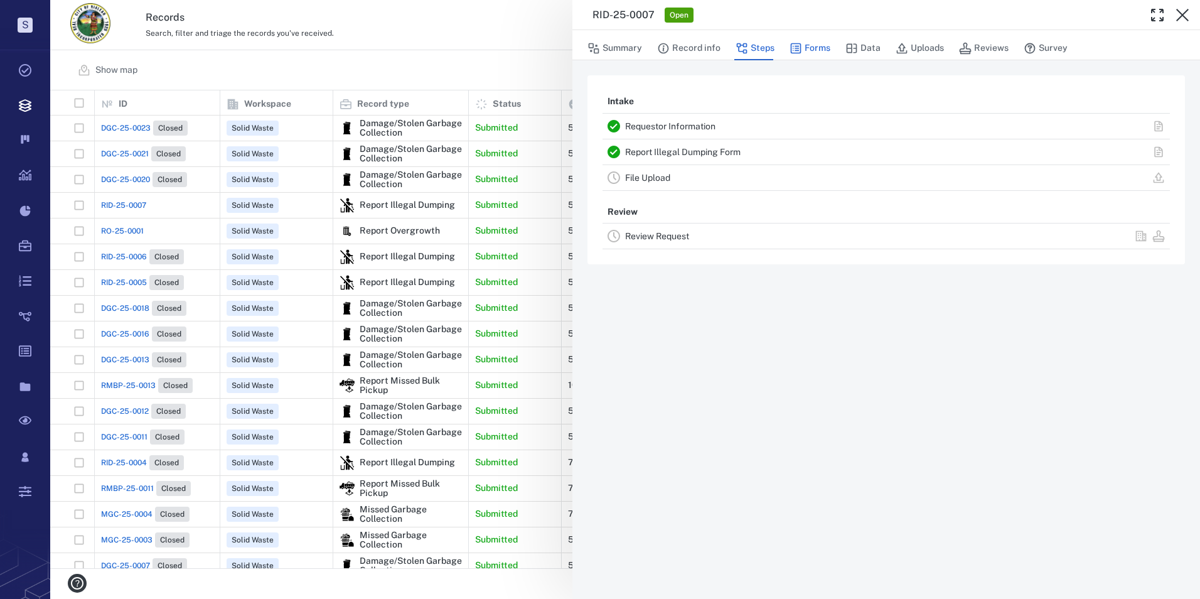
click at [813, 44] on button "Forms" at bounding box center [810, 48] width 41 height 24
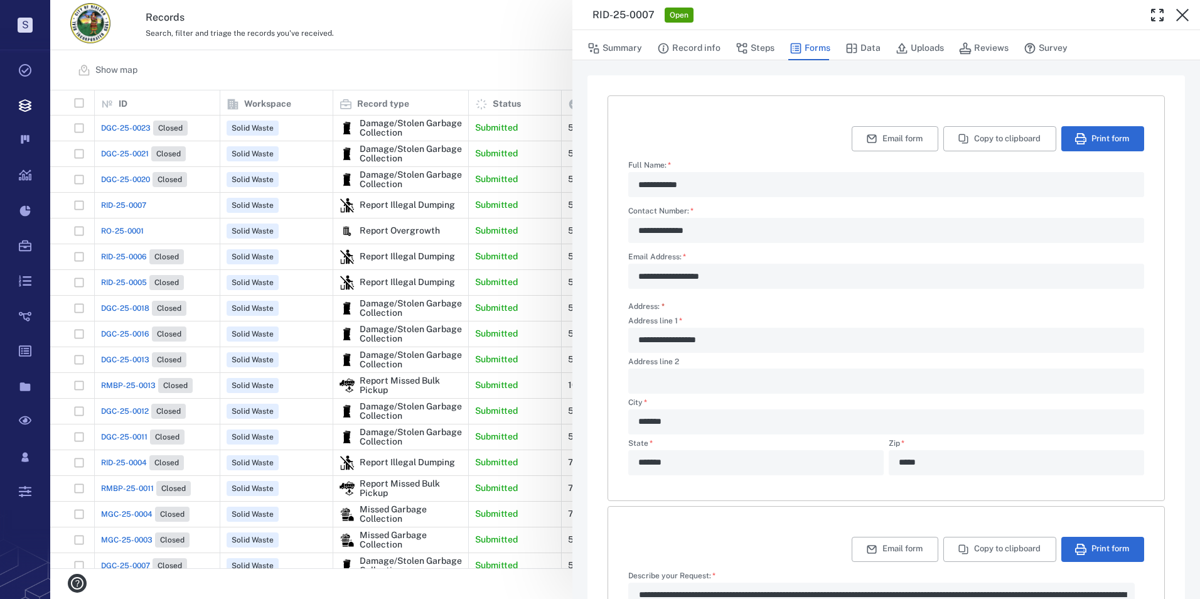
type textarea "*"
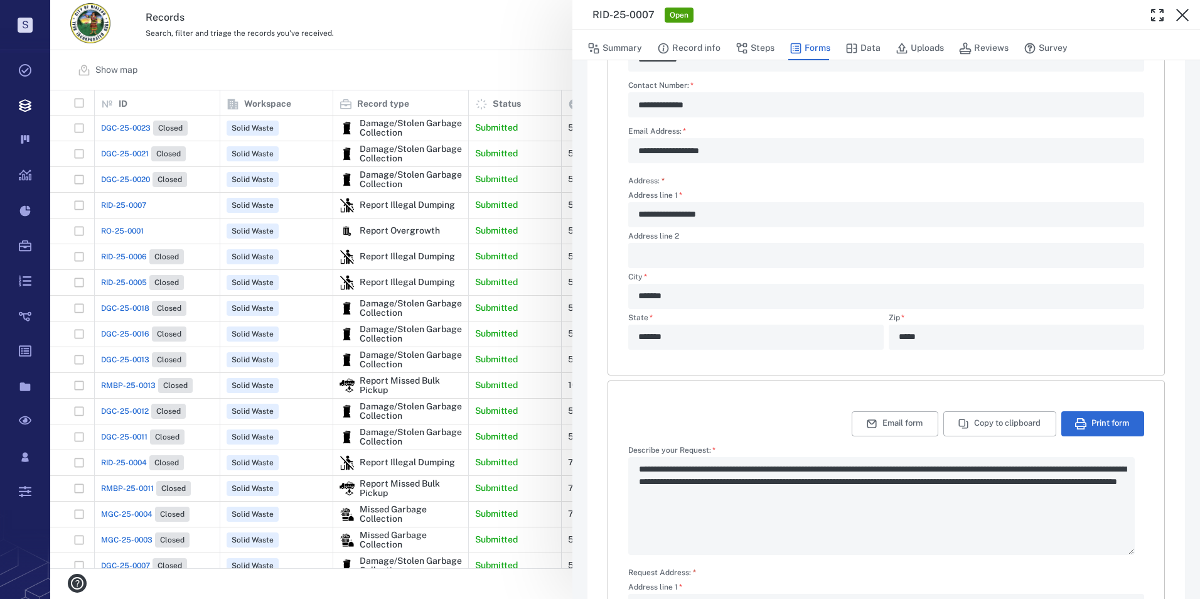
scroll to position [63, 0]
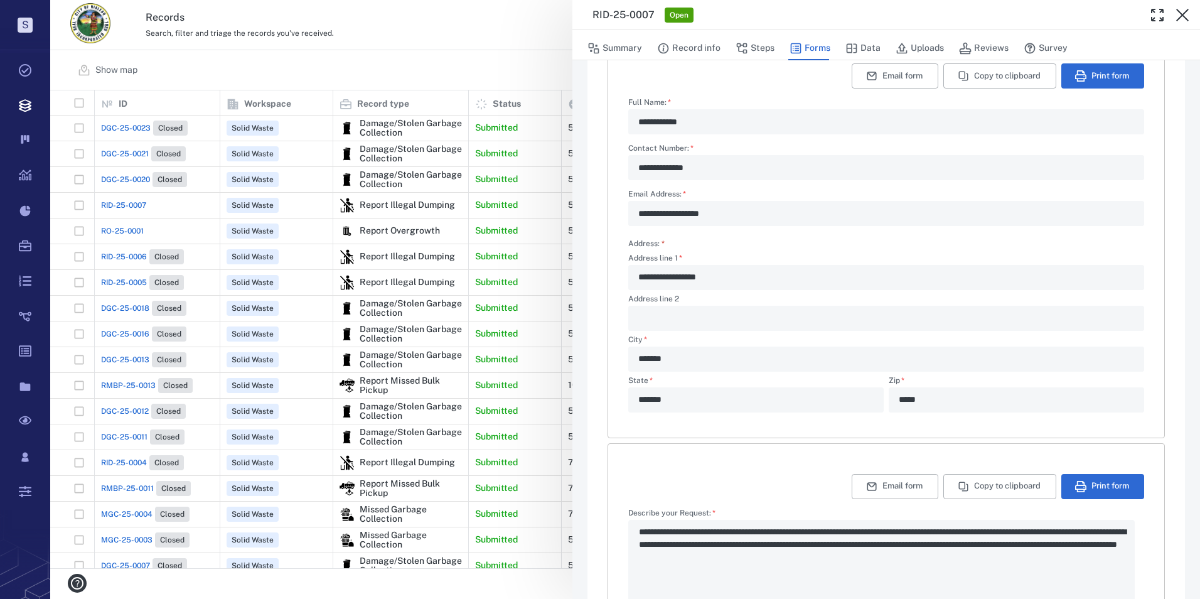
click at [130, 203] on div "**********" at bounding box center [625, 299] width 1150 height 599
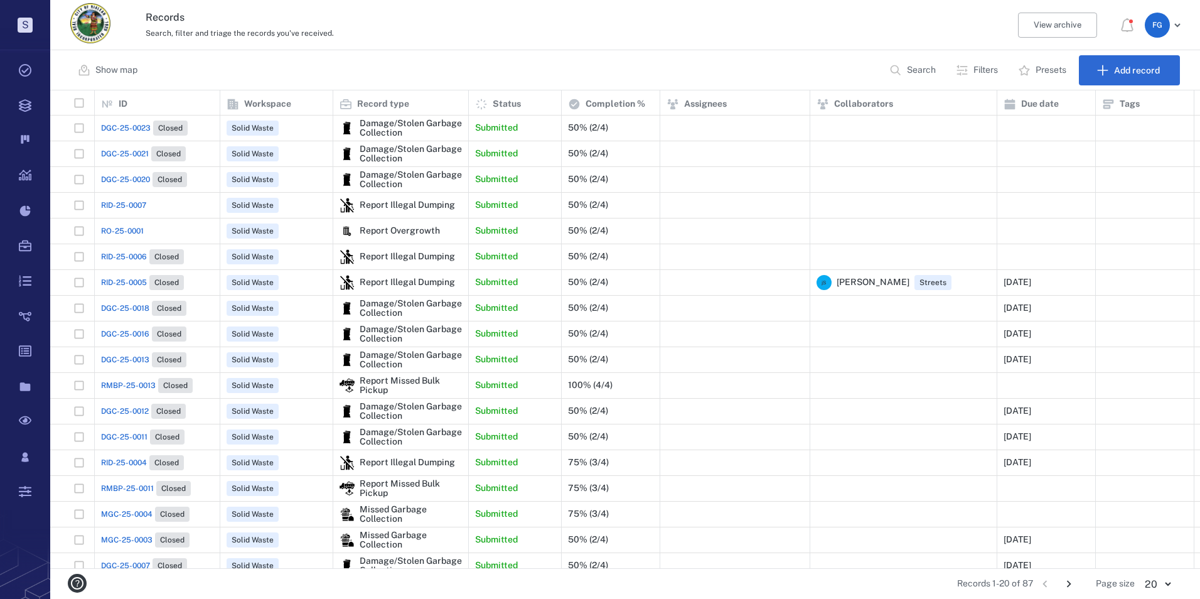
click at [130, 203] on span "RID-25-0007" at bounding box center [123, 205] width 45 height 11
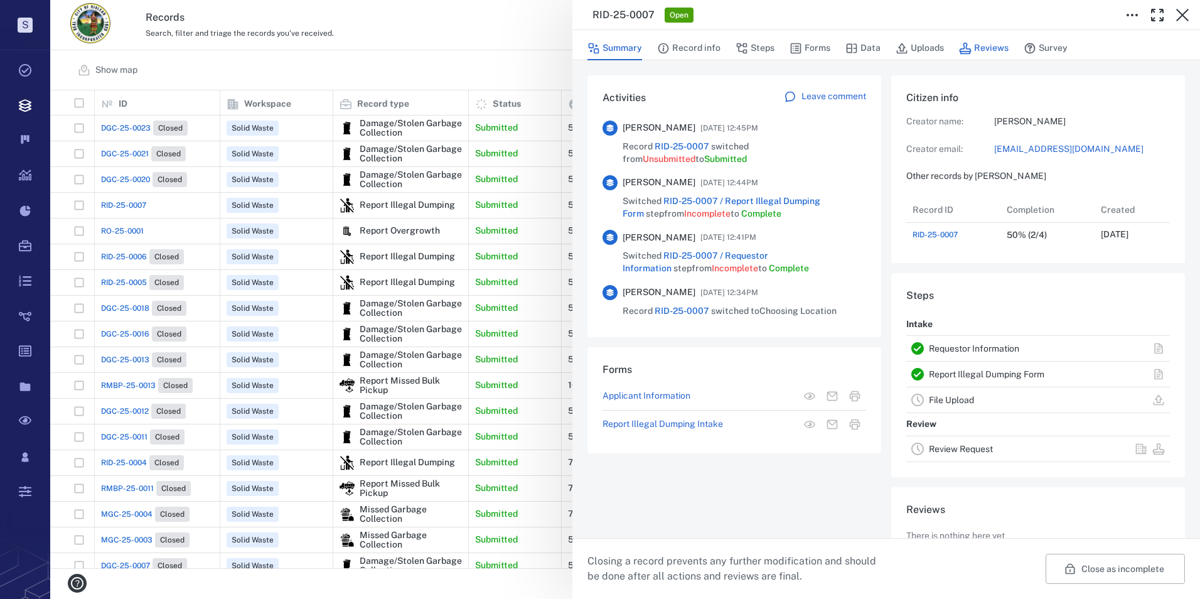
click at [1030, 45] on icon "button" at bounding box center [1030, 48] width 13 height 13
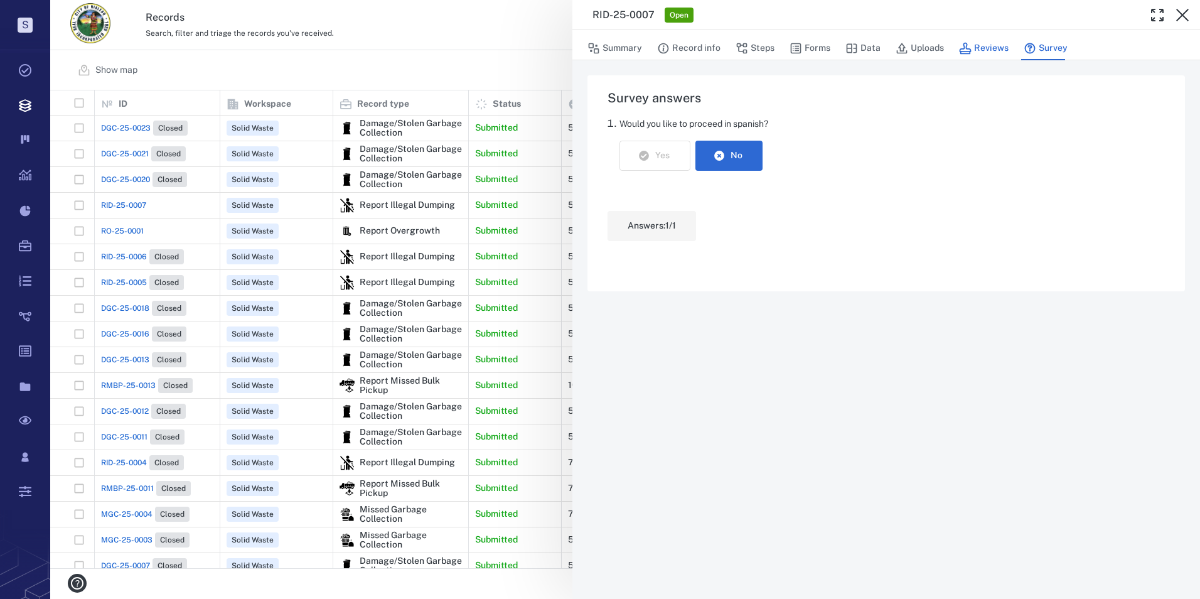
click at [984, 53] on button "Reviews" at bounding box center [984, 48] width 50 height 24
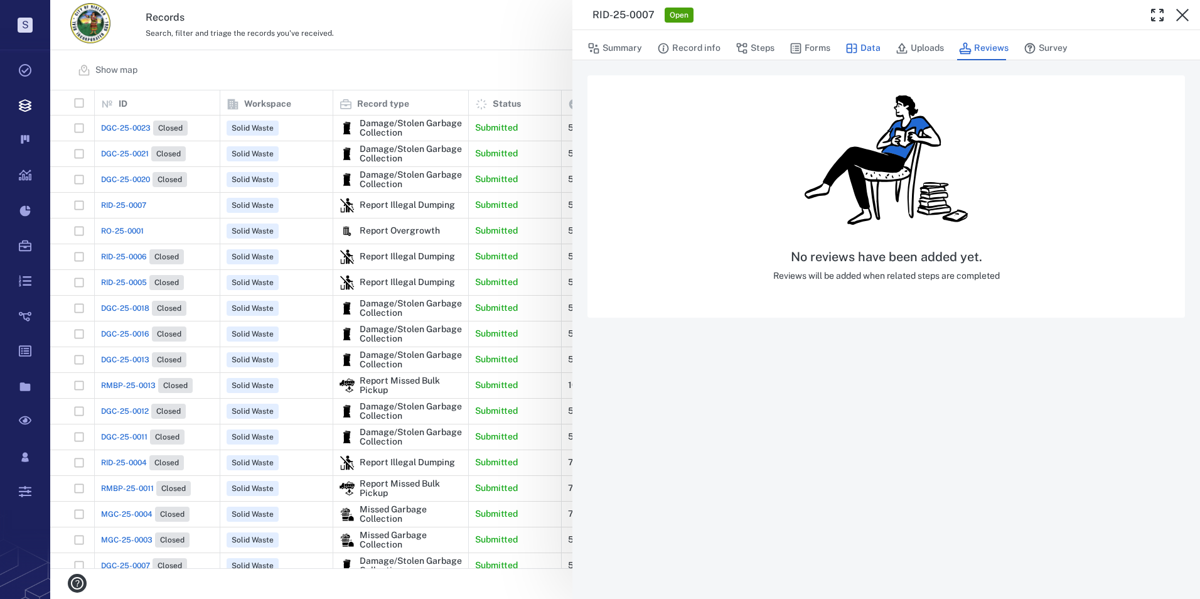
click at [913, 48] on button "Uploads" at bounding box center [920, 48] width 48 height 24
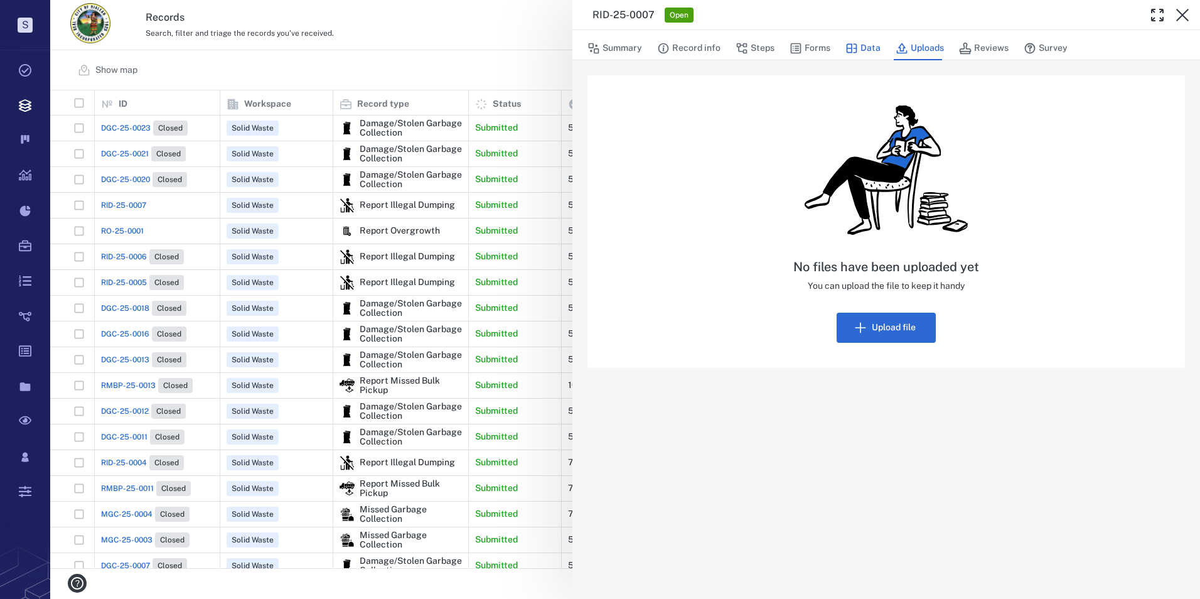
click at [850, 47] on icon "button" at bounding box center [852, 47] width 11 height 9
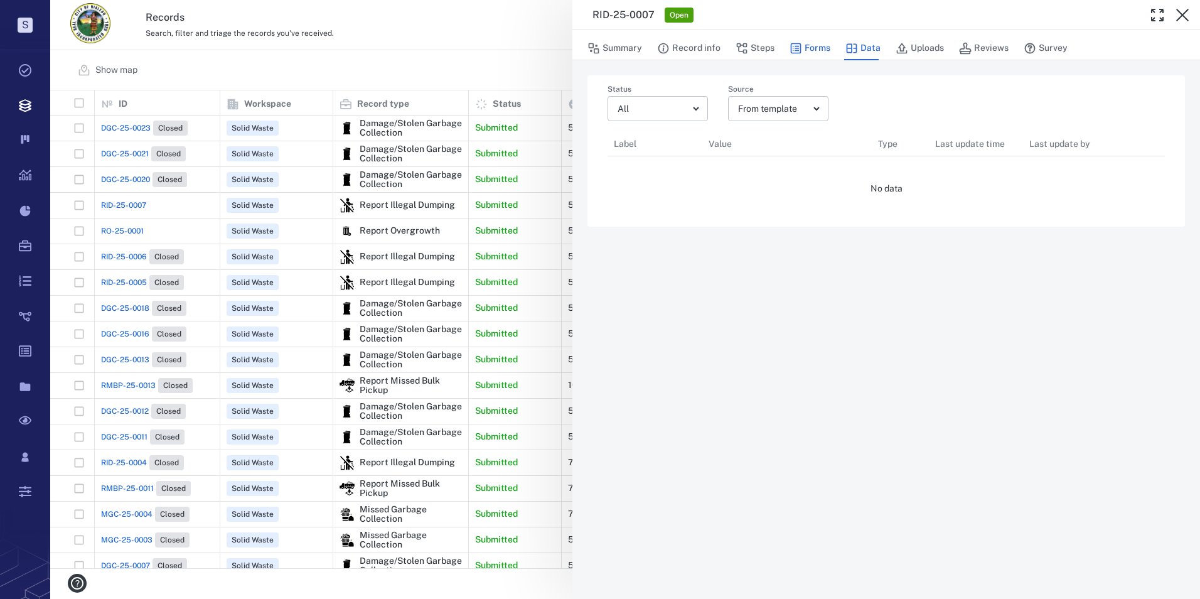
click at [817, 48] on button "Forms" at bounding box center [810, 48] width 41 height 24
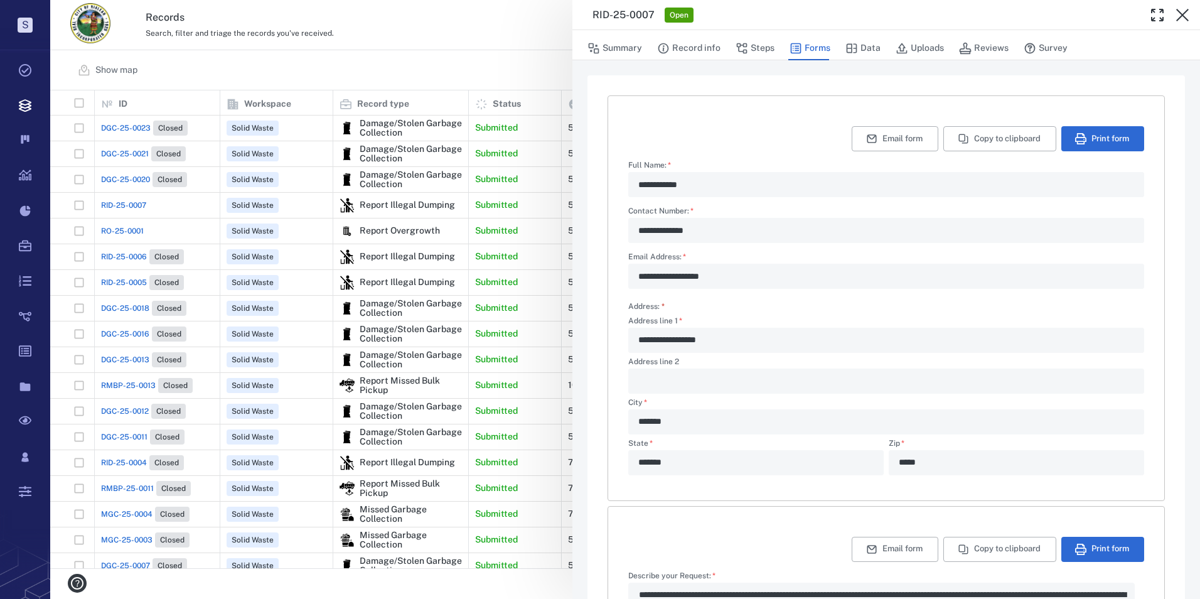
type textarea "*"
click at [1179, 10] on icon "button" at bounding box center [1182, 15] width 15 height 15
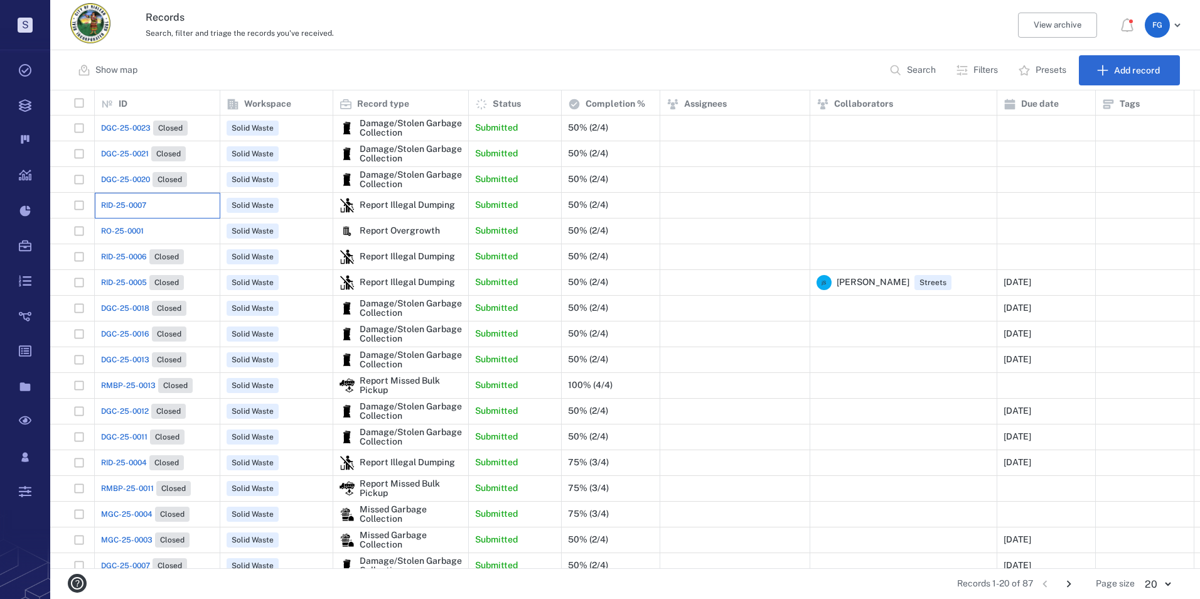
click at [146, 198] on div "RID-25-0007" at bounding box center [157, 205] width 112 height 25
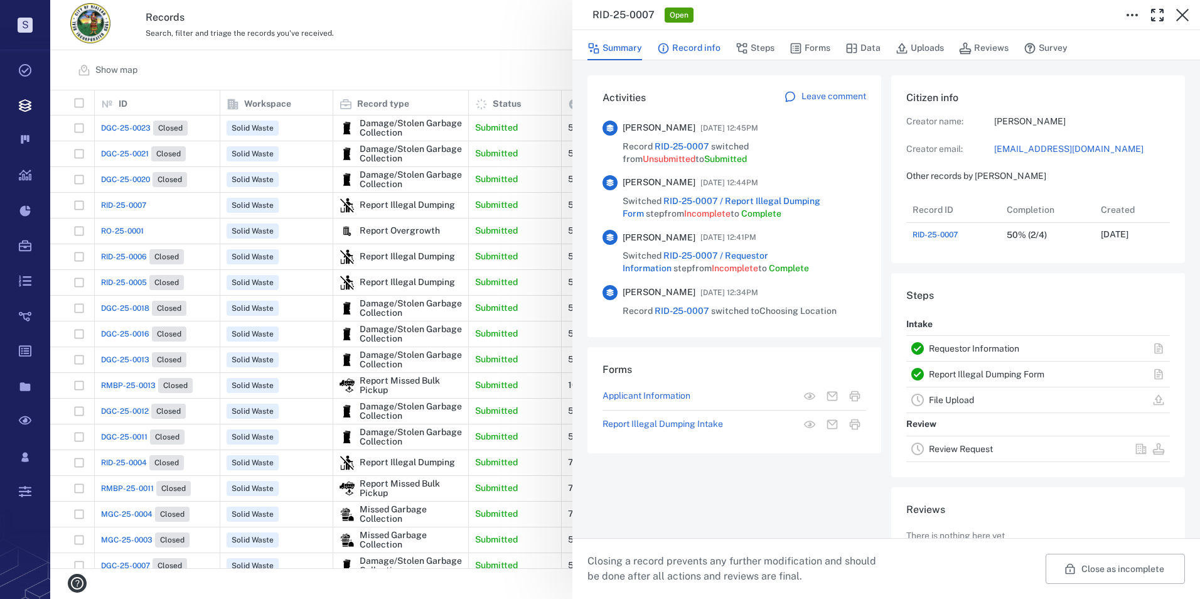
click at [680, 49] on button "Record info" at bounding box center [688, 48] width 63 height 24
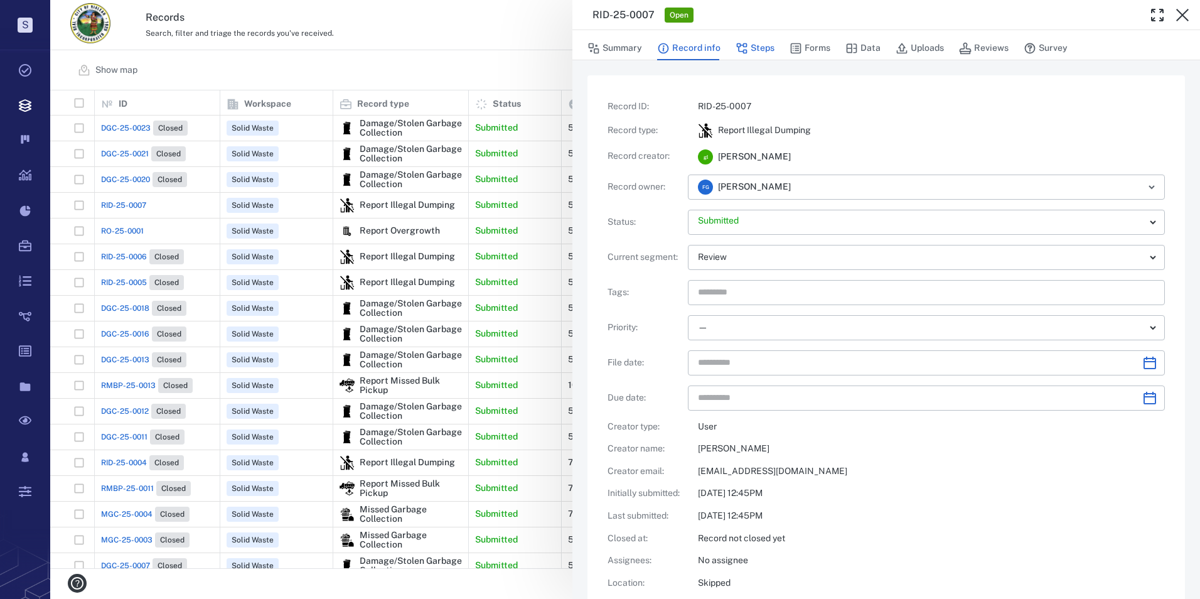
click at [757, 50] on button "Steps" at bounding box center [755, 48] width 39 height 24
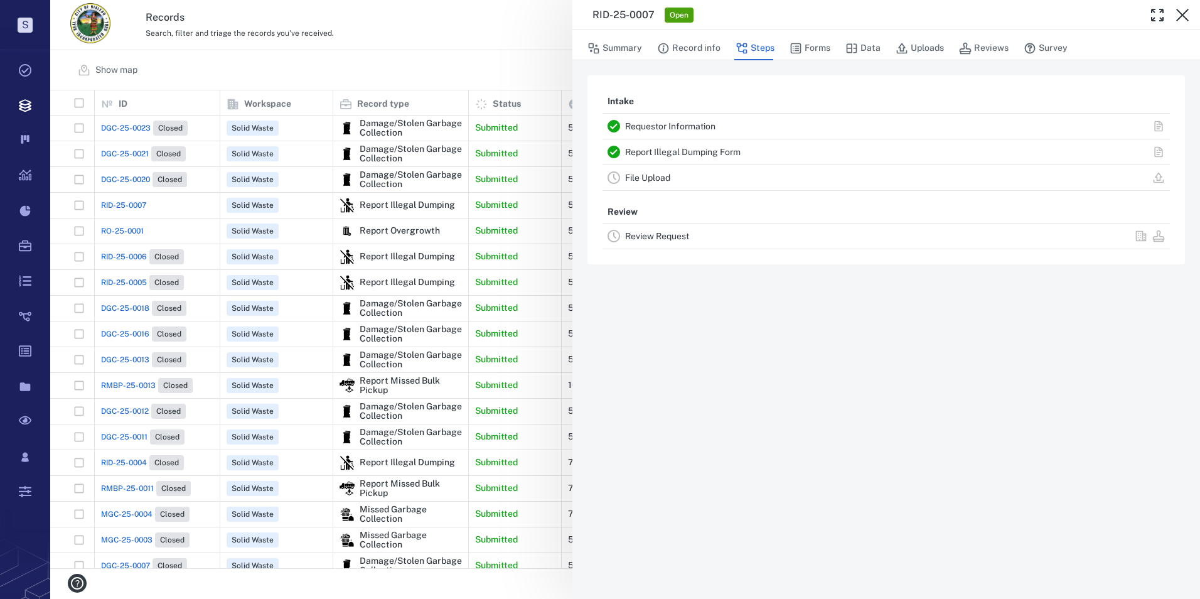
click at [652, 236] on link "Review Request" at bounding box center [657, 236] width 64 height 10
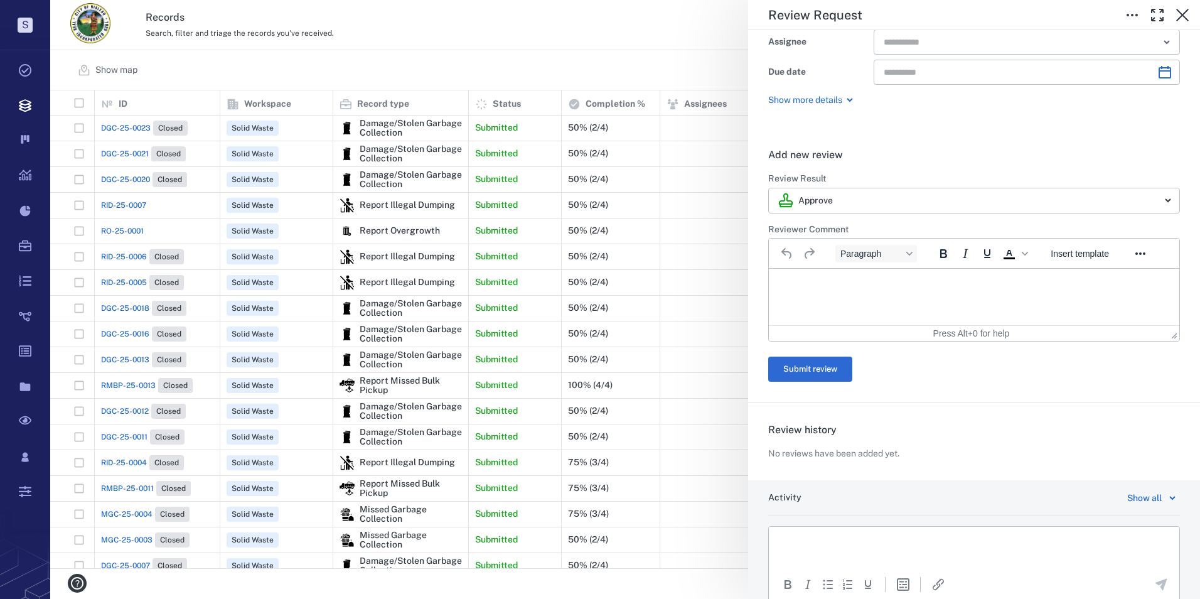
scroll to position [151, 0]
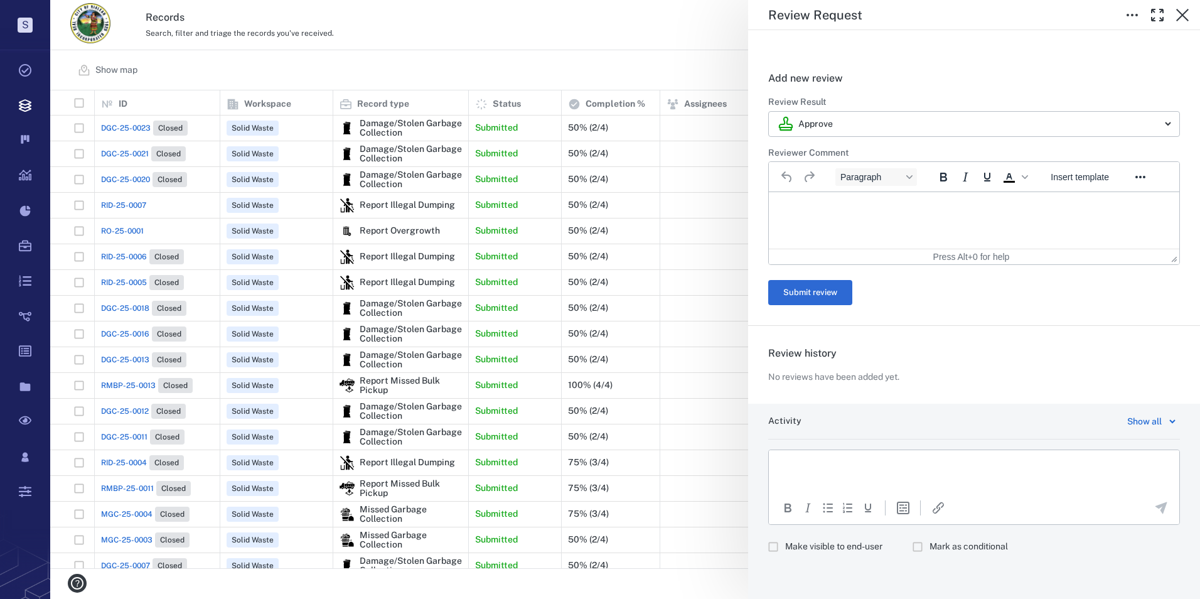
click at [874, 476] on html at bounding box center [974, 465] width 410 height 31
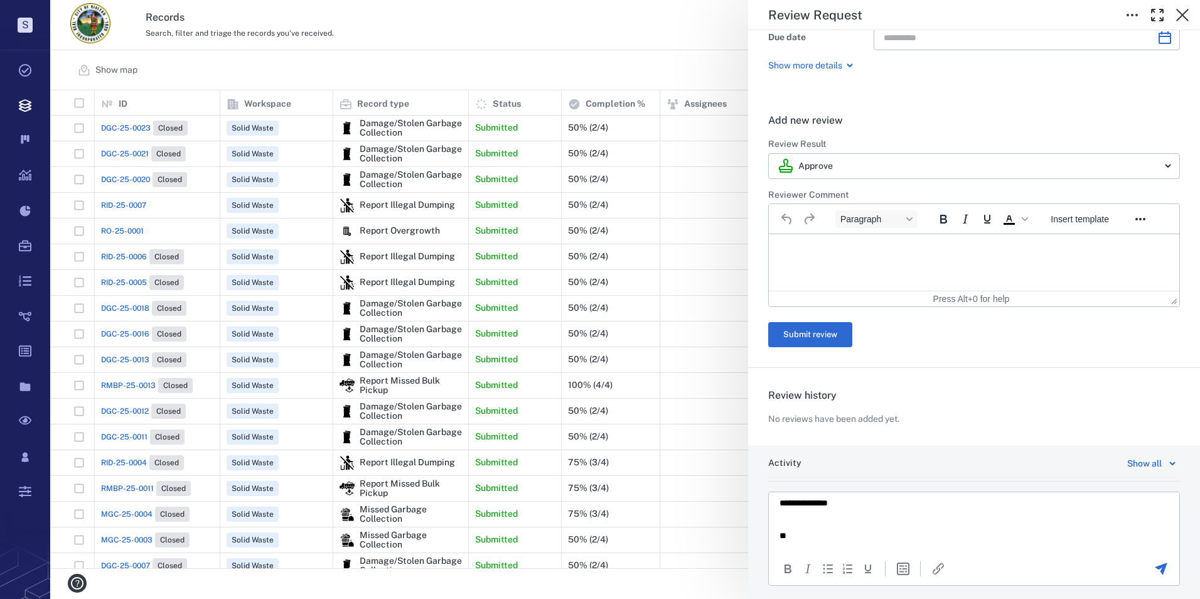
scroll to position [169, 0]
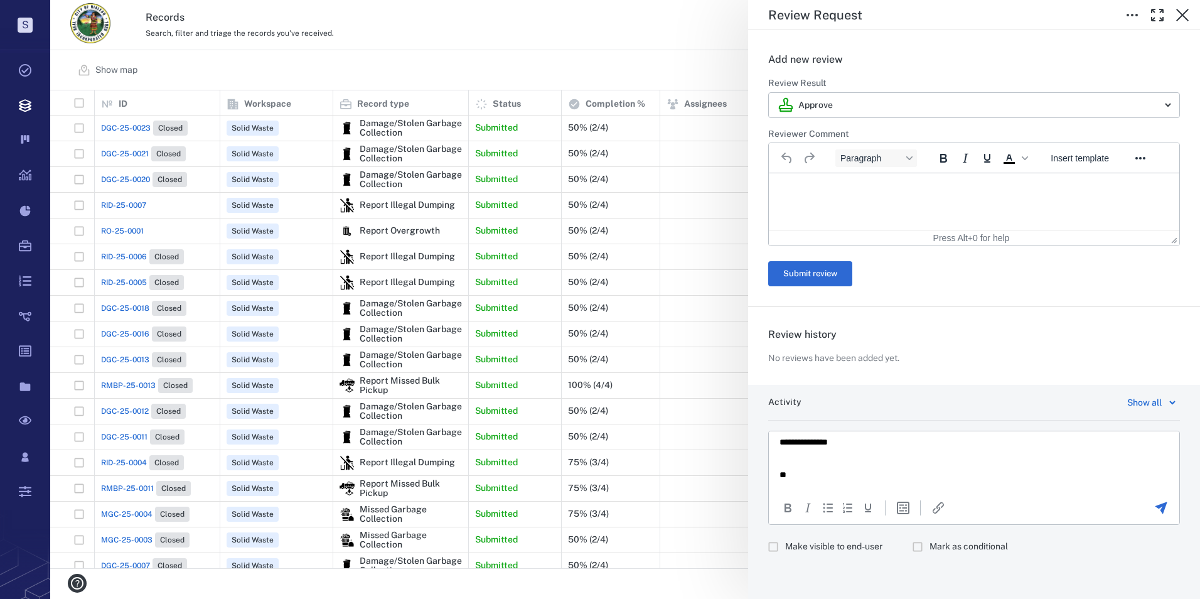
click at [813, 476] on p "**" at bounding box center [964, 474] width 370 height 11
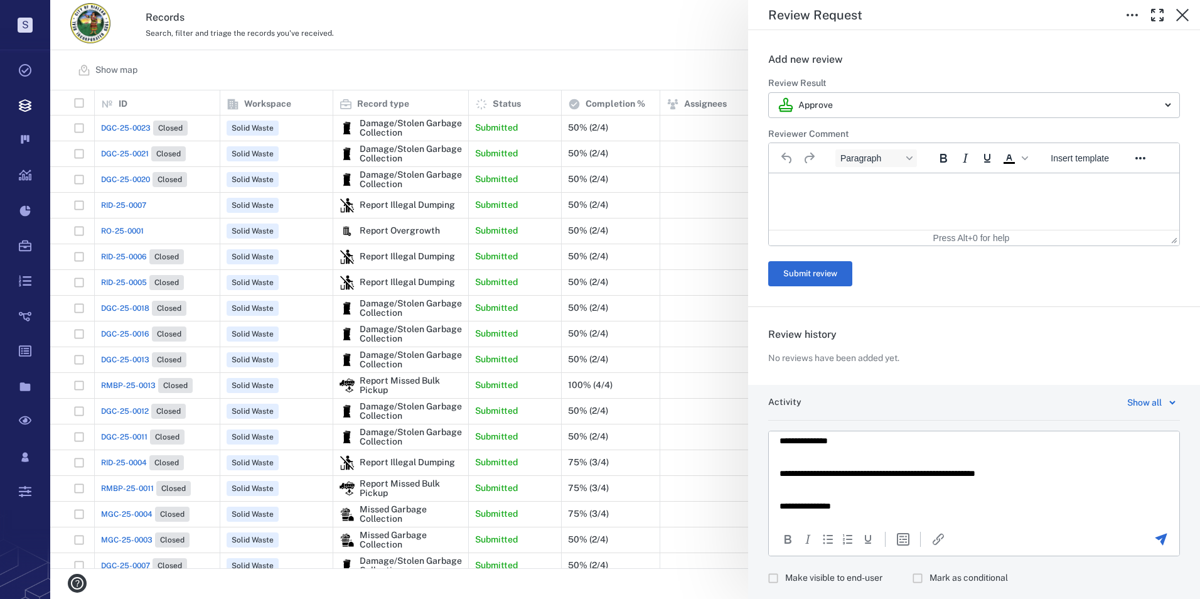
click at [789, 485] on p "Rich Text Area. Press ALT-0 for help." at bounding box center [973, 490] width 389 height 11
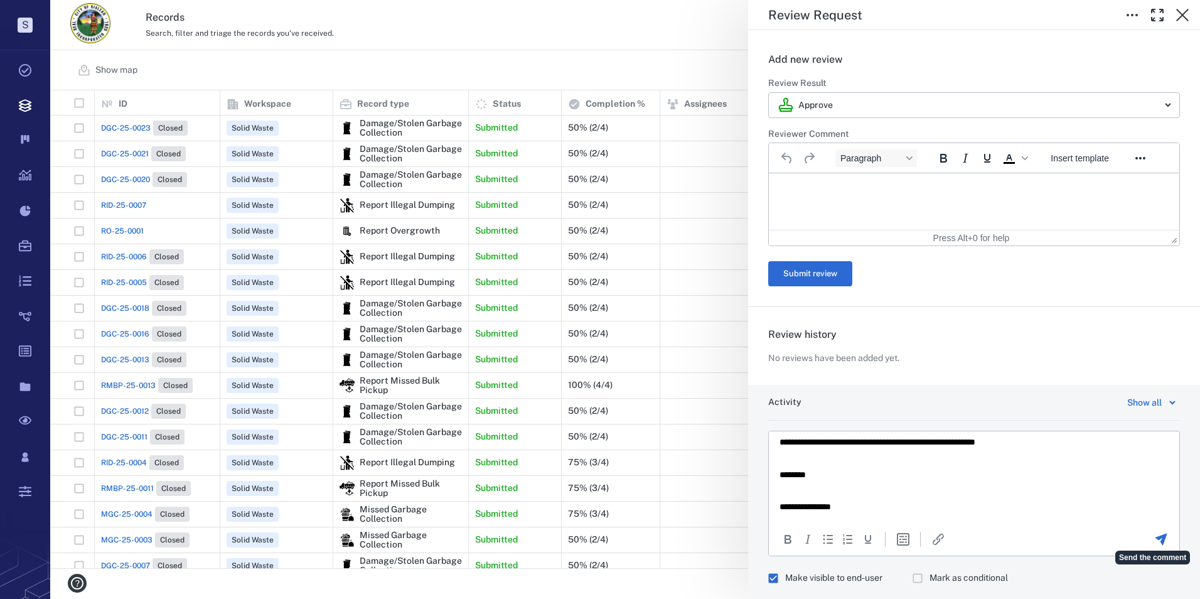
click at [1155, 539] on icon "Send the comment" at bounding box center [1161, 539] width 12 height 12
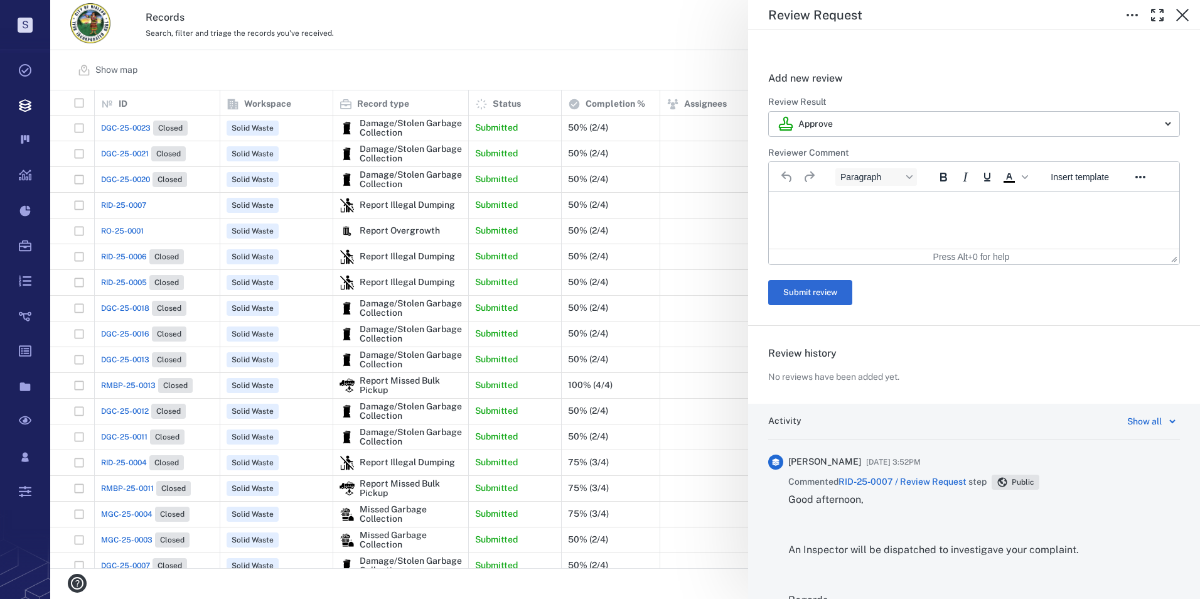
scroll to position [169, 0]
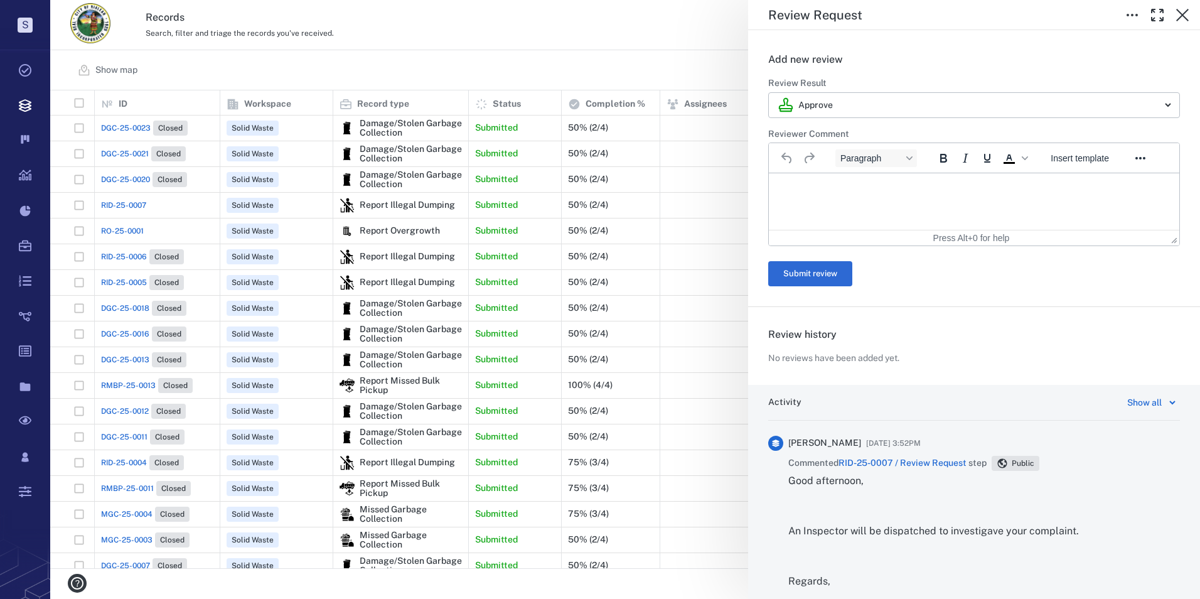
click at [134, 228] on div "Review Request Status Incomplete Type Review Assignee ​ Due date ​ Show more de…" at bounding box center [625, 299] width 1150 height 599
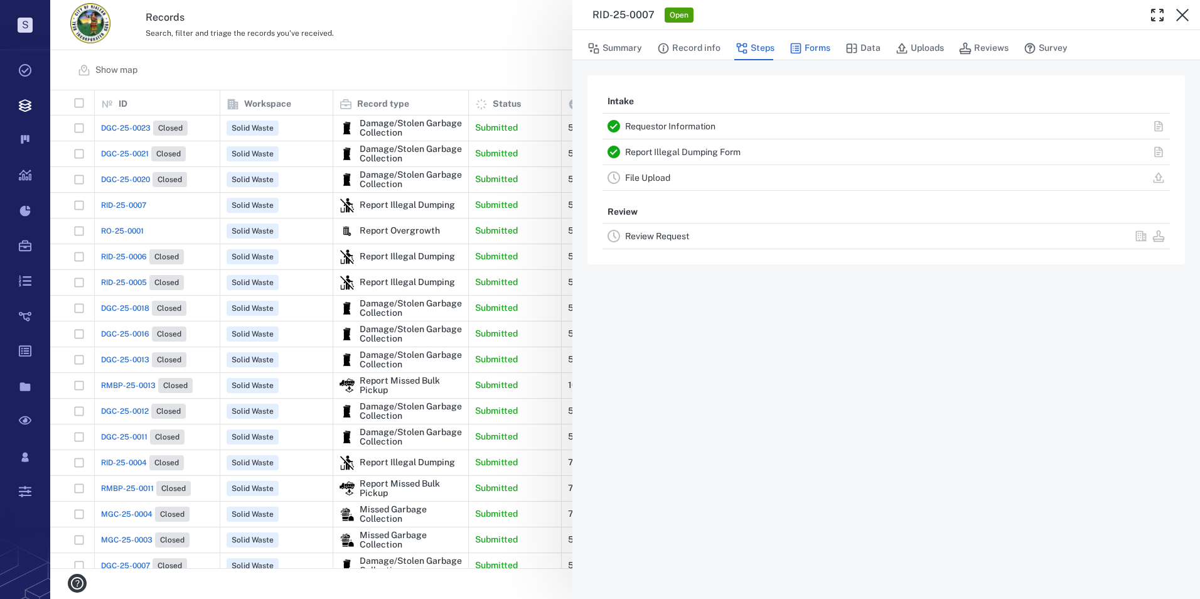
click at [810, 46] on button "Forms" at bounding box center [810, 48] width 41 height 24
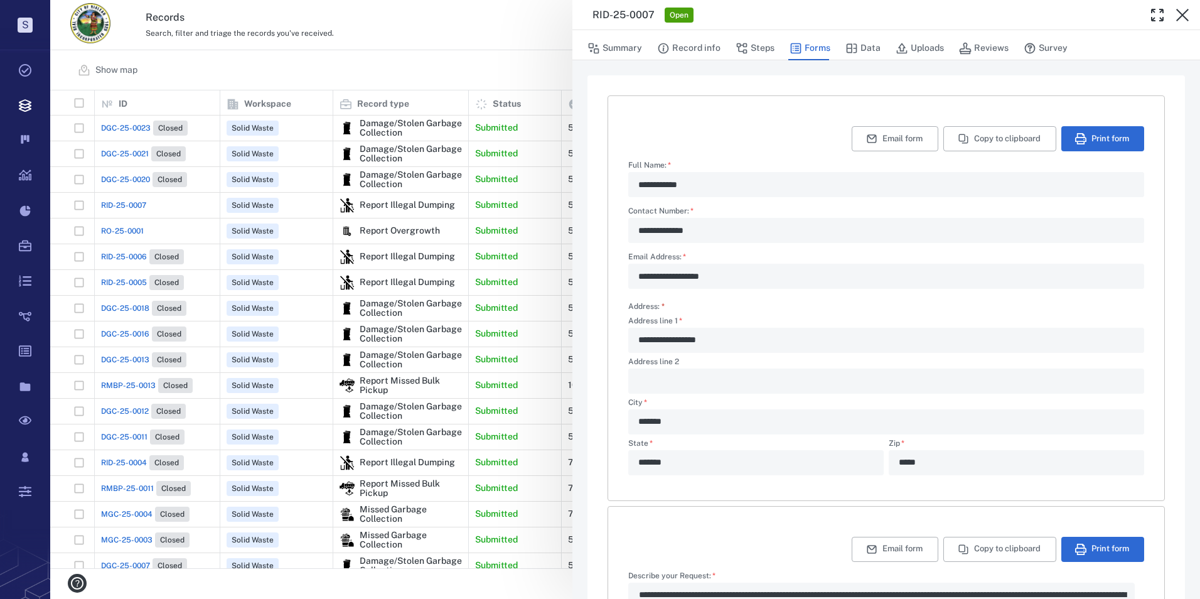
scroll to position [188, 0]
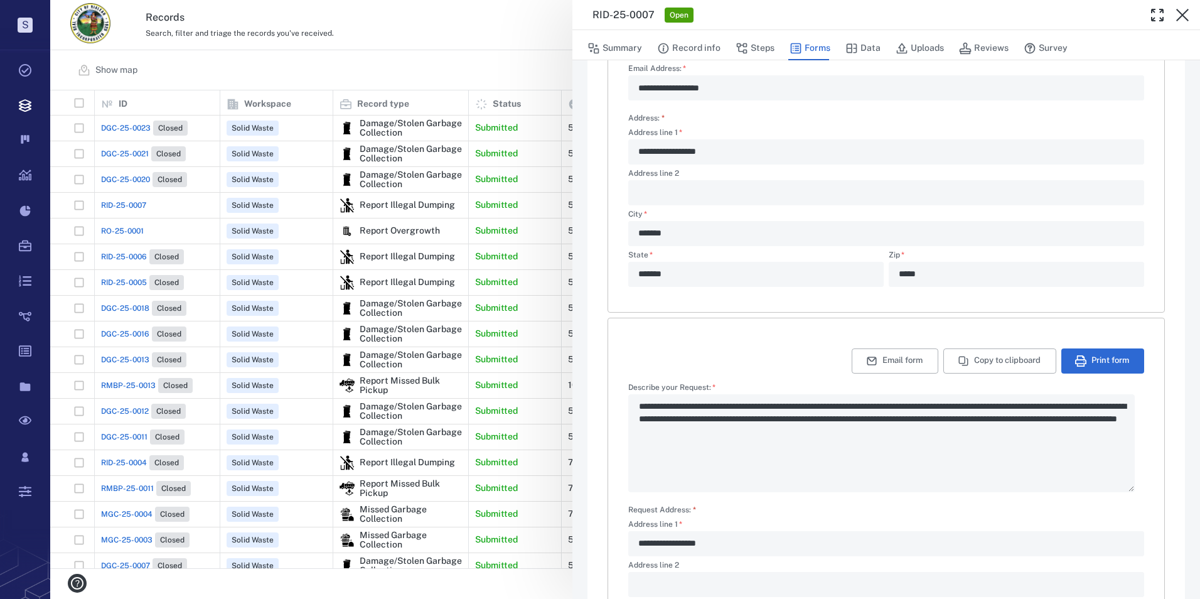
click at [127, 231] on div "**********" at bounding box center [625, 299] width 1150 height 599
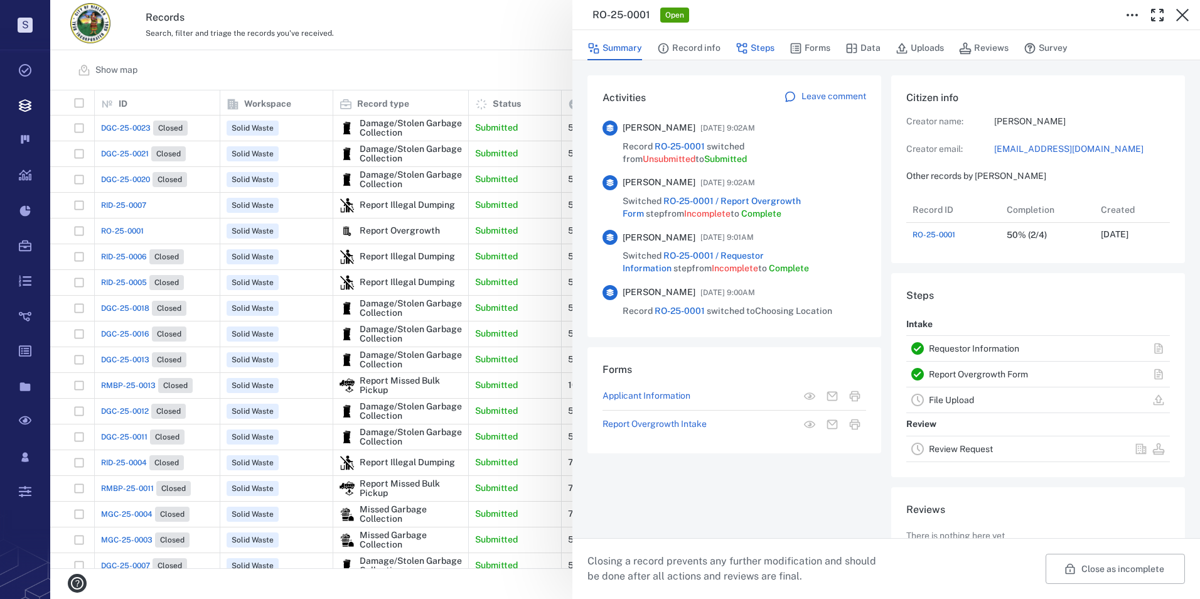
click at [803, 50] on button "Forms" at bounding box center [810, 48] width 41 height 24
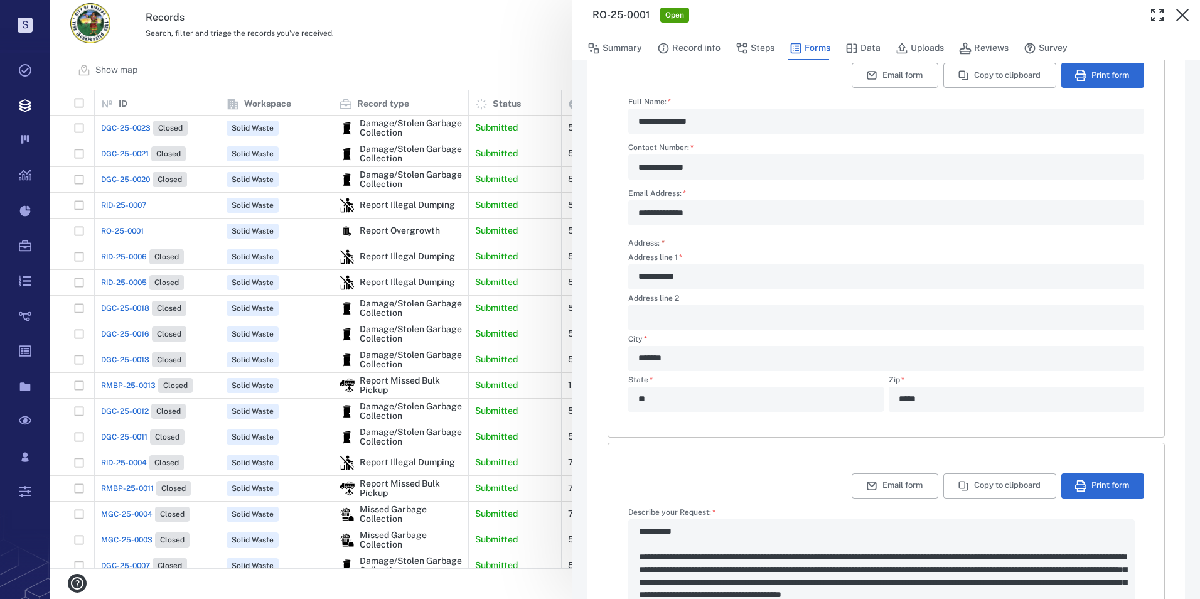
scroll to position [62, 0]
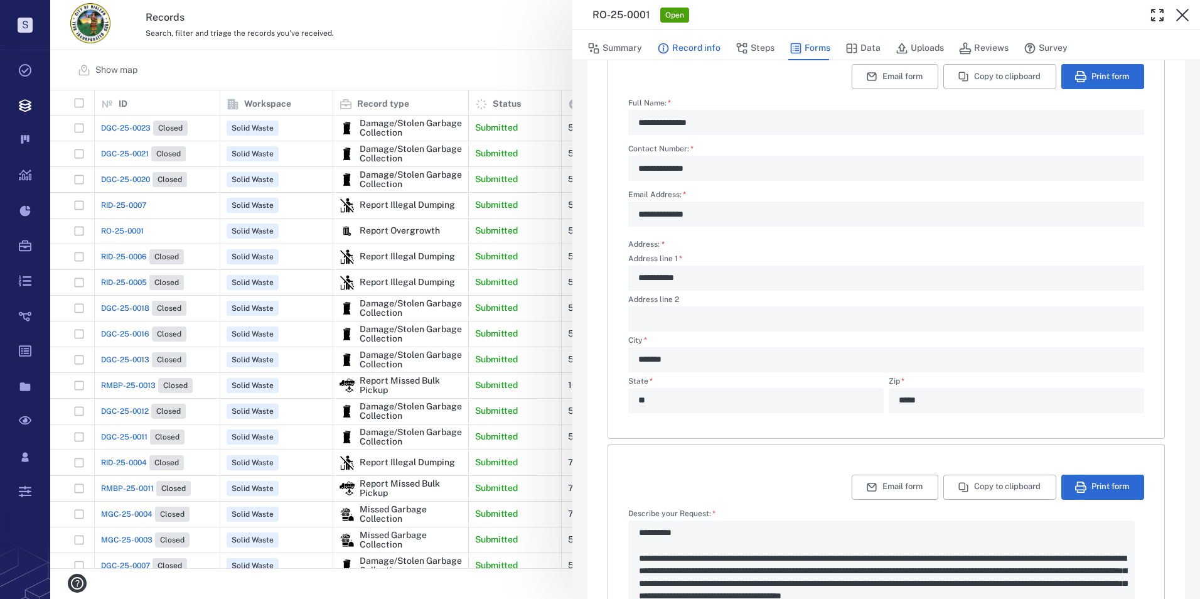
click at [694, 49] on button "Record info" at bounding box center [688, 48] width 63 height 24
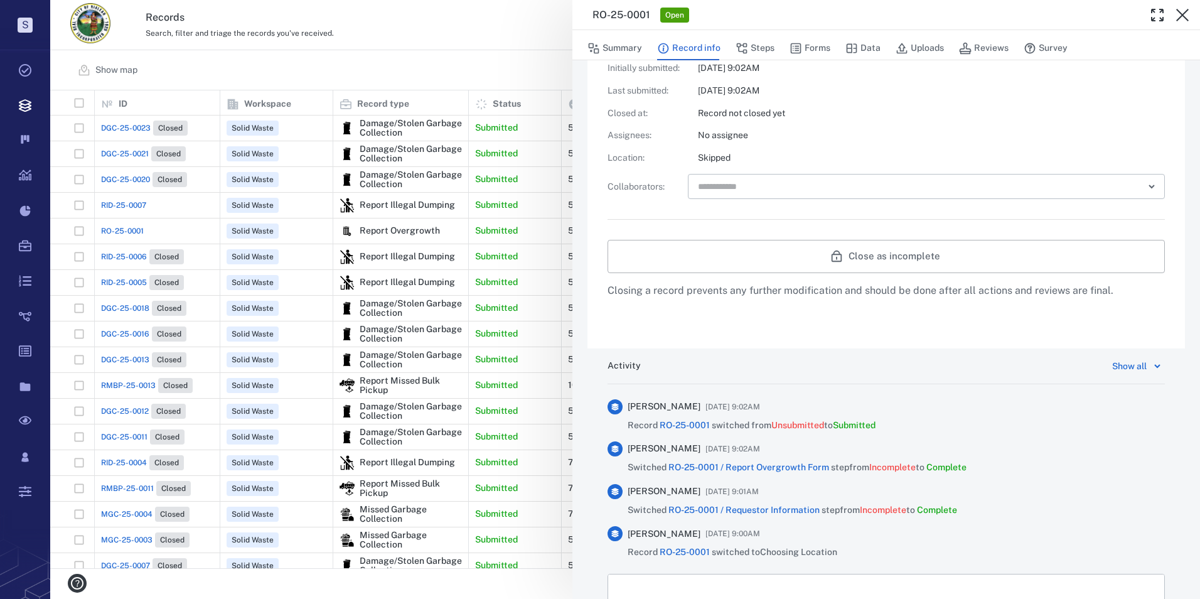
scroll to position [227, 0]
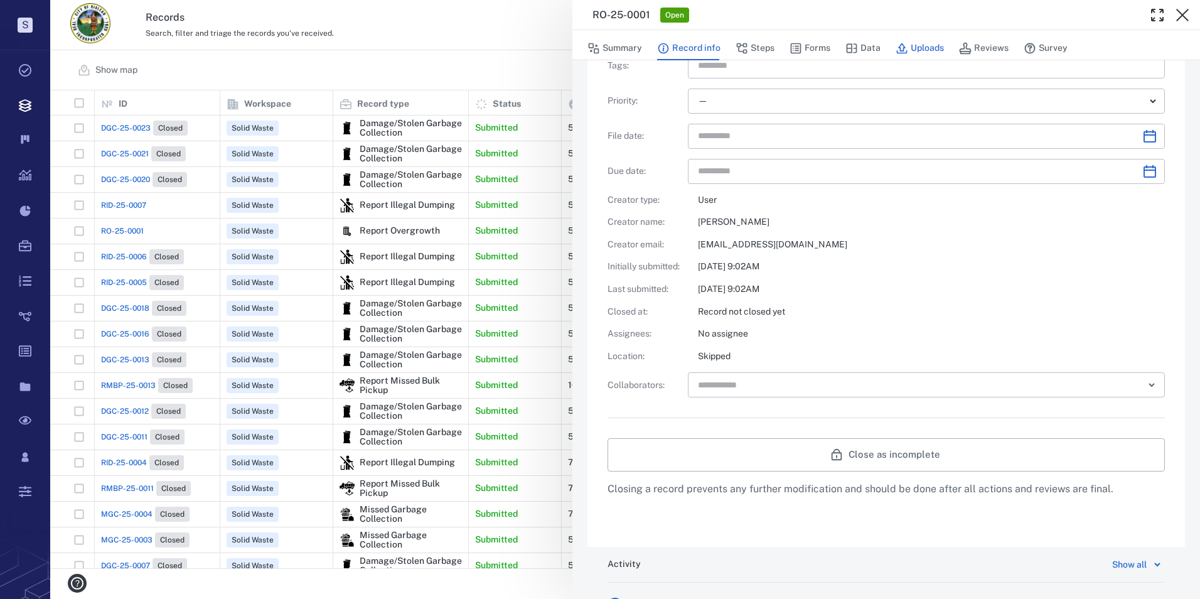
drag, startPoint x: 1004, startPoint y: 47, endPoint x: 937, endPoint y: 46, distance: 67.2
click at [1004, 47] on button "Reviews" at bounding box center [984, 48] width 50 height 24
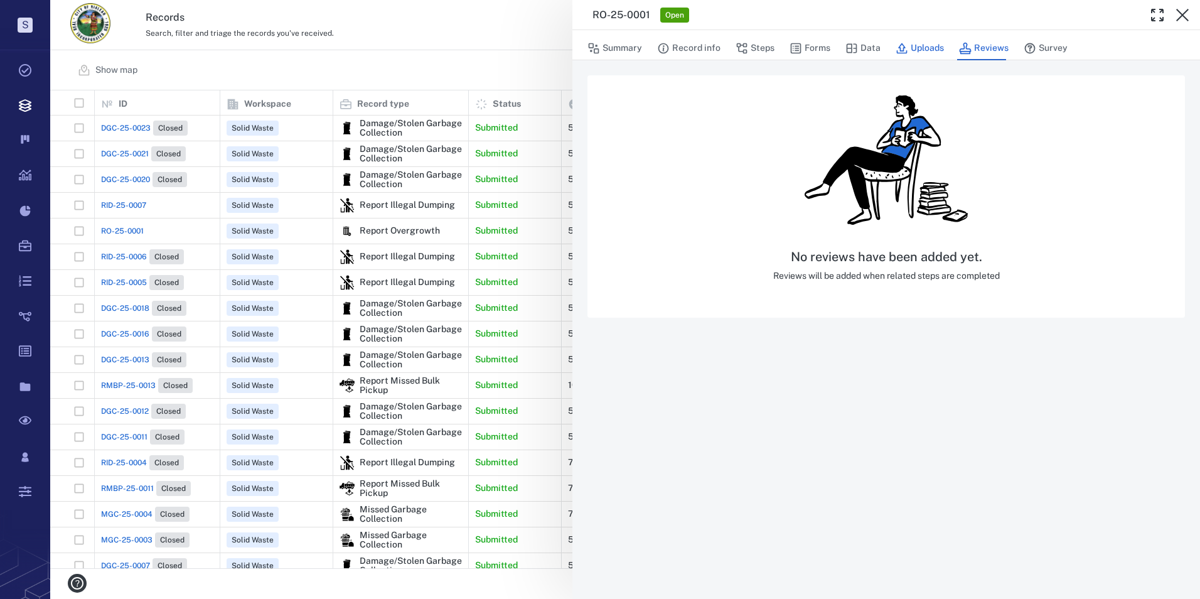
click at [936, 46] on button "Uploads" at bounding box center [920, 48] width 48 height 24
click at [858, 50] on button "Data" at bounding box center [862, 48] width 35 height 24
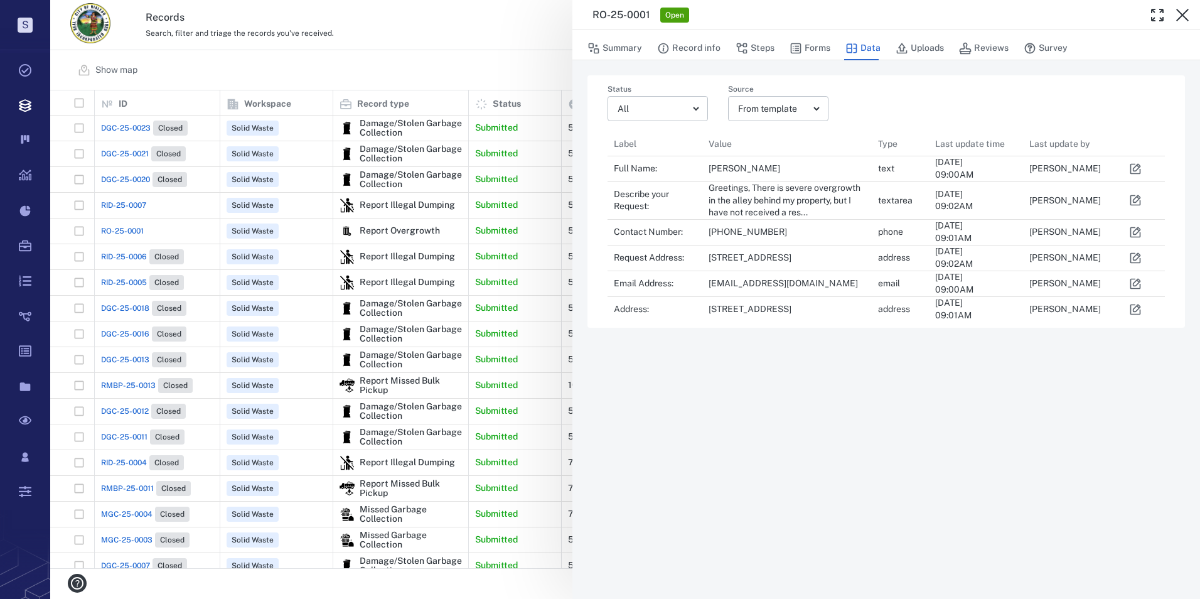
scroll to position [10, 10]
click at [628, 45] on button "Summary" at bounding box center [614, 48] width 55 height 24
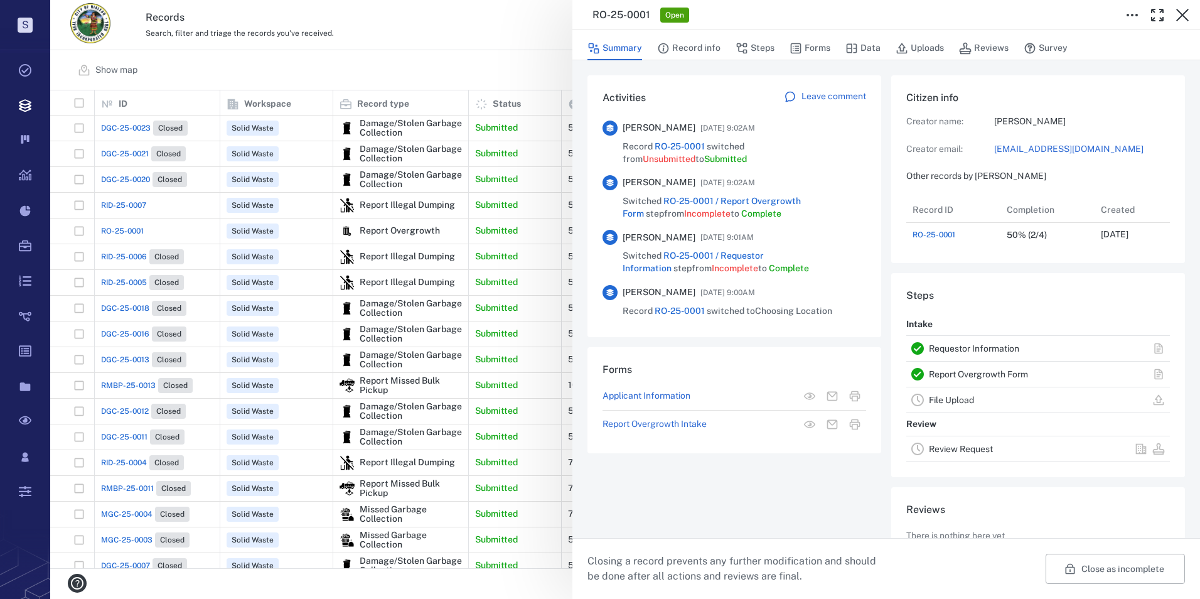
scroll to position [121, 0]
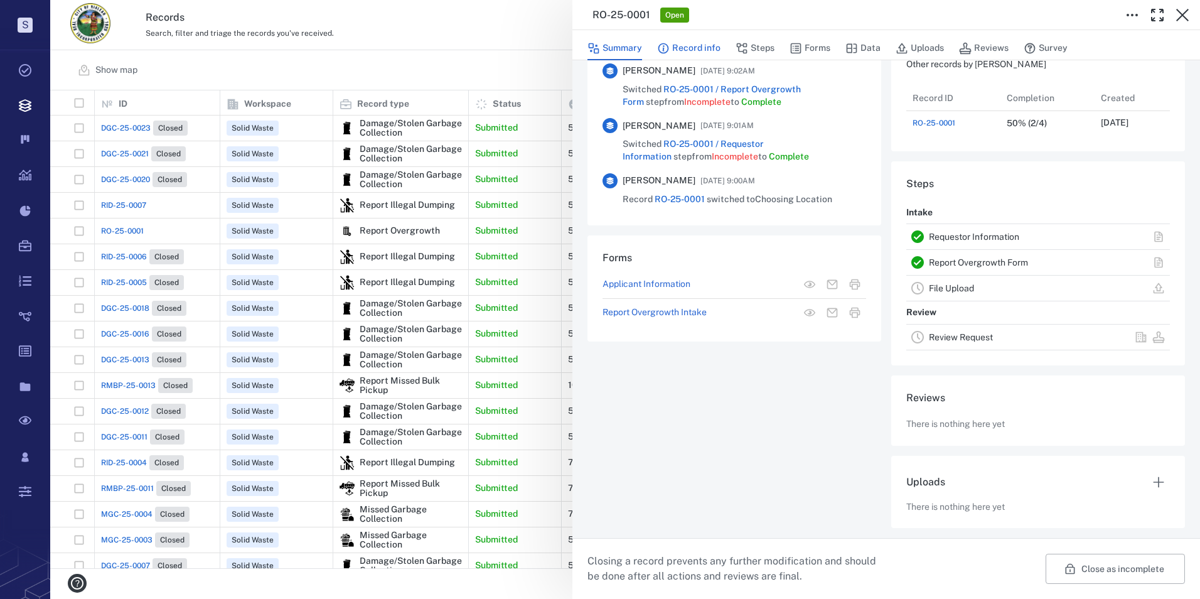
click at [699, 43] on button "Record info" at bounding box center [688, 48] width 63 height 24
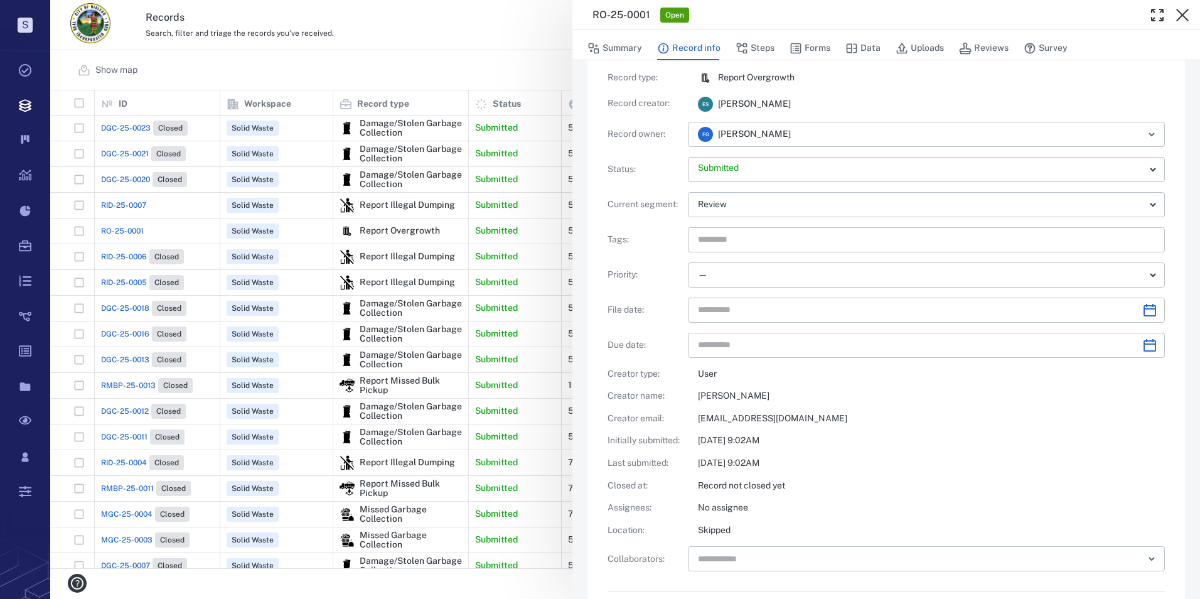
scroll to position [38, 0]
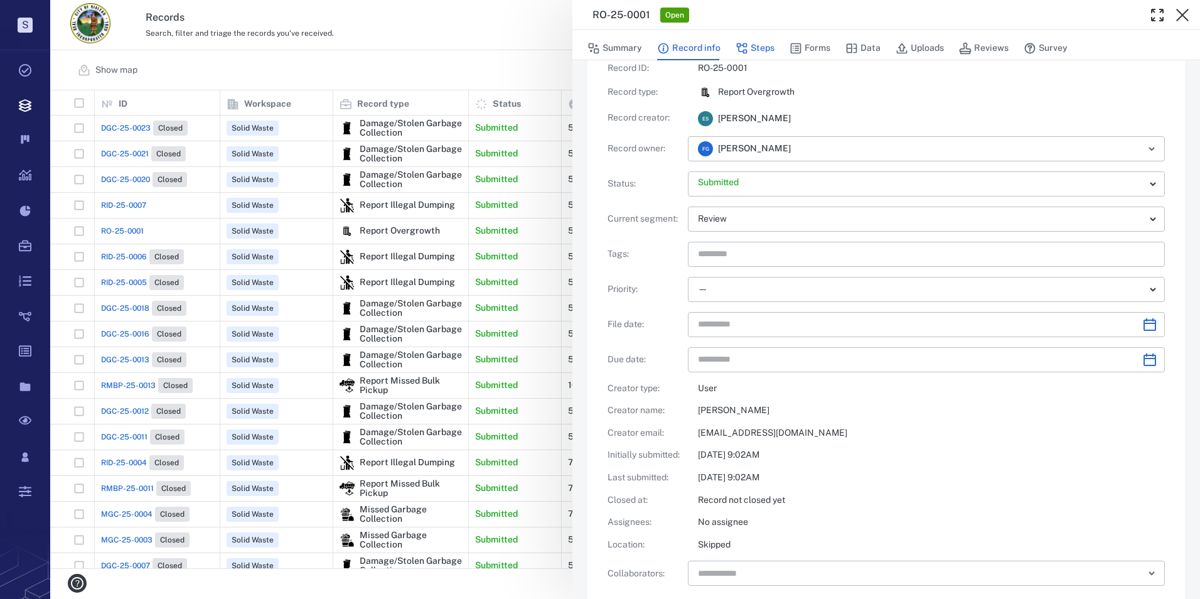
click at [752, 43] on button "Steps" at bounding box center [755, 48] width 39 height 24
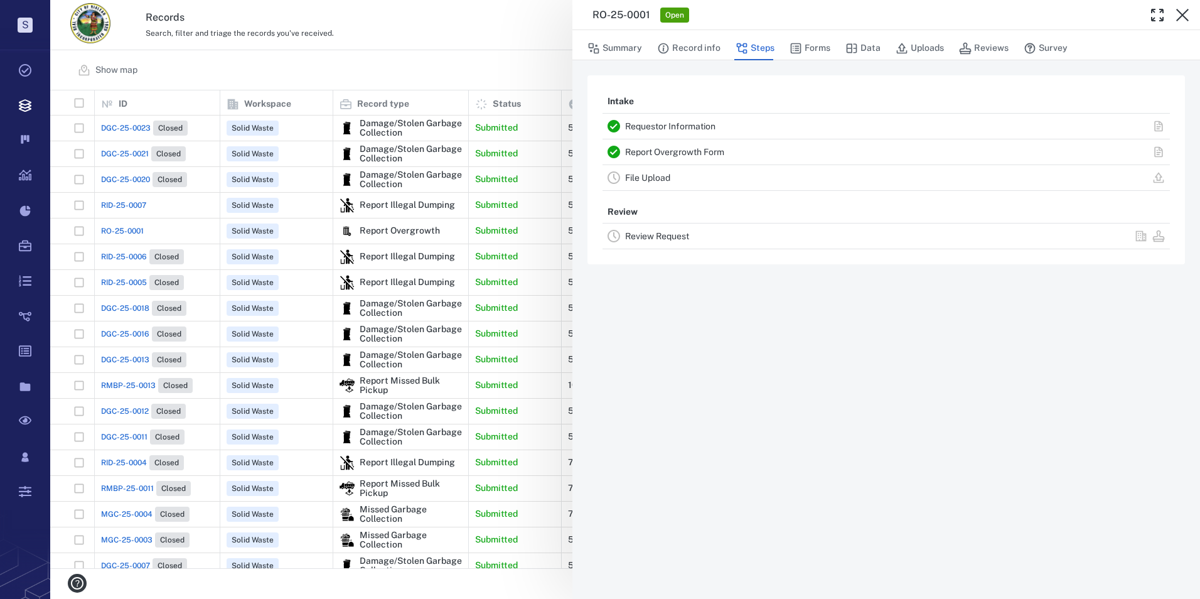
click at [665, 222] on div "Review" at bounding box center [885, 212] width 567 height 23
click at [670, 233] on link "Review Request" at bounding box center [657, 236] width 64 height 10
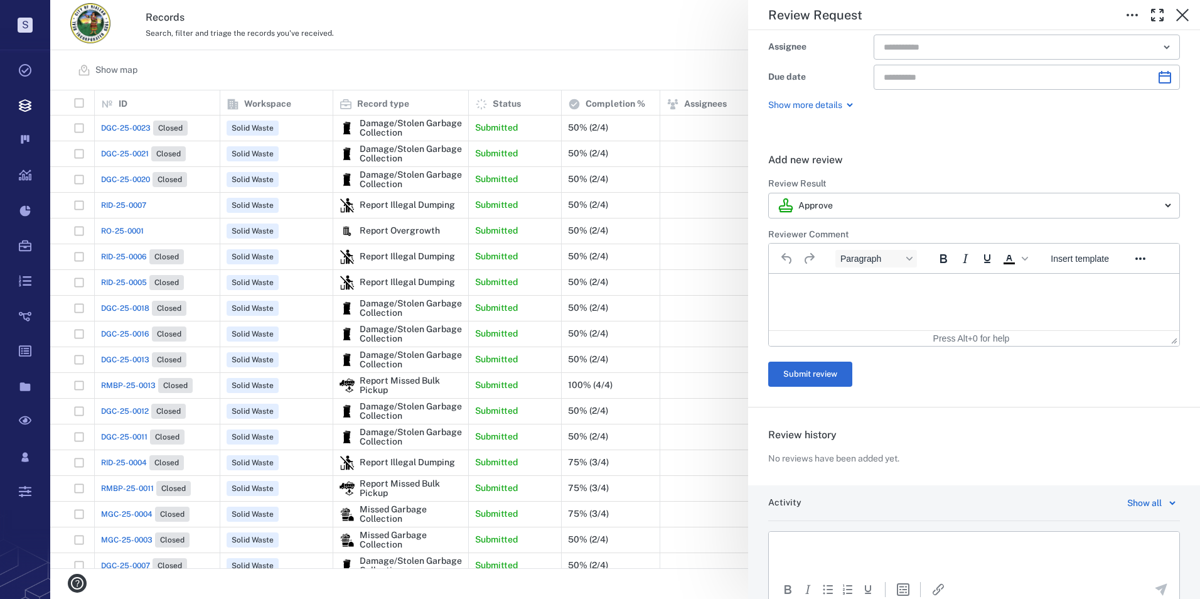
scroll to position [151, 0]
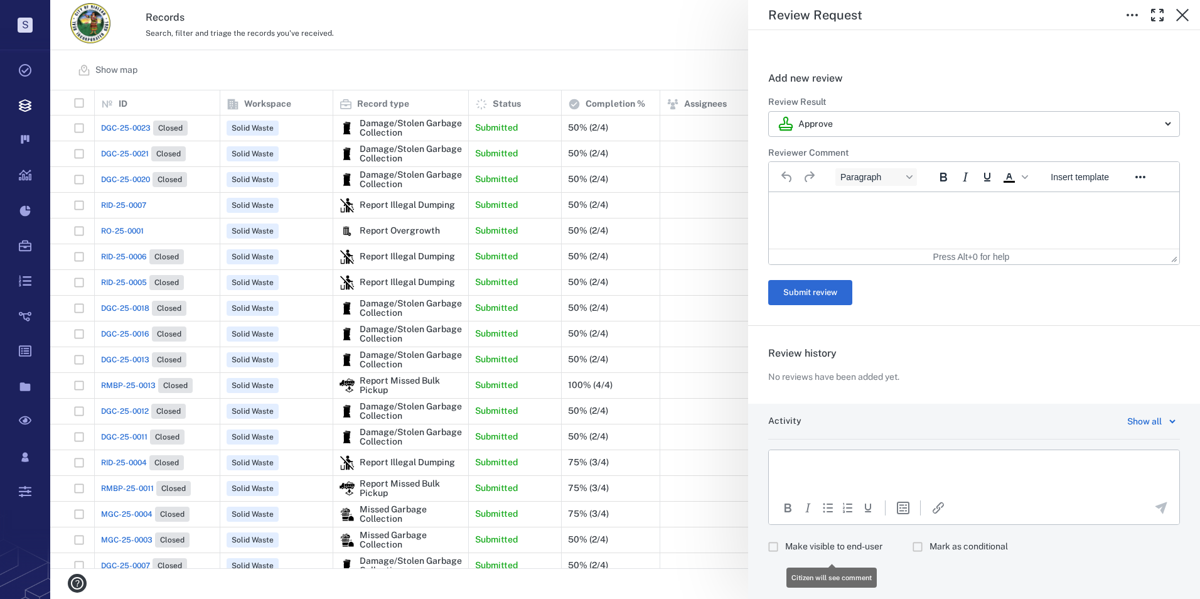
click at [815, 545] on span "Make visible to end-user" at bounding box center [833, 546] width 97 height 13
click at [835, 452] on html at bounding box center [974, 465] width 410 height 31
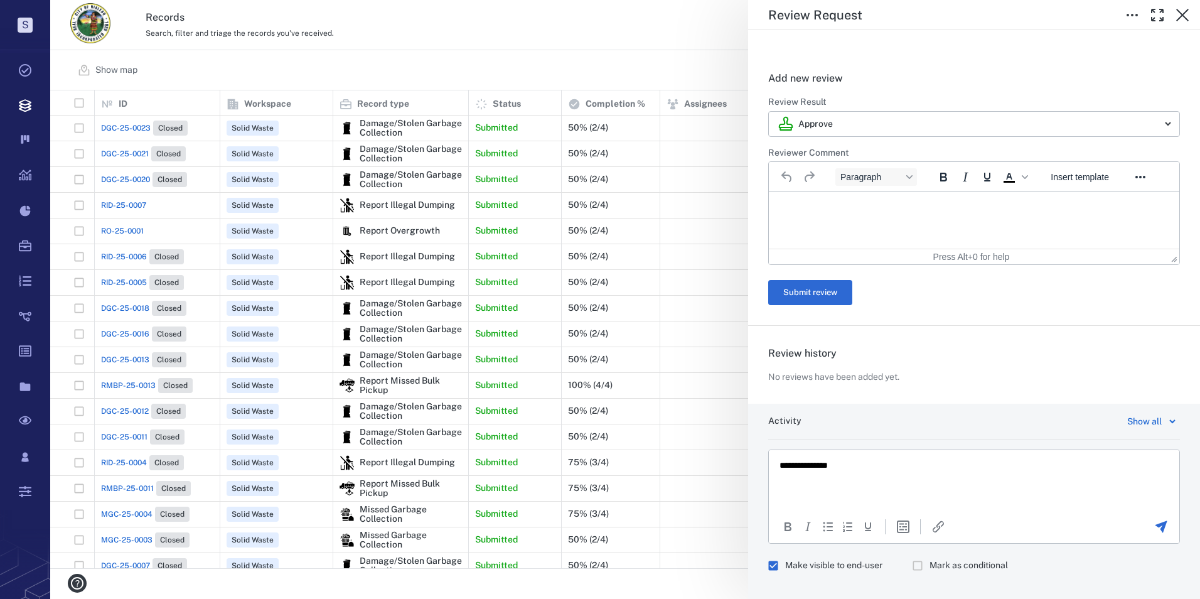
scroll to position [4, 0]
click at [781, 491] on p "**********" at bounding box center [964, 493] width 370 height 11
click at [1079, 479] on p "**********" at bounding box center [964, 488] width 370 height 22
drag, startPoint x: 1092, startPoint y: 481, endPoint x: 1049, endPoint y: 478, distance: 43.5
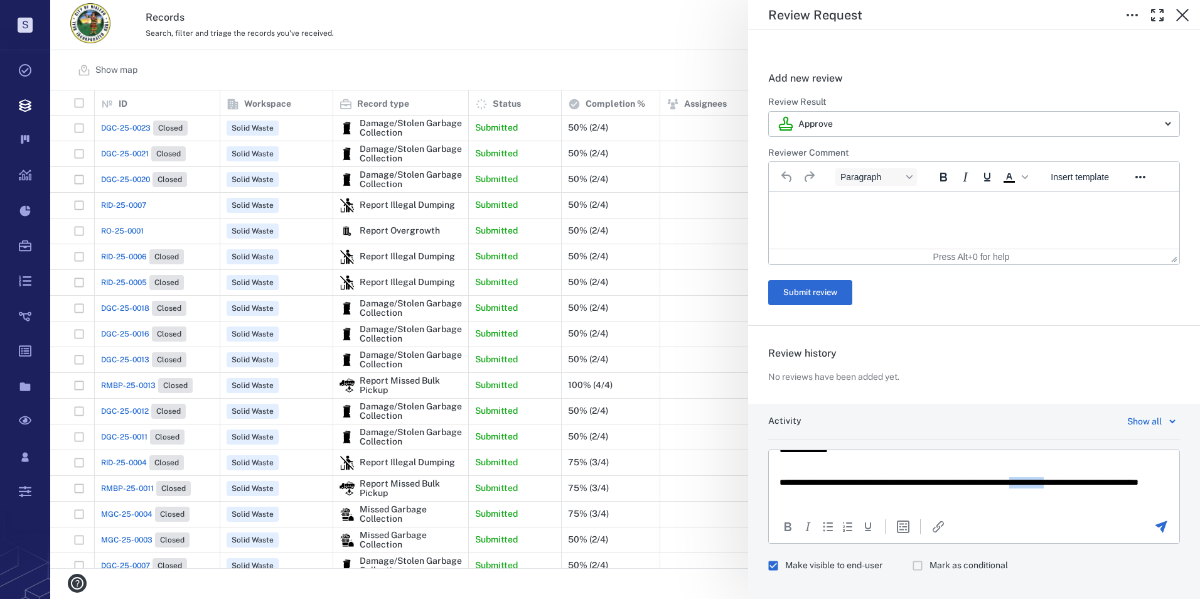
click at [1049, 478] on p "**********" at bounding box center [964, 488] width 370 height 22
click at [908, 496] on p "**********" at bounding box center [964, 488] width 370 height 22
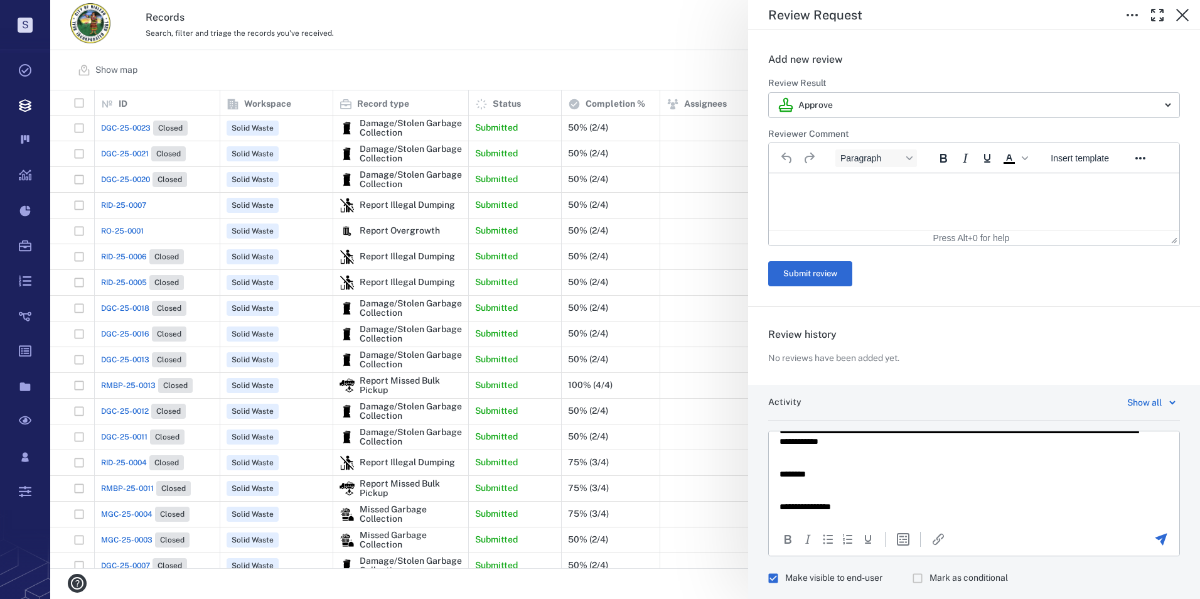
click at [1156, 534] on icon "Send the comment" at bounding box center [1161, 539] width 12 height 12
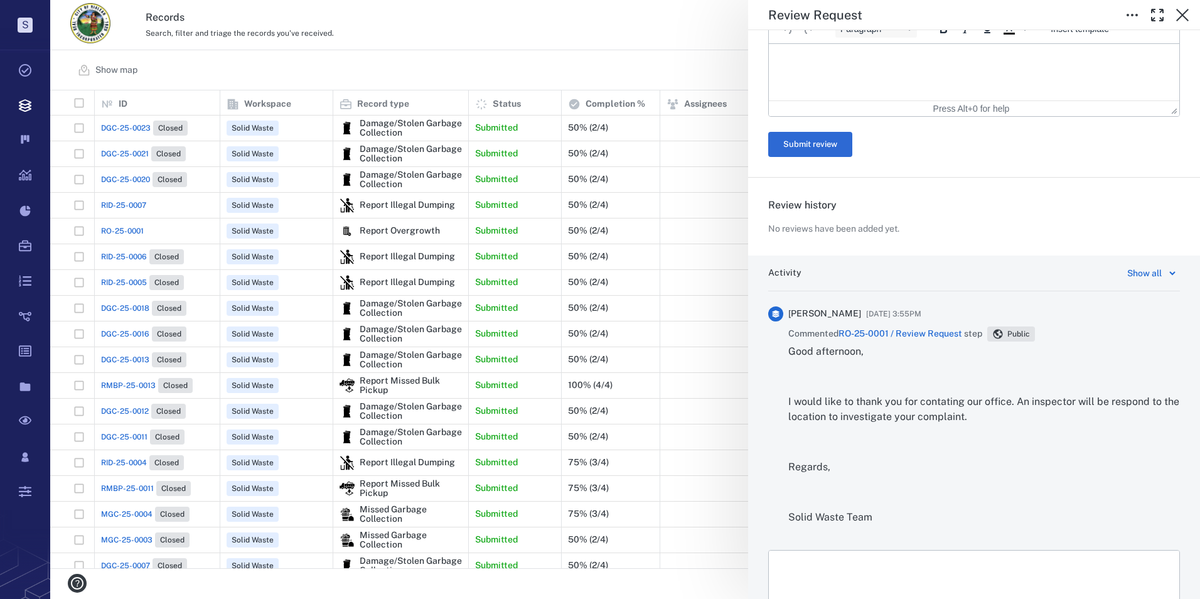
scroll to position [399, 0]
